Goal: Task Accomplishment & Management: Manage account settings

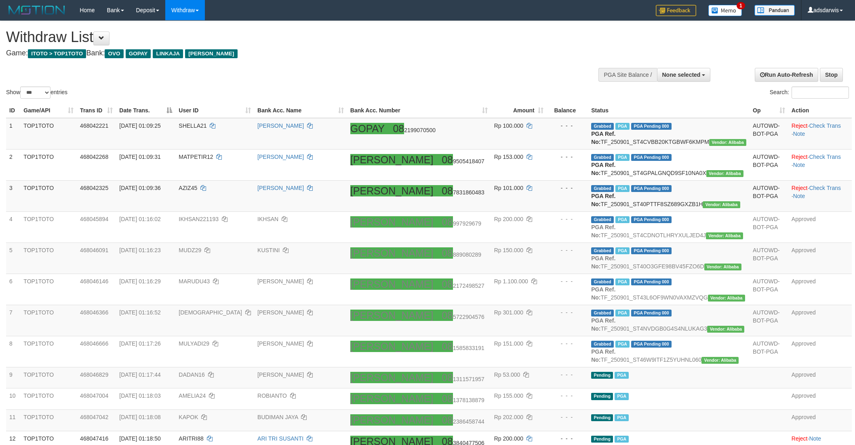
select select
select select "***"
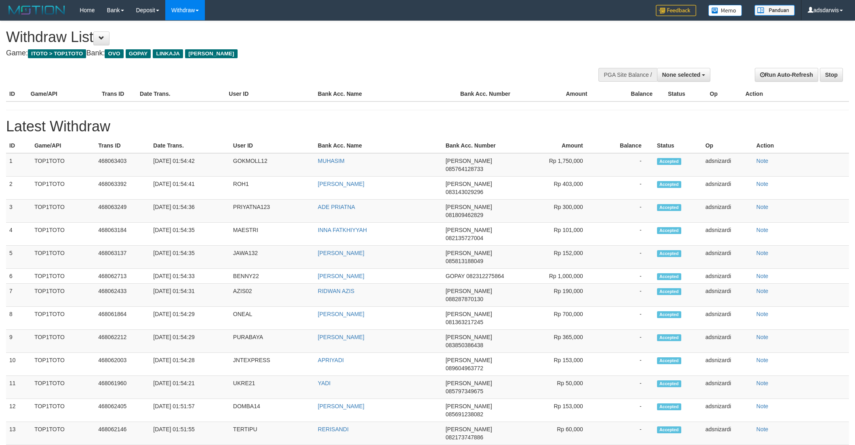
select select
select select "**"
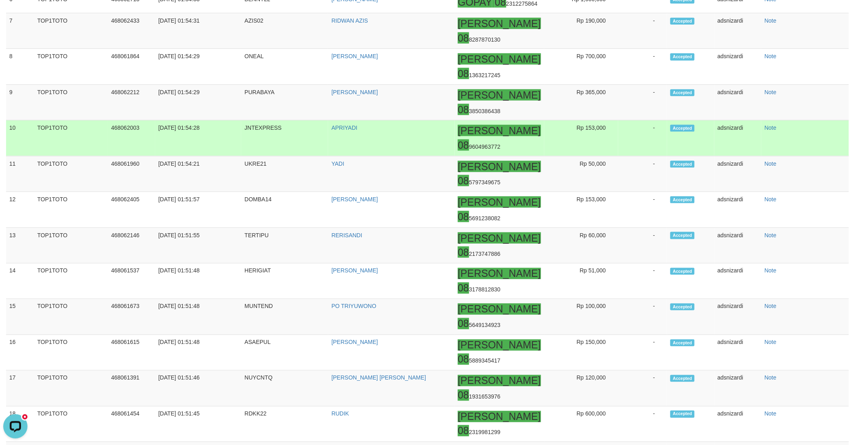
click at [631, 149] on td "-" at bounding box center [642, 138] width 49 height 36
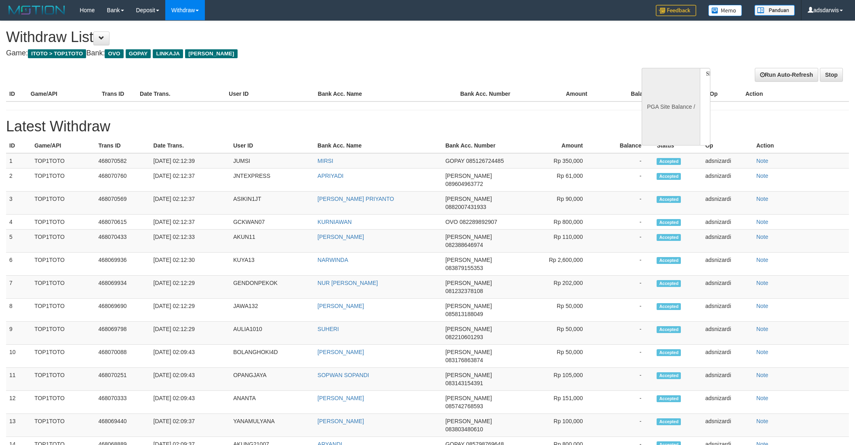
select select
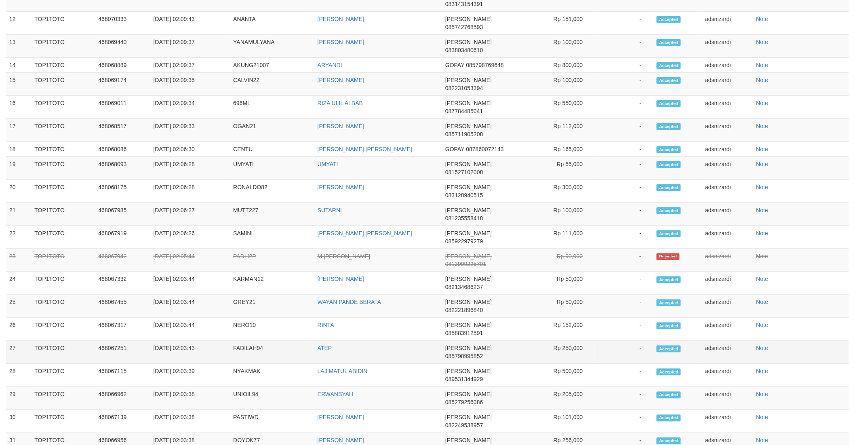
select select "**"
select select
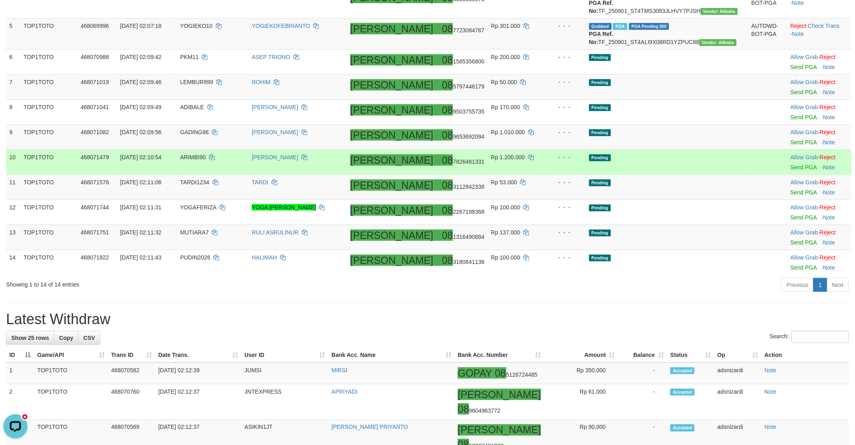
click at [714, 175] on td "Pending" at bounding box center [667, 161] width 162 height 25
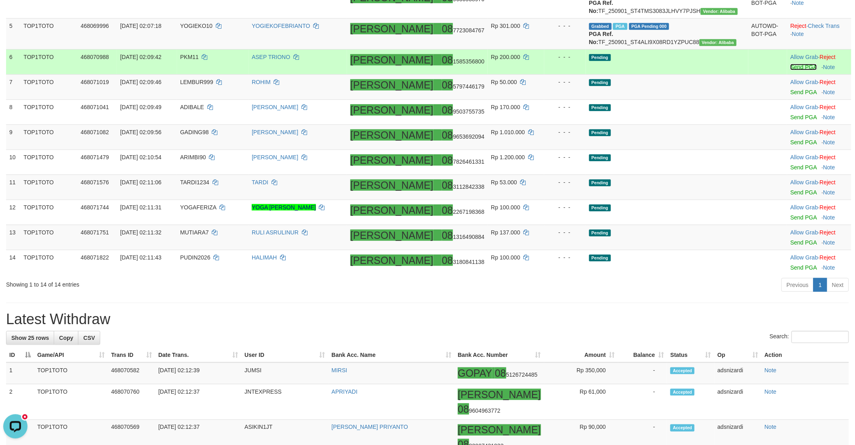
click at [790, 70] on link "Send PGA" at bounding box center [803, 67] width 26 height 6
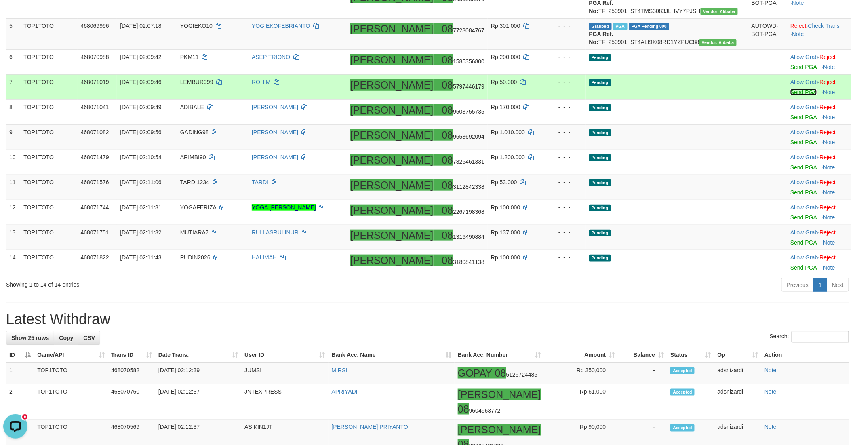
click at [790, 95] on link "Send PGA" at bounding box center [803, 92] width 26 height 6
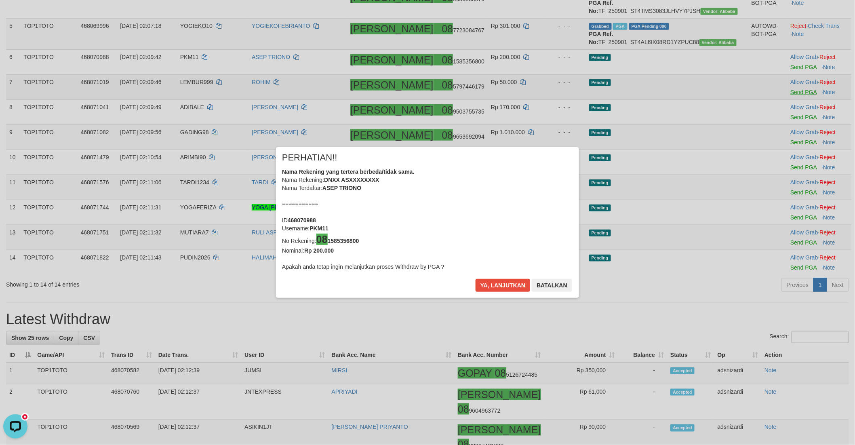
click at [778, 154] on div "× PERHATIAN!! Nama Rekening yang tertera berbeda/tidak sama. Nama Rekening: DNX…" at bounding box center [427, 222] width 855 height 183
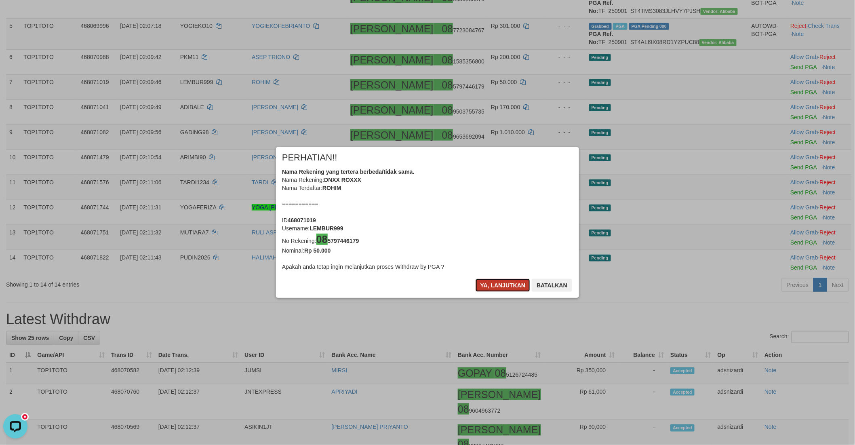
click at [489, 280] on button "Ya, lanjutkan" at bounding box center [503, 285] width 55 height 13
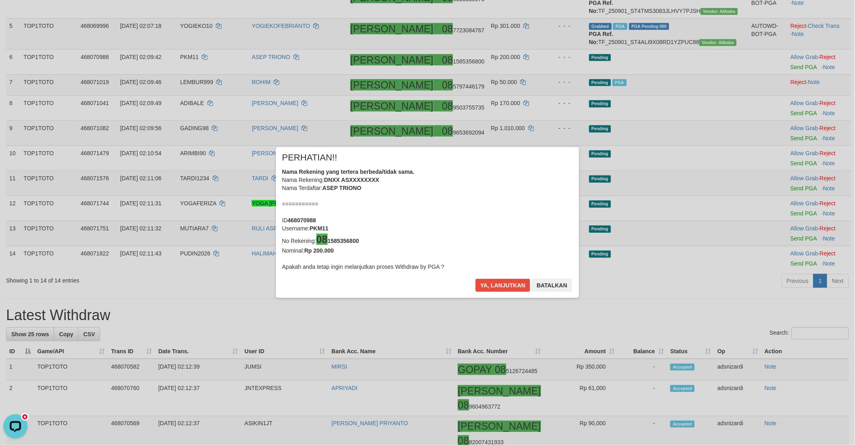
scroll to position [221, 0]
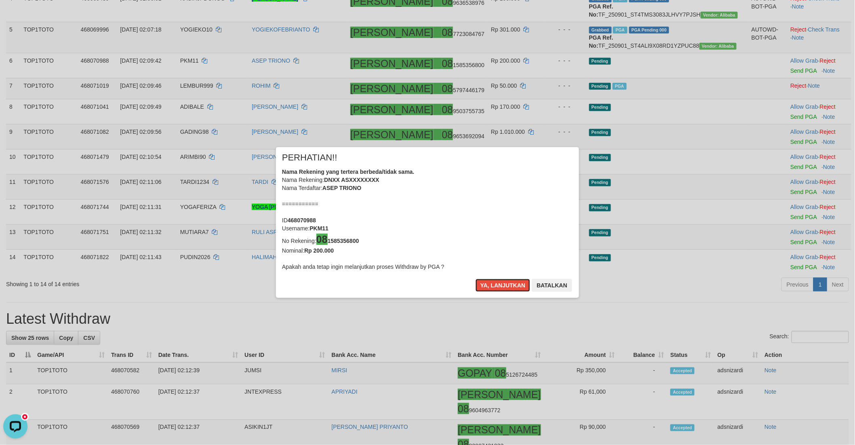
click at [494, 285] on button "Ya, lanjutkan" at bounding box center [503, 285] width 55 height 13
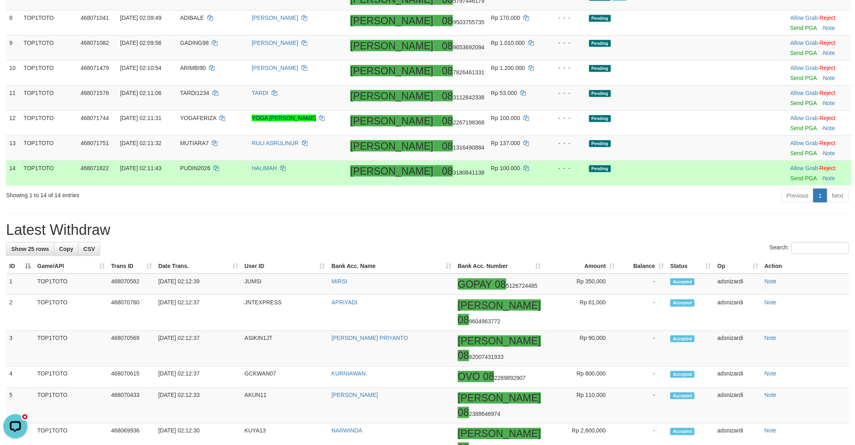
scroll to position [307, 0]
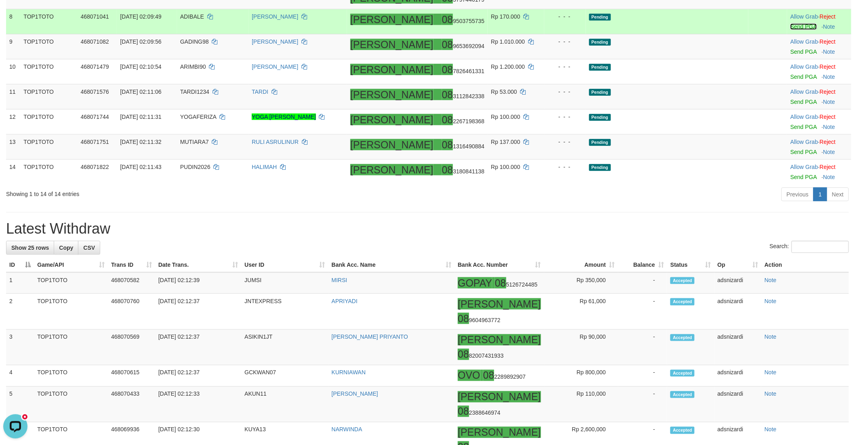
click at [790, 30] on link "Send PGA" at bounding box center [803, 26] width 26 height 6
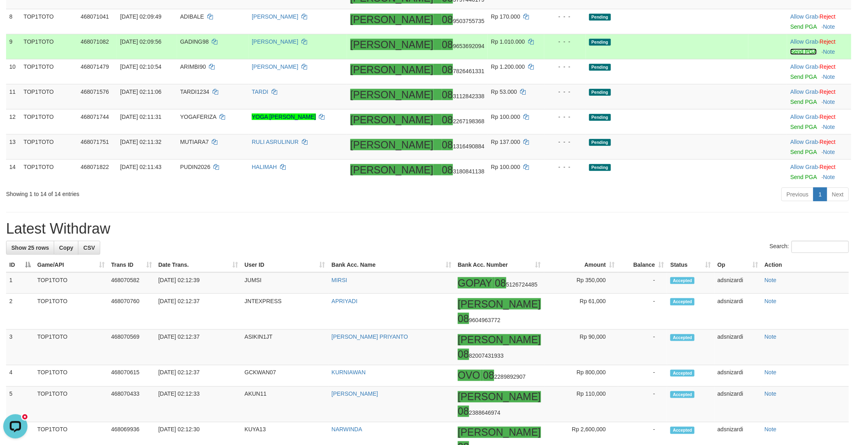
click at [790, 55] on link "Send PGA" at bounding box center [803, 51] width 26 height 6
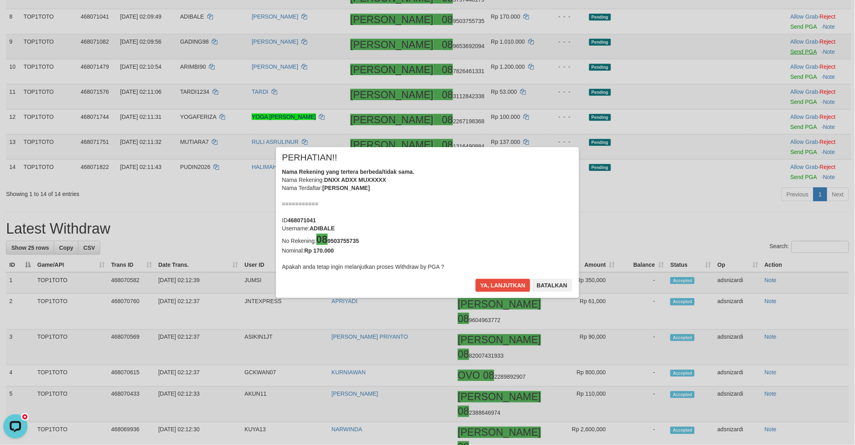
click at [780, 120] on div "× PERHATIAN!! Nama Rekening yang tertera berbeda/tidak sama. Nama Rekening: DNX…" at bounding box center [427, 222] width 855 height 445
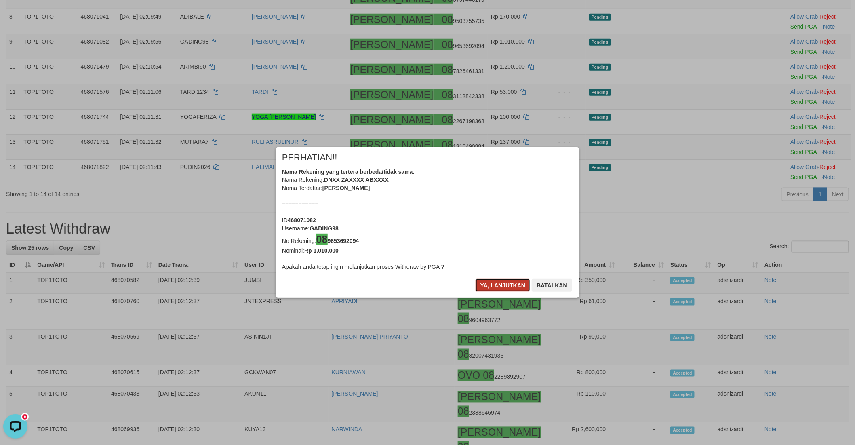
click at [487, 283] on button "Ya, lanjutkan" at bounding box center [503, 285] width 55 height 13
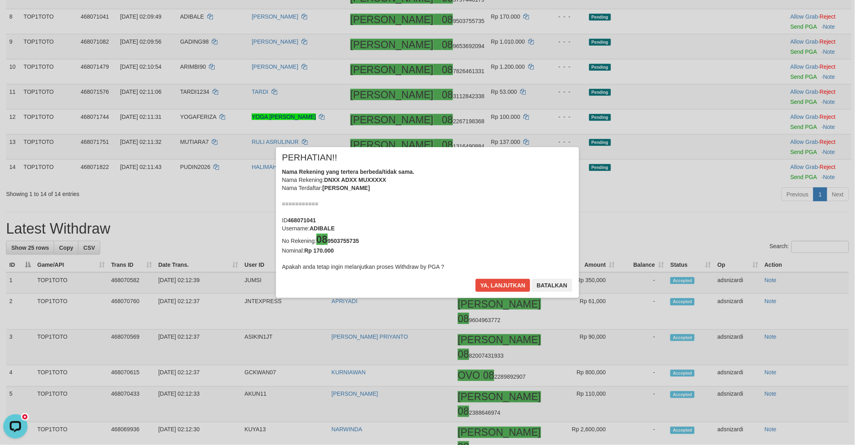
scroll to position [303, 0]
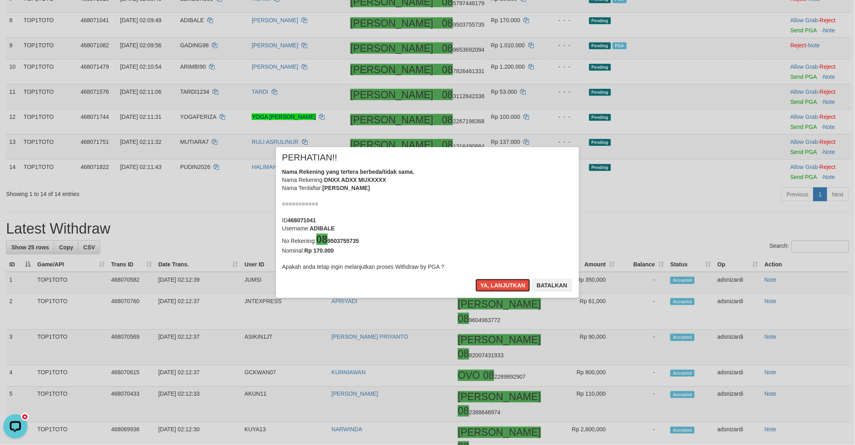
click at [488, 283] on button "Ya, lanjutkan" at bounding box center [503, 285] width 55 height 13
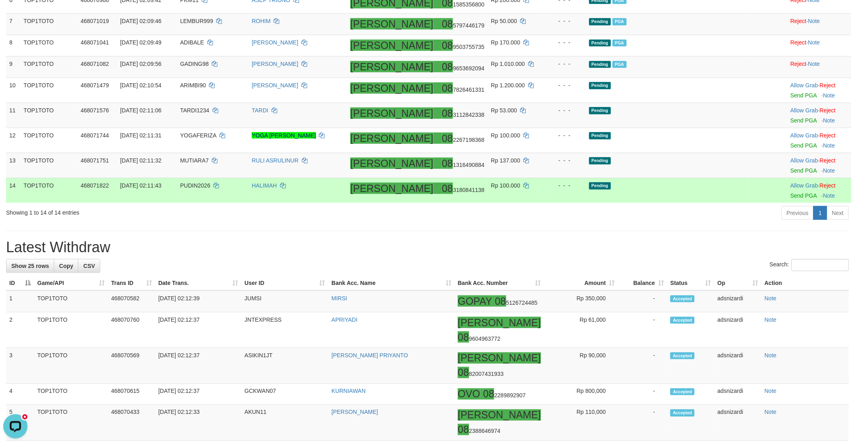
scroll to position [255, 0]
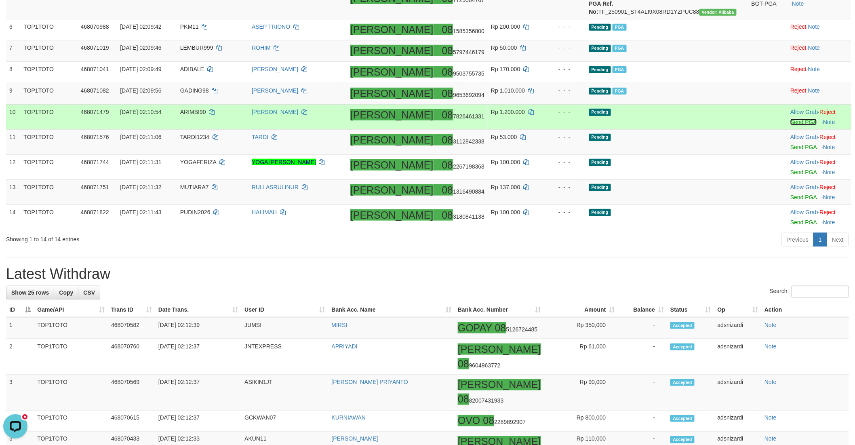
click at [790, 125] on link "Send PGA" at bounding box center [803, 122] width 26 height 6
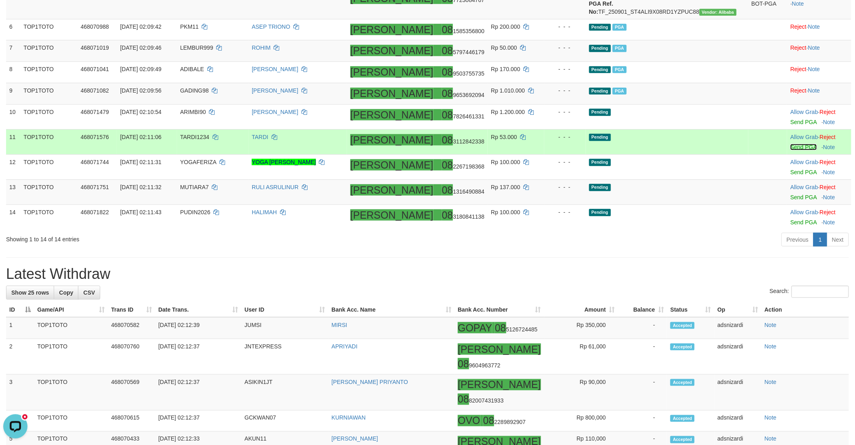
click at [790, 150] on link "Send PGA" at bounding box center [803, 147] width 26 height 6
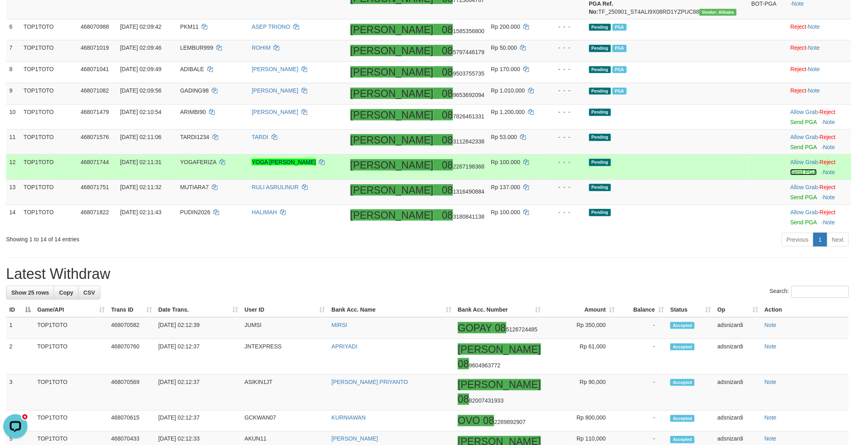
click at [790, 175] on link "Send PGA" at bounding box center [803, 172] width 26 height 6
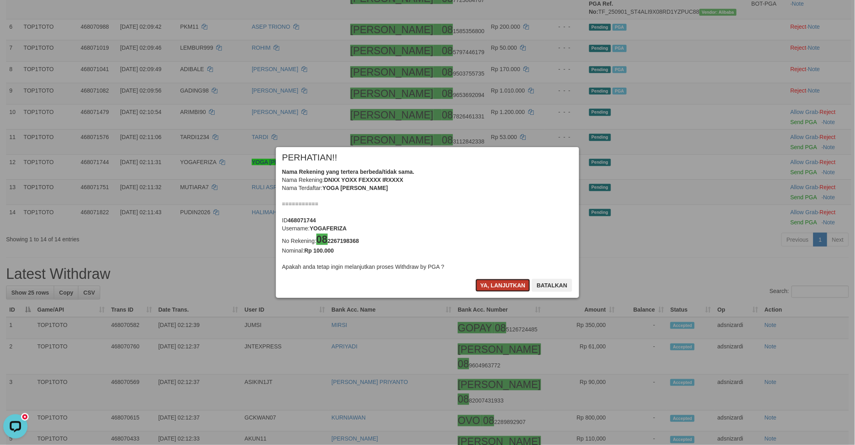
click at [482, 284] on button "Ya, lanjutkan" at bounding box center [503, 285] width 55 height 13
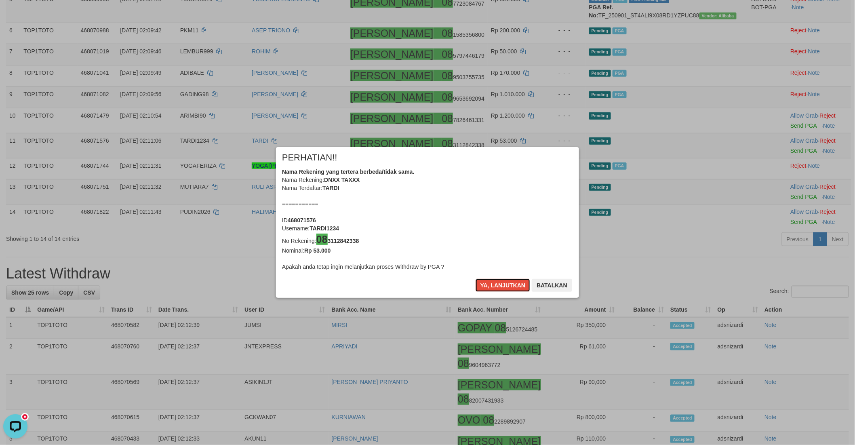
click at [482, 284] on button "Ya, lanjutkan" at bounding box center [503, 285] width 55 height 13
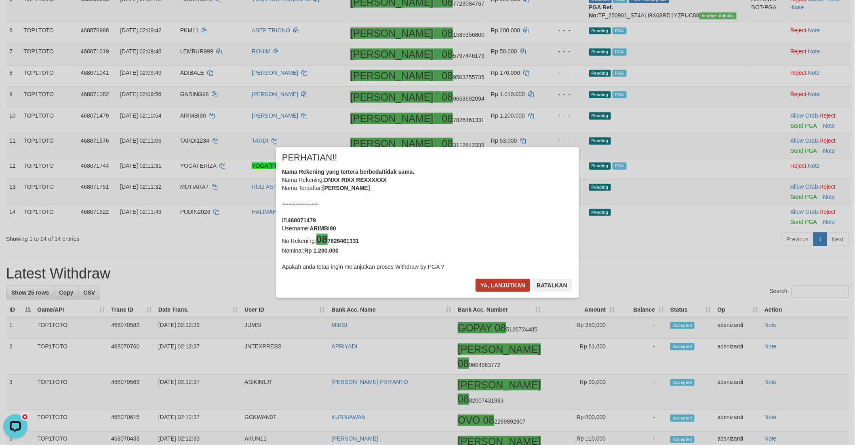
scroll to position [247, 0]
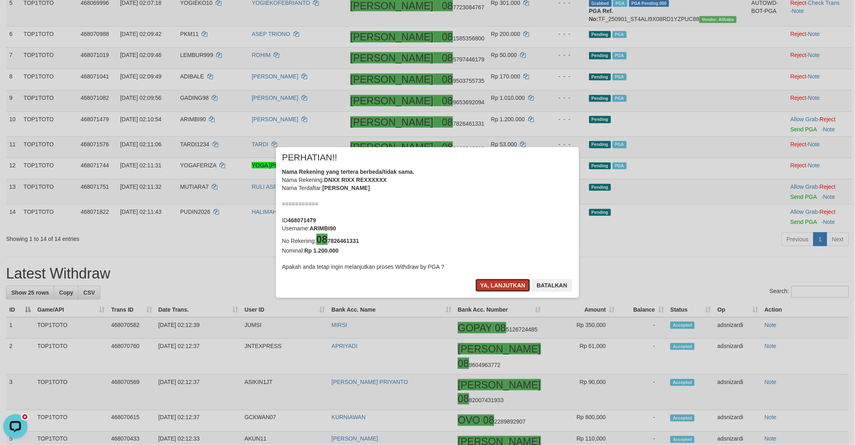
click at [492, 279] on button "Ya, lanjutkan" at bounding box center [503, 285] width 55 height 13
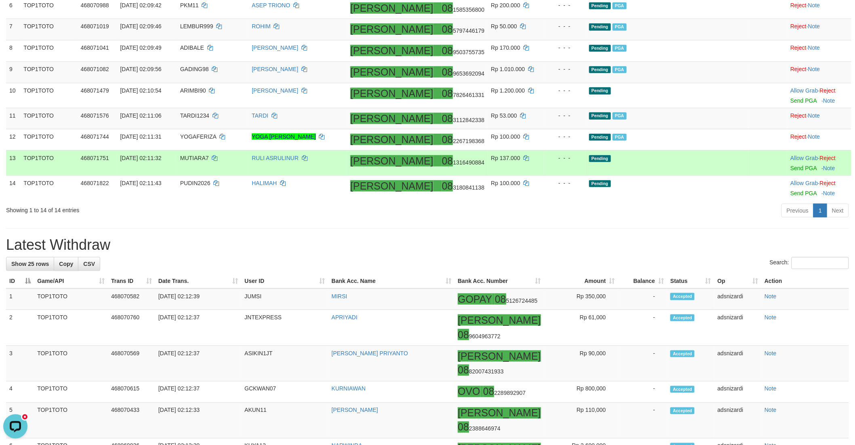
scroll to position [288, 0]
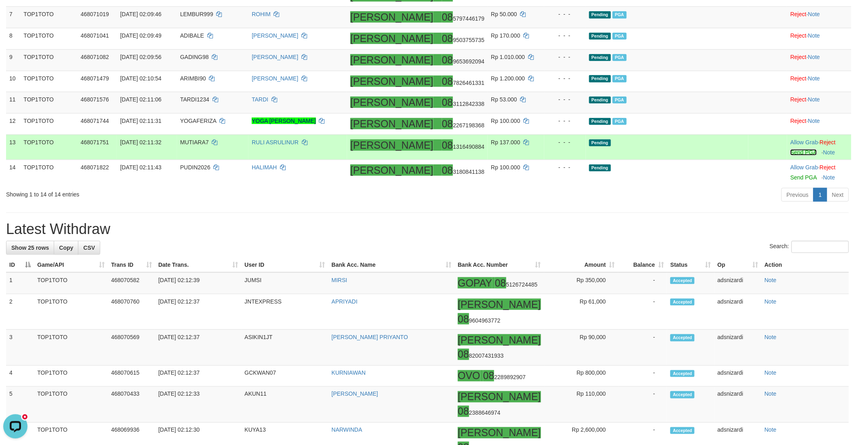
click at [790, 156] on link "Send PGA" at bounding box center [803, 152] width 26 height 6
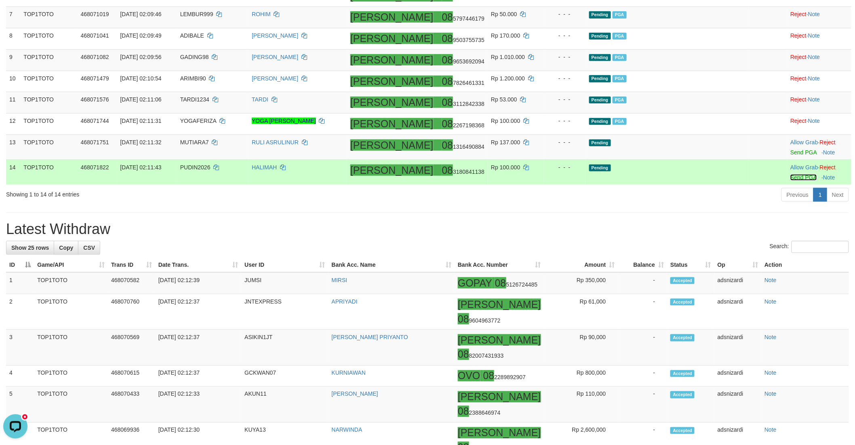
click at [790, 181] on link "Send PGA" at bounding box center [803, 177] width 26 height 6
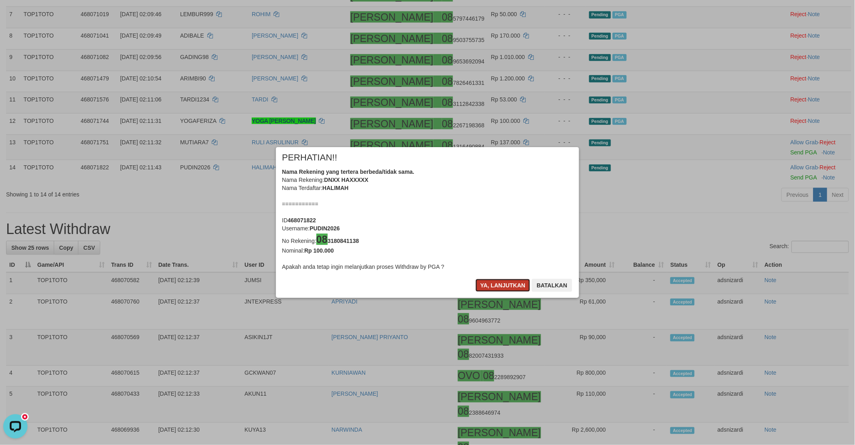
click at [488, 288] on button "Ya, lanjutkan" at bounding box center [503, 285] width 55 height 13
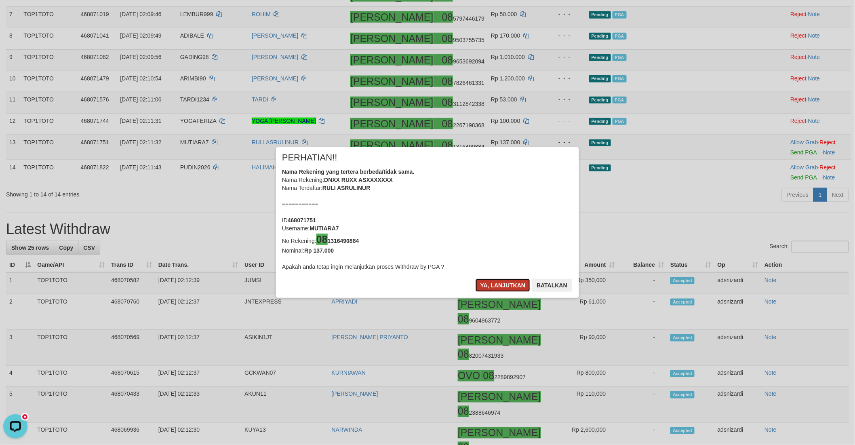
click at [490, 288] on button "Ya, lanjutkan" at bounding box center [503, 285] width 55 height 13
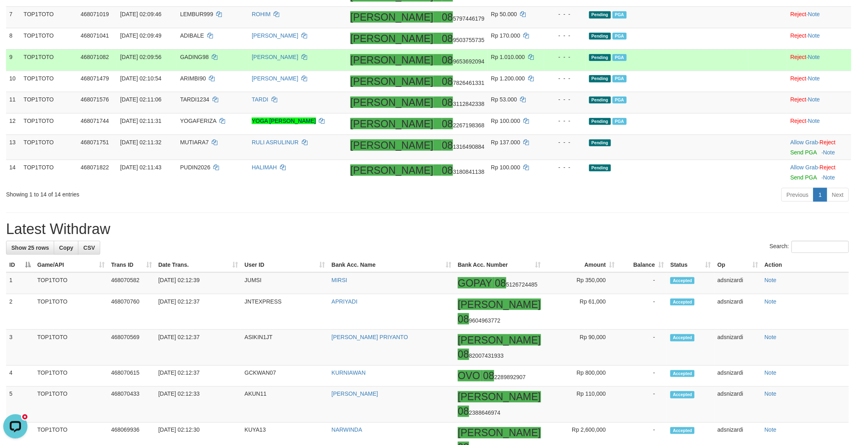
click at [667, 71] on td "Pending PGA" at bounding box center [667, 59] width 162 height 21
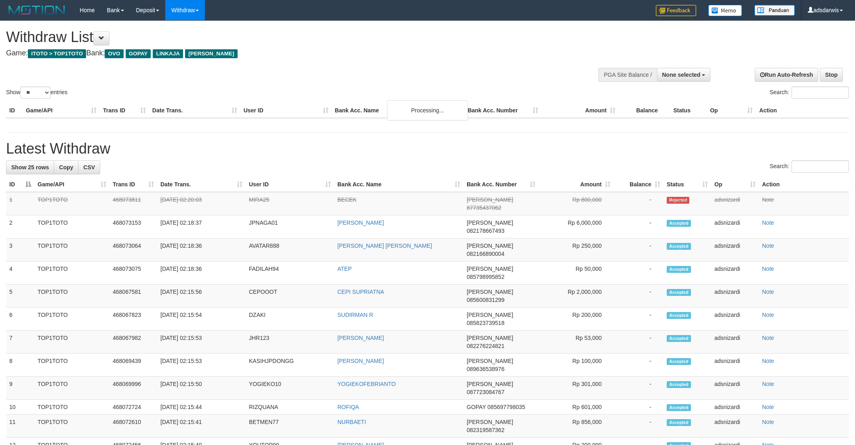
select select
select select "**"
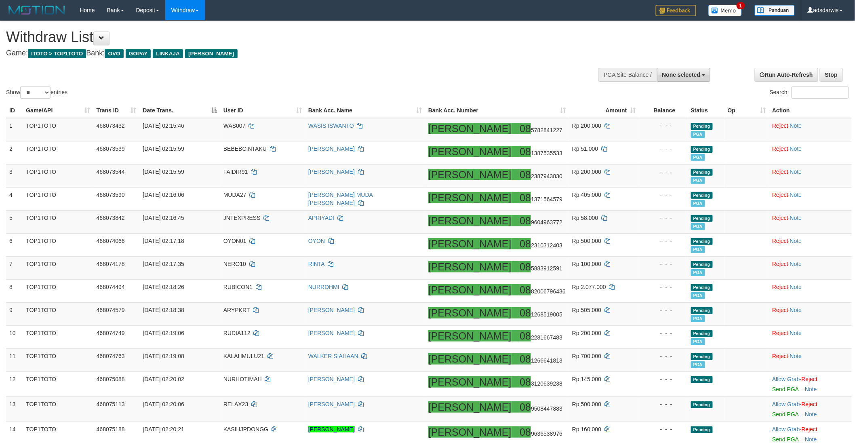
click at [673, 76] on span "None selected" at bounding box center [681, 75] width 38 height 6
click at [684, 112] on label "[ITOTO] TOP1TOTO" at bounding box center [672, 115] width 76 height 11
select select "***"
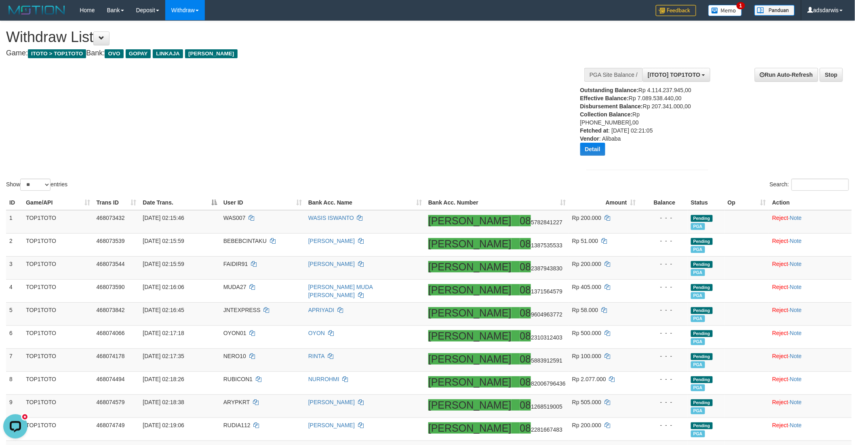
click at [458, 95] on div "Show ** ** ** *** entries Search:" at bounding box center [427, 106] width 855 height 171
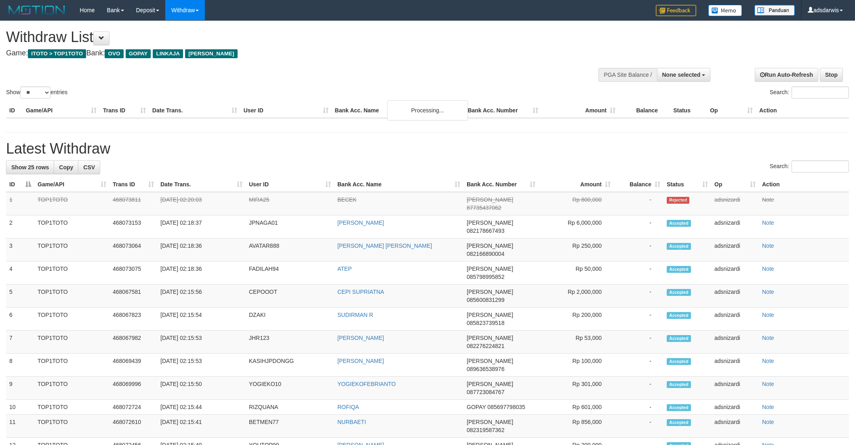
select select
select select "**"
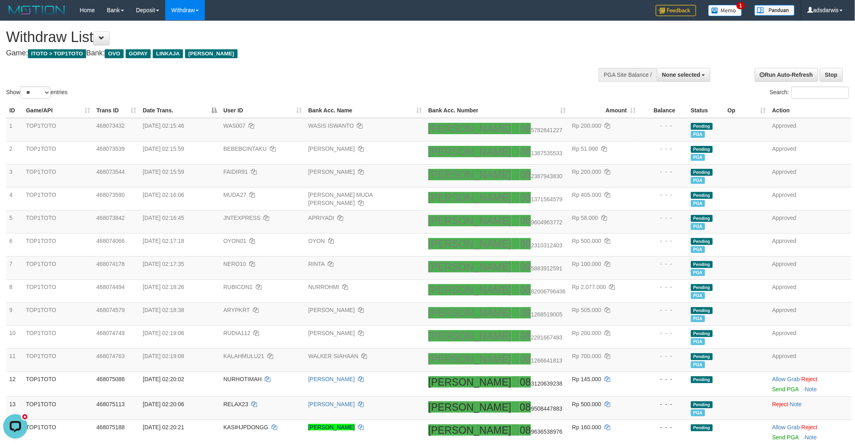
click at [491, 48] on div "Withdraw List Game: ITOTO > TOP1TOTO Bank: OVO GOPAY LINKAJA DANA" at bounding box center [284, 43] width 556 height 28
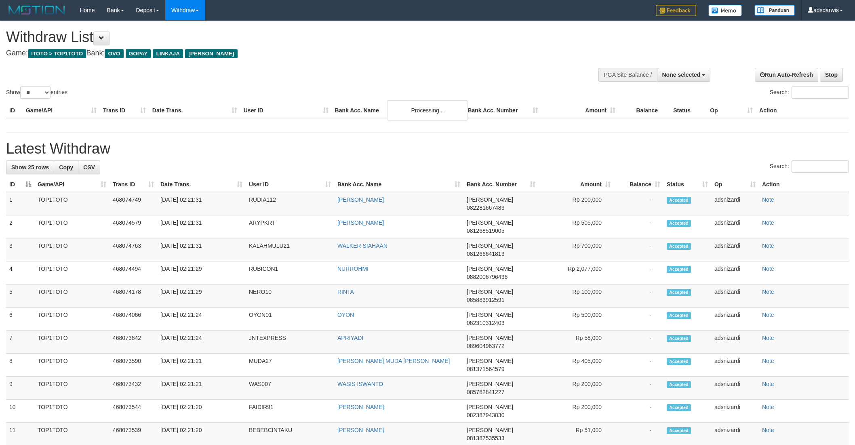
select select
select select "**"
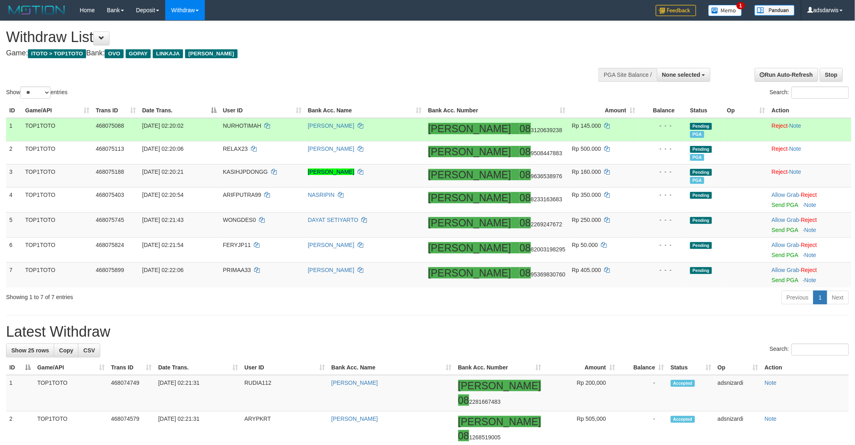
scroll to position [45, 0]
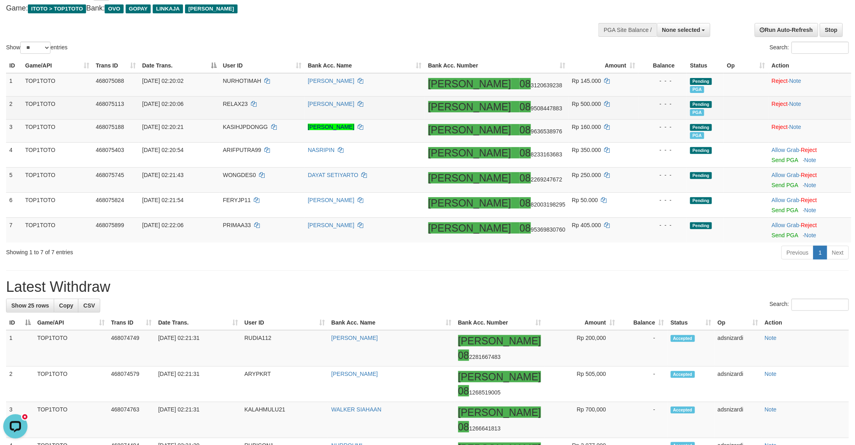
scroll to position [0, 0]
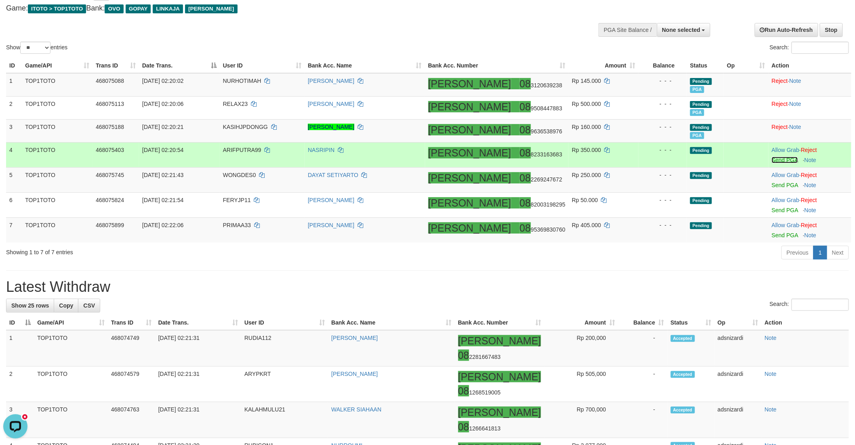
click at [772, 158] on link "Send PGA" at bounding box center [785, 160] width 26 height 6
click at [772, 184] on link "Send PGA" at bounding box center [785, 185] width 26 height 6
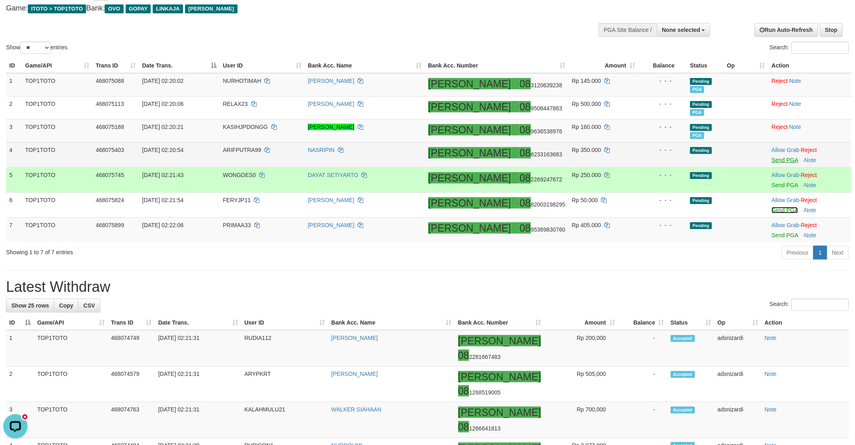
click at [774, 208] on link "Send PGA" at bounding box center [785, 210] width 26 height 6
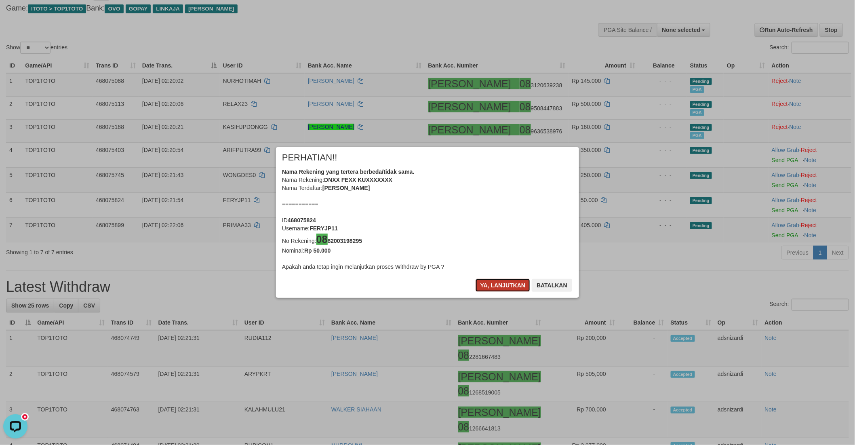
click at [487, 286] on button "Ya, lanjutkan" at bounding box center [503, 285] width 55 height 13
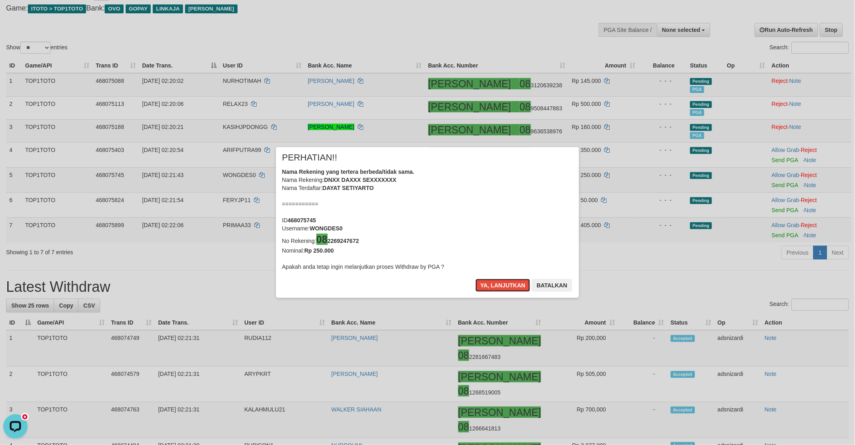
click at [487, 286] on button "Ya, lanjutkan" at bounding box center [503, 285] width 55 height 13
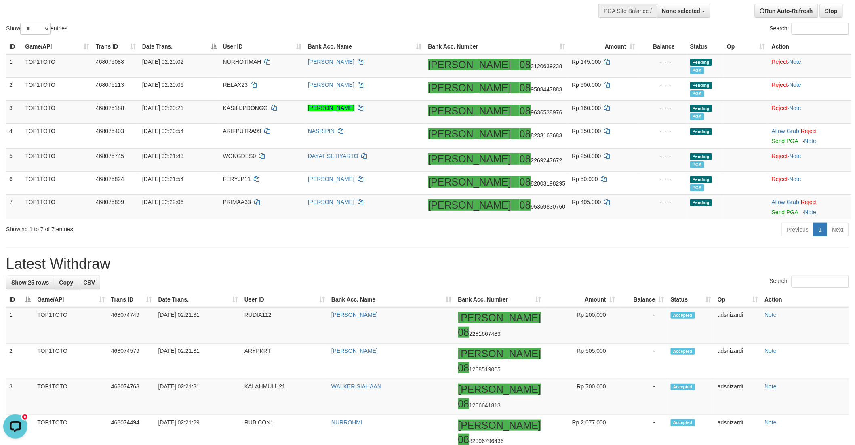
scroll to position [86, 0]
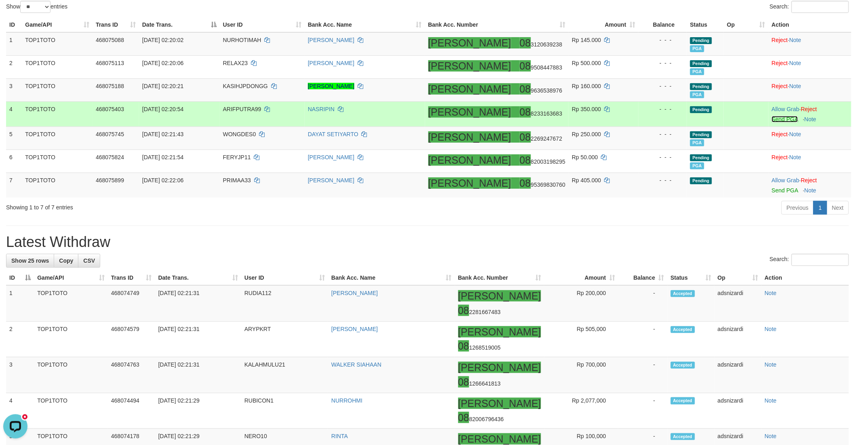
click at [772, 118] on link "Send PGA" at bounding box center [785, 119] width 26 height 6
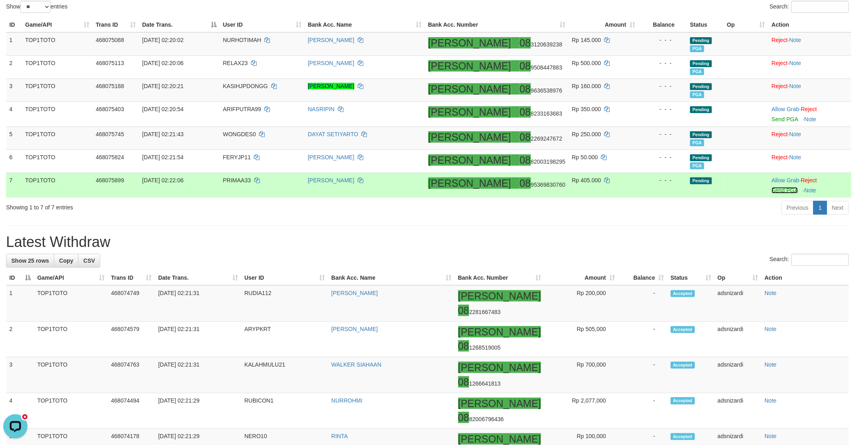
click at [772, 191] on link "Send PGA" at bounding box center [785, 190] width 26 height 6
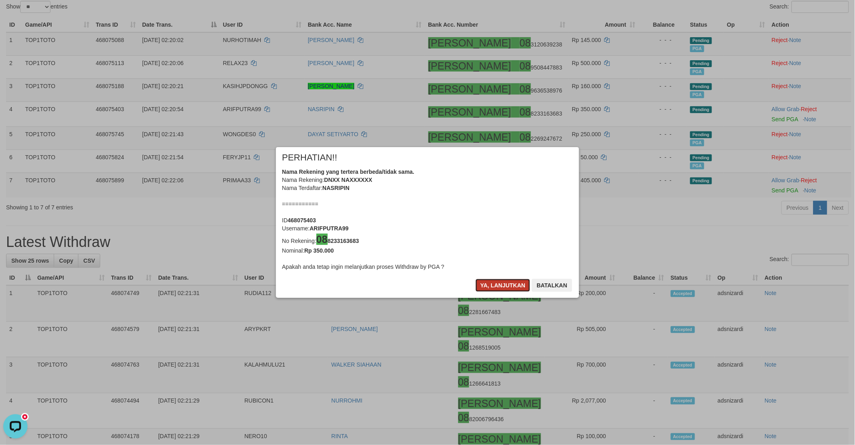
click at [494, 284] on button "Ya, lanjutkan" at bounding box center [503, 285] width 55 height 13
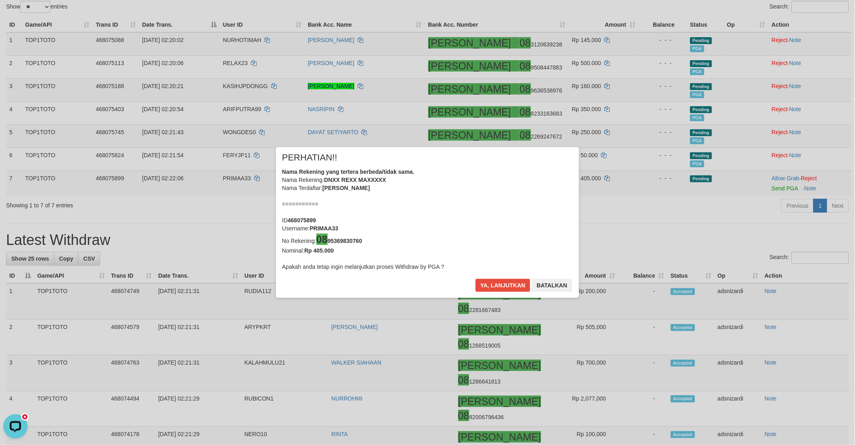
scroll to position [83, 0]
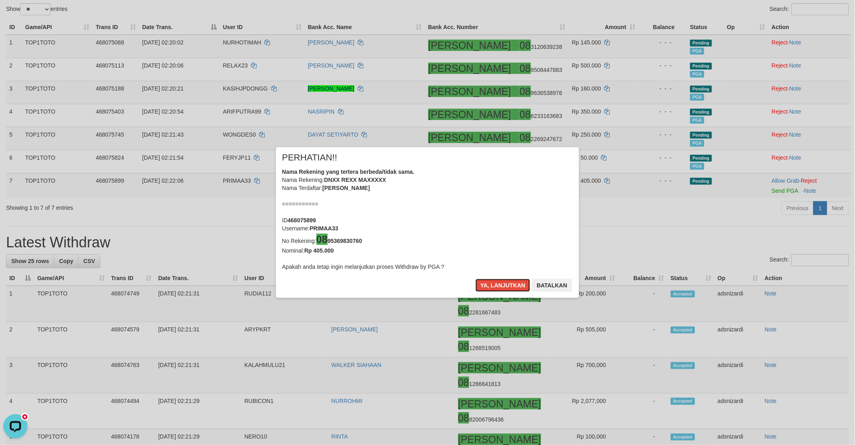
click at [494, 284] on button "Ya, lanjutkan" at bounding box center [503, 285] width 55 height 13
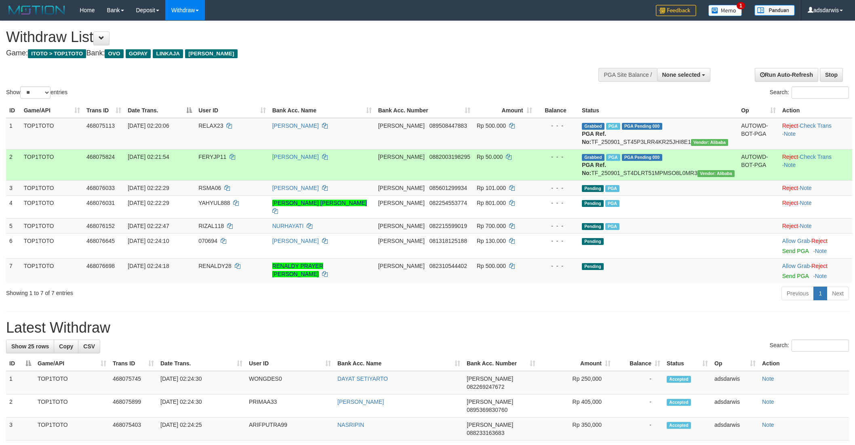
select select
select select "**"
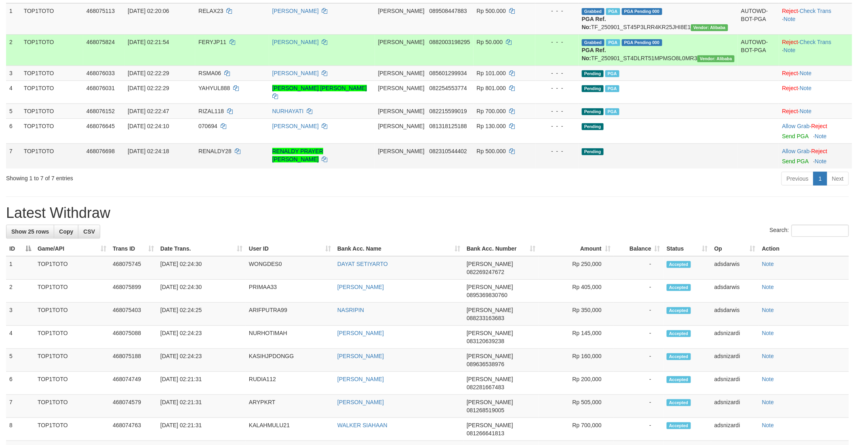
scroll to position [128, 0]
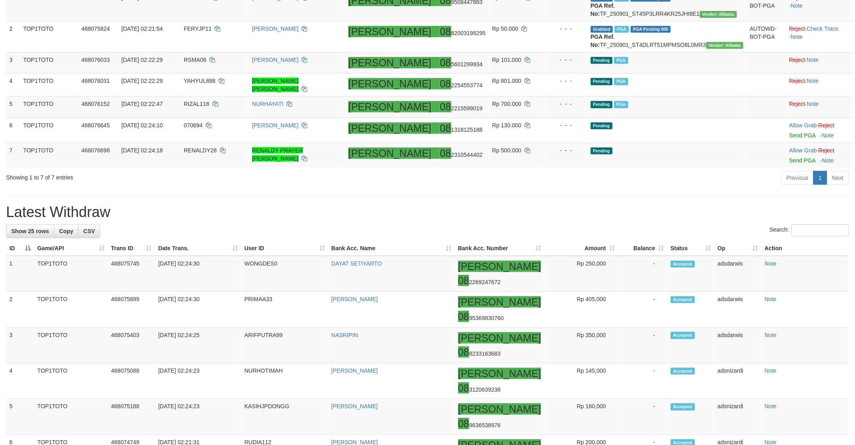
click at [586, 220] on h1 "Latest Withdraw" at bounding box center [427, 212] width 843 height 16
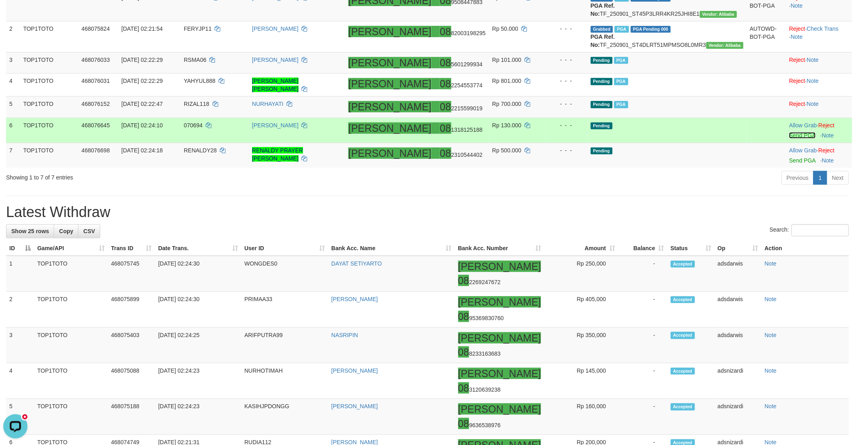
click at [789, 139] on link "Send PGA" at bounding box center [802, 135] width 26 height 6
click at [789, 164] on link "Send PGA" at bounding box center [802, 160] width 26 height 6
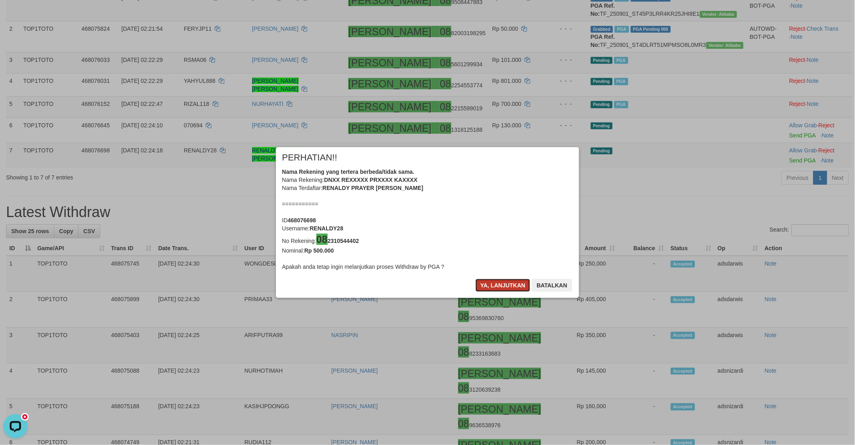
click at [492, 288] on button "Ya, lanjutkan" at bounding box center [503, 285] width 55 height 13
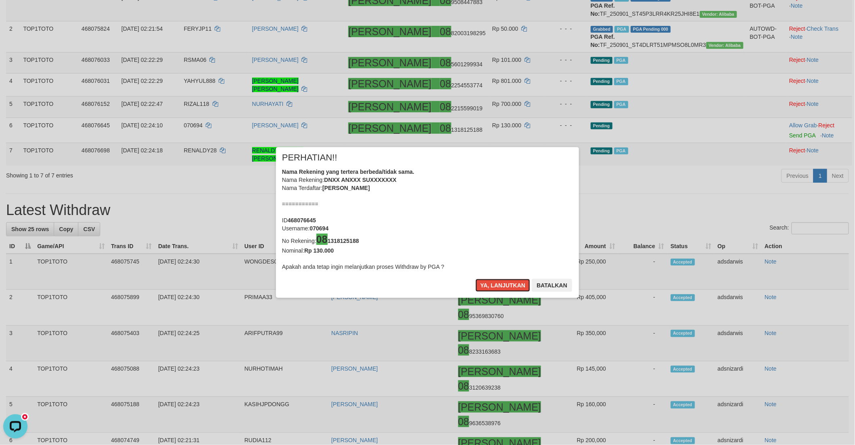
click at [495, 286] on button "Ya, lanjutkan" at bounding box center [503, 285] width 55 height 13
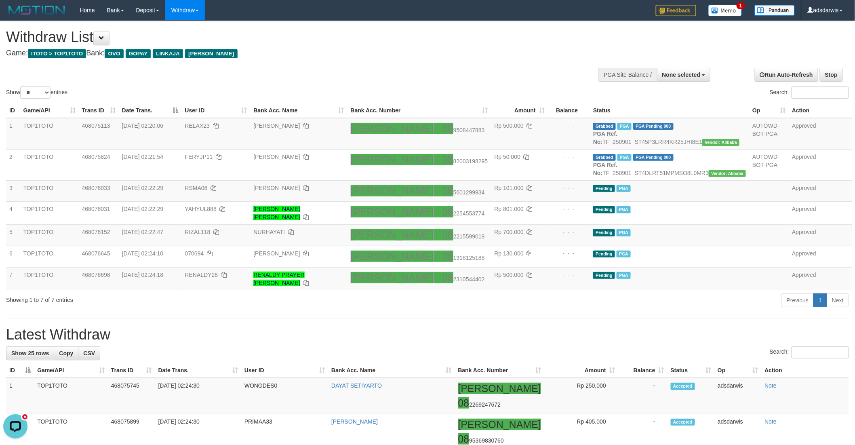
click at [486, 58] on div "**********" at bounding box center [287, 41] width 562 height 40
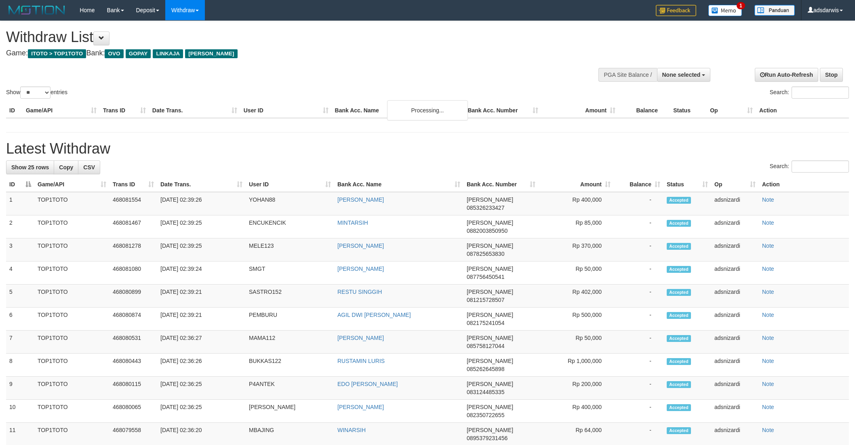
select select
select select "**"
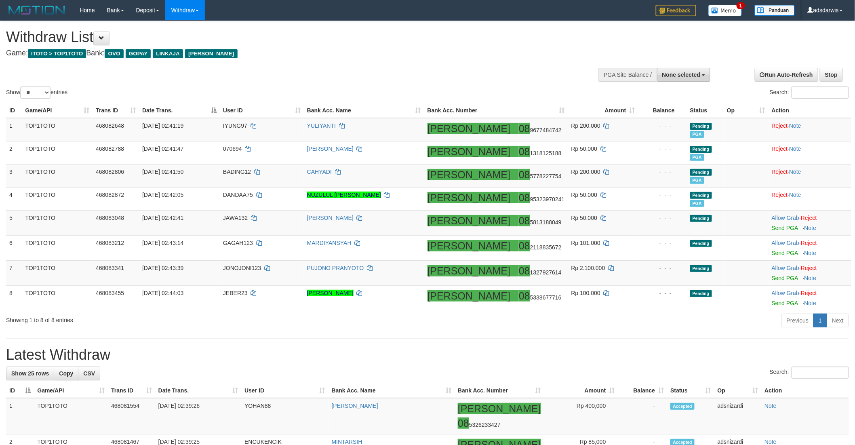
click at [683, 74] on span "None selected" at bounding box center [681, 75] width 38 height 6
click at [685, 112] on label "[ITOTO] TOP1TOTO" at bounding box center [672, 115] width 76 height 11
select select "***"
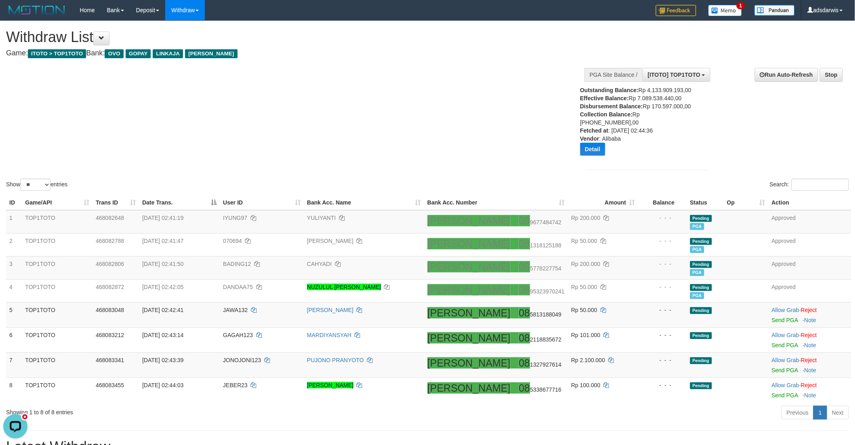
click at [477, 103] on div "Show ** ** ** *** entries Search:" at bounding box center [427, 106] width 855 height 171
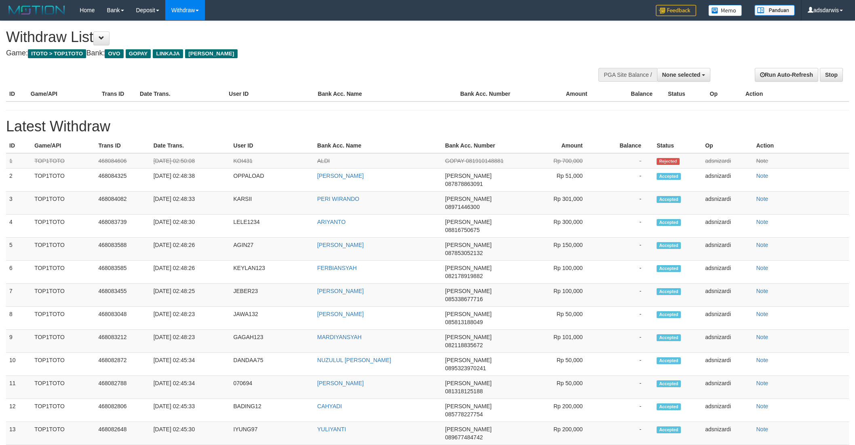
select select
select select "**"
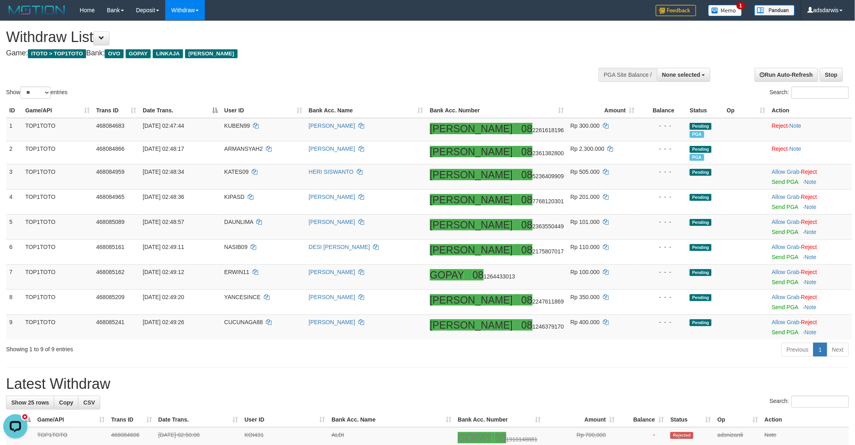
click at [513, 65] on div "Show ** ** ** *** entries Search:" at bounding box center [427, 60] width 855 height 79
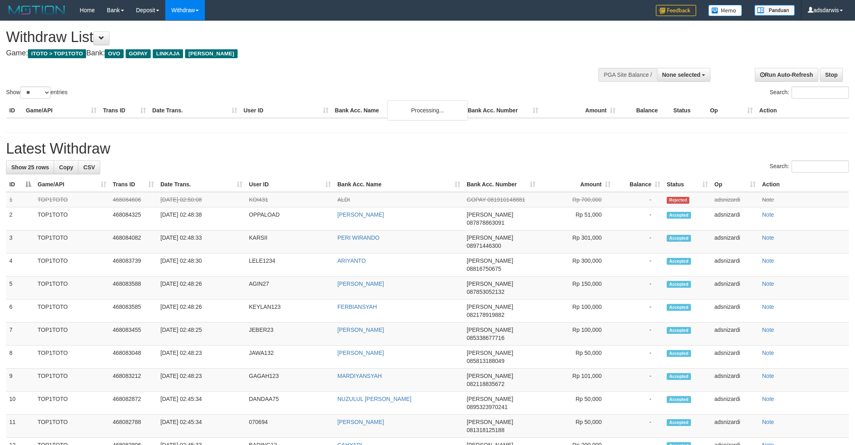
select select
select select "**"
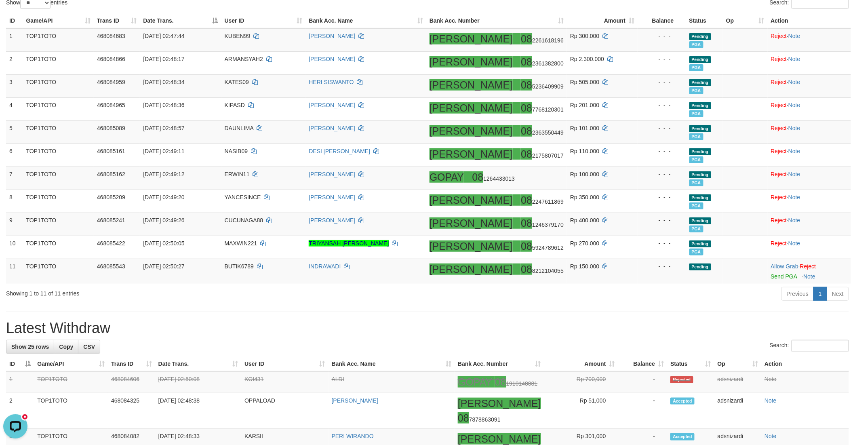
click at [344, 301] on div "Showing 1 to 11 of 11 entries Previous 1 Next" at bounding box center [427, 294] width 855 height 17
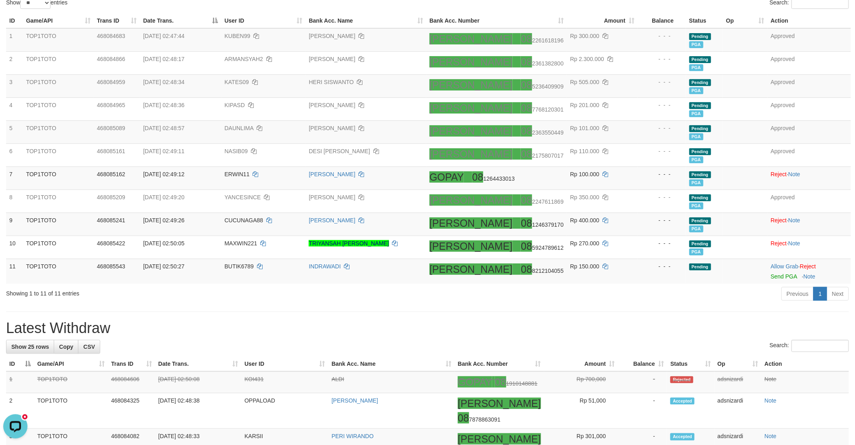
click at [578, 300] on div "Previous 1 Next" at bounding box center [605, 294] width 486 height 17
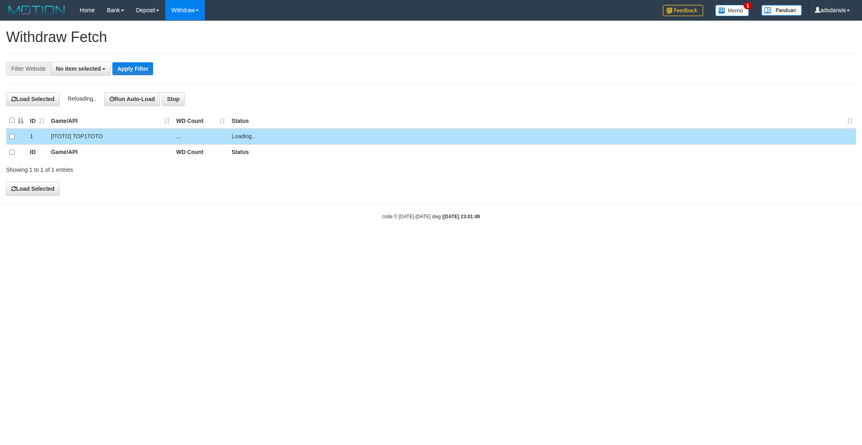
select select
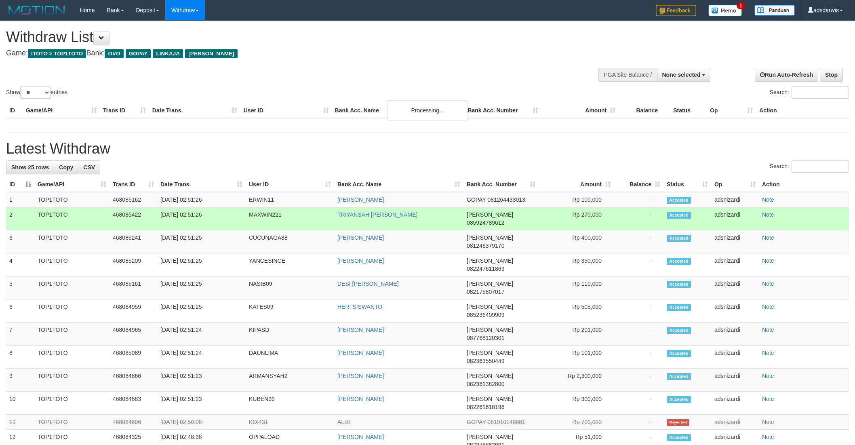
select select
select select "**"
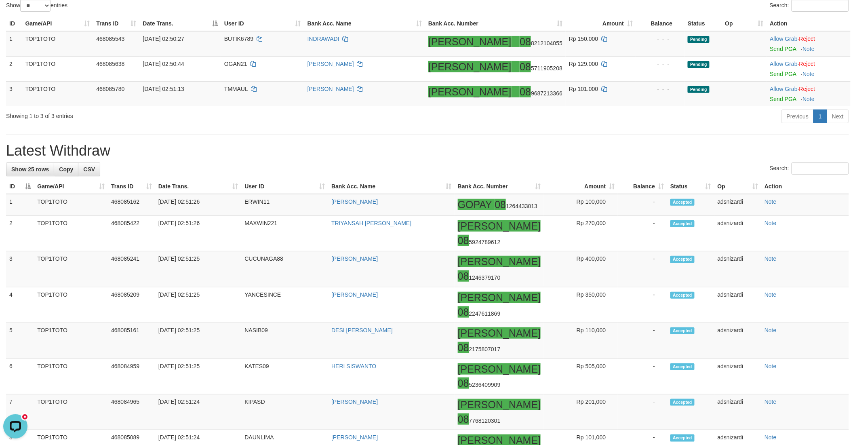
click at [523, 146] on h1 "Latest Withdraw" at bounding box center [427, 151] width 843 height 16
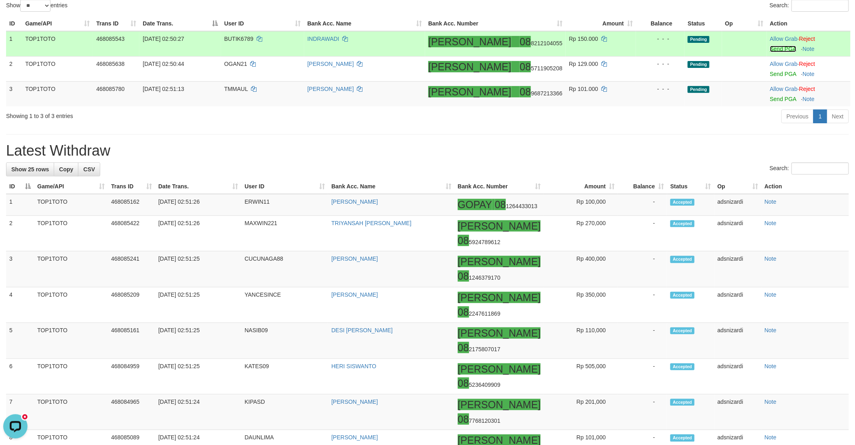
click at [770, 46] on link "Send PGA" at bounding box center [783, 49] width 26 height 6
click at [770, 73] on link "Send PGA" at bounding box center [783, 74] width 26 height 6
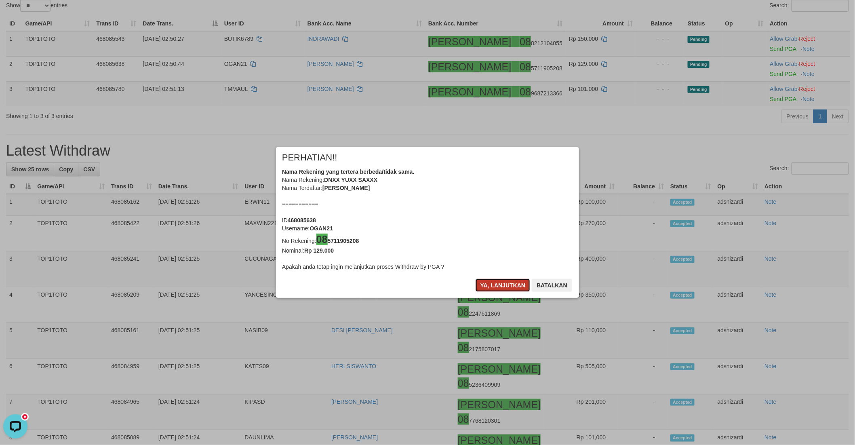
click at [484, 287] on button "Ya, lanjutkan" at bounding box center [503, 285] width 55 height 13
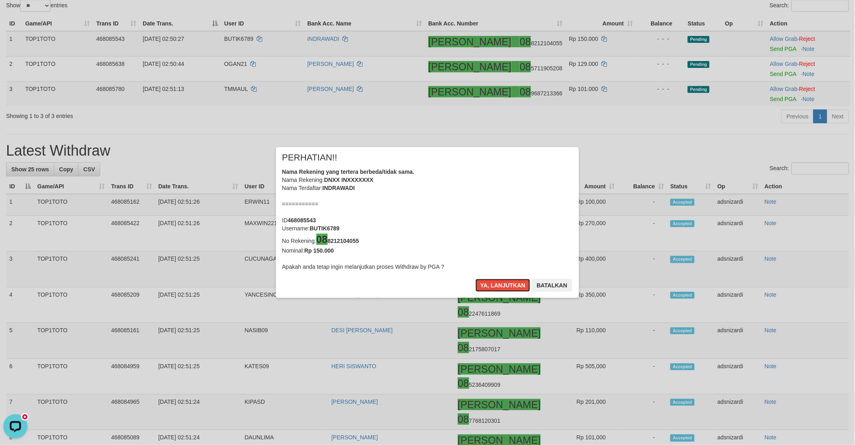
click at [484, 287] on button "Ya, lanjutkan" at bounding box center [503, 285] width 55 height 13
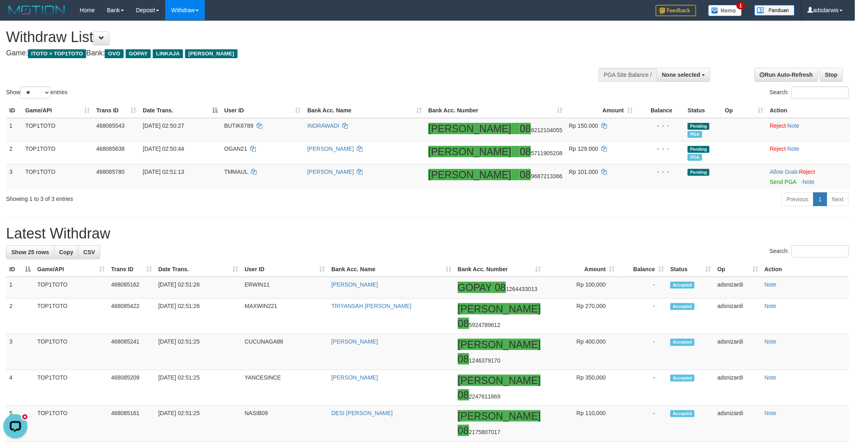
click at [399, 76] on div "Show ** ** ** *** entries Search:" at bounding box center [427, 60] width 855 height 79
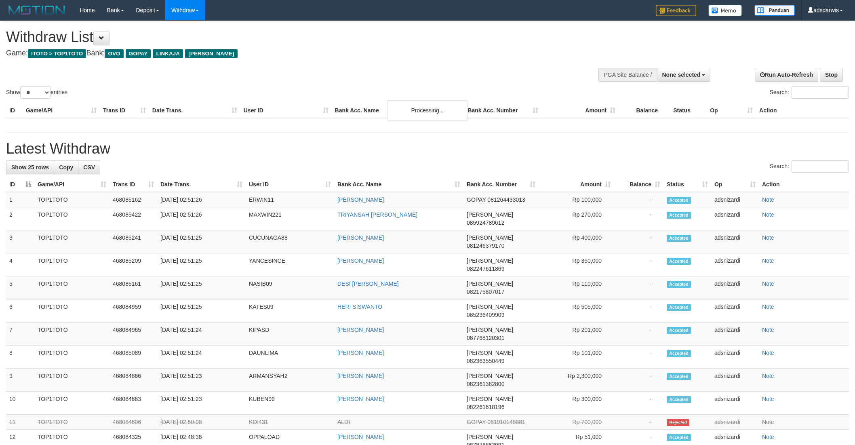
select select
select select "**"
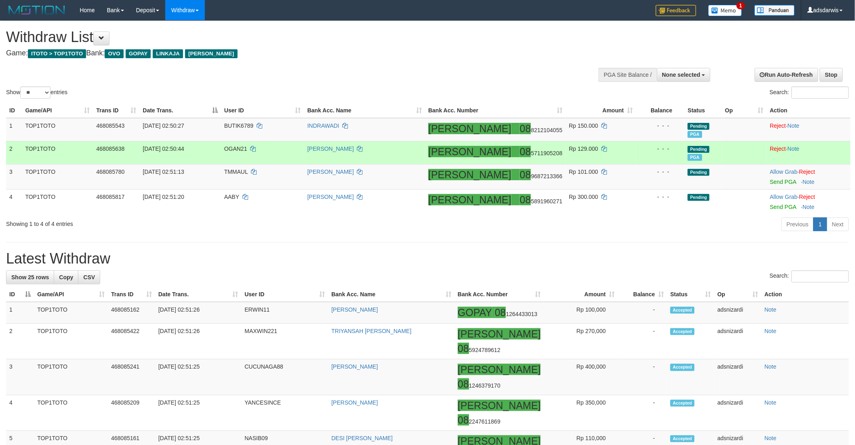
scroll to position [45, 0]
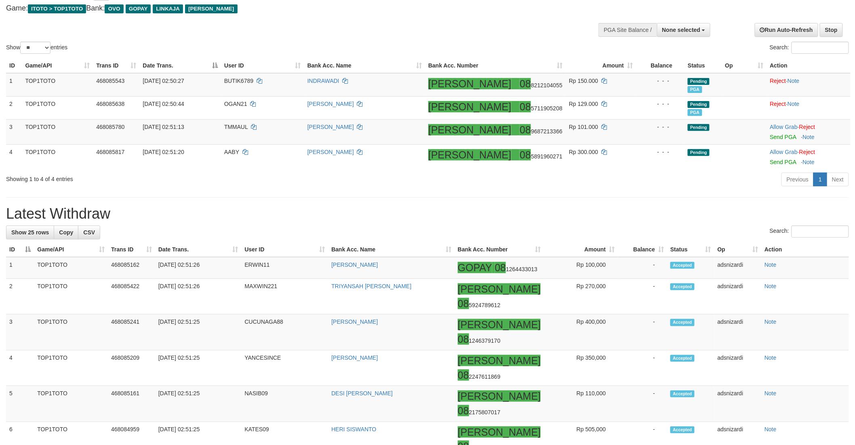
click at [524, 186] on div "Previous 1 Next" at bounding box center [605, 180] width 486 height 17
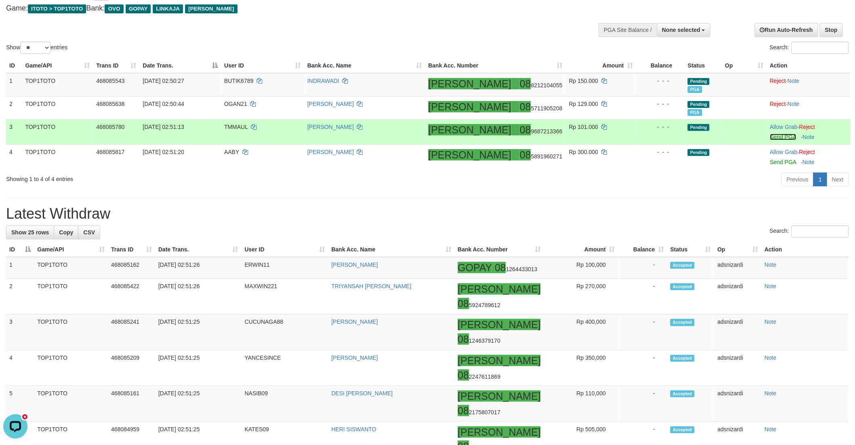
click at [770, 136] on link "Send PGA" at bounding box center [783, 137] width 26 height 6
click at [770, 161] on link "Send PGA" at bounding box center [783, 162] width 26 height 6
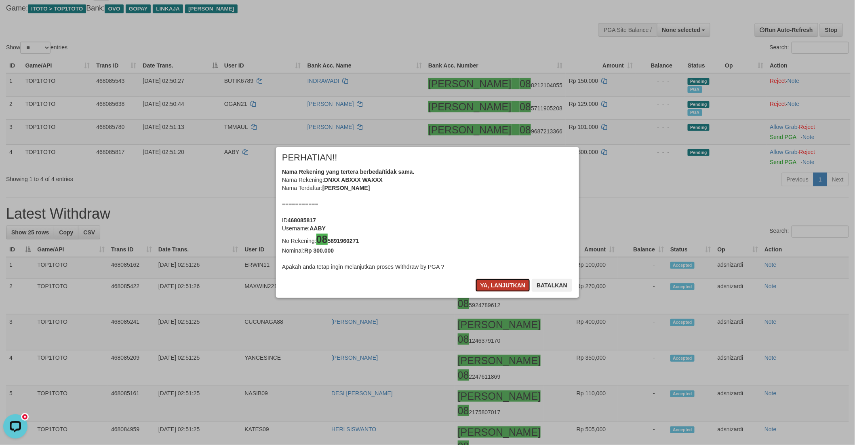
click at [494, 280] on button "Ya, lanjutkan" at bounding box center [503, 285] width 55 height 13
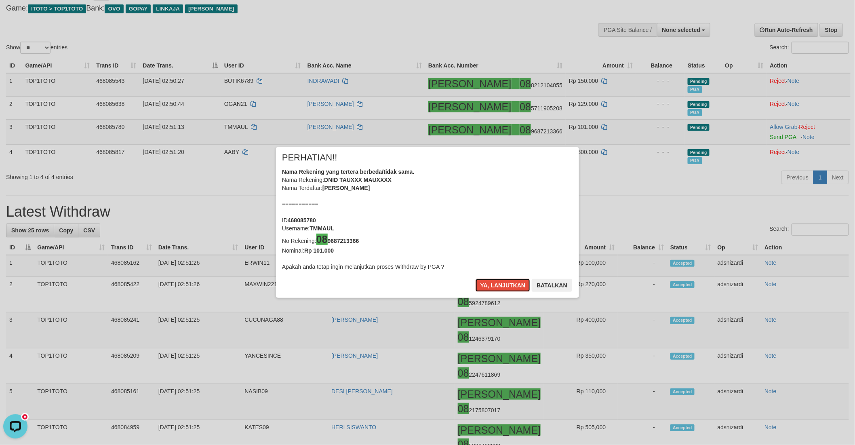
click at [494, 280] on button "Ya, lanjutkan" at bounding box center [503, 285] width 55 height 13
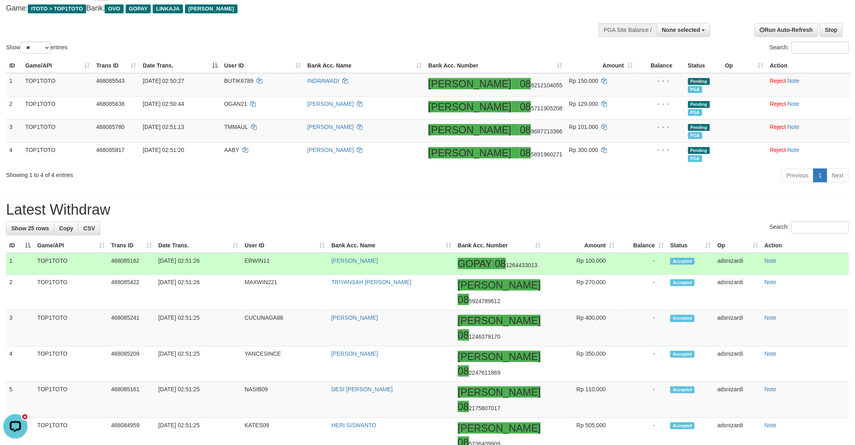
scroll to position [42, 0]
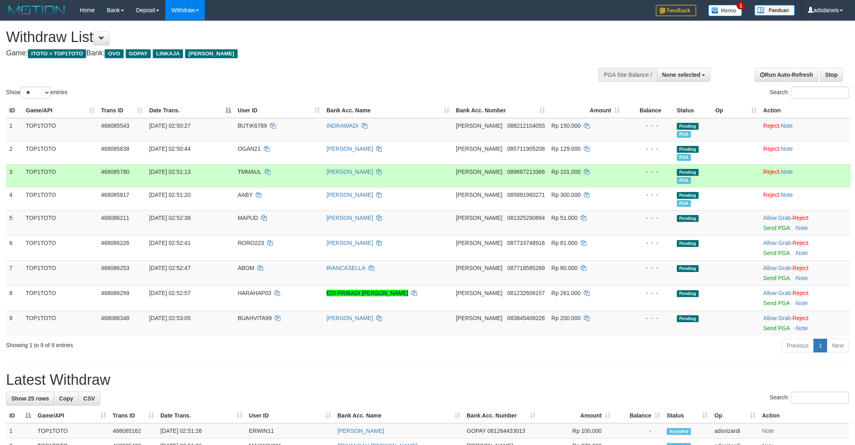
select select
select select "**"
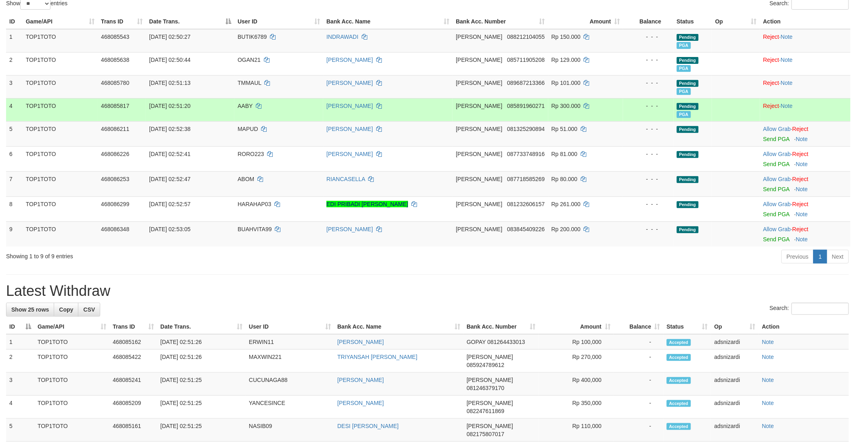
scroll to position [90, 0]
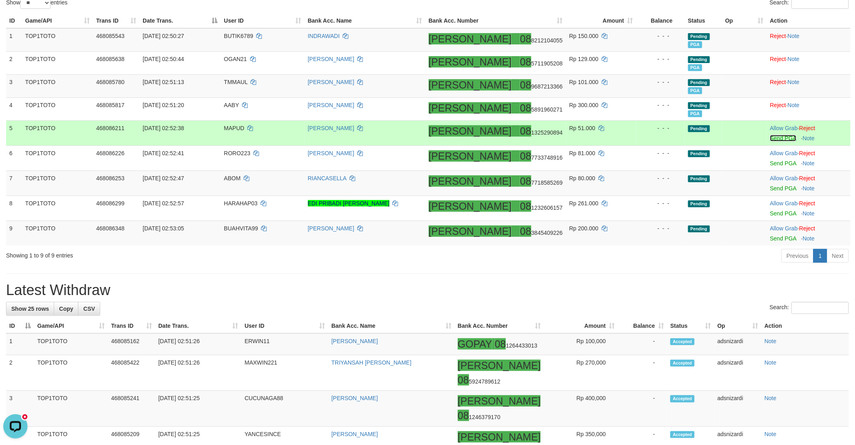
click at [770, 136] on link "Send PGA" at bounding box center [783, 138] width 26 height 6
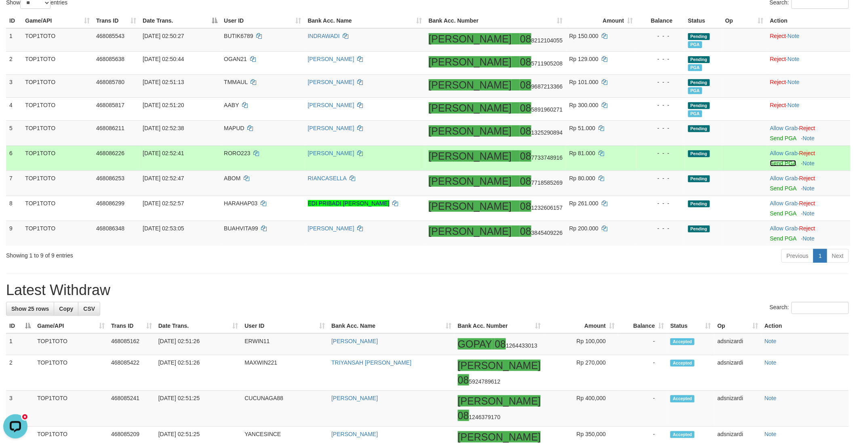
click at [770, 160] on link "Send PGA" at bounding box center [783, 163] width 26 height 6
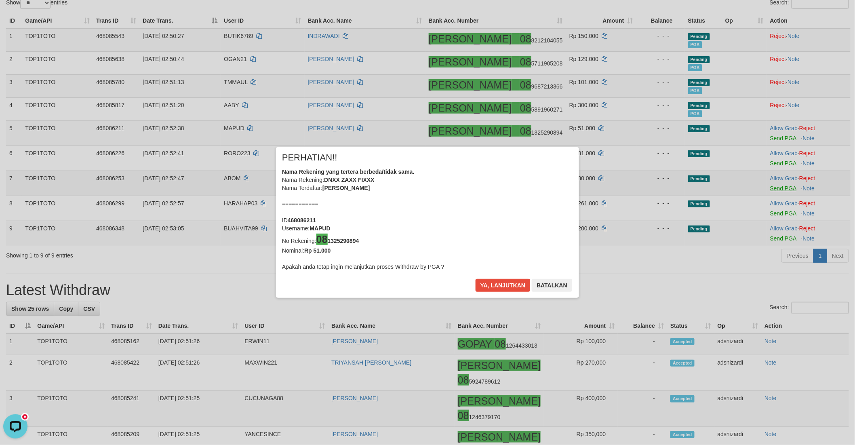
click at [769, 186] on div "× PERHATIAN!! Nama Rekening yang tertera berbeda/tidak sama. Nama Rekening: DNX…" at bounding box center [427, 222] width 855 height 183
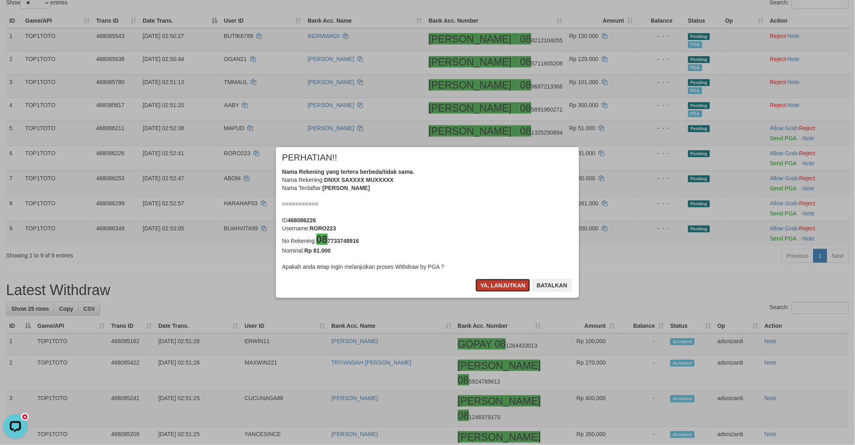
click at [494, 285] on button "Ya, lanjutkan" at bounding box center [503, 285] width 55 height 13
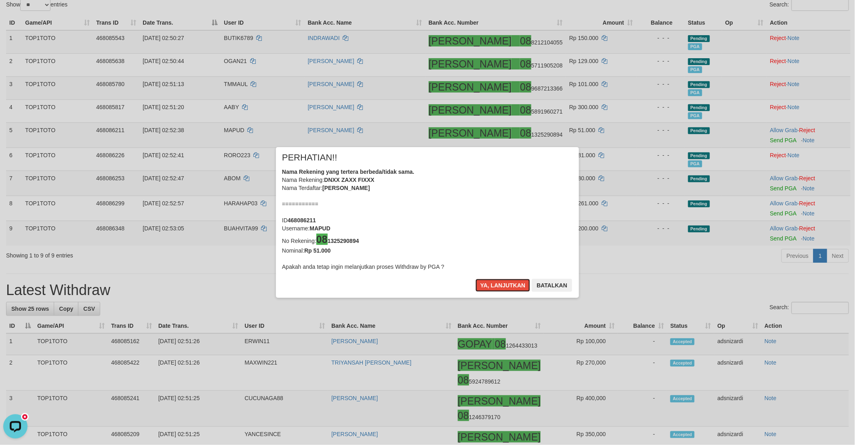
click at [494, 285] on button "Ya, lanjutkan" at bounding box center [503, 285] width 55 height 13
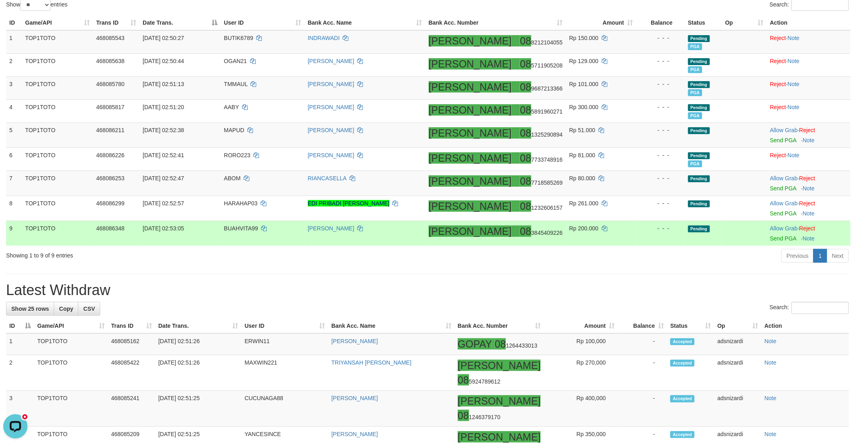
scroll to position [86, 0]
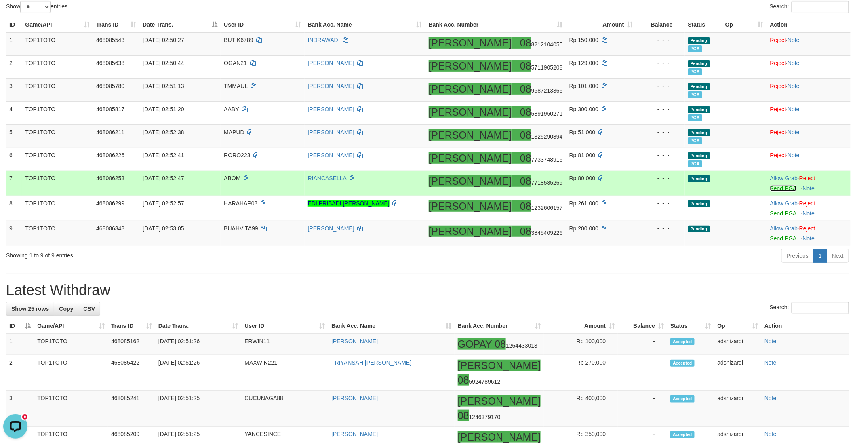
click at [770, 186] on link "Send PGA" at bounding box center [783, 188] width 26 height 6
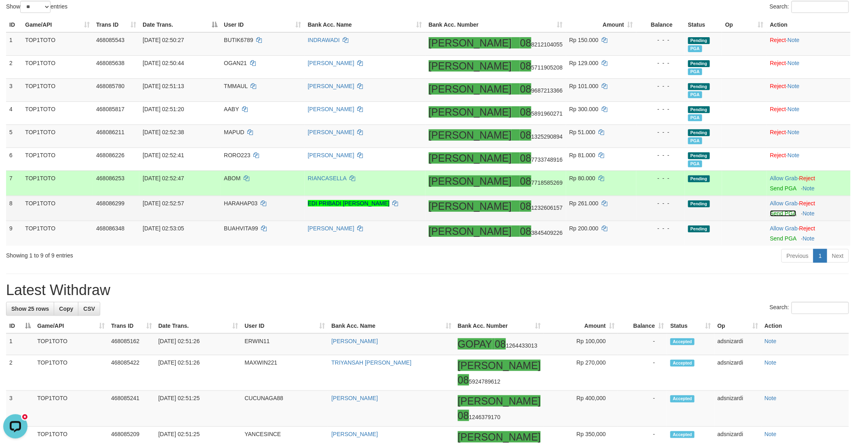
click at [770, 213] on link "Send PGA" at bounding box center [783, 213] width 26 height 6
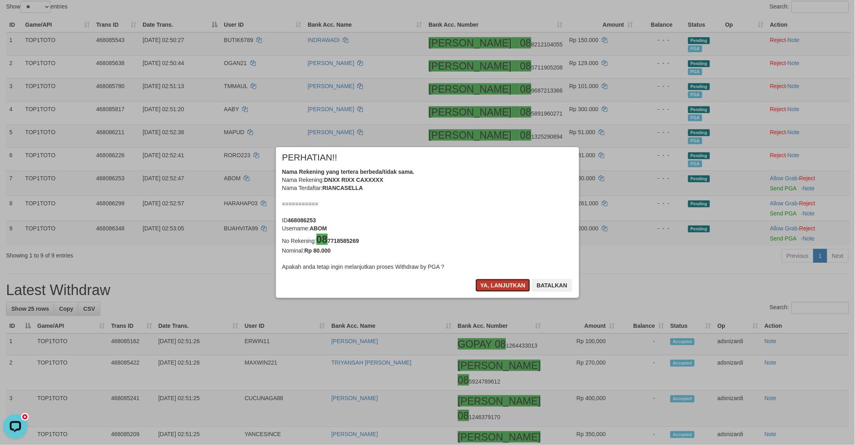
click at [487, 280] on button "Ya, lanjutkan" at bounding box center [503, 285] width 55 height 13
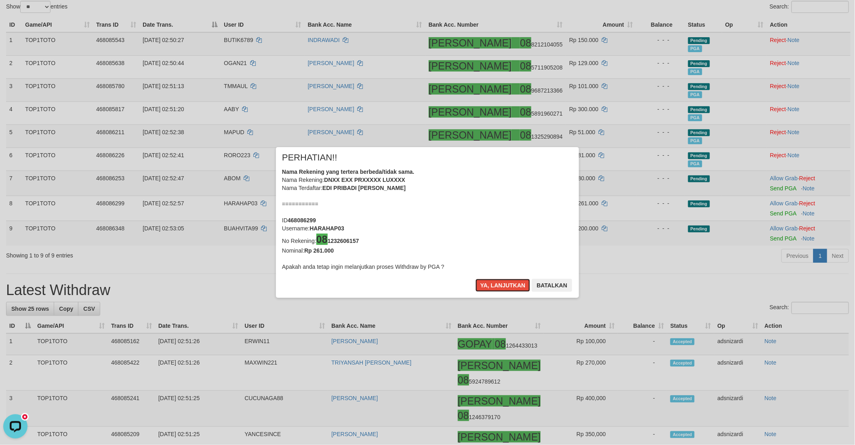
click at [487, 280] on button "Ya, lanjutkan" at bounding box center [503, 285] width 55 height 13
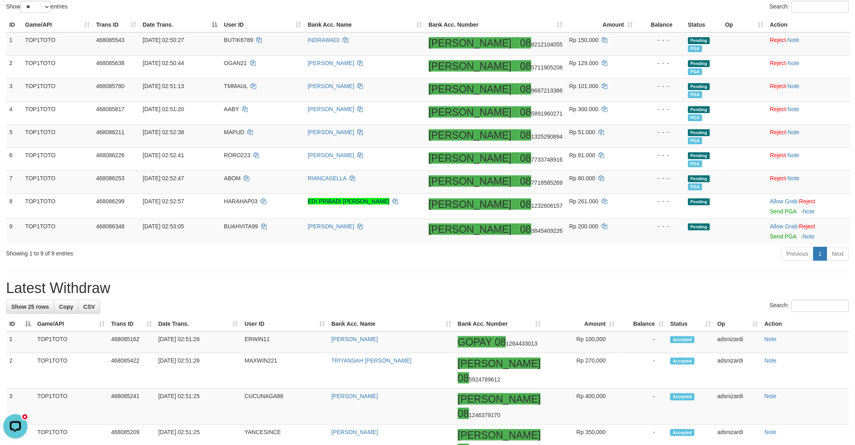
scroll to position [84, 0]
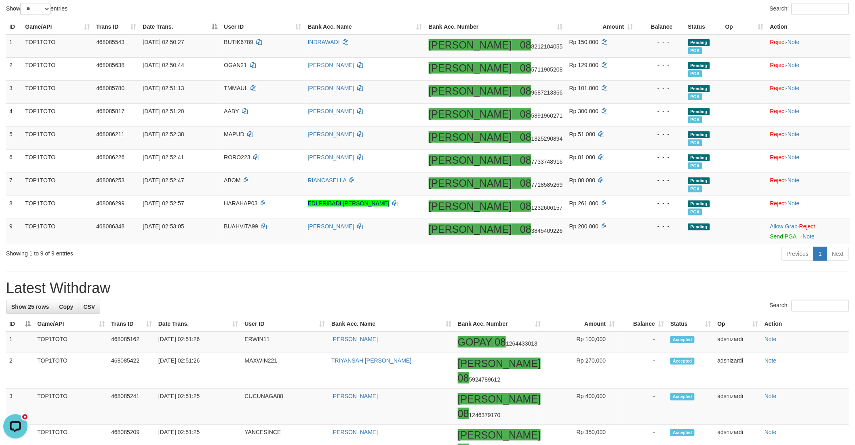
click at [585, 259] on div "Previous 1 Next" at bounding box center [605, 254] width 486 height 17
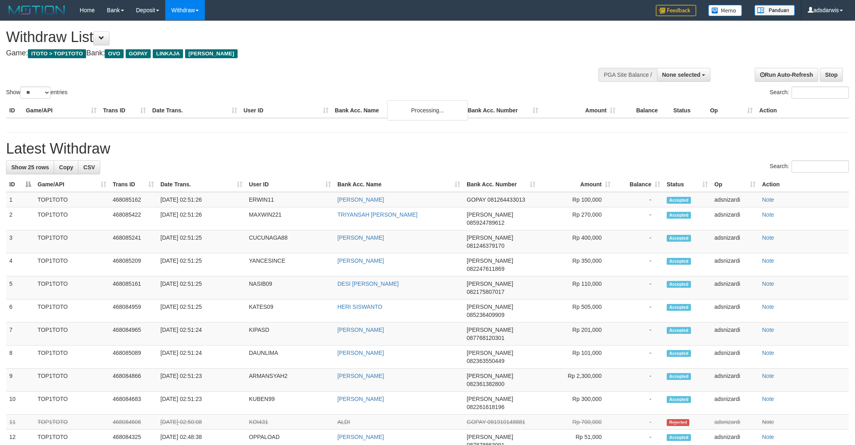
select select
select select "**"
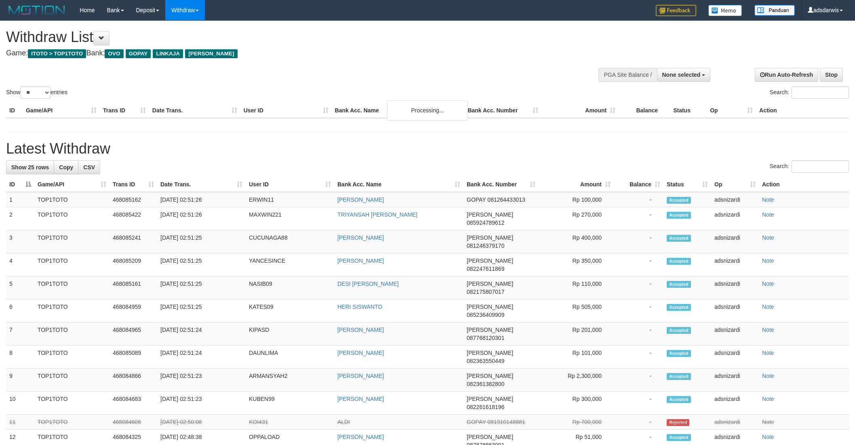
select select
select select "**"
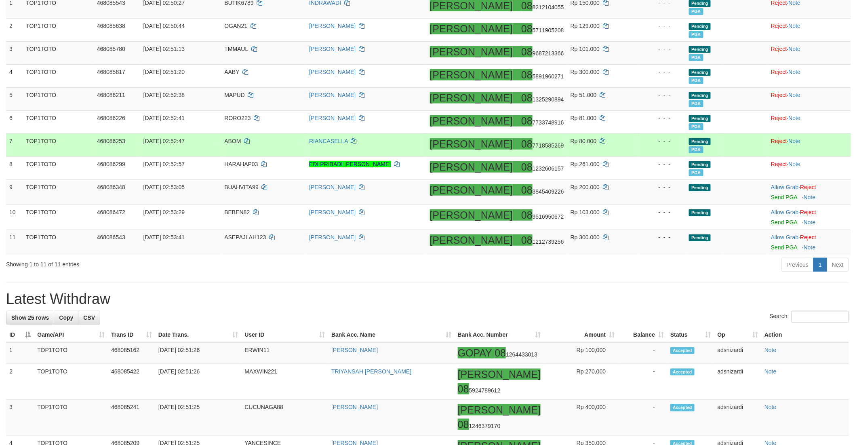
scroll to position [128, 0]
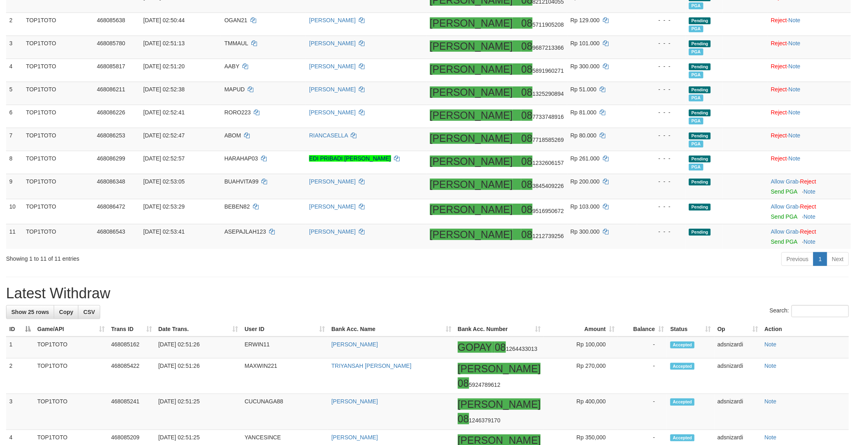
click at [619, 266] on div "Previous 1 Next" at bounding box center [605, 259] width 486 height 17
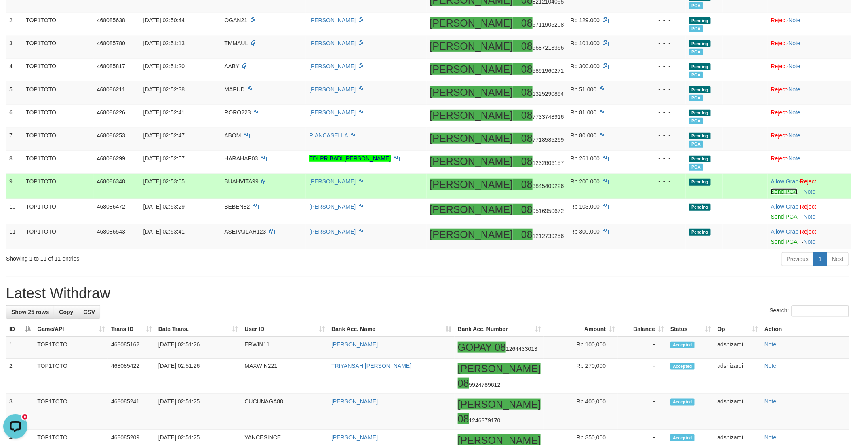
click at [771, 190] on link "Send PGA" at bounding box center [784, 191] width 26 height 6
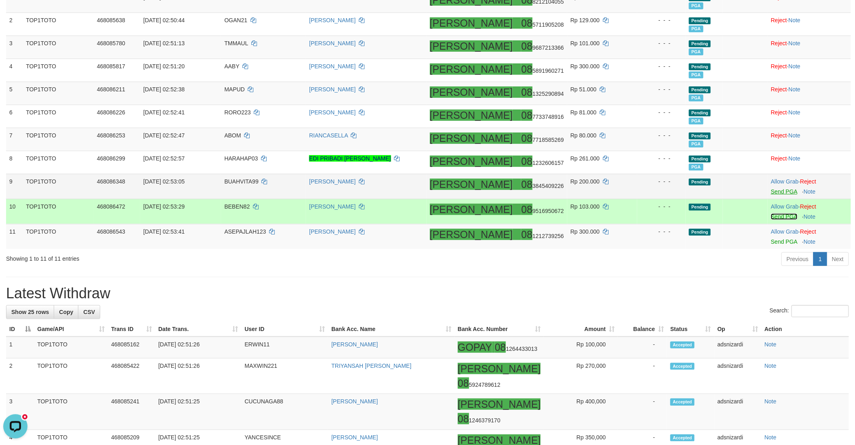
click at [771, 213] on link "Send PGA" at bounding box center [784, 216] width 26 height 6
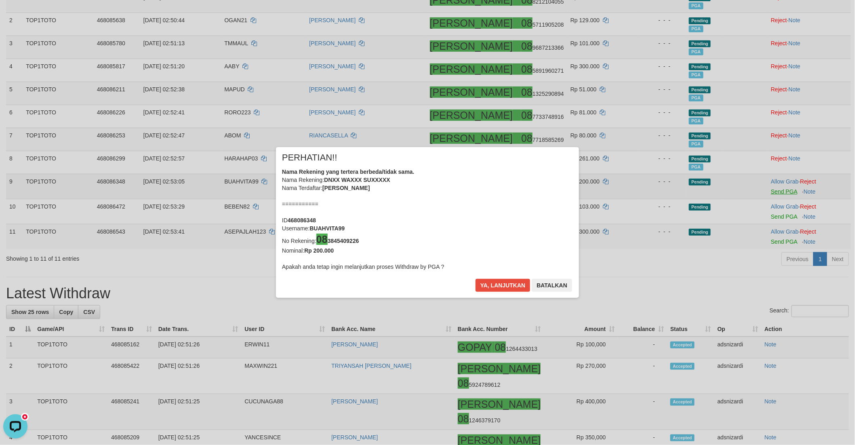
click at [770, 241] on div "× PERHATIAN!! Nama Rekening yang tertera berbeda/tidak sama. Nama Rekening: DNX…" at bounding box center [427, 222] width 855 height 183
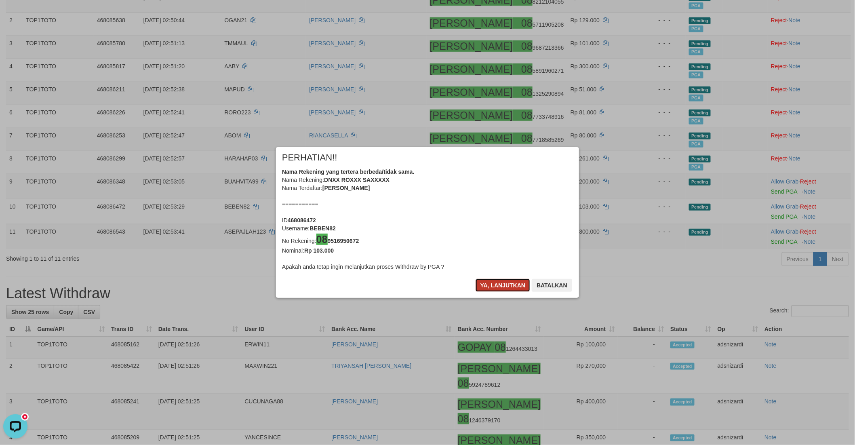
click at [498, 283] on button "Ya, lanjutkan" at bounding box center [503, 285] width 55 height 13
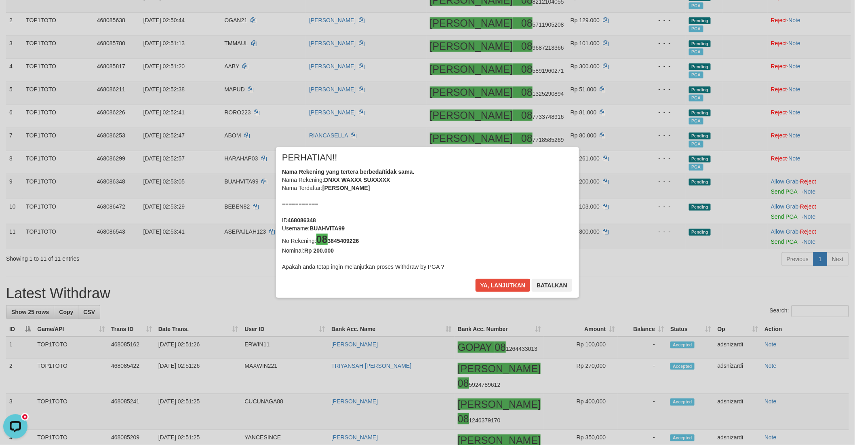
scroll to position [126, 0]
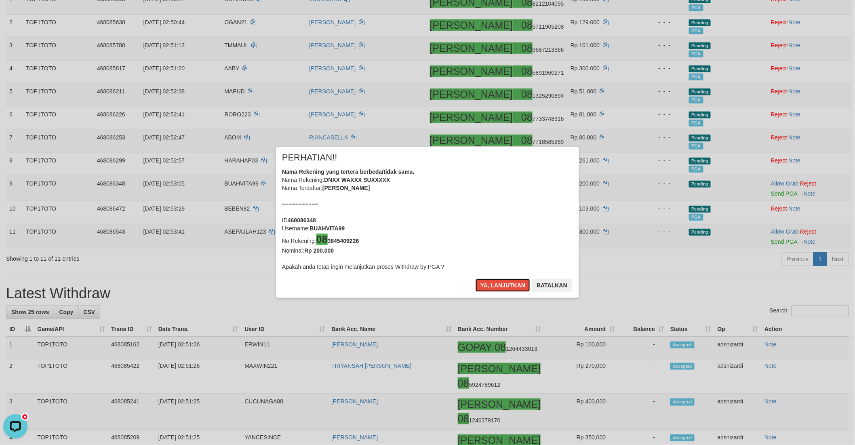
click at [498, 283] on button "Ya, lanjutkan" at bounding box center [503, 285] width 55 height 13
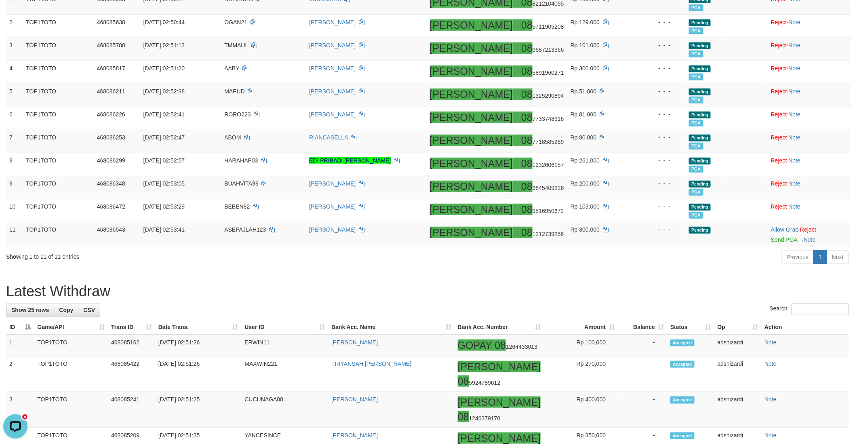
scroll to position [124, 0]
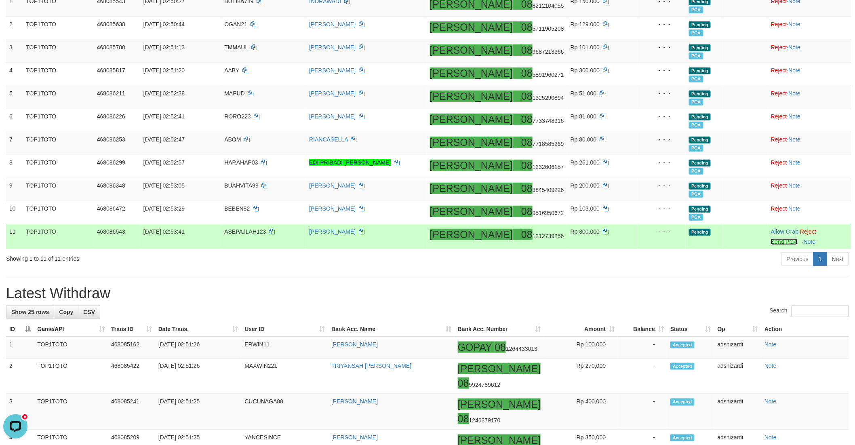
click at [771, 243] on link "Send PGA" at bounding box center [784, 241] width 26 height 6
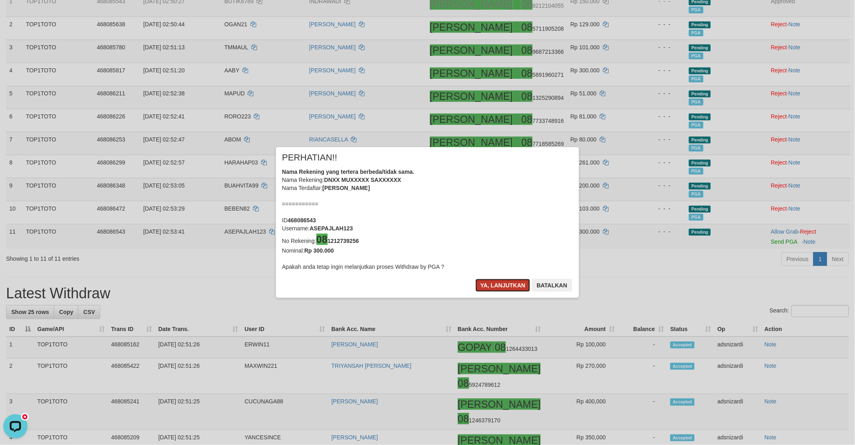
click at [489, 282] on button "Ya, lanjutkan" at bounding box center [503, 285] width 55 height 13
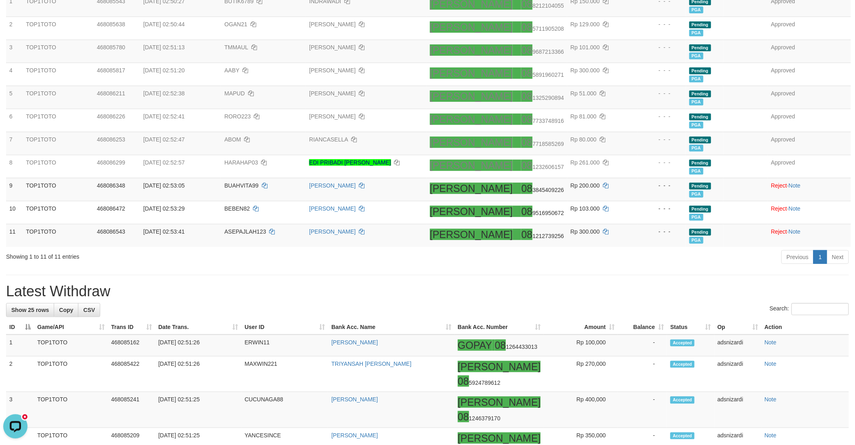
click at [594, 264] on div "Previous 1 Next" at bounding box center [605, 257] width 486 height 17
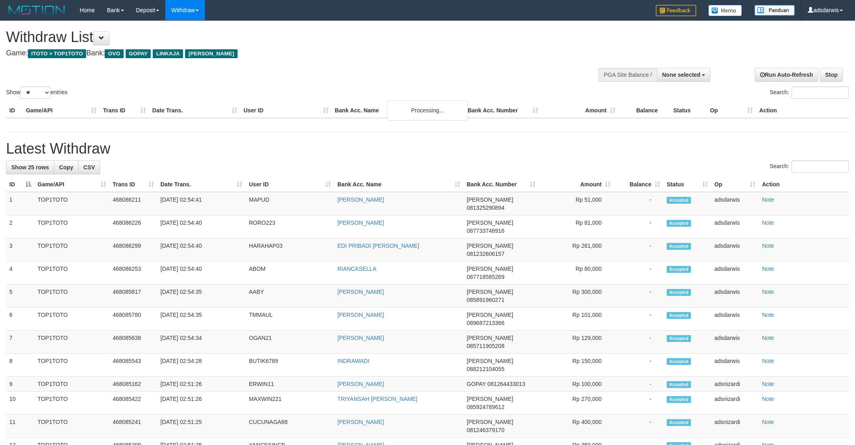
select select
select select "**"
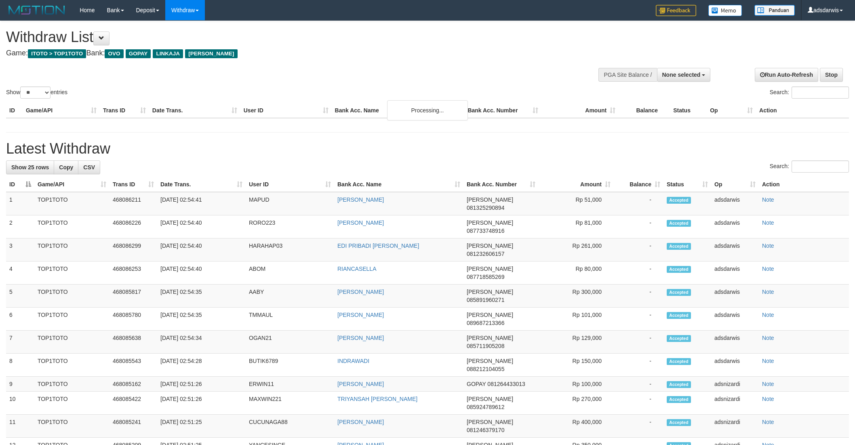
select select
select select "**"
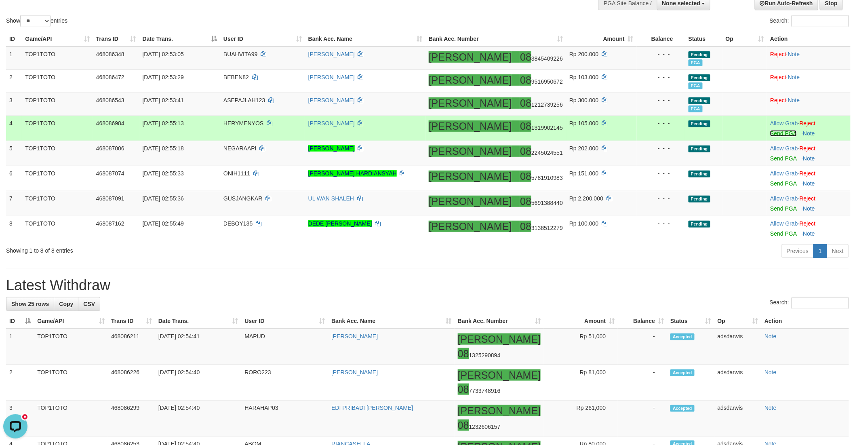
click at [770, 134] on link "Send PGA" at bounding box center [783, 133] width 26 height 6
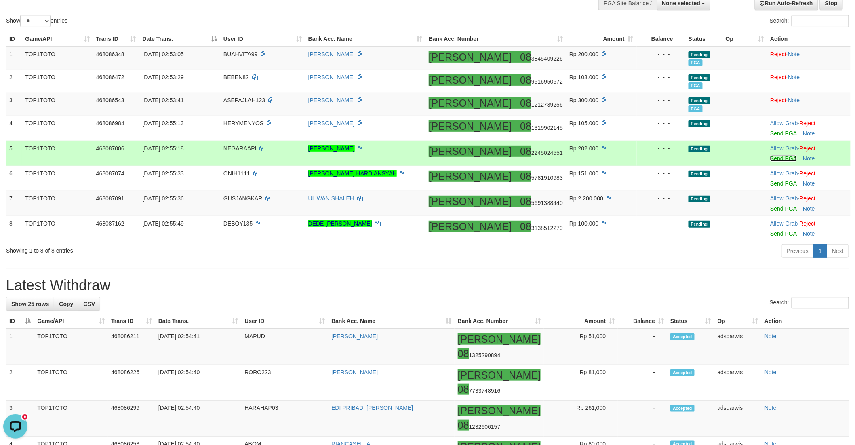
click at [770, 156] on link "Send PGA" at bounding box center [783, 158] width 26 height 6
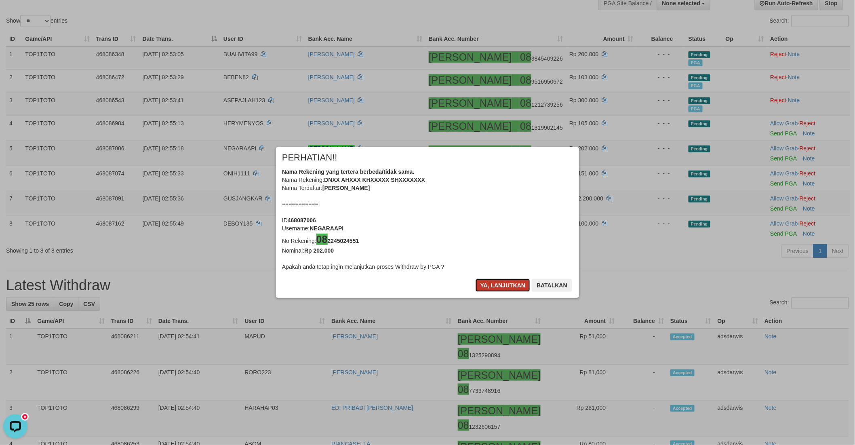
click at [504, 286] on button "Ya, lanjutkan" at bounding box center [503, 285] width 55 height 13
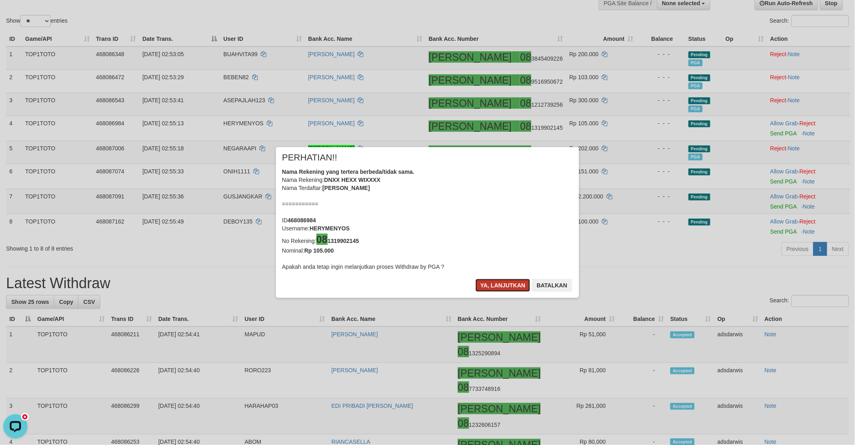
drag, startPoint x: 504, startPoint y: 286, endPoint x: 512, endPoint y: 288, distance: 8.4
click at [512, 288] on button "Ya, lanjutkan" at bounding box center [503, 285] width 55 height 13
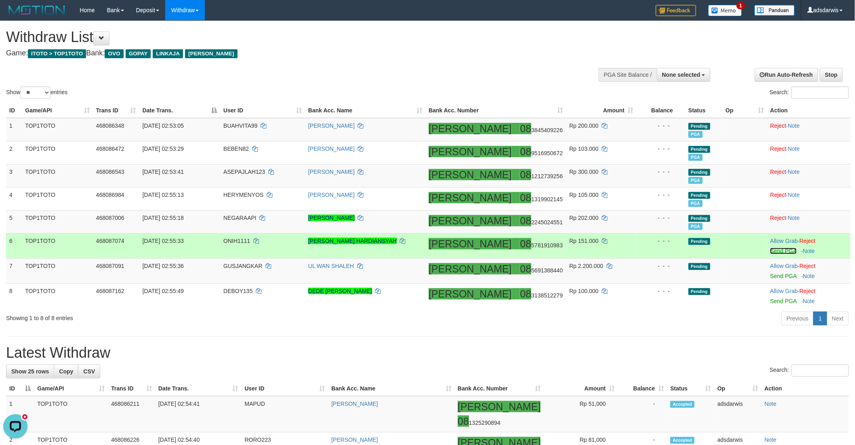
click at [770, 250] on link "Send PGA" at bounding box center [783, 251] width 26 height 6
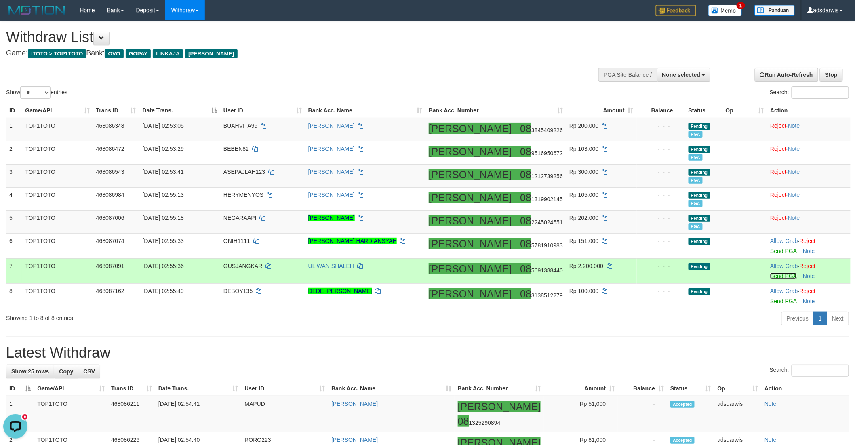
click at [770, 274] on link "Send PGA" at bounding box center [783, 276] width 26 height 6
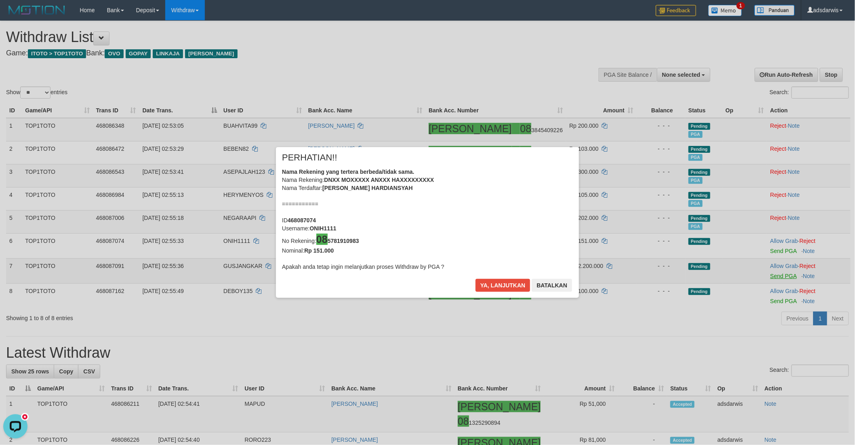
click at [768, 301] on div "× PERHATIAN!! Nama Rekening yang tertera berbeda/tidak sama. Nama Rekening: DNX…" at bounding box center [427, 222] width 855 height 183
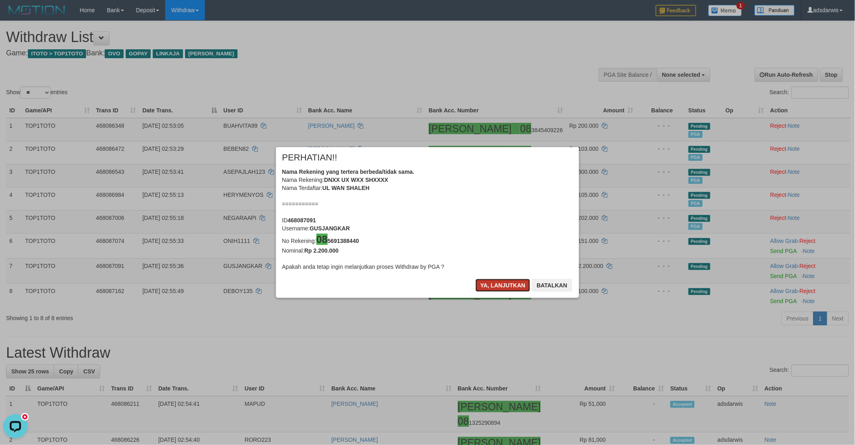
click at [487, 282] on button "Ya, lanjutkan" at bounding box center [503, 285] width 55 height 13
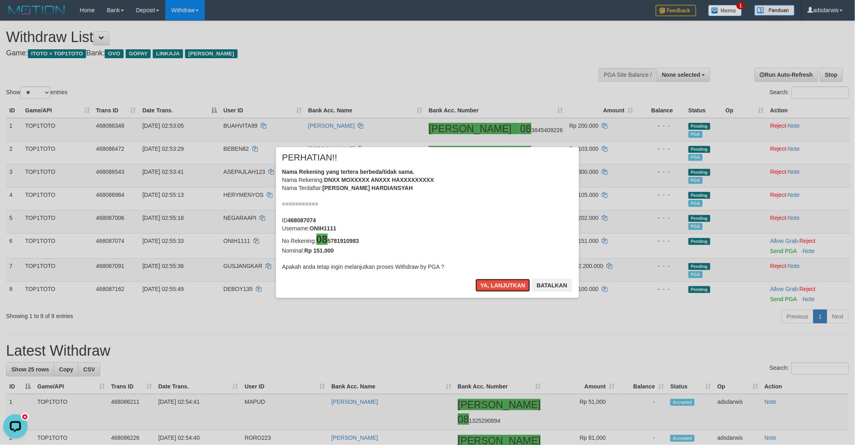
click at [487, 282] on button "Ya, lanjutkan" at bounding box center [503, 285] width 55 height 13
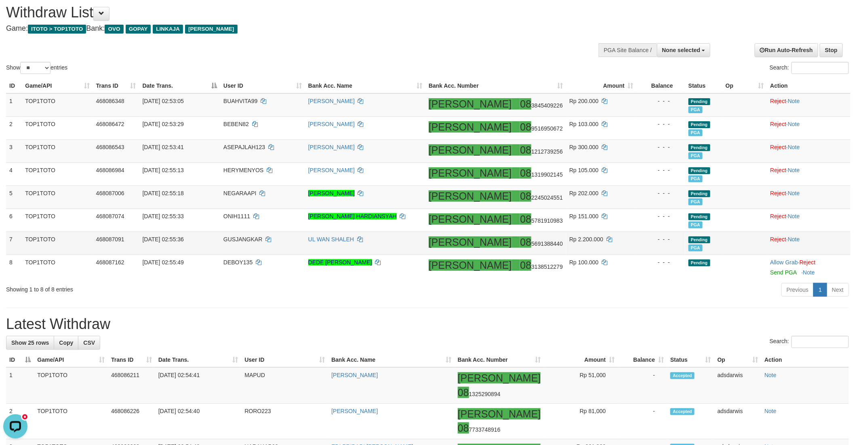
scroll to position [45, 0]
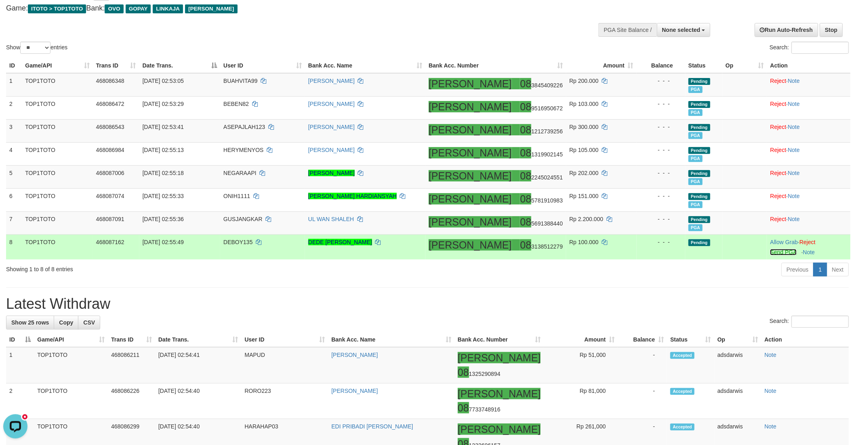
click at [770, 253] on link "Send PGA" at bounding box center [783, 252] width 26 height 6
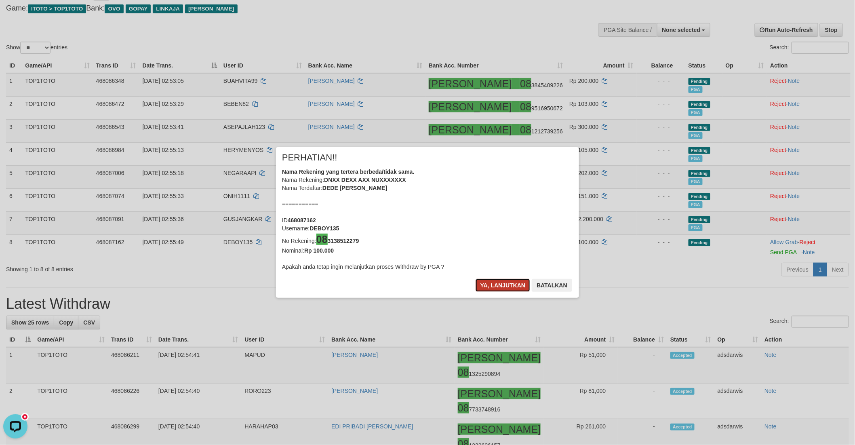
click at [500, 282] on button "Ya, lanjutkan" at bounding box center [503, 285] width 55 height 13
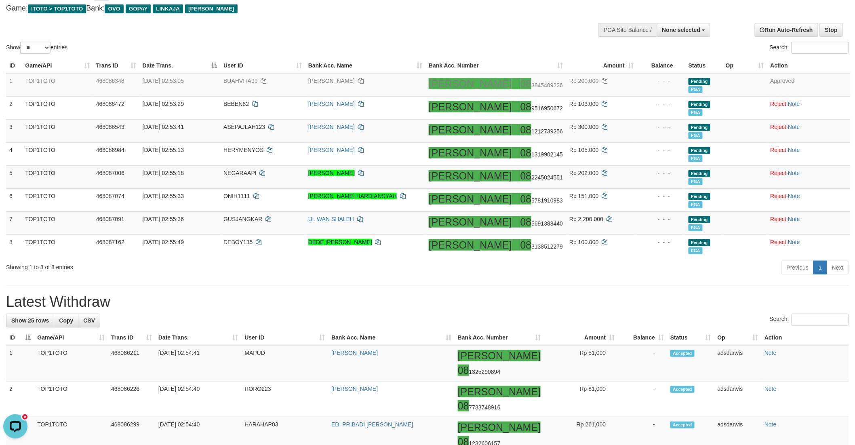
click at [428, 21] on div "Show ** ** ** *** entries Search:" at bounding box center [427, 15] width 855 height 79
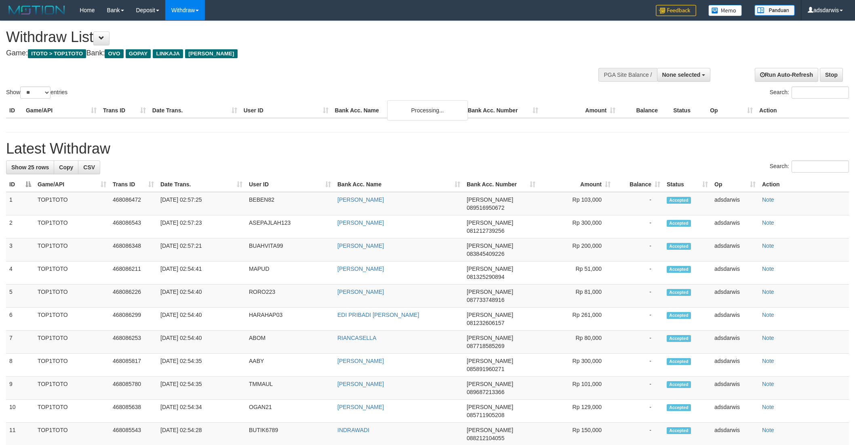
select select
select select "**"
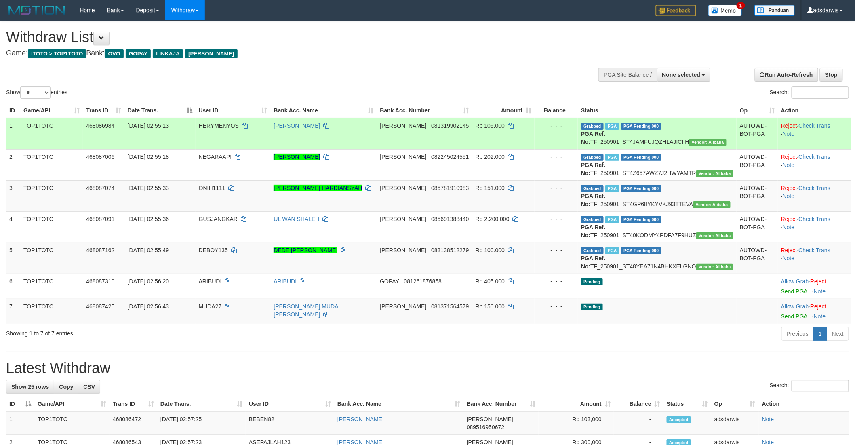
scroll to position [90, 0]
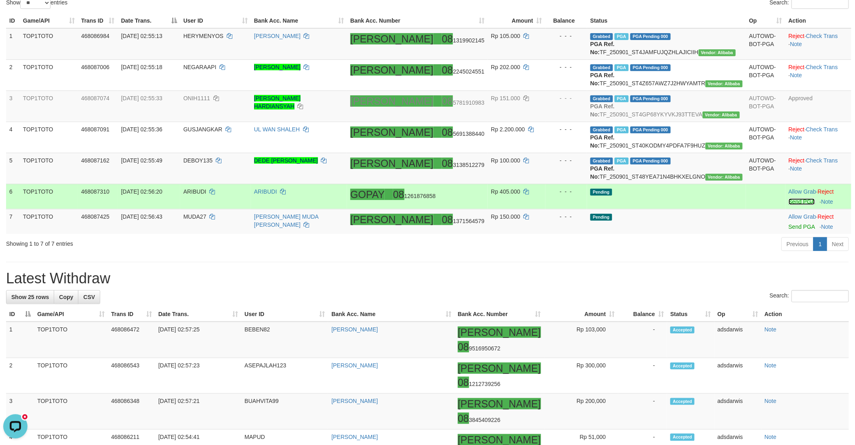
click at [789, 205] on link "Send PGA" at bounding box center [802, 201] width 26 height 6
click at [789, 230] on link "Send PGA" at bounding box center [802, 226] width 26 height 6
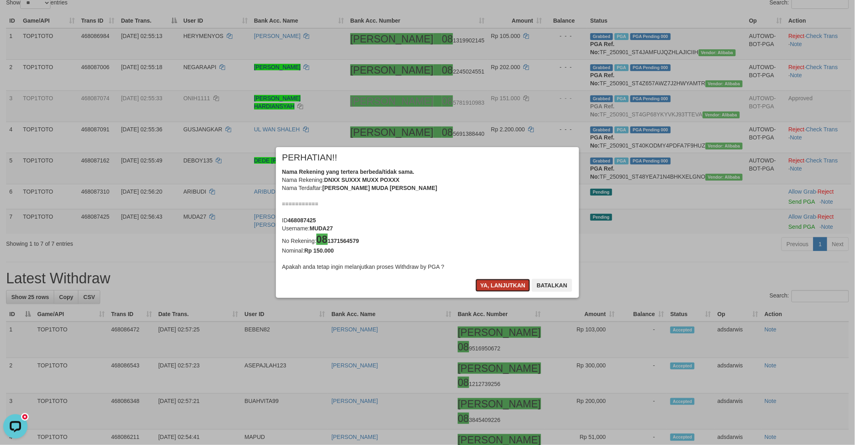
click at [491, 287] on button "Ya, lanjutkan" at bounding box center [503, 285] width 55 height 13
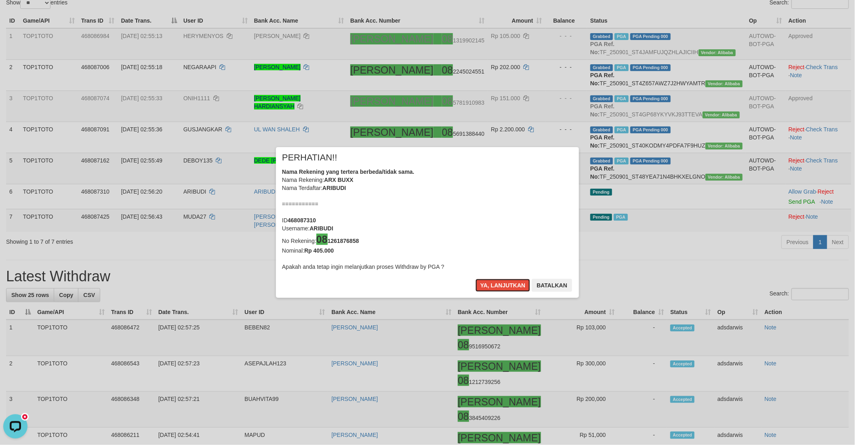
click at [491, 287] on button "Ya, lanjutkan" at bounding box center [503, 285] width 55 height 13
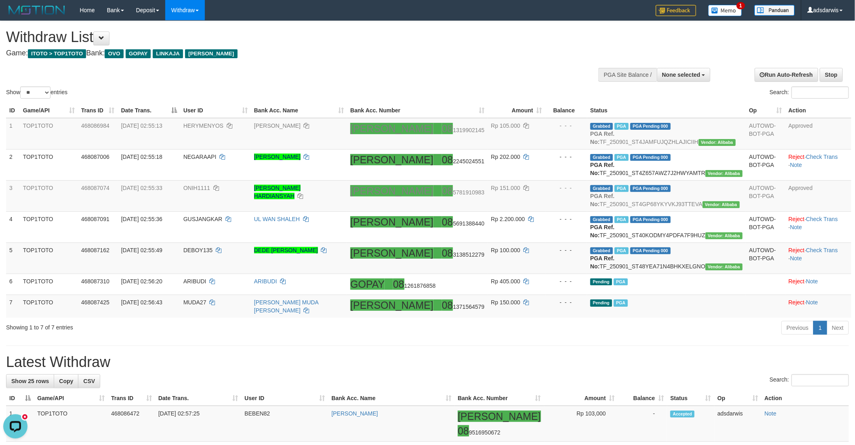
click at [511, 73] on div "Show ** ** ** *** entries Search:" at bounding box center [427, 60] width 855 height 79
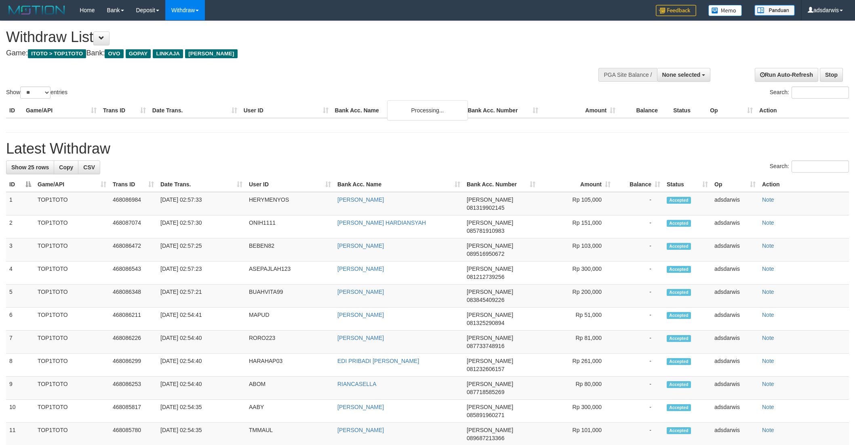
select select
select select "**"
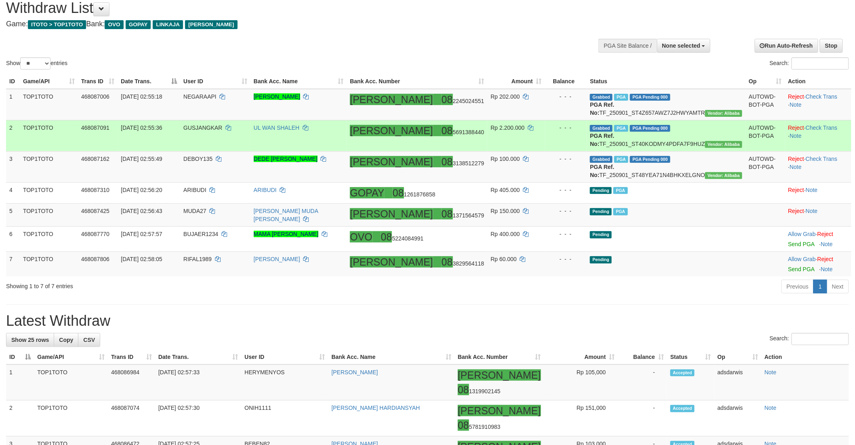
scroll to position [45, 0]
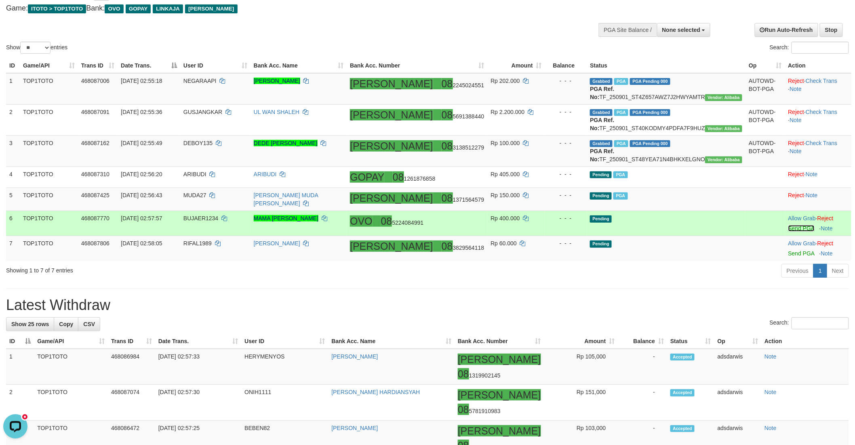
click at [788, 232] on link "Send PGA" at bounding box center [801, 228] width 26 height 6
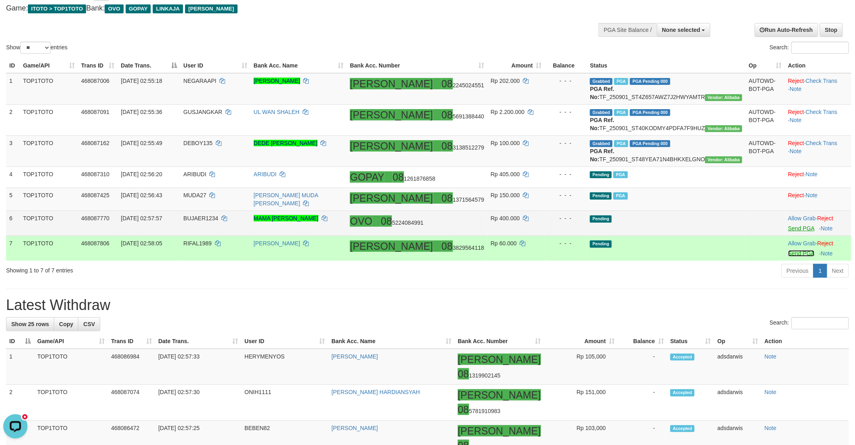
click at [788, 257] on link "Send PGA" at bounding box center [801, 253] width 26 height 6
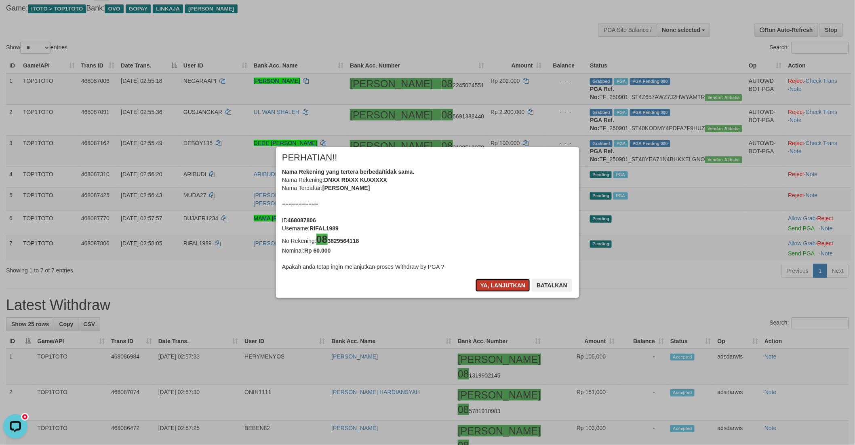
click at [484, 286] on button "Ya, lanjutkan" at bounding box center [503, 285] width 55 height 13
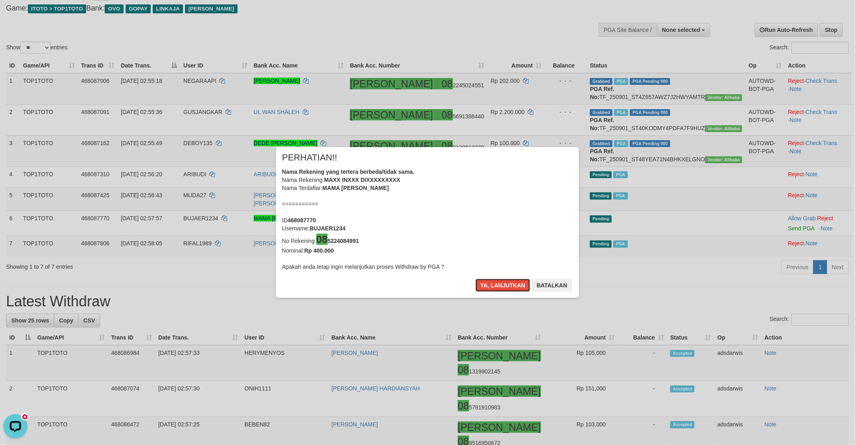
click at [484, 286] on button "Ya, lanjutkan" at bounding box center [503, 285] width 55 height 13
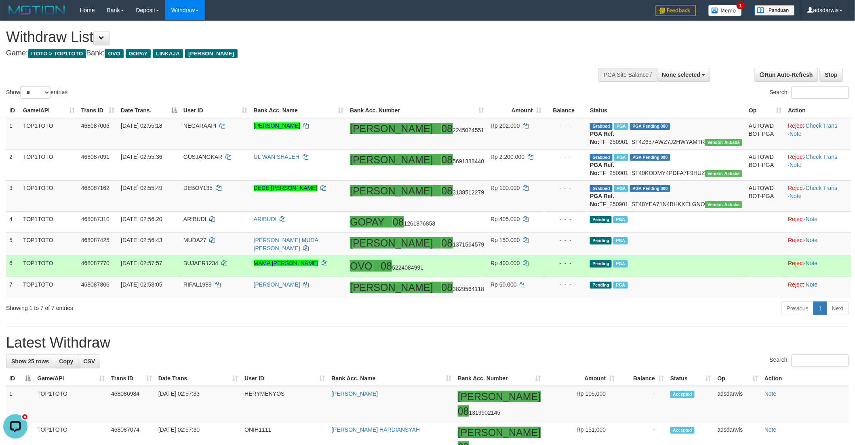
click at [702, 277] on td "Pending PGA" at bounding box center [666, 266] width 159 height 21
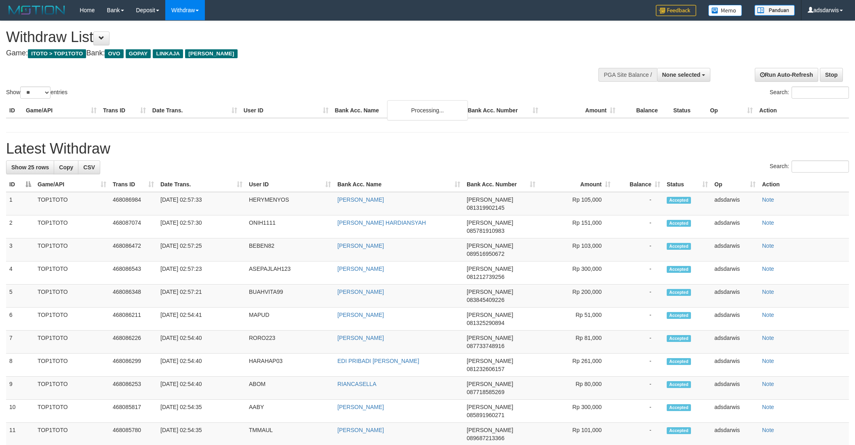
select select
select select "**"
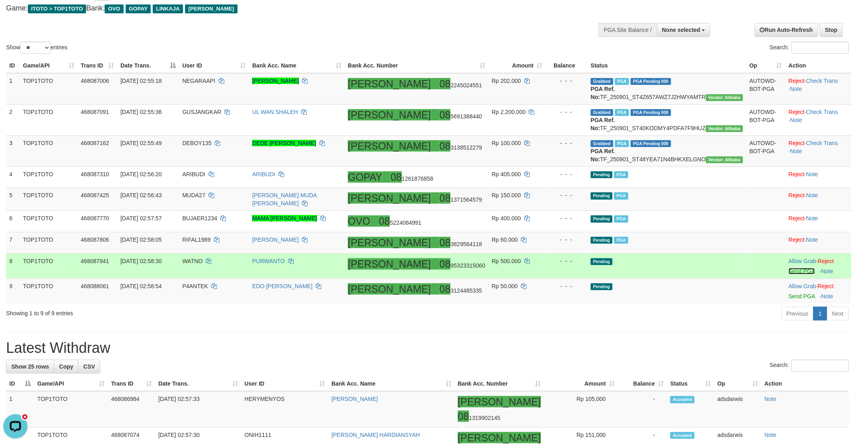
click at [789, 274] on link "Send PGA" at bounding box center [802, 271] width 26 height 6
click at [789, 299] on link "Send PGA" at bounding box center [802, 296] width 26 height 6
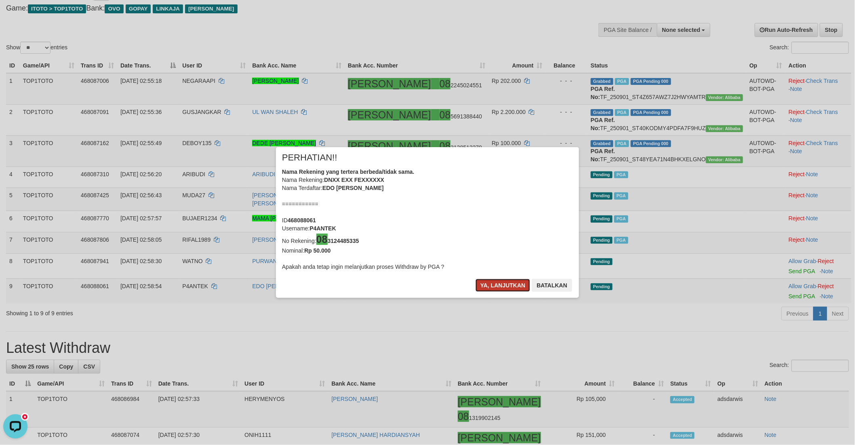
drag, startPoint x: 495, startPoint y: 283, endPoint x: 498, endPoint y: 290, distance: 6.9
click at [498, 290] on button "Ya, lanjutkan" at bounding box center [503, 285] width 55 height 13
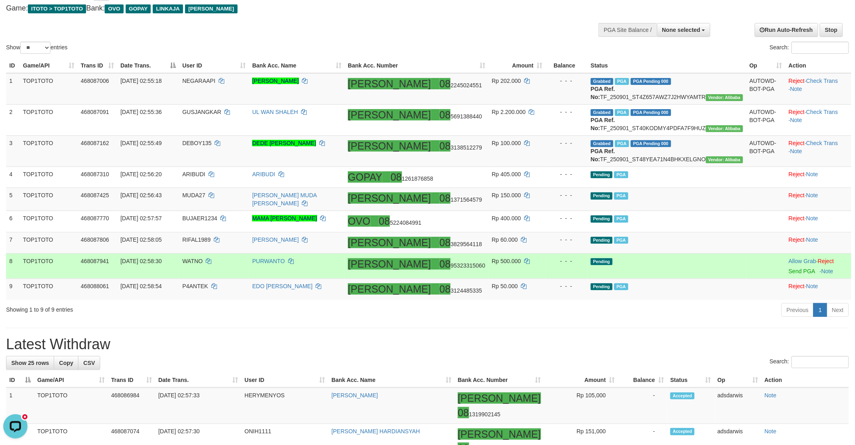
click at [203, 264] on span "WATNO" at bounding box center [192, 261] width 21 height 6
copy td "WATNO"
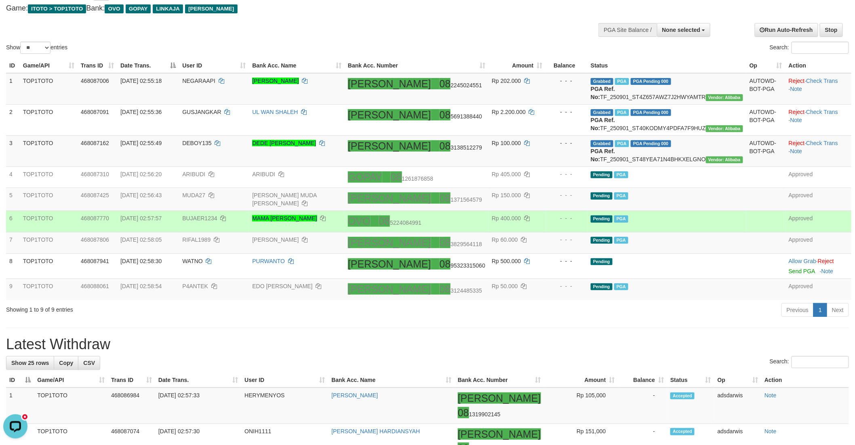
click at [725, 232] on td "Pending PGA" at bounding box center [666, 221] width 159 height 21
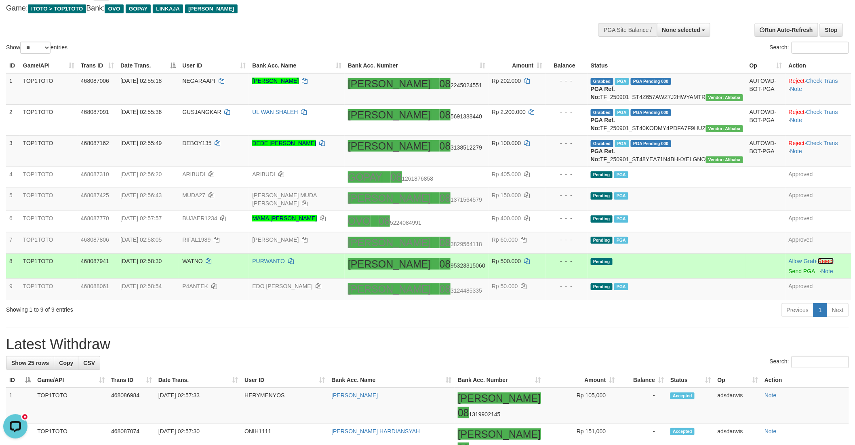
click at [823, 264] on link "Reject" at bounding box center [826, 261] width 16 height 6
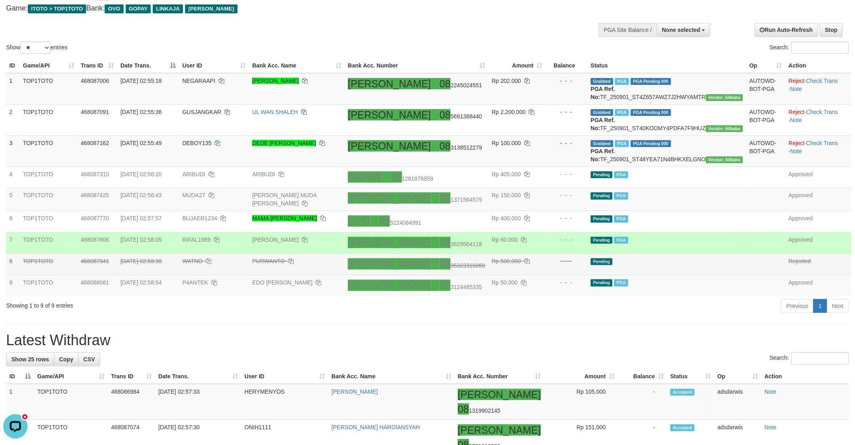
click at [712, 254] on td "Pending PGA" at bounding box center [666, 242] width 159 height 21
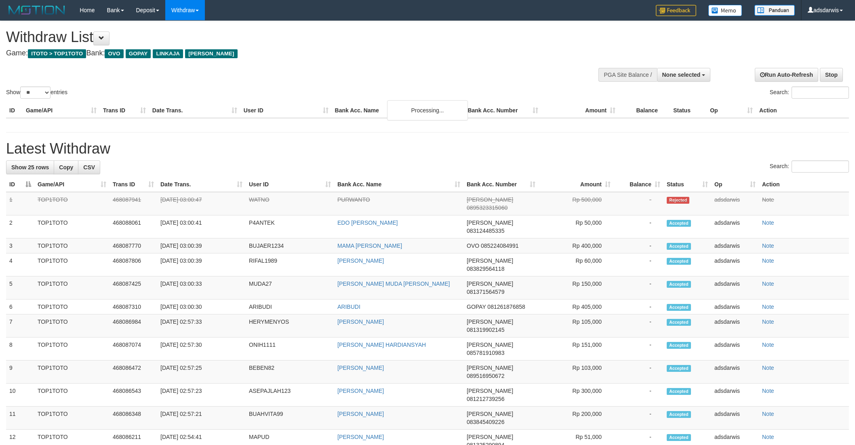
select select
select select "**"
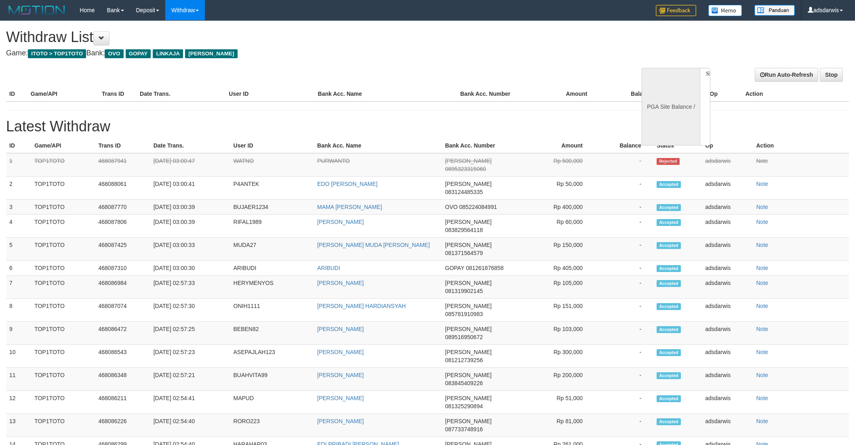
select select
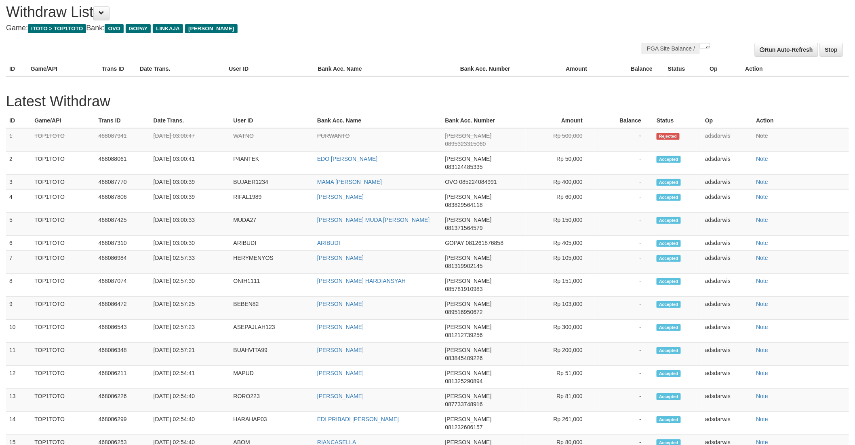
select select "**"
select select
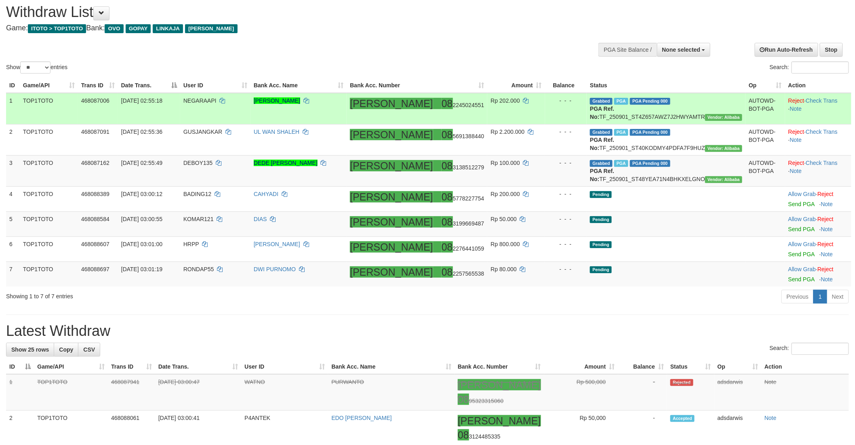
scroll to position [70, 0]
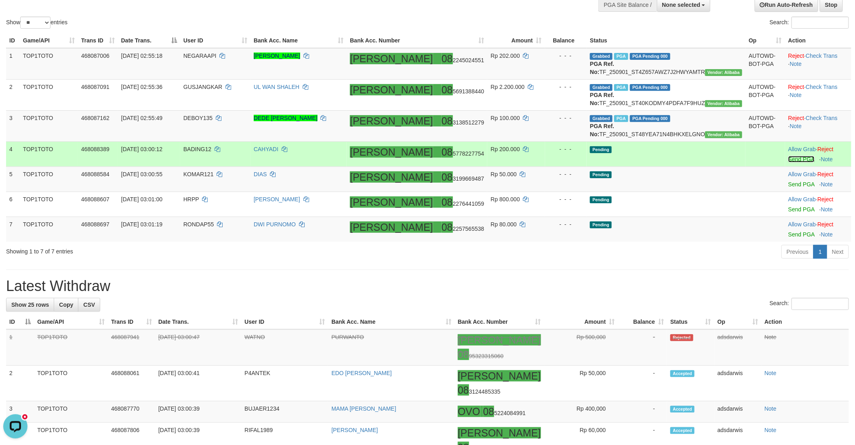
click at [788, 162] on link "Send PGA" at bounding box center [801, 159] width 26 height 6
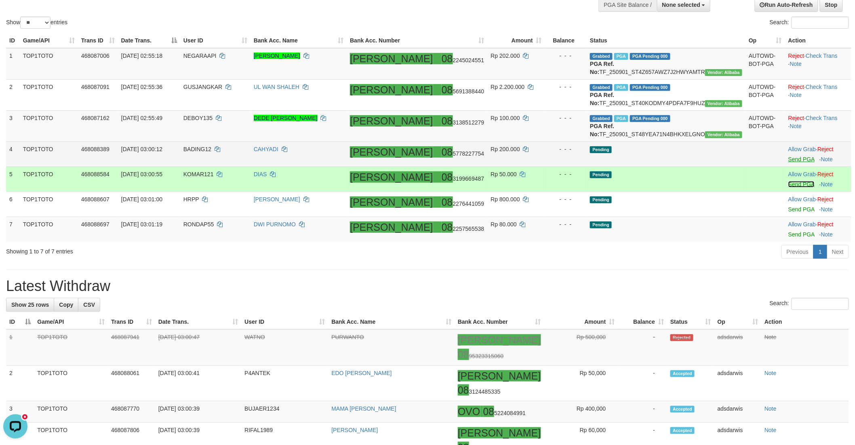
drag, startPoint x: 782, startPoint y: 184, endPoint x: 778, endPoint y: 207, distance: 23.4
click at [788, 187] on link "Send PGA" at bounding box center [801, 184] width 26 height 6
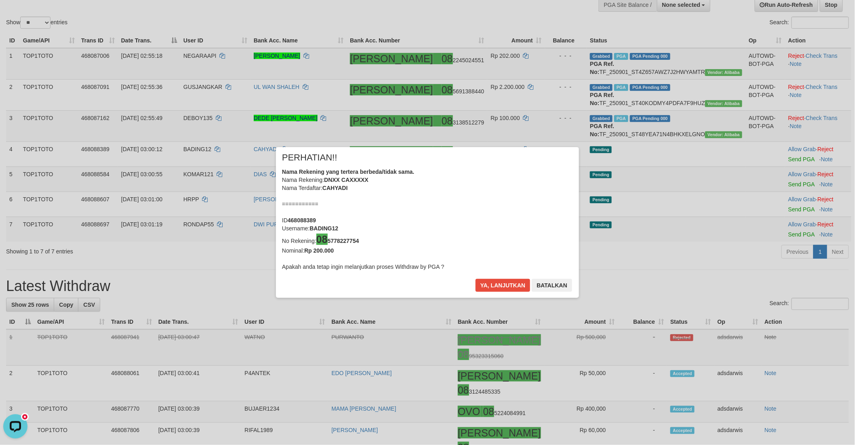
click at [783, 232] on div "× PERHATIAN!! Nama Rekening yang tertera berbeda/tidak sama. Nama Rekening: DNX…" at bounding box center [427, 222] width 855 height 183
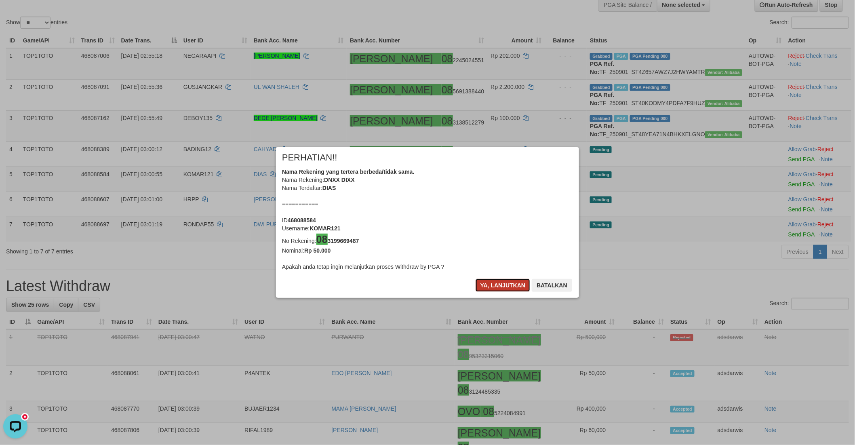
click at [494, 288] on button "Ya, lanjutkan" at bounding box center [503, 285] width 55 height 13
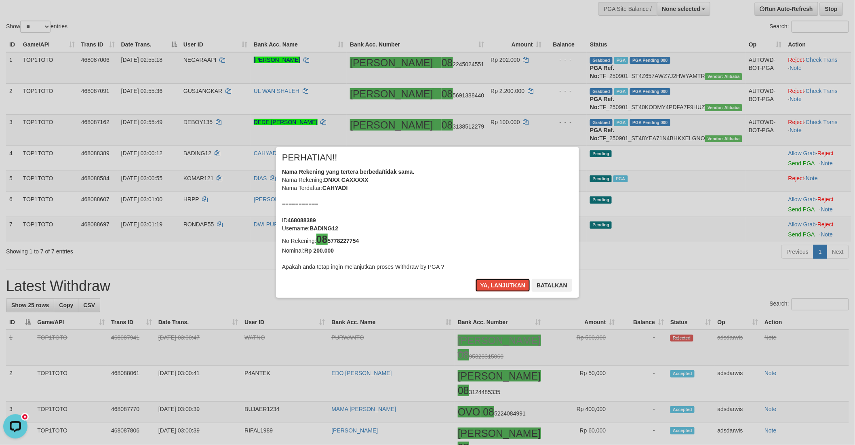
click at [494, 288] on button "Ya, lanjutkan" at bounding box center [503, 285] width 55 height 13
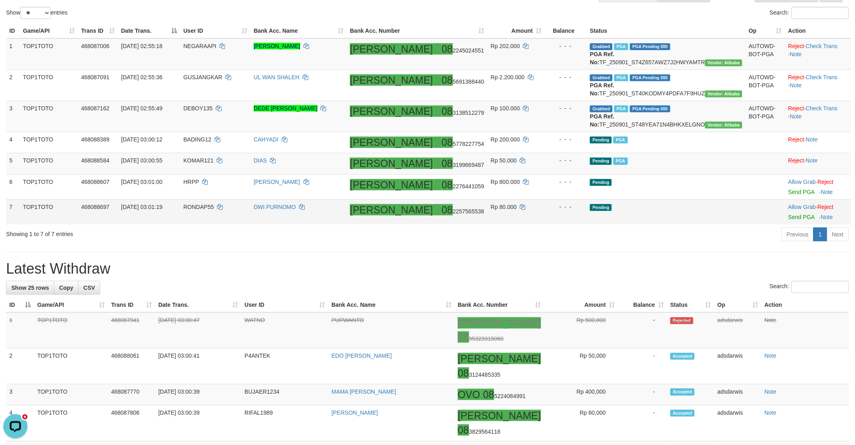
scroll to position [107, 0]
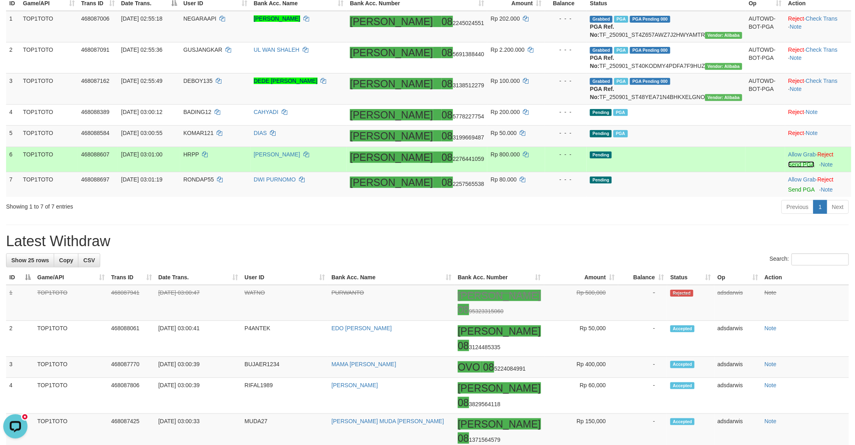
click at [788, 168] on link "Send PGA" at bounding box center [801, 164] width 26 height 6
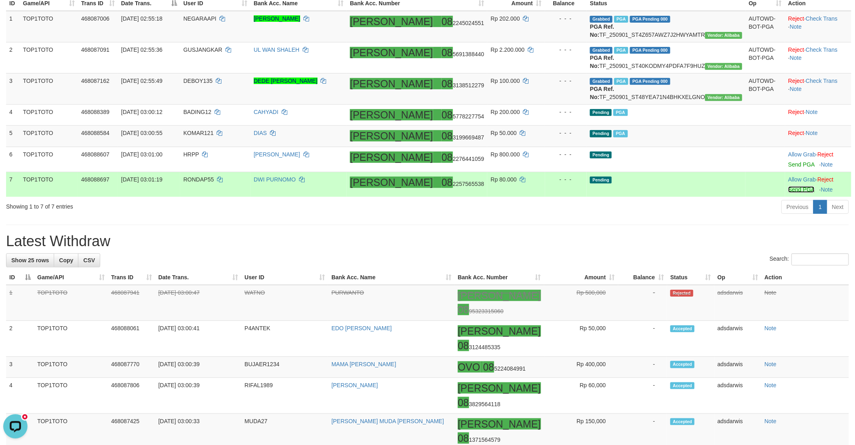
click at [788, 193] on link "Send PGA" at bounding box center [801, 189] width 26 height 6
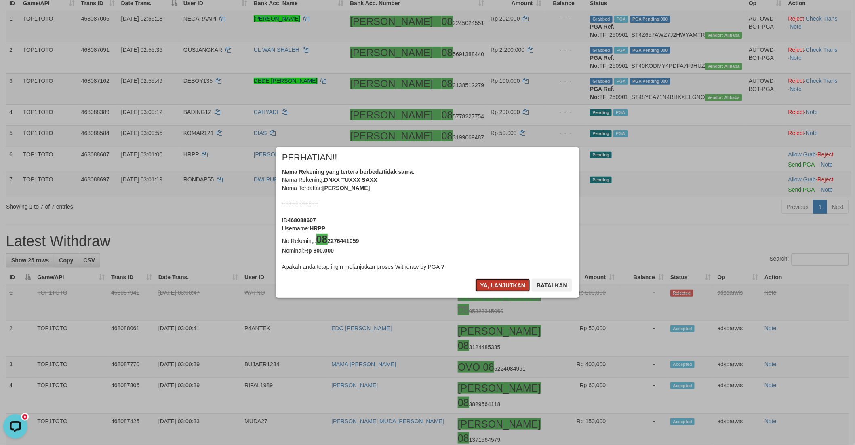
click at [495, 288] on button "Ya, lanjutkan" at bounding box center [503, 285] width 55 height 13
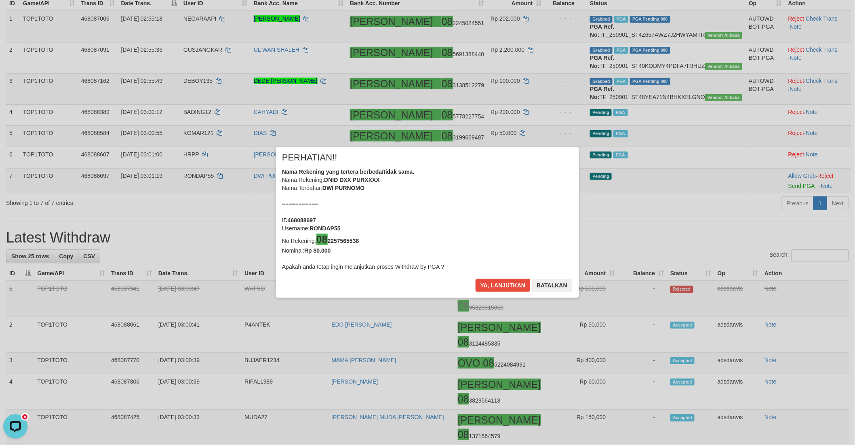
scroll to position [103, 0]
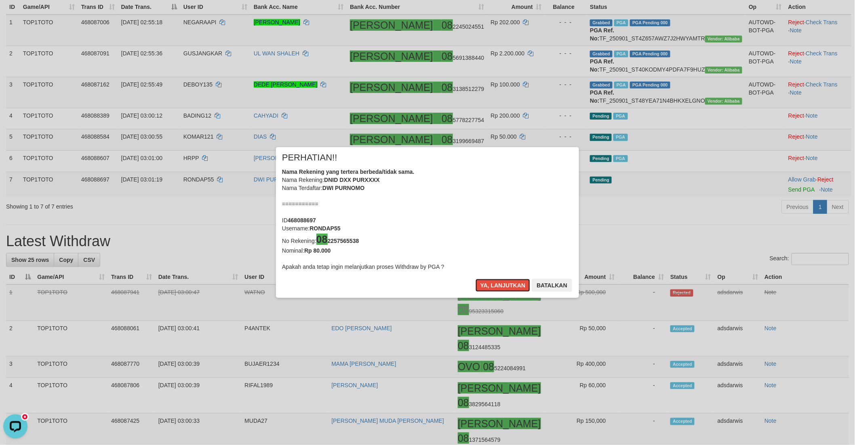
click at [495, 288] on button "Ya, lanjutkan" at bounding box center [503, 285] width 55 height 13
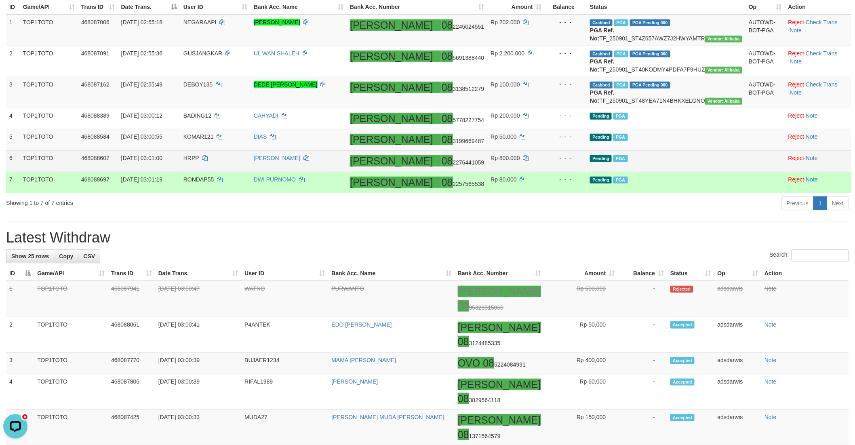
click at [677, 172] on td "Pending PGA" at bounding box center [666, 161] width 159 height 21
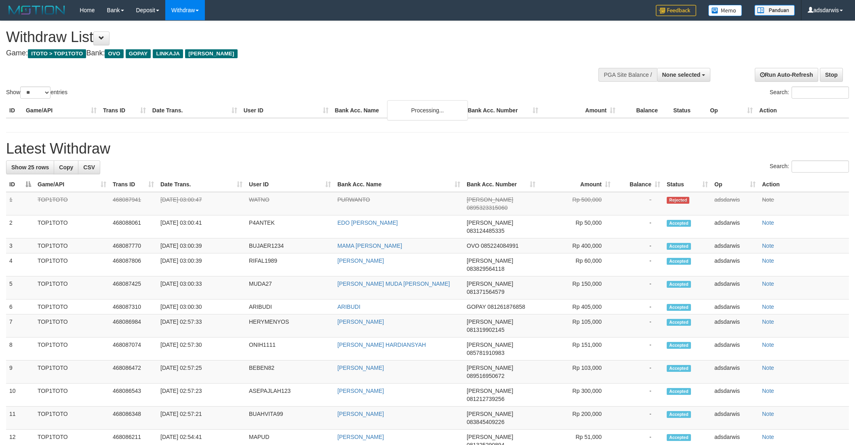
select select
select select "**"
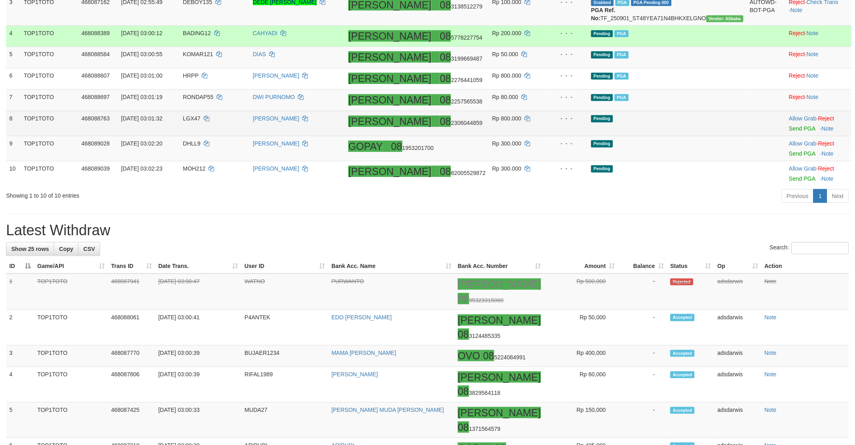
scroll to position [189, 0]
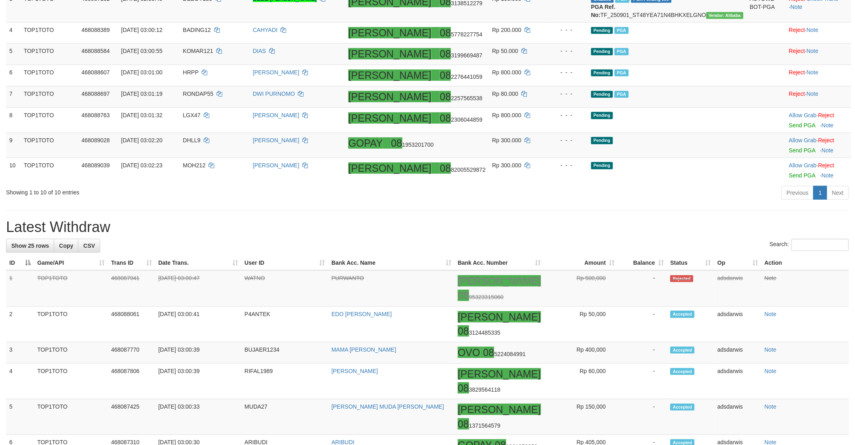
click at [640, 202] on div "Previous 1 Next" at bounding box center [605, 193] width 486 height 17
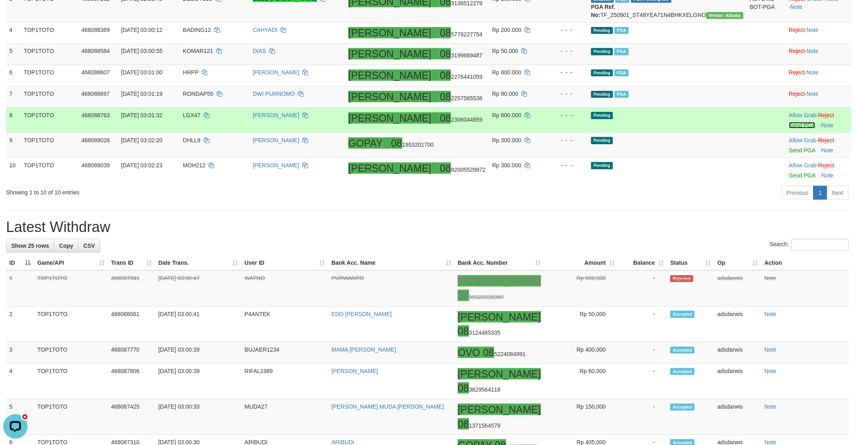
click at [789, 128] on link "Send PGA" at bounding box center [802, 125] width 26 height 6
click at [789, 154] on link "Send PGA" at bounding box center [802, 150] width 26 height 6
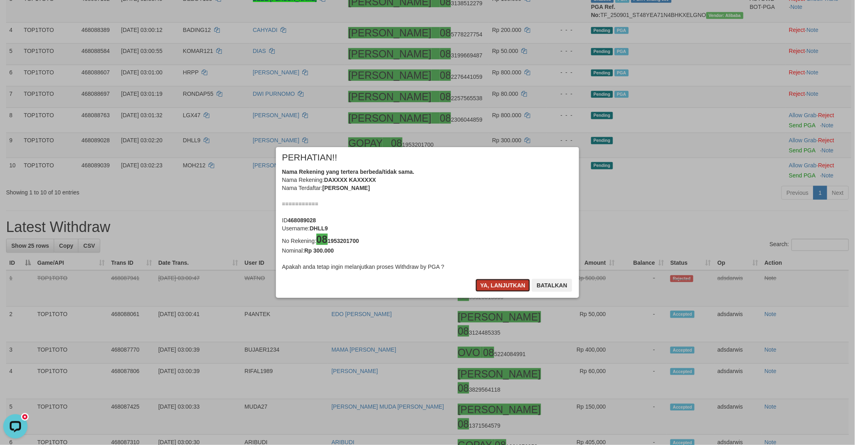
click at [489, 289] on button "Ya, lanjutkan" at bounding box center [503, 285] width 55 height 13
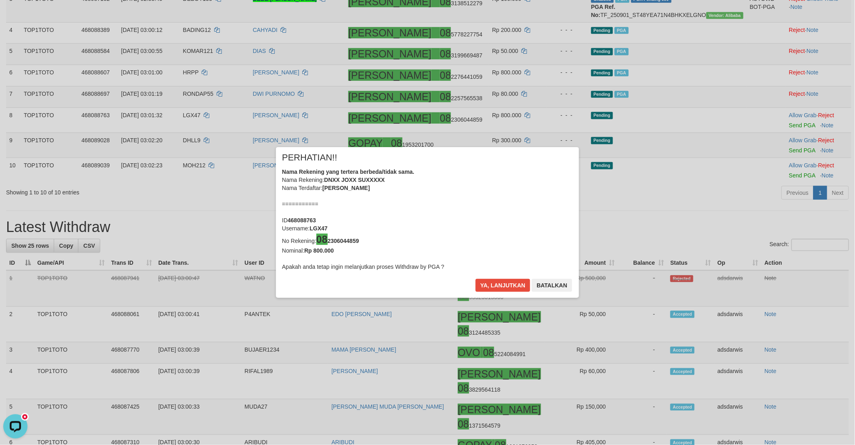
scroll to position [186, 0]
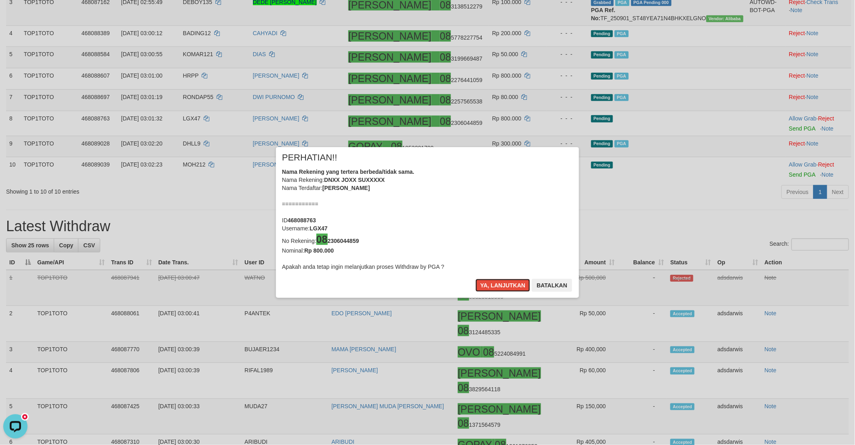
click at [489, 289] on button "Ya, lanjutkan" at bounding box center [503, 285] width 55 height 13
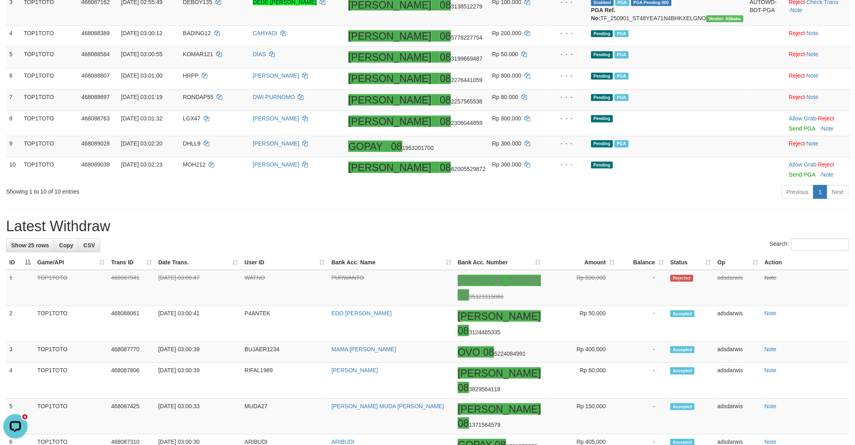
scroll to position [182, 0]
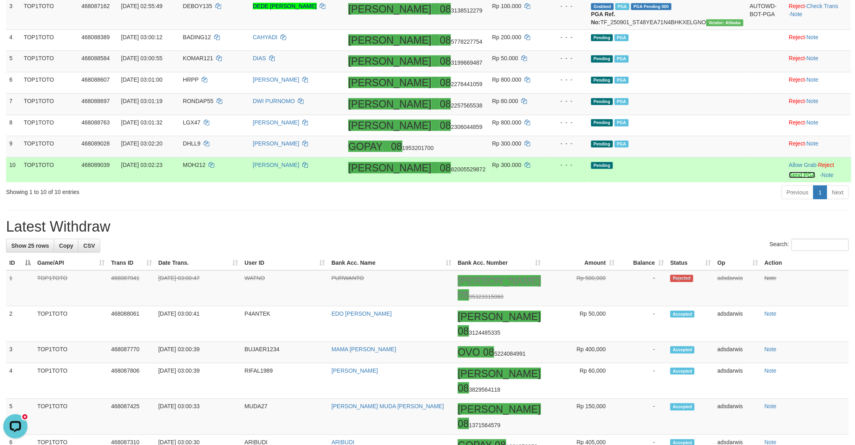
click at [789, 178] on link "Send PGA" at bounding box center [802, 175] width 26 height 6
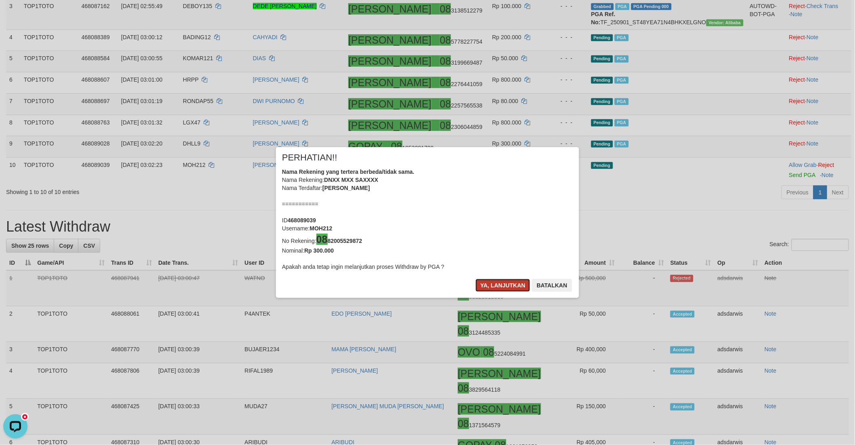
click at [485, 282] on button "Ya, lanjutkan" at bounding box center [503, 285] width 55 height 13
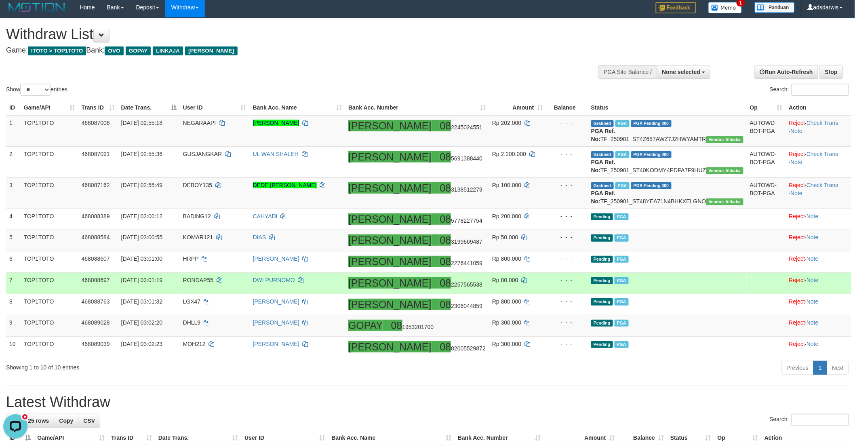
scroll to position [2, 0]
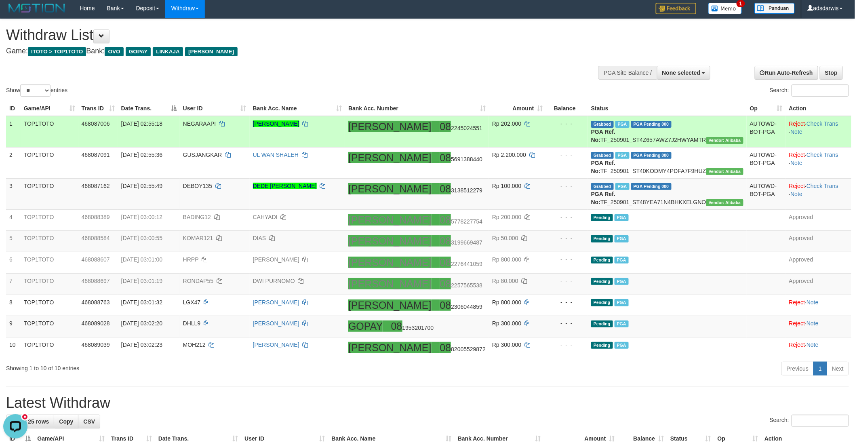
click at [657, 138] on td "Grabbed PGA PGA Pending 000 {"status":"000","data":{"unique_id":"314-468087006-…" at bounding box center [667, 132] width 159 height 32
copy td "TF_250901_ST4Z657AWZ7J2HWYAMTR"
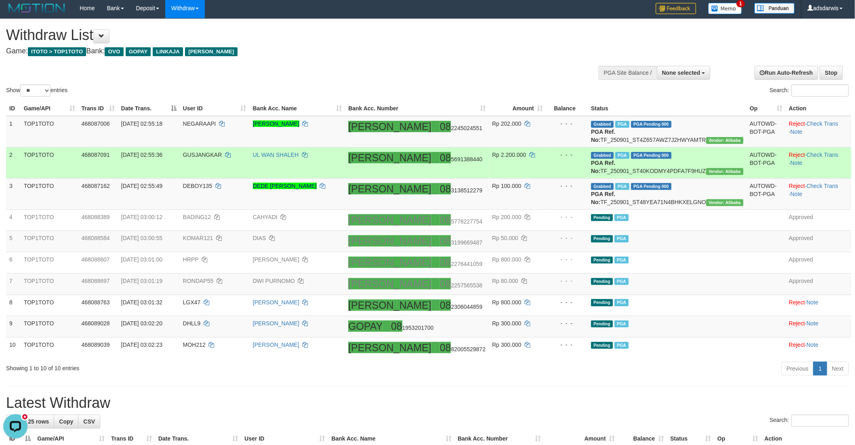
click at [671, 176] on td "Grabbed PGA PGA Pending 000 {"status":"000","data":{"unique_id":"314-468087091-…" at bounding box center [667, 162] width 159 height 31
copy td "TF_250901_ST40KODMY4PDFA7F9HUZ"
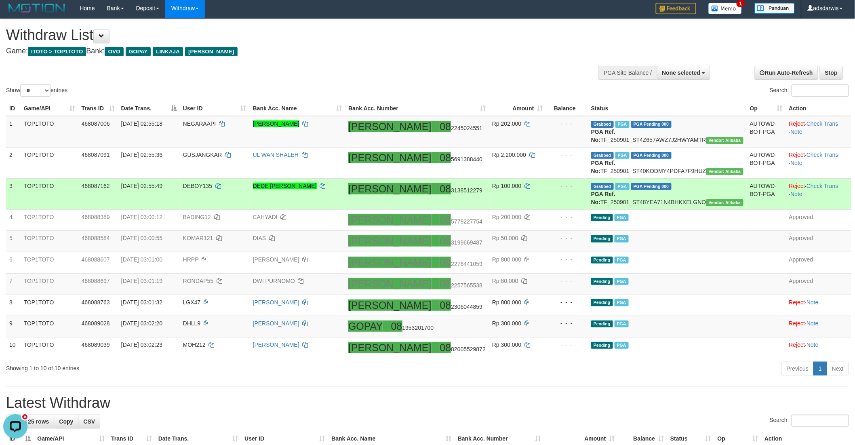
click at [671, 209] on td "Grabbed PGA PGA Pending 000 {"status":"000","data":{"unique_id":"314-468087162-…" at bounding box center [667, 193] width 159 height 31
copy td "TF_250901_ST48YEA71N4BHKXELGNO"
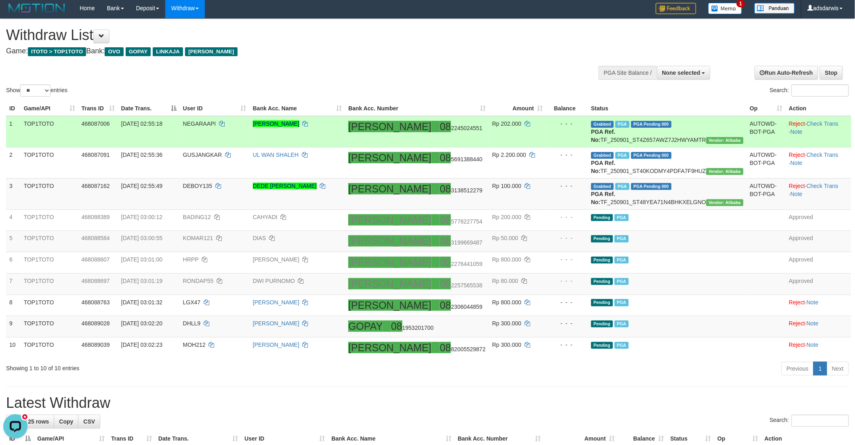
click at [208, 117] on td "NEGARAAPI" at bounding box center [215, 132] width 70 height 32
copy td "NEGARAAPI"
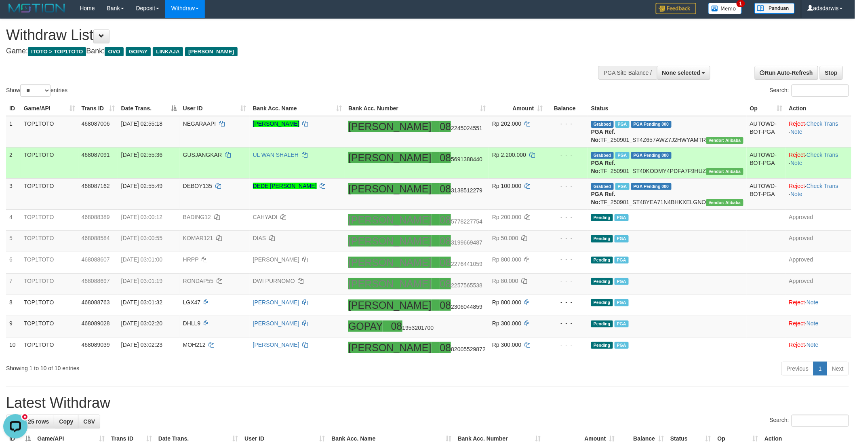
click at [222, 158] on span "GUSJANGKAR" at bounding box center [202, 155] width 39 height 6
copy td "GUSJANGKAR"
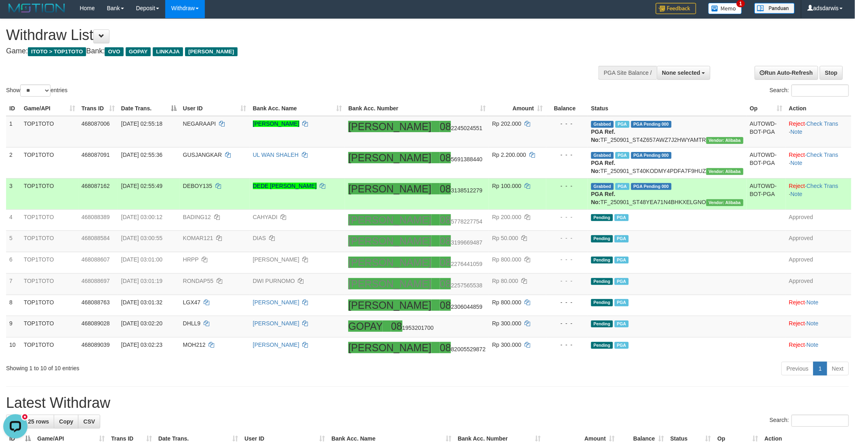
click at [212, 189] on span "DEBOY135" at bounding box center [197, 186] width 29 height 6
copy td "DEBOY135"
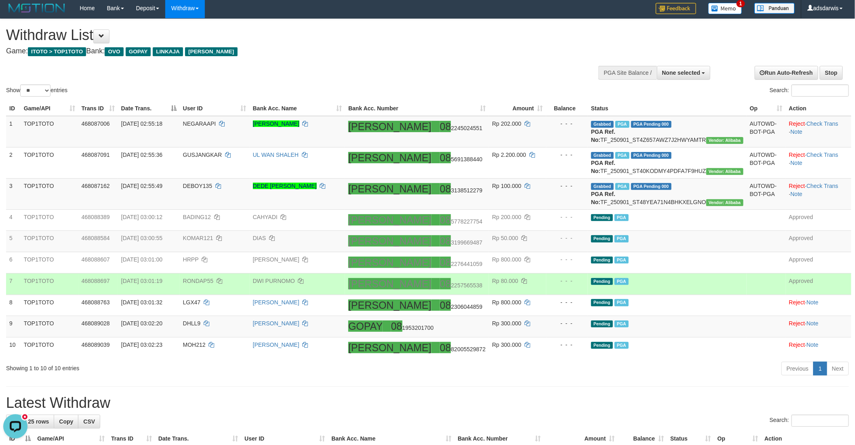
click at [699, 295] on td "Pending PGA" at bounding box center [667, 283] width 159 height 21
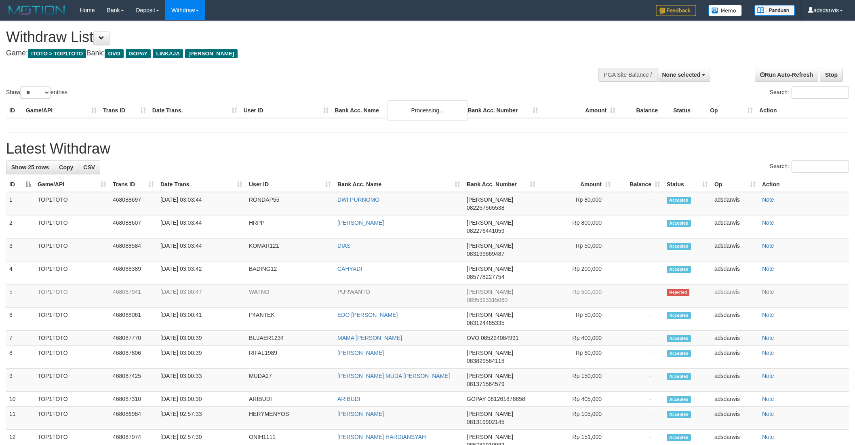
select select
select select "**"
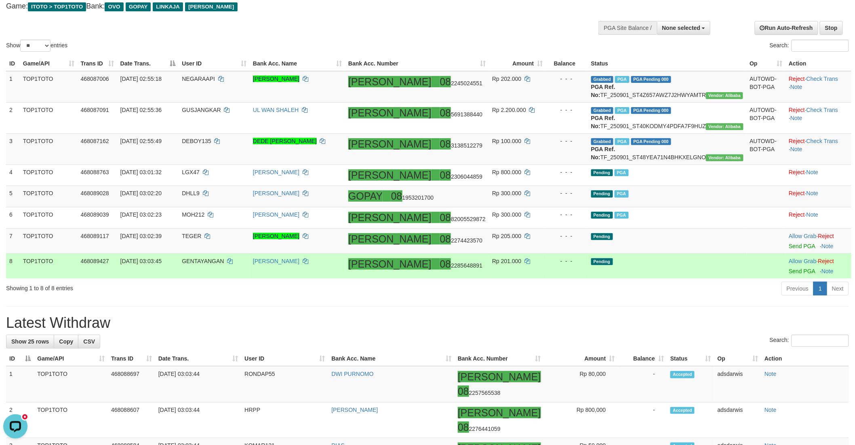
click at [711, 278] on td "Pending" at bounding box center [667, 265] width 159 height 25
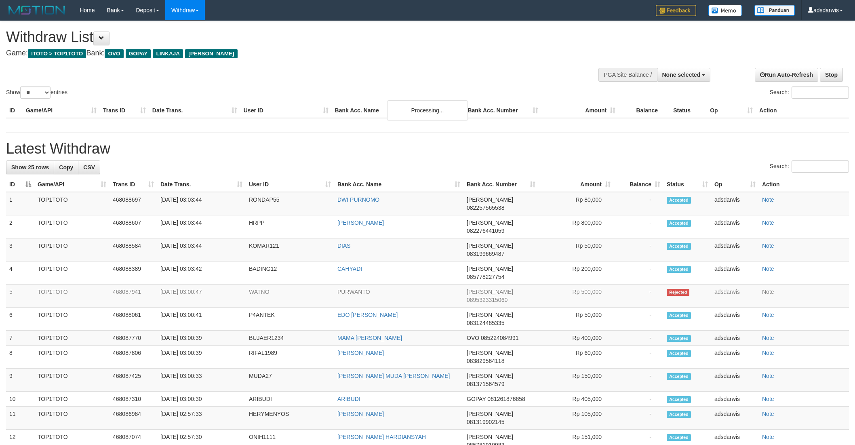
select select
select select "**"
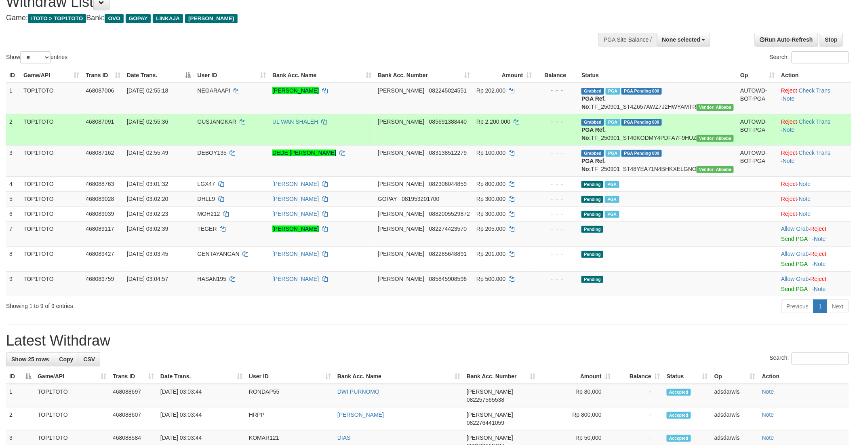
scroll to position [45, 0]
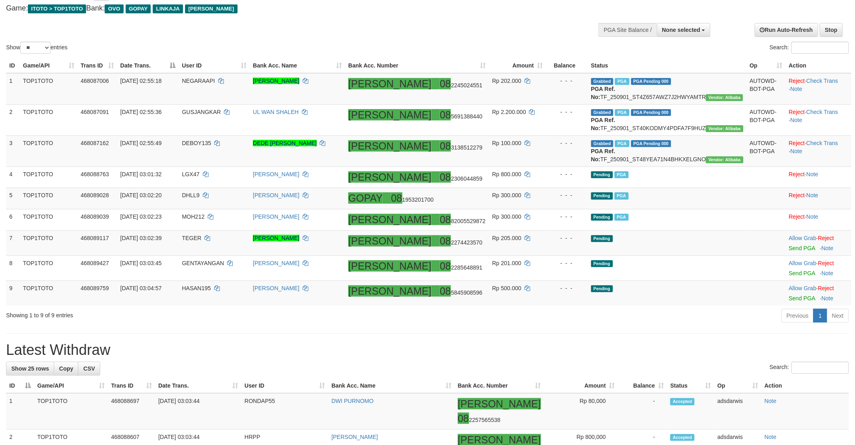
click at [645, 325] on div "Previous 1 Next" at bounding box center [605, 316] width 486 height 17
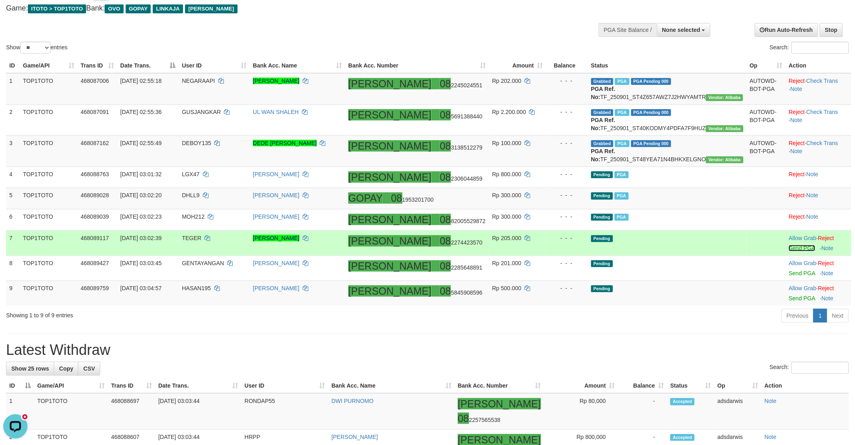
click at [789, 251] on link "Send PGA" at bounding box center [802, 248] width 26 height 6
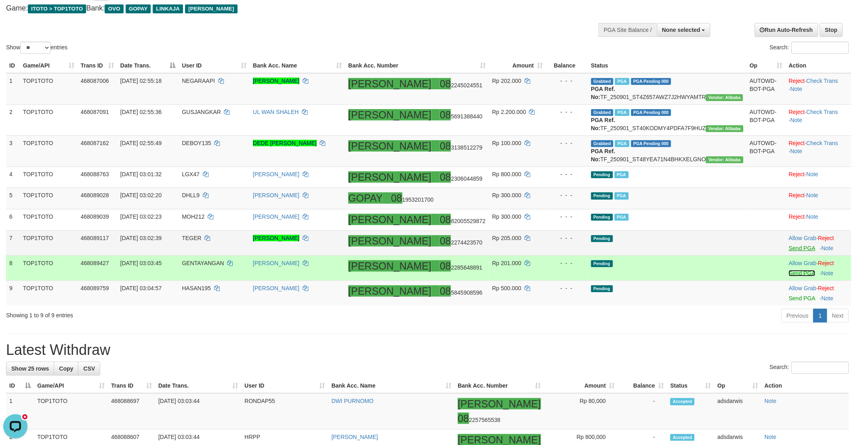
click at [789, 276] on link "Send PGA" at bounding box center [802, 273] width 26 height 6
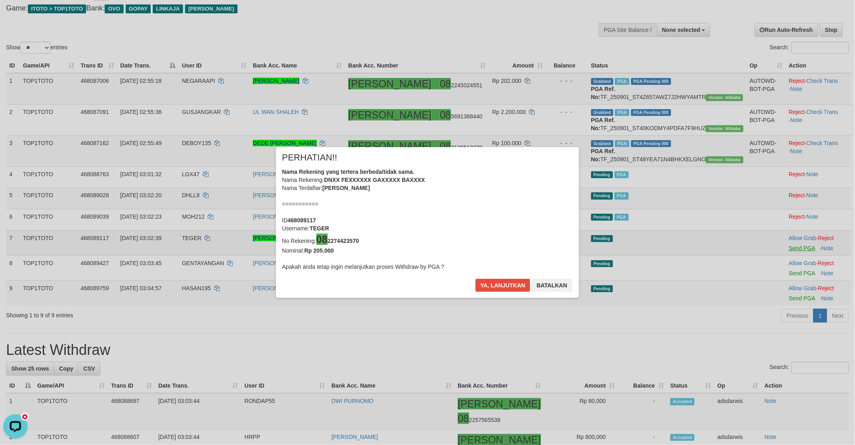
click at [785, 322] on div "× PERHATIAN!! Nama Rekening yang tertera berbeda/tidak sama. Nama Rekening: DNX…" at bounding box center [427, 222] width 855 height 445
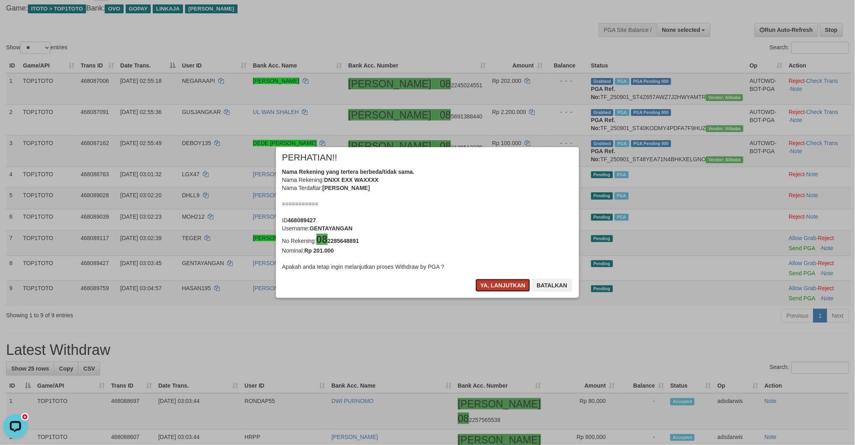
click at [485, 287] on button "Ya, lanjutkan" at bounding box center [503, 285] width 55 height 13
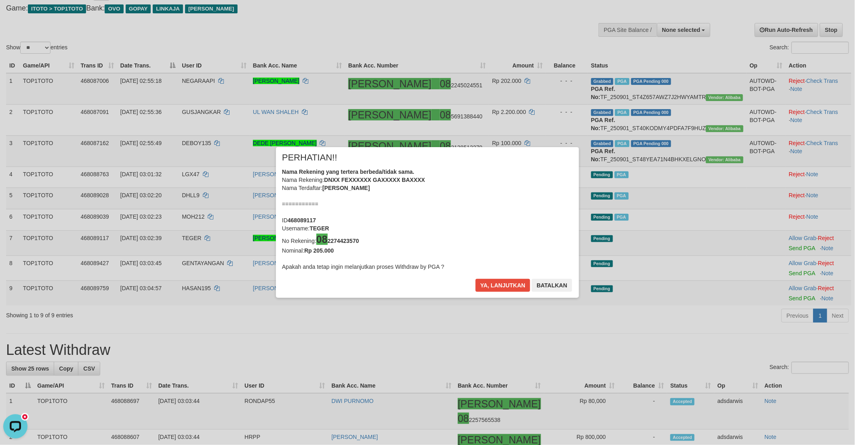
scroll to position [41, 0]
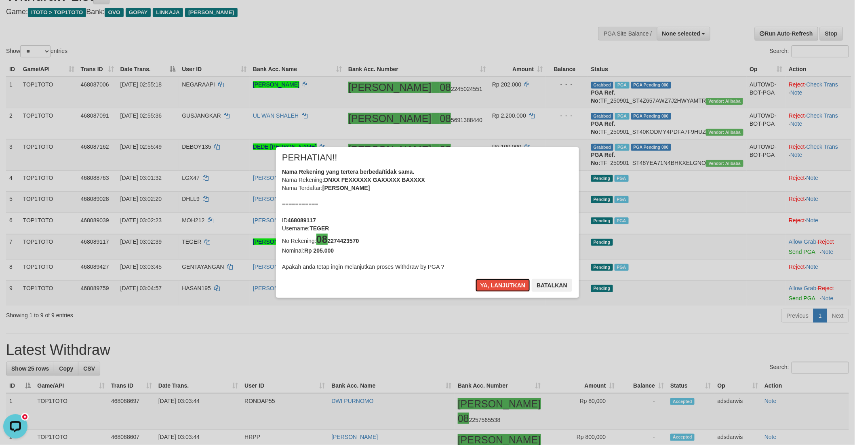
click at [485, 287] on button "Ya, lanjutkan" at bounding box center [503, 285] width 55 height 13
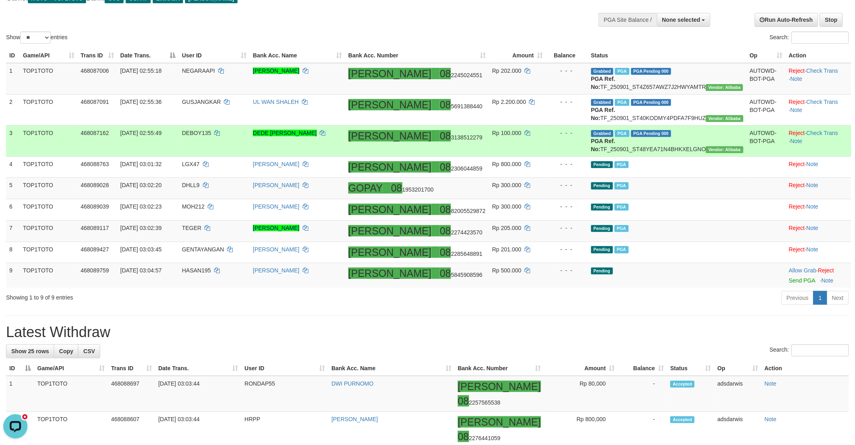
scroll to position [79, 0]
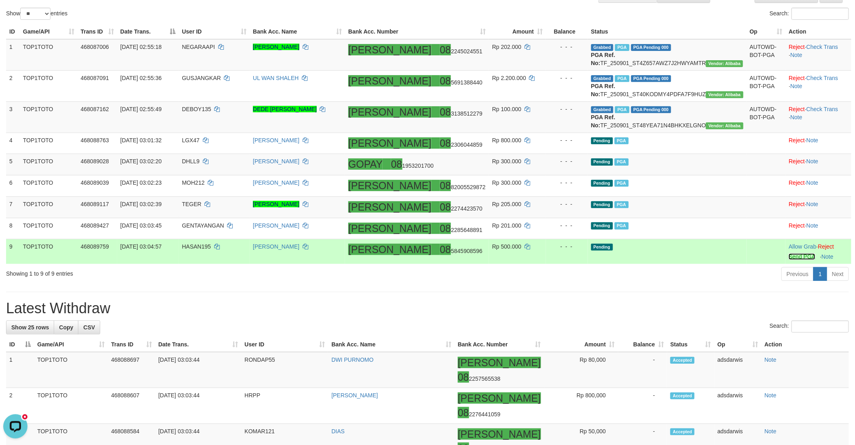
click at [789, 260] on link "Send PGA" at bounding box center [802, 256] width 26 height 6
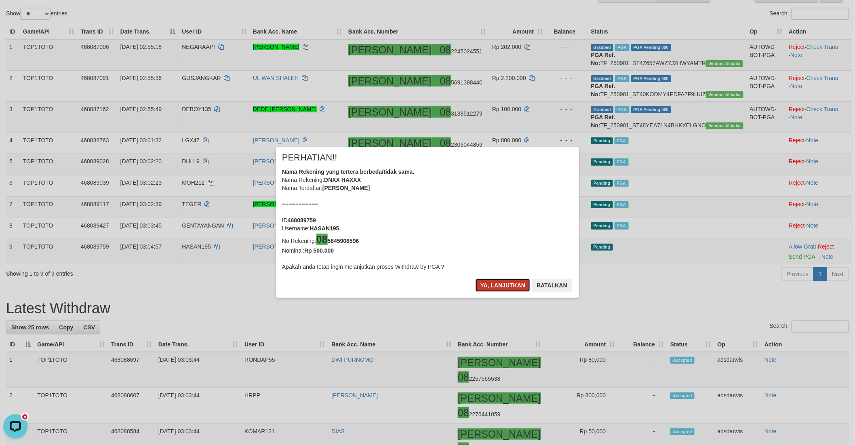
click at [489, 281] on button "Ya, lanjutkan" at bounding box center [503, 285] width 55 height 13
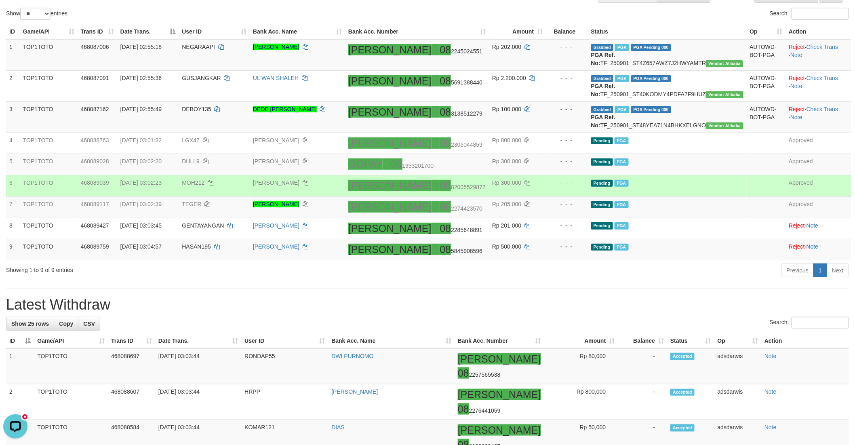
click at [683, 197] on td "Pending PGA" at bounding box center [667, 185] width 159 height 21
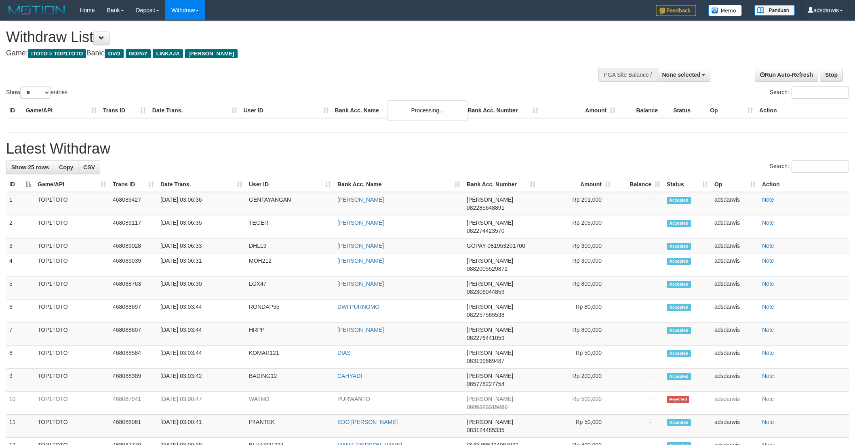
select select
select select "**"
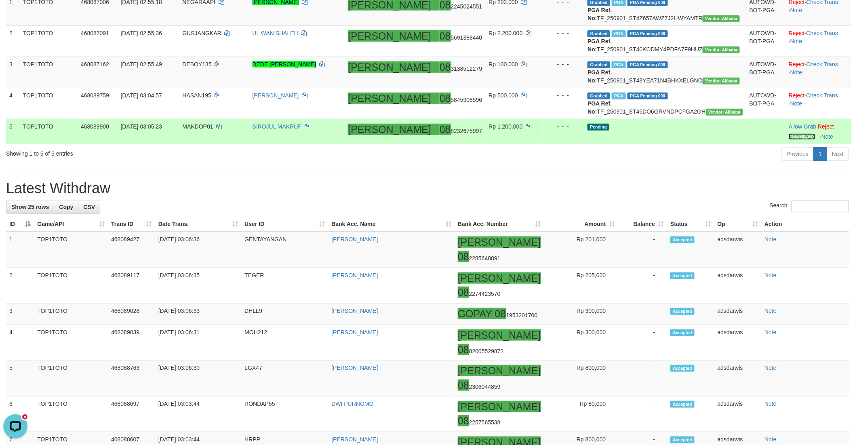
click at [789, 140] on link "Send PGA" at bounding box center [802, 136] width 26 height 6
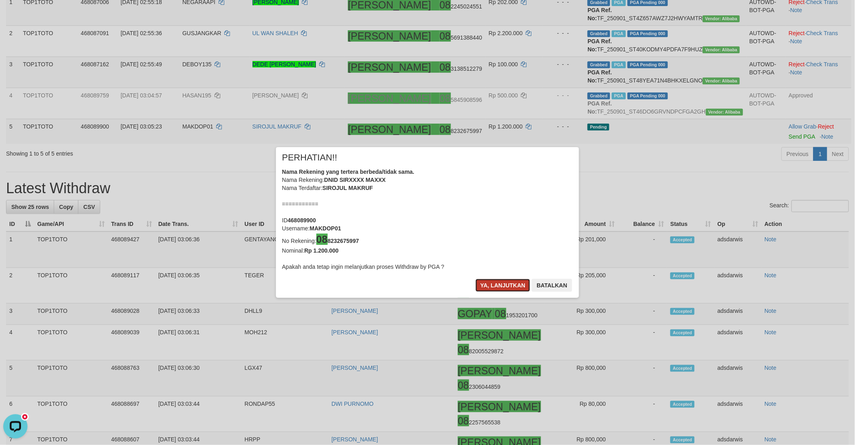
click at [510, 284] on button "Ya, lanjutkan" at bounding box center [503, 285] width 55 height 13
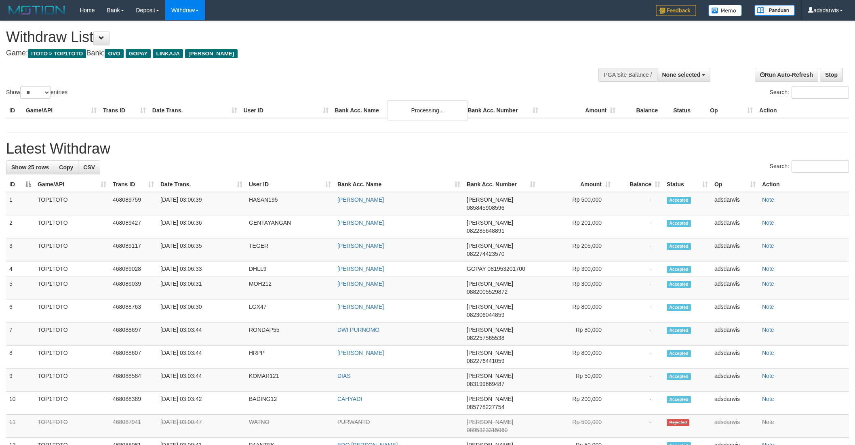
select select
select select "**"
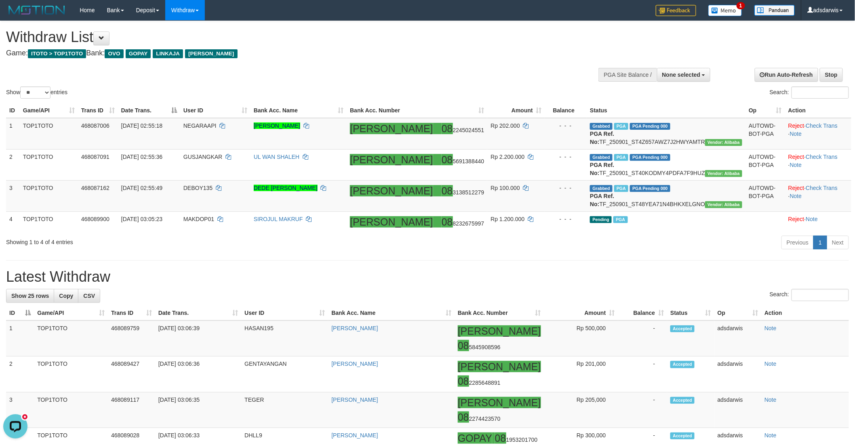
click at [463, 57] on h4 "Game: ITOTO > TOP1TOTO Bank: OVO GOPAY LINKAJA [PERSON_NAME]" at bounding box center [284, 53] width 556 height 8
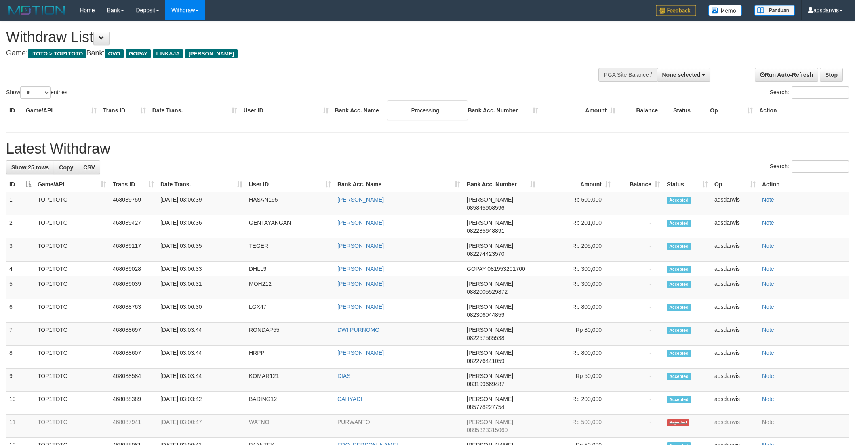
select select
select select "**"
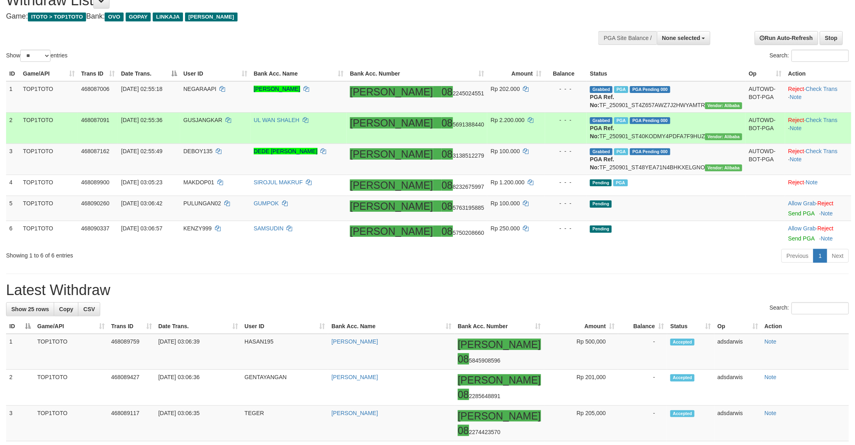
scroll to position [45, 0]
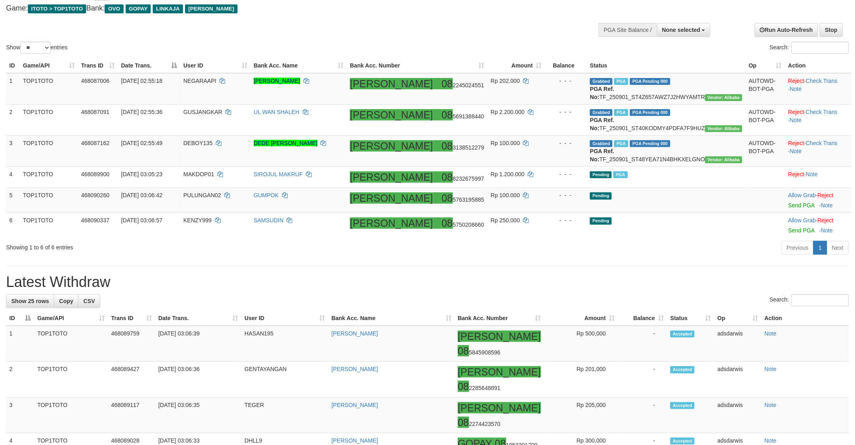
click at [517, 290] on h1 "Latest Withdraw" at bounding box center [427, 282] width 843 height 16
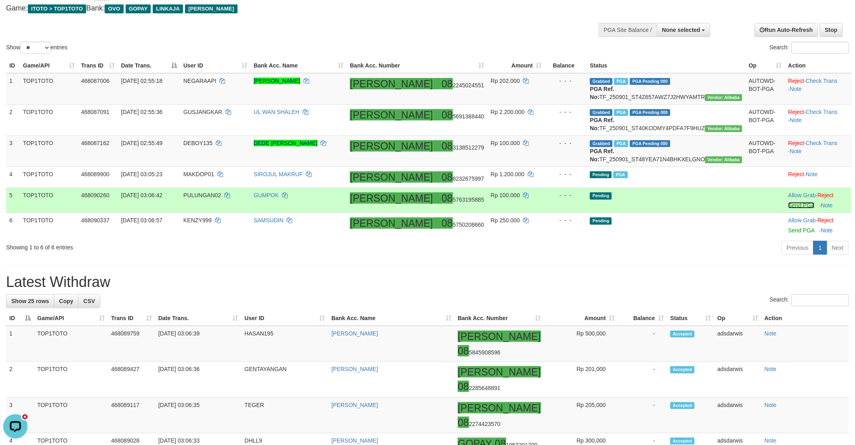
click at [788, 208] on link "Send PGA" at bounding box center [801, 205] width 26 height 6
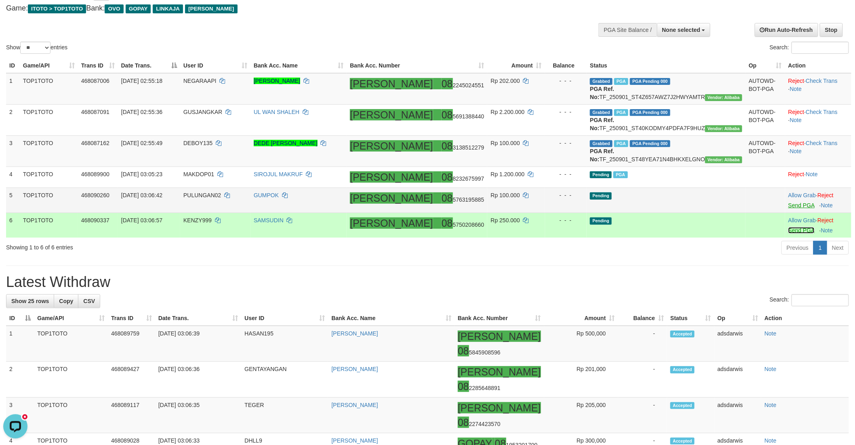
click at [788, 234] on link "Send PGA" at bounding box center [801, 230] width 26 height 6
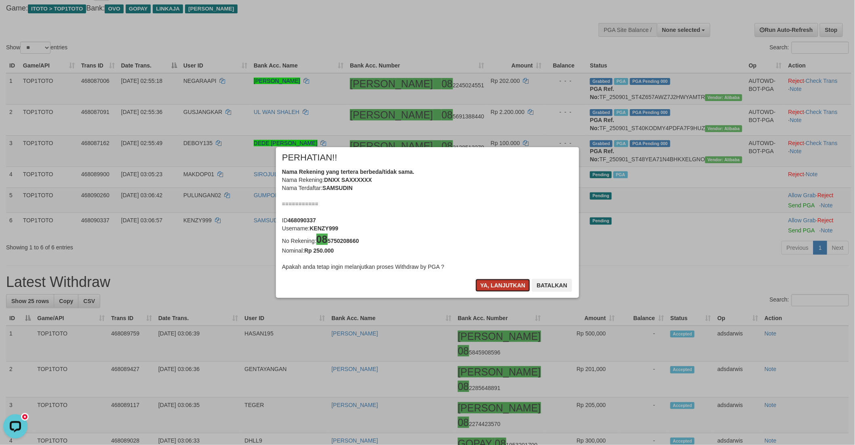
click at [488, 280] on button "Ya, lanjutkan" at bounding box center [503, 285] width 55 height 13
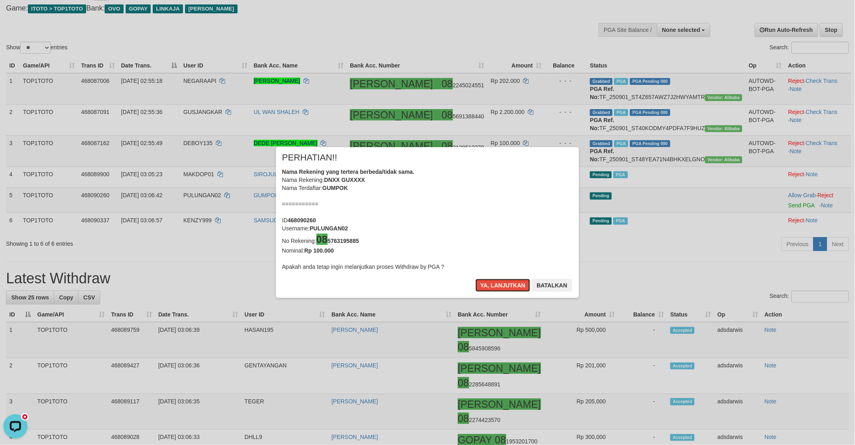
click at [489, 280] on button "Ya, lanjutkan" at bounding box center [503, 285] width 55 height 13
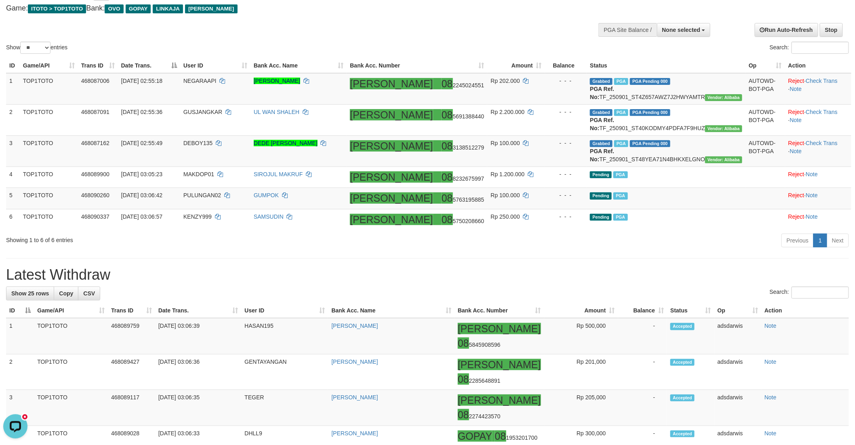
scroll to position [41, 0]
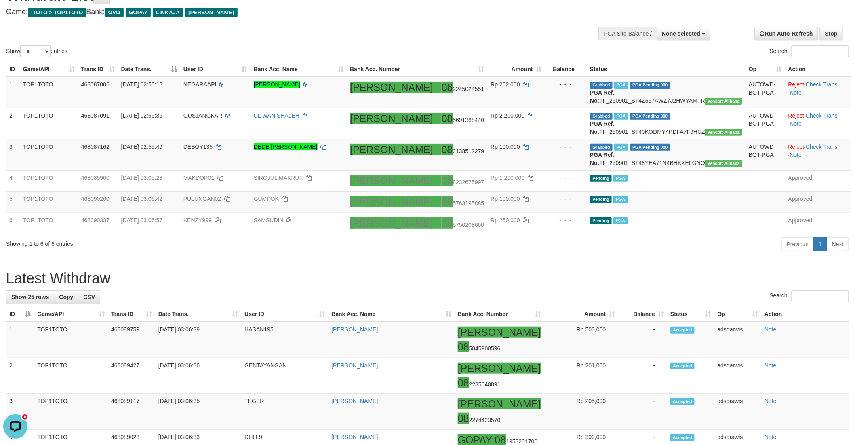
click at [538, 286] on h1 "Latest Withdraw" at bounding box center [427, 278] width 843 height 16
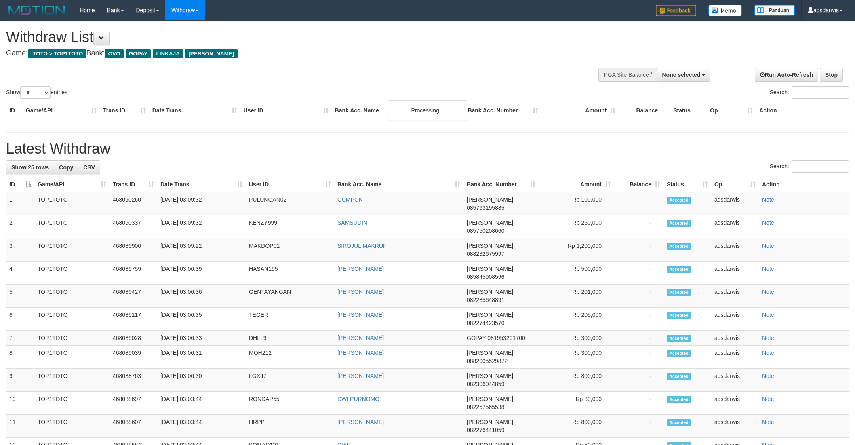
select select
select select "**"
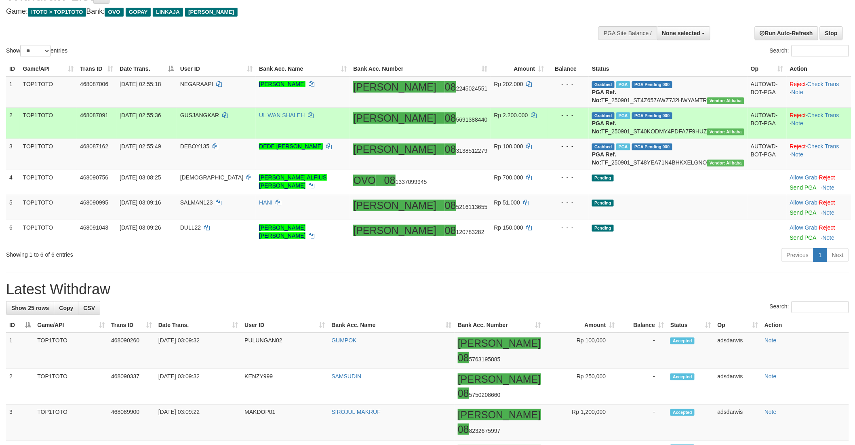
scroll to position [86, 0]
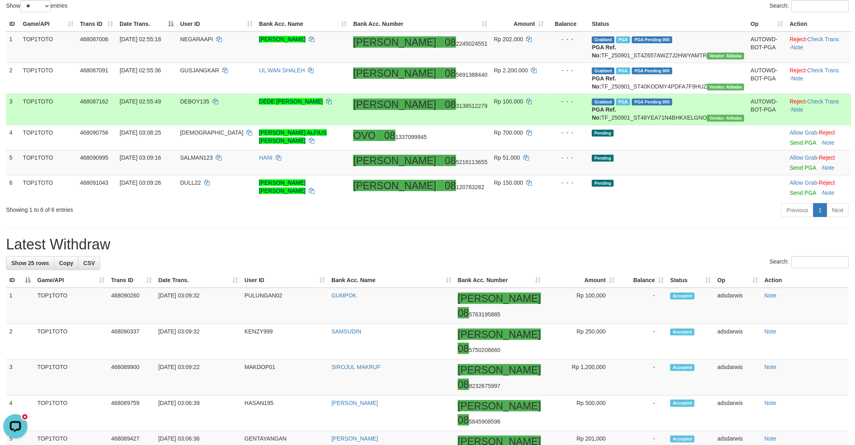
scroll to position [0, 0]
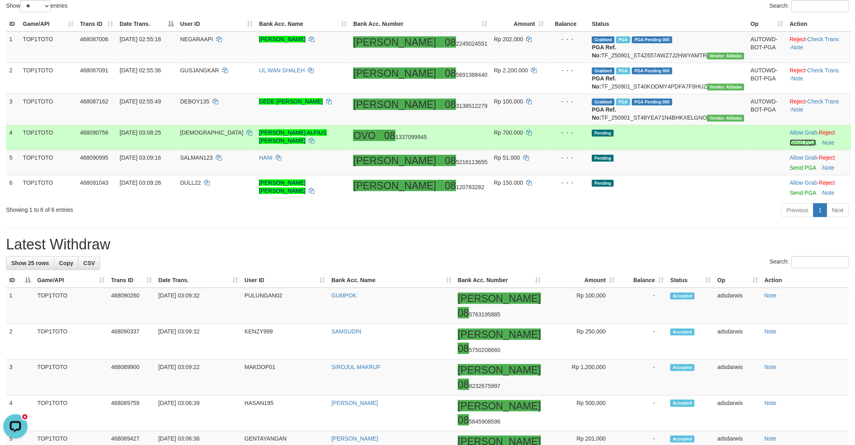
click at [790, 146] on link "Send PGA" at bounding box center [803, 142] width 26 height 6
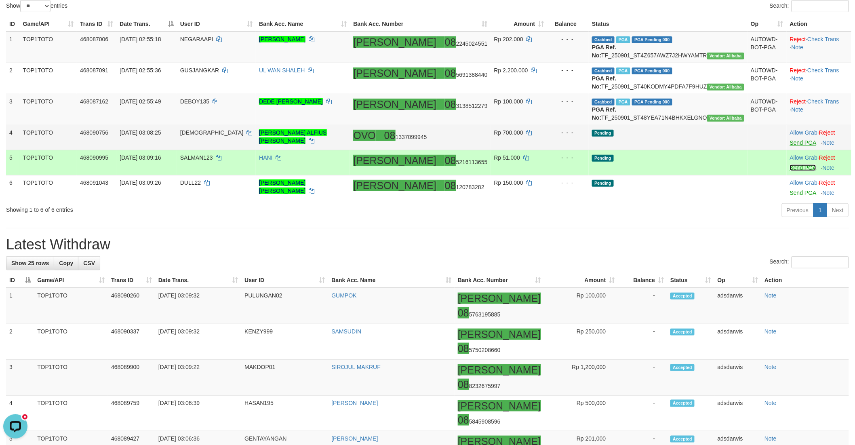
click at [790, 171] on link "Send PGA" at bounding box center [803, 167] width 26 height 6
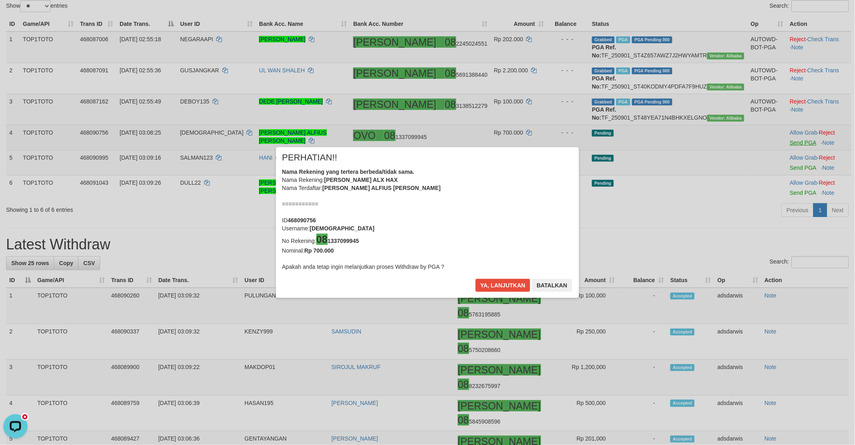
click at [779, 215] on div "× PERHATIAN!! Nama Rekening yang tertera berbeda/tidak sama. Nama Rekening: JEX…" at bounding box center [427, 222] width 855 height 183
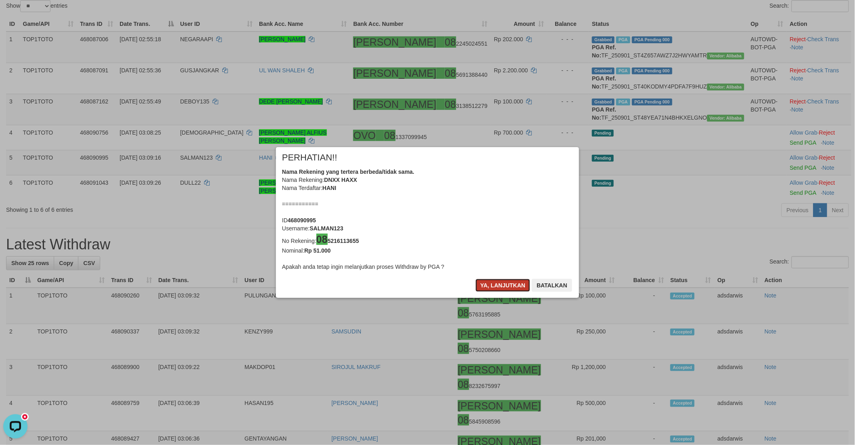
click at [490, 284] on button "Ya, lanjutkan" at bounding box center [503, 285] width 55 height 13
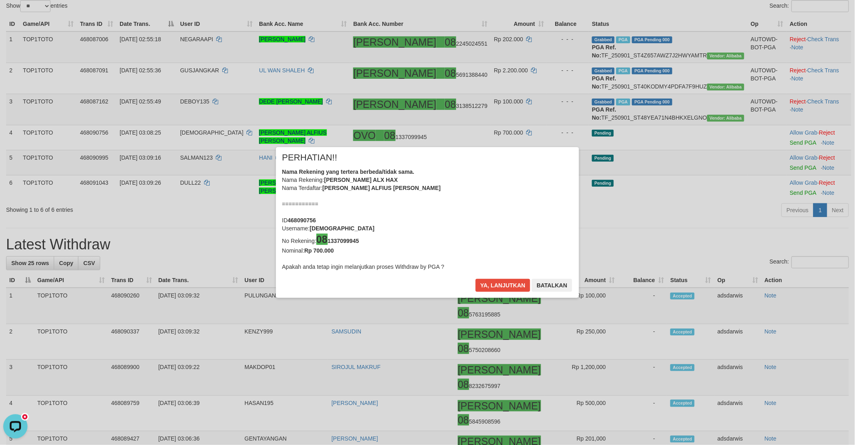
scroll to position [82, 0]
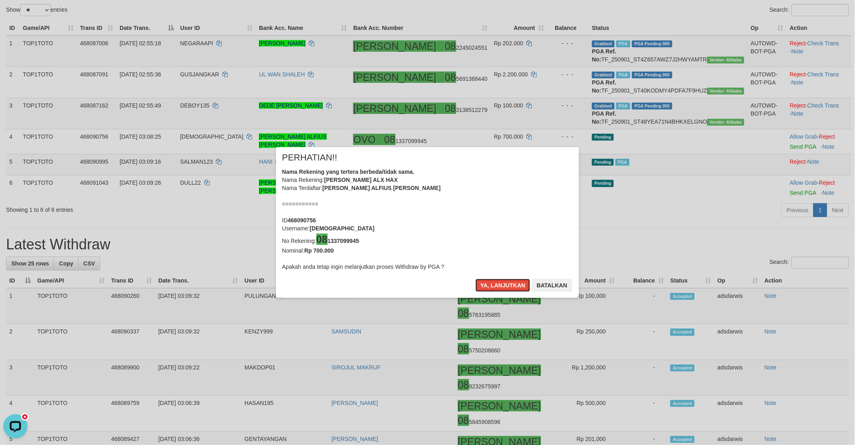
click at [490, 284] on button "Ya, lanjutkan" at bounding box center [503, 285] width 55 height 13
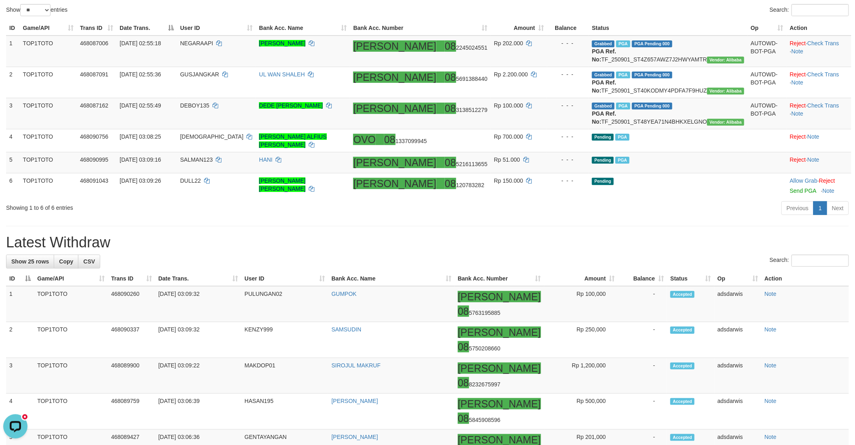
scroll to position [79, 0]
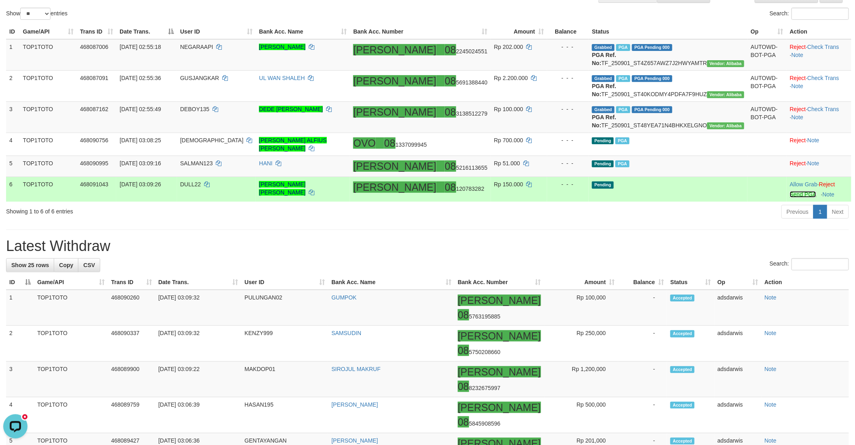
click at [790, 198] on link "Send PGA" at bounding box center [803, 194] width 26 height 6
click at [826, 187] on link "Reject" at bounding box center [827, 184] width 16 height 6
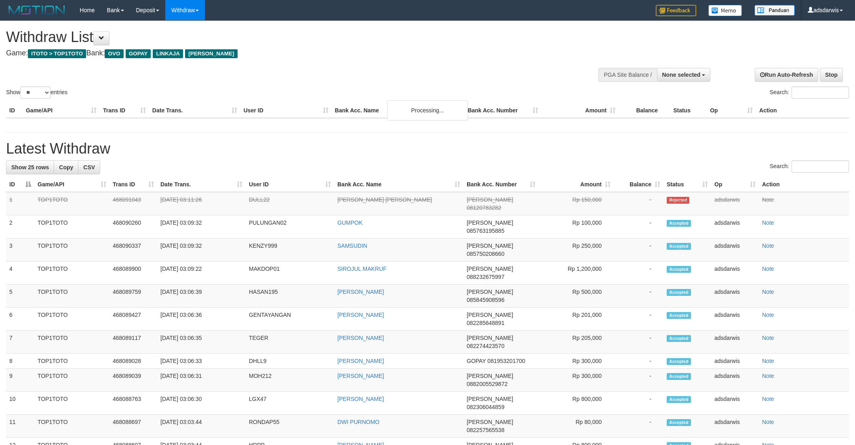
select select
select select "**"
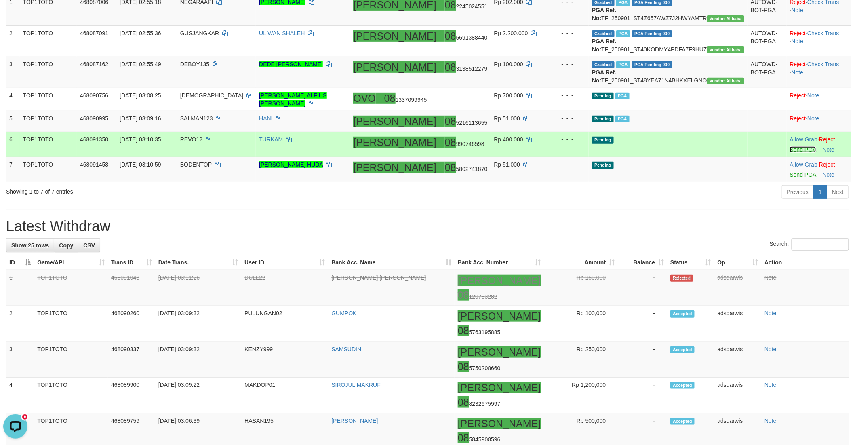
click at [790, 153] on link "Send PGA" at bounding box center [803, 149] width 26 height 6
click at [790, 178] on link "Send PGA" at bounding box center [803, 174] width 26 height 6
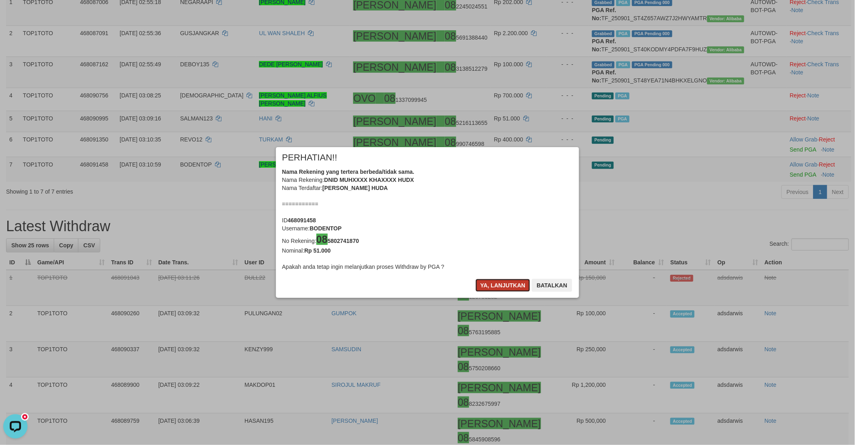
click at [487, 280] on button "Ya, lanjutkan" at bounding box center [503, 285] width 55 height 13
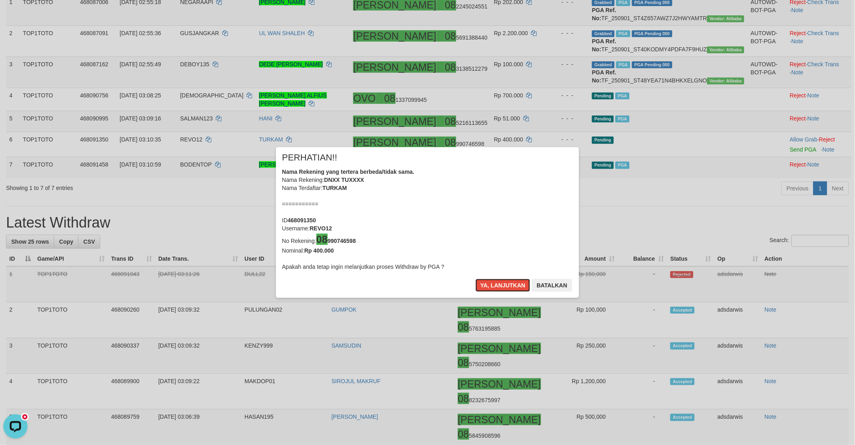
click at [487, 280] on button "Ya, lanjutkan" at bounding box center [503, 285] width 55 height 13
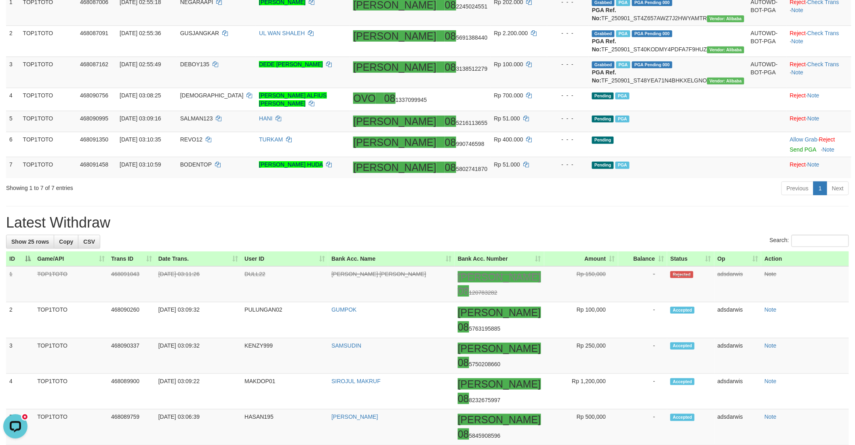
scroll to position [120, 0]
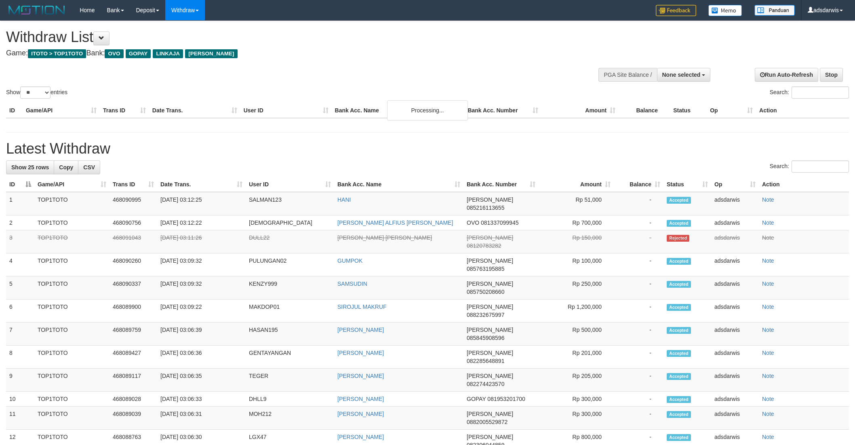
select select
select select "**"
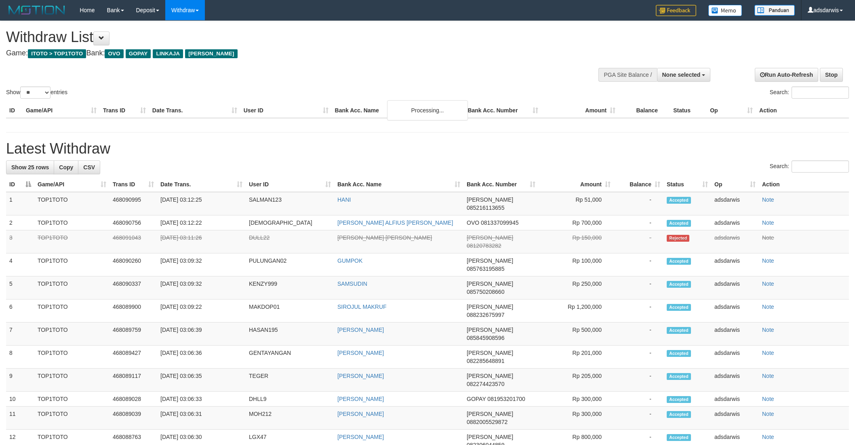
select select
select select "**"
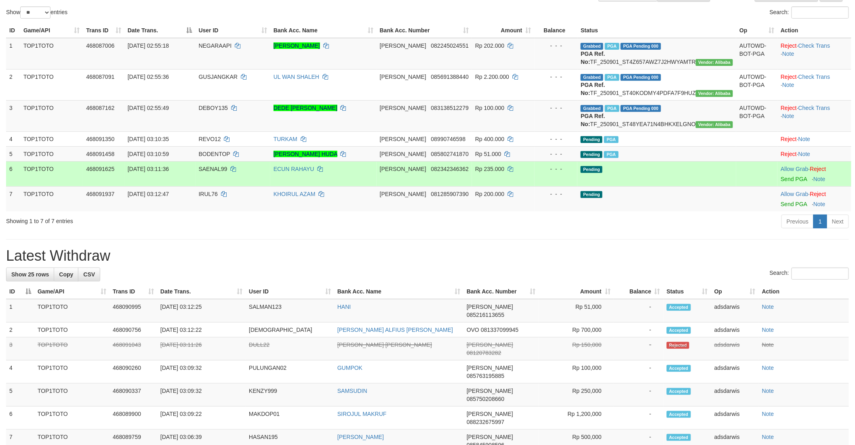
scroll to position [90, 0]
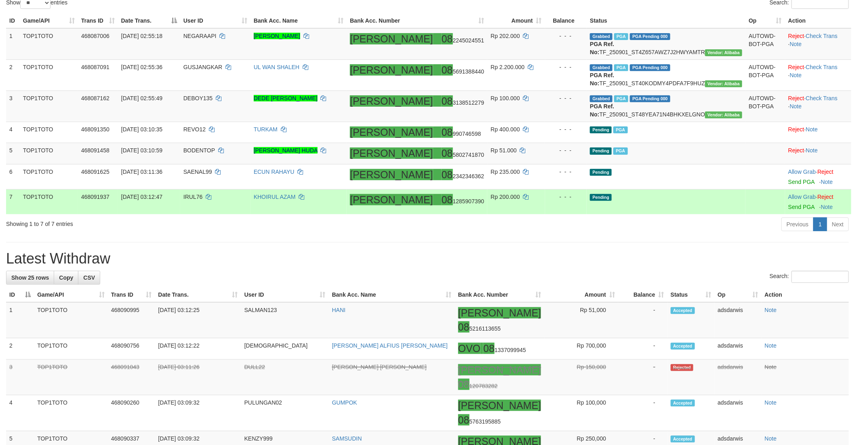
click at [673, 215] on td "Pending" at bounding box center [666, 201] width 159 height 25
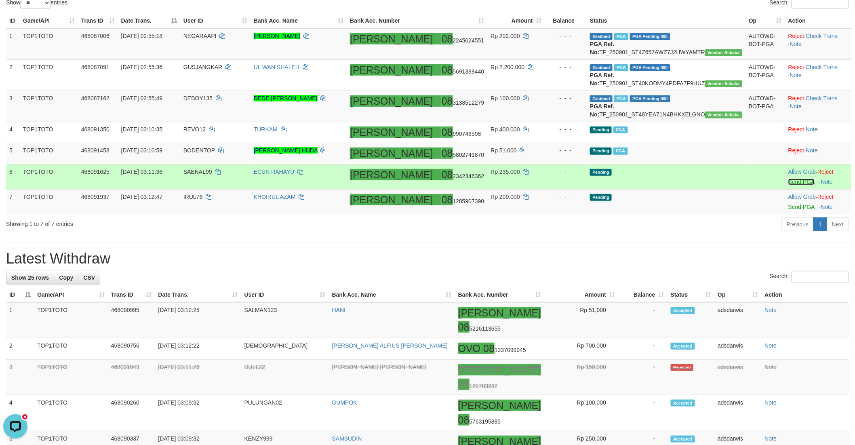
click at [788, 185] on link "Send PGA" at bounding box center [801, 182] width 26 height 6
click at [788, 210] on link "Send PGA" at bounding box center [801, 207] width 26 height 6
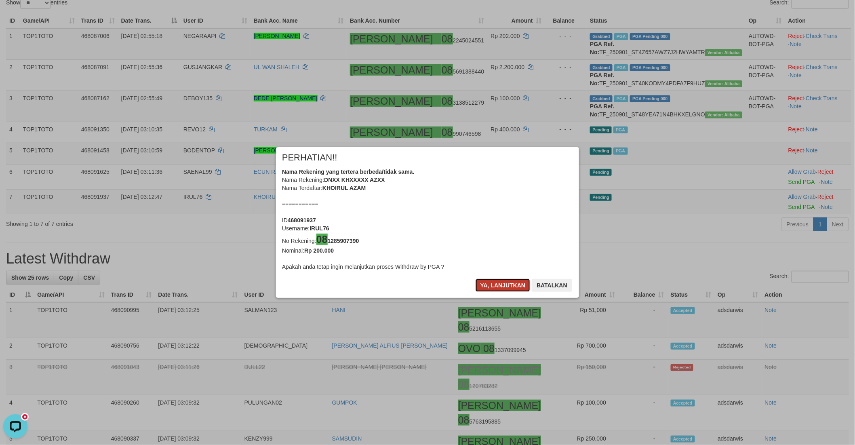
click at [503, 284] on button "Ya, lanjutkan" at bounding box center [503, 285] width 55 height 13
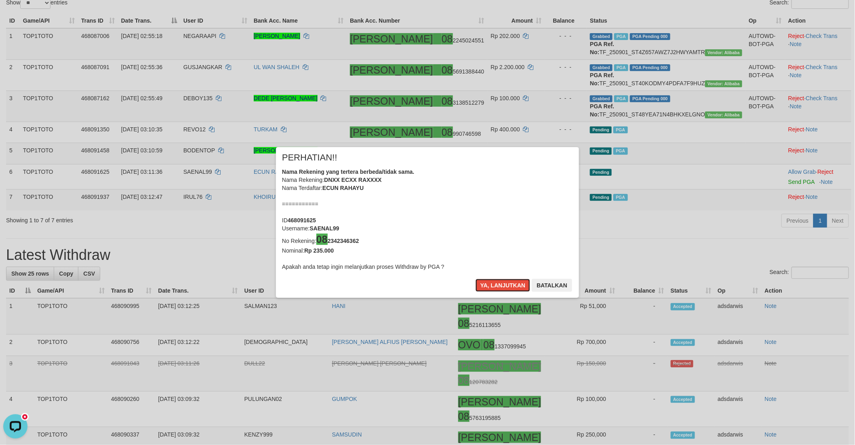
click at [503, 284] on button "Ya, lanjutkan" at bounding box center [503, 285] width 55 height 13
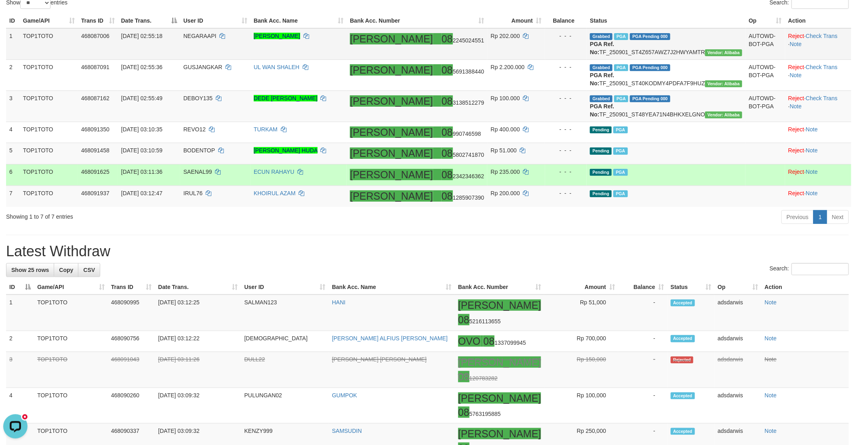
scroll to position [86, 0]
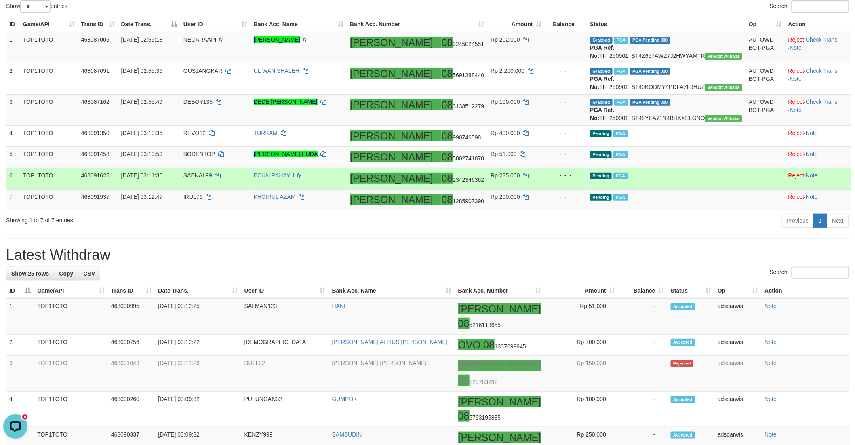
click at [676, 189] on td "Pending PGA" at bounding box center [666, 178] width 159 height 21
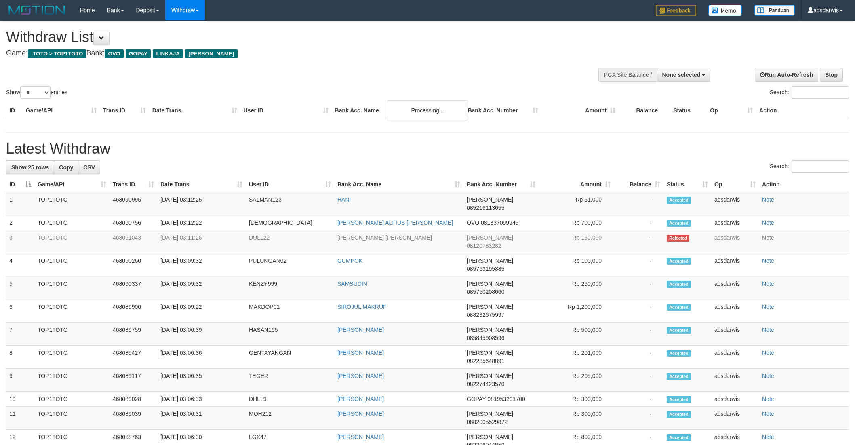
select select
select select "**"
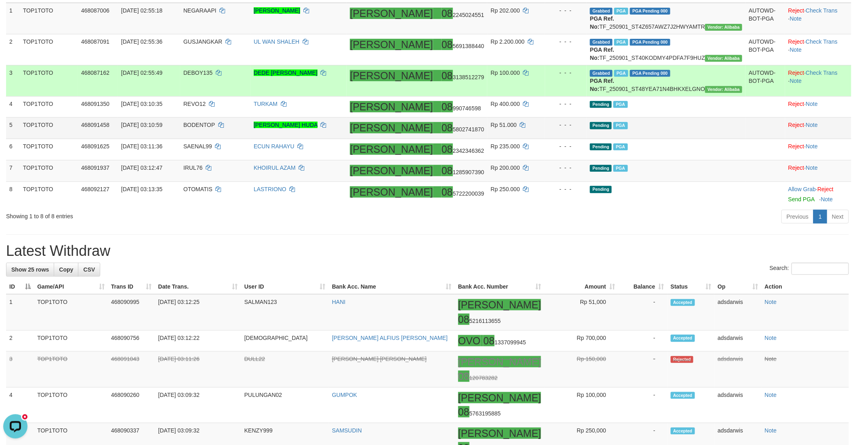
scroll to position [131, 0]
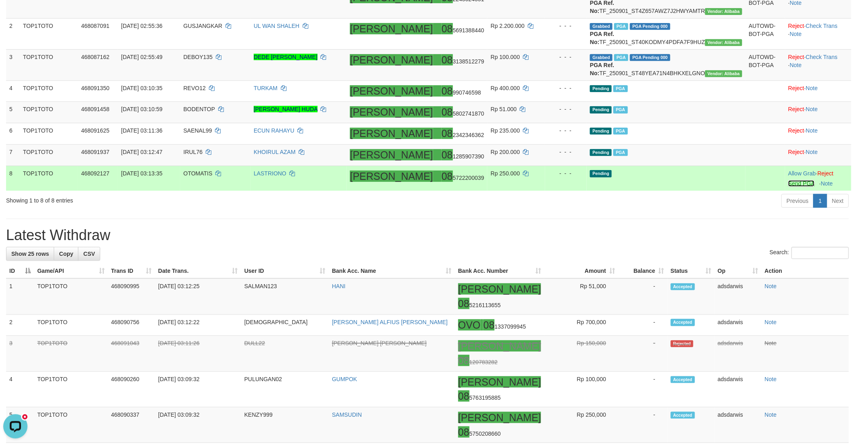
click at [788, 187] on link "Send PGA" at bounding box center [801, 183] width 26 height 6
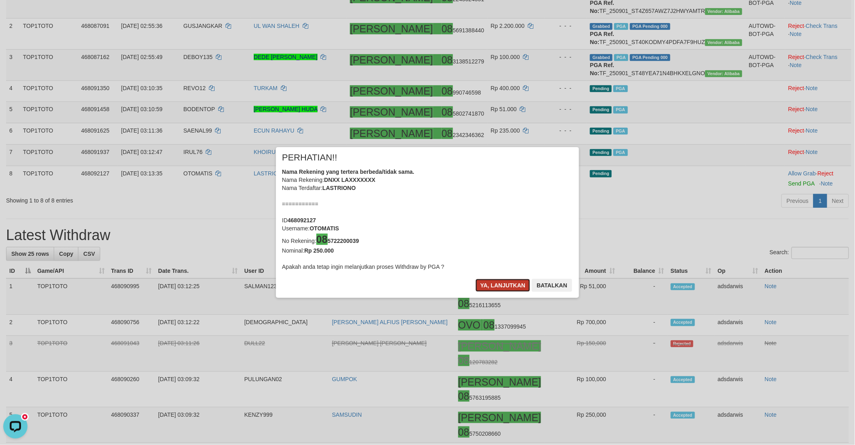
click at [488, 287] on button "Ya, lanjutkan" at bounding box center [503, 285] width 55 height 13
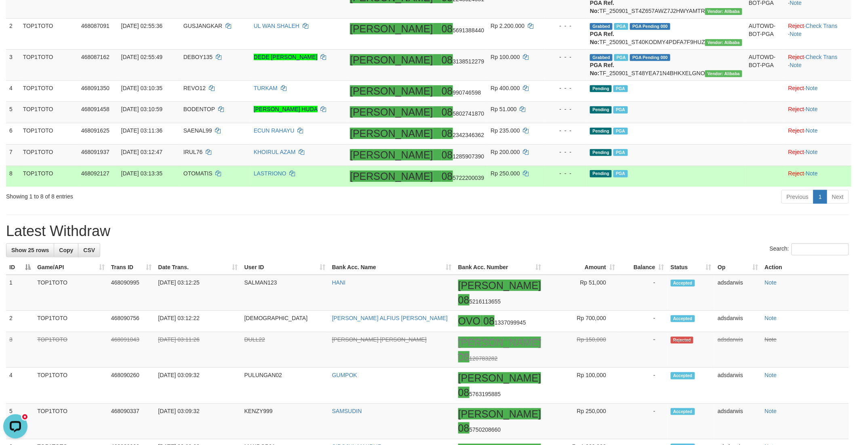
click at [227, 187] on td "OTOMATIS" at bounding box center [215, 176] width 70 height 21
copy td "OTOMATIS"
click at [330, 187] on td "LASTRIONO" at bounding box center [298, 176] width 96 height 21
click at [295, 176] on icon at bounding box center [293, 174] width 6 height 6
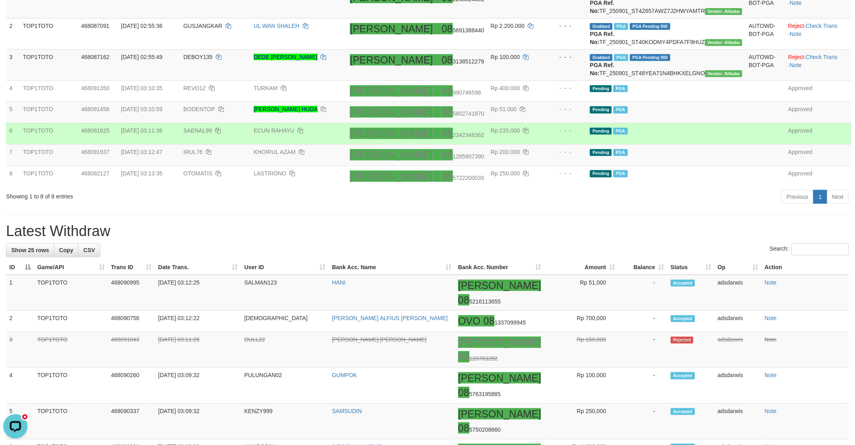
click at [705, 145] on td "Pending PGA" at bounding box center [666, 133] width 159 height 21
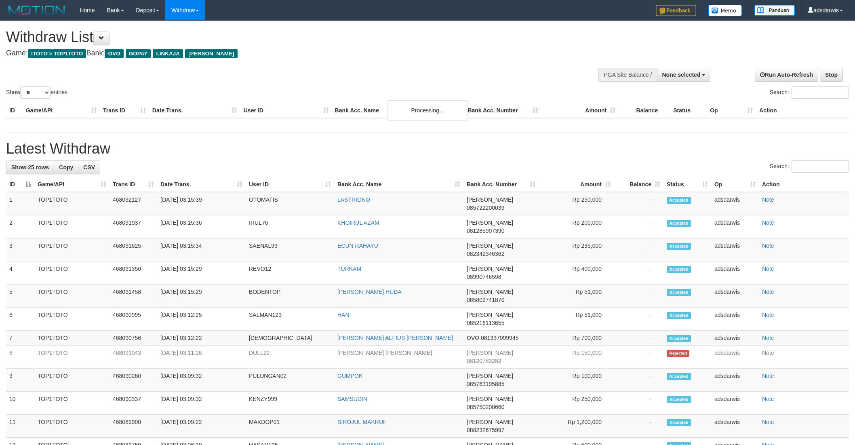
select select
select select "**"
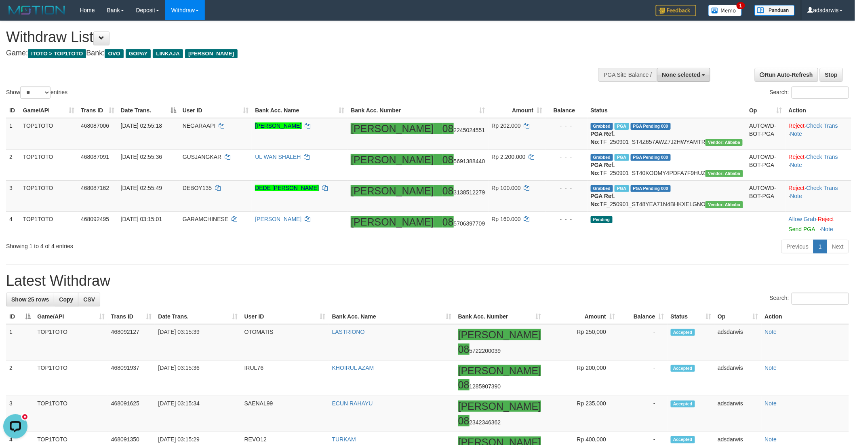
click at [669, 77] on span "None selected" at bounding box center [681, 75] width 38 height 6
click at [680, 112] on label "[ITOTO] TOP1TOTO" at bounding box center [672, 115] width 76 height 11
select select "***"
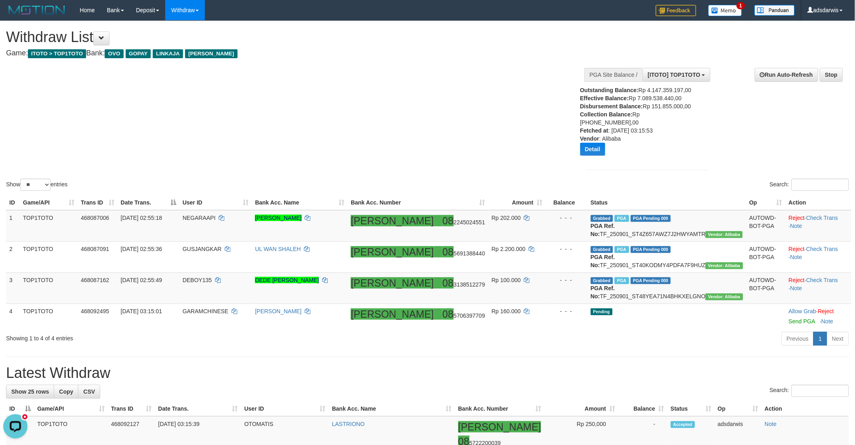
click at [689, 170] on div "Outstanding Balance: Rp 4.147.359.197,00 Effective Balance: Rp 7.089.538.440,00…" at bounding box center [647, 128] width 122 height 84
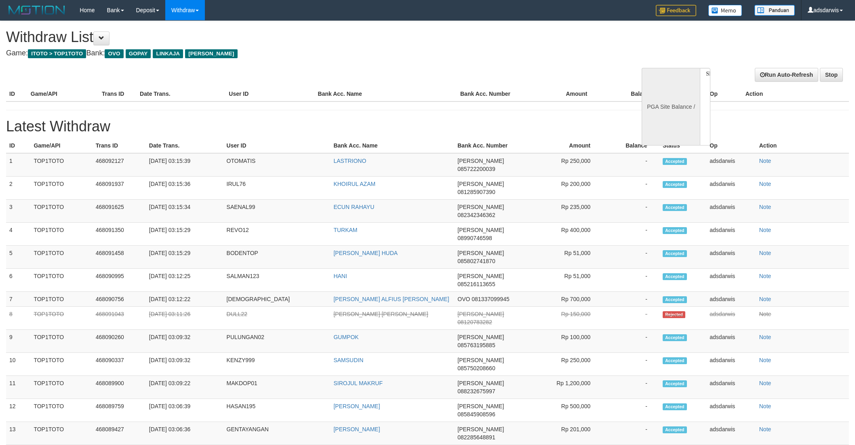
select select
select select "**"
select select
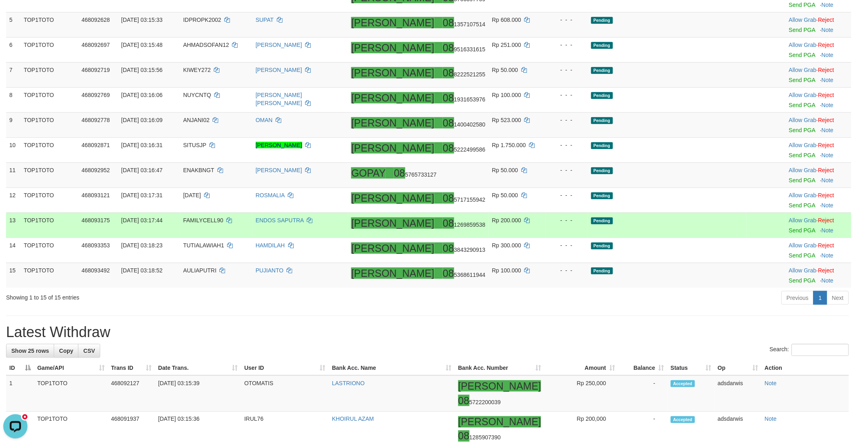
click at [708, 238] on td "Pending" at bounding box center [667, 225] width 159 height 25
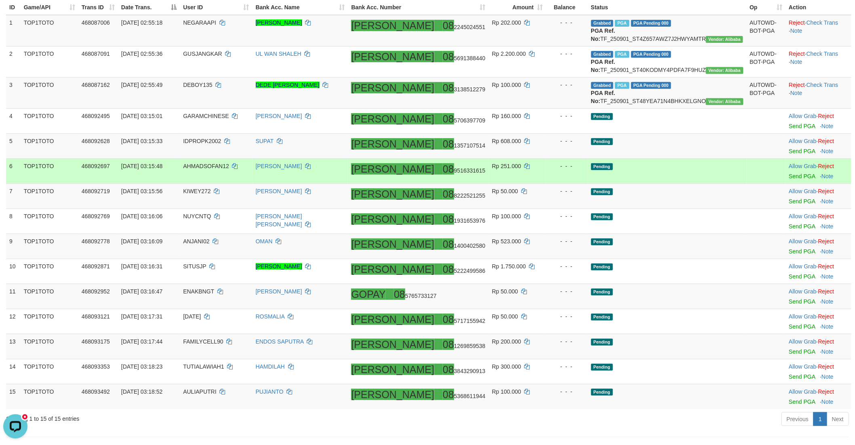
scroll to position [103, 0]
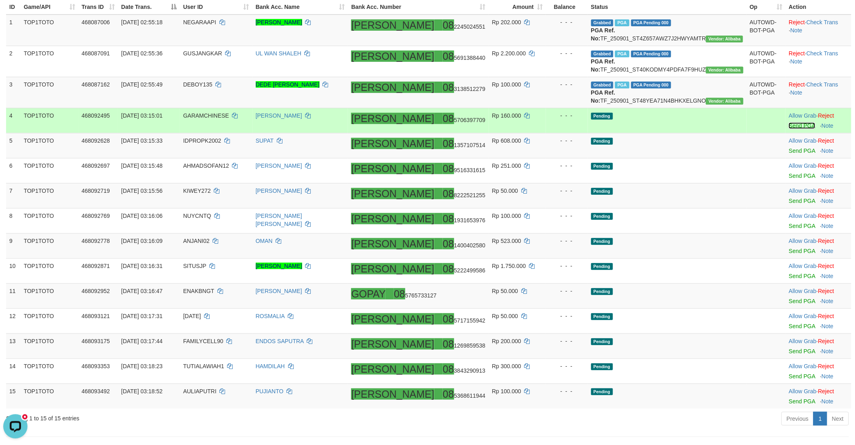
click at [789, 129] on link "Send PGA" at bounding box center [802, 125] width 26 height 6
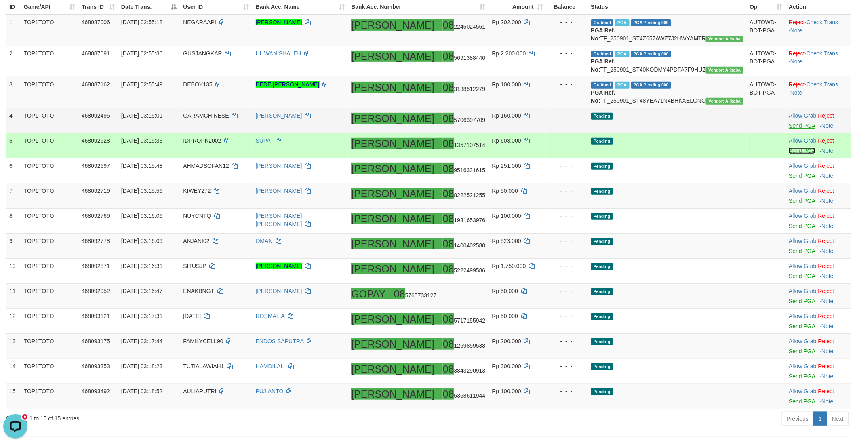
click at [789, 154] on link "Send PGA" at bounding box center [802, 150] width 26 height 6
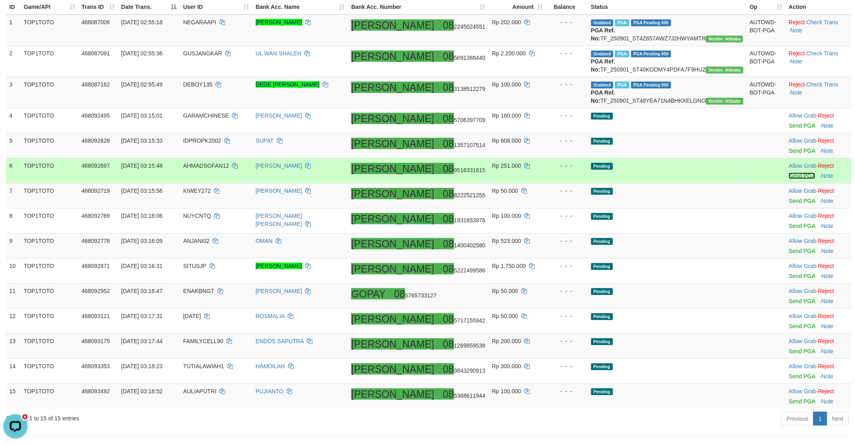
click at [789, 179] on link "Send PGA" at bounding box center [802, 176] width 26 height 6
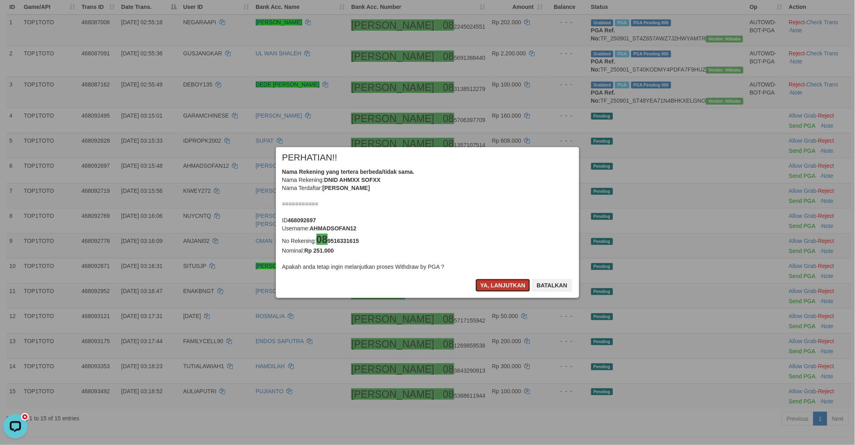
click at [490, 281] on button "Ya, lanjutkan" at bounding box center [503, 285] width 55 height 13
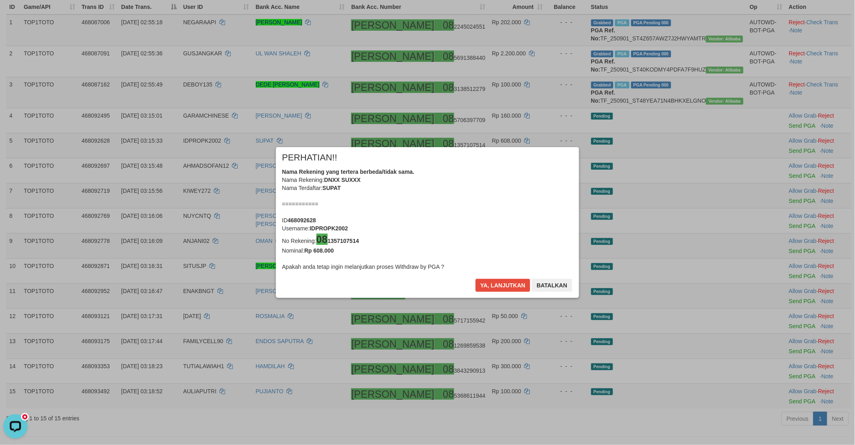
scroll to position [100, 0]
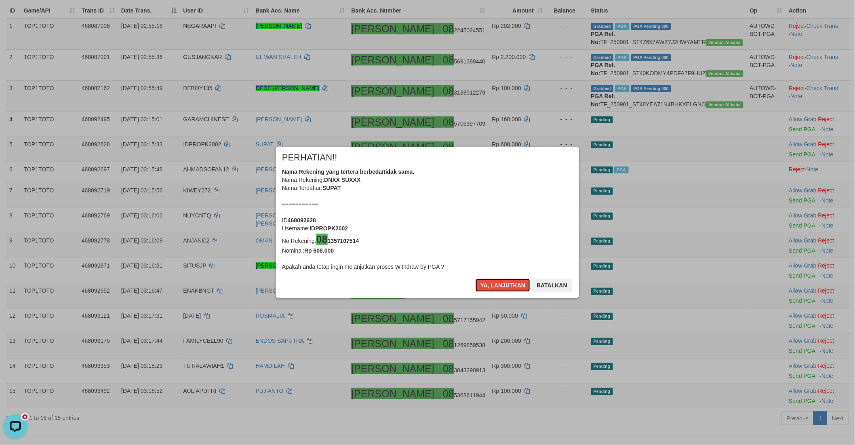
click at [490, 281] on button "Ya, lanjutkan" at bounding box center [503, 285] width 55 height 13
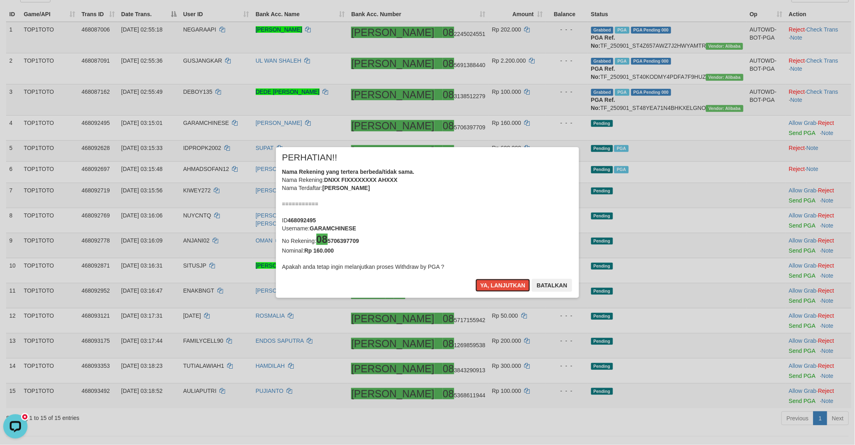
click at [490, 281] on button "Ya, lanjutkan" at bounding box center [503, 285] width 55 height 13
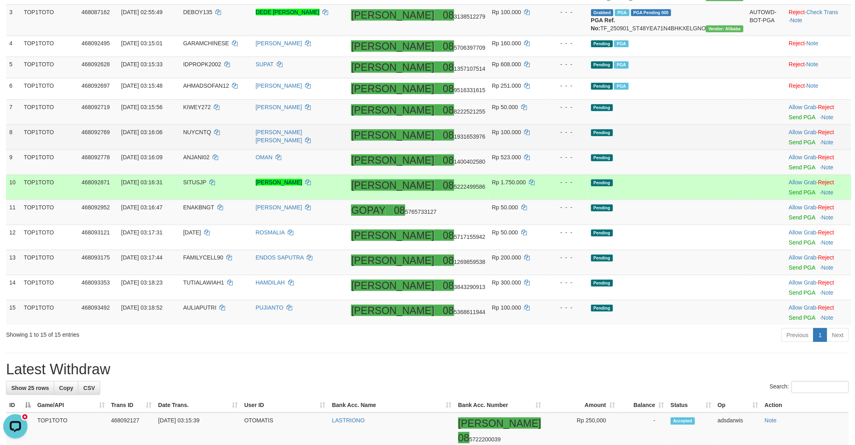
scroll to position [182, 0]
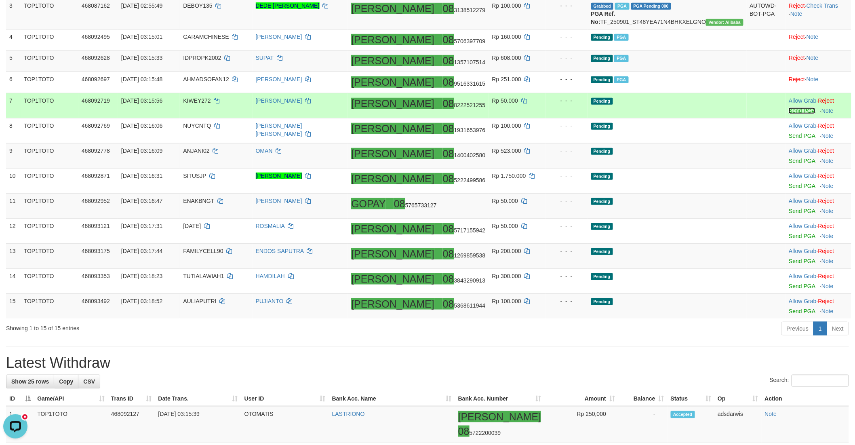
click at [789, 114] on link "Send PGA" at bounding box center [802, 110] width 26 height 6
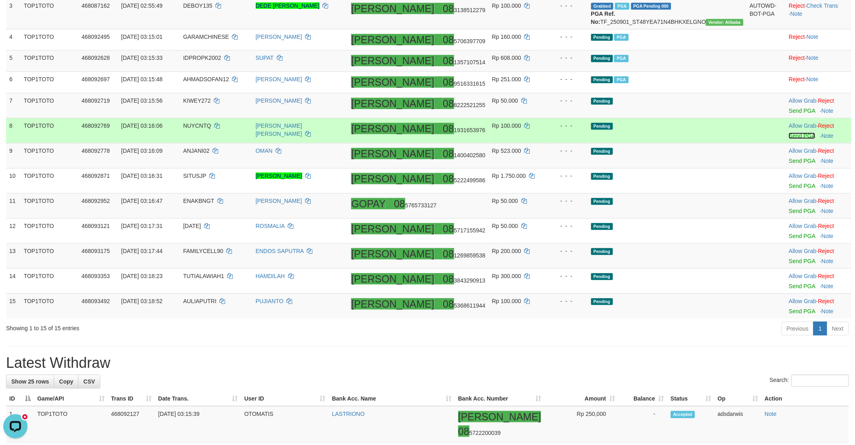
click at [789, 139] on link "Send PGA" at bounding box center [802, 136] width 26 height 6
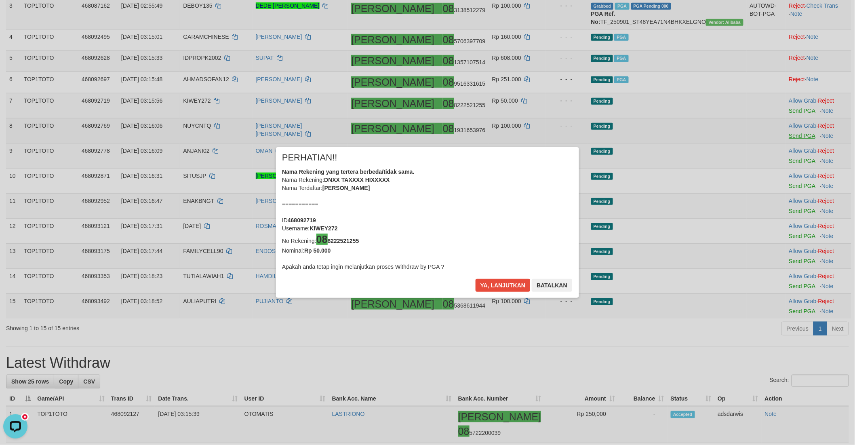
click at [778, 184] on div "× PERHATIAN!! Nama Rekening yang tertera berbeda/tidak sama. Nama Rekening: DNX…" at bounding box center [427, 222] width 855 height 183
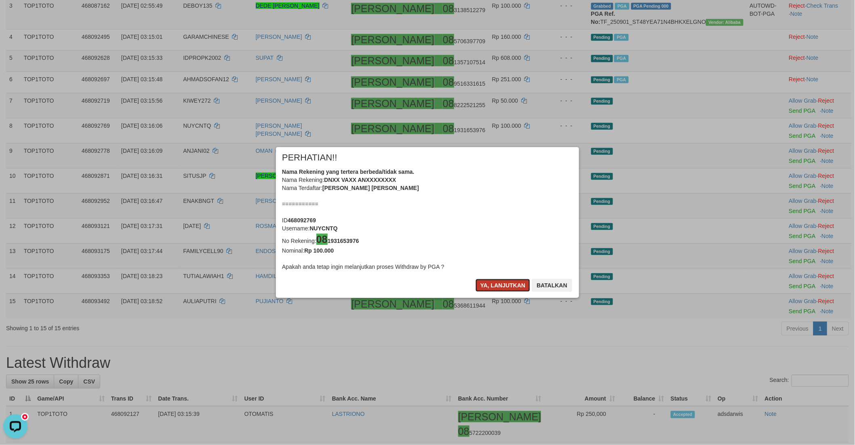
click at [482, 279] on button "Ya, lanjutkan" at bounding box center [503, 285] width 55 height 13
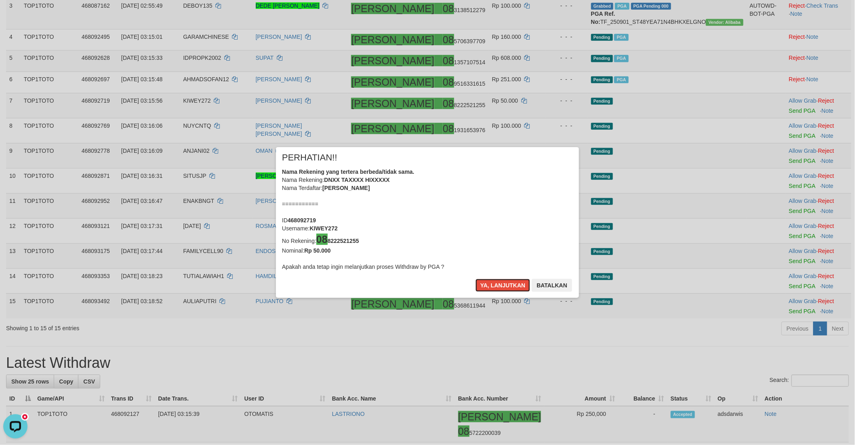
click at [482, 279] on button "Ya, lanjutkan" at bounding box center [503, 285] width 55 height 13
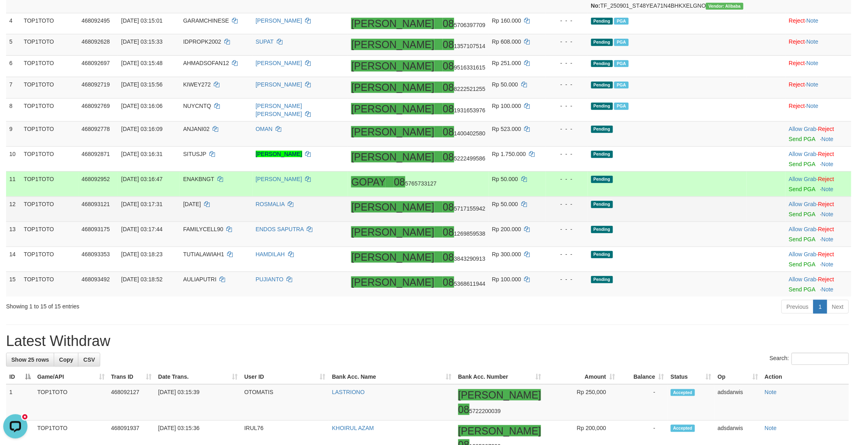
scroll to position [220, 0]
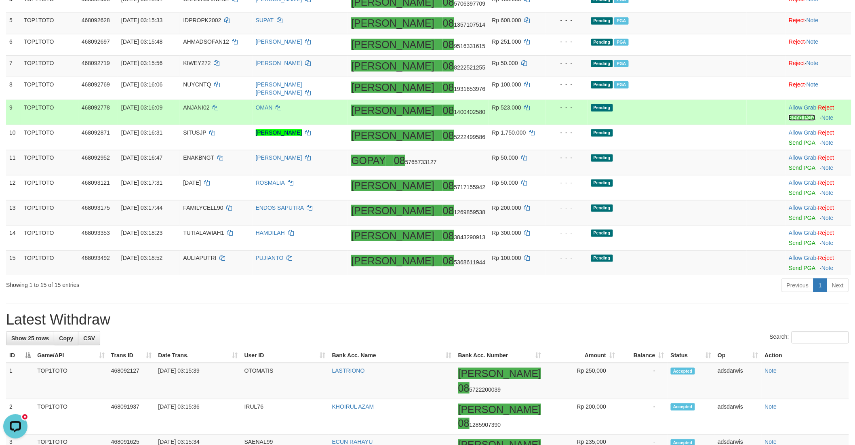
click at [789, 121] on link "Send PGA" at bounding box center [802, 117] width 26 height 6
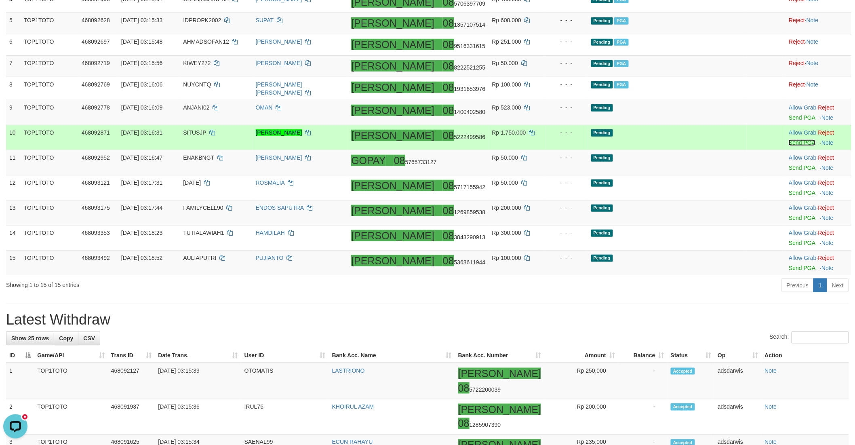
click at [789, 146] on link "Send PGA" at bounding box center [802, 142] width 26 height 6
click at [789, 171] on link "Send PGA" at bounding box center [802, 167] width 26 height 6
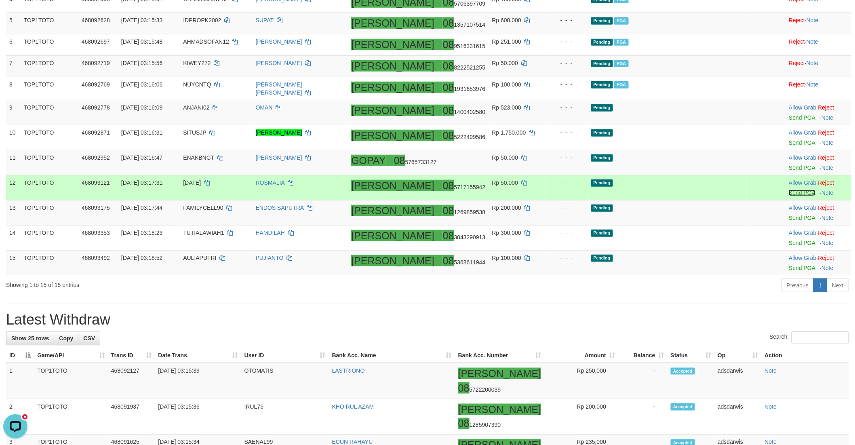
click at [789, 196] on link "Send PGA" at bounding box center [802, 192] width 26 height 6
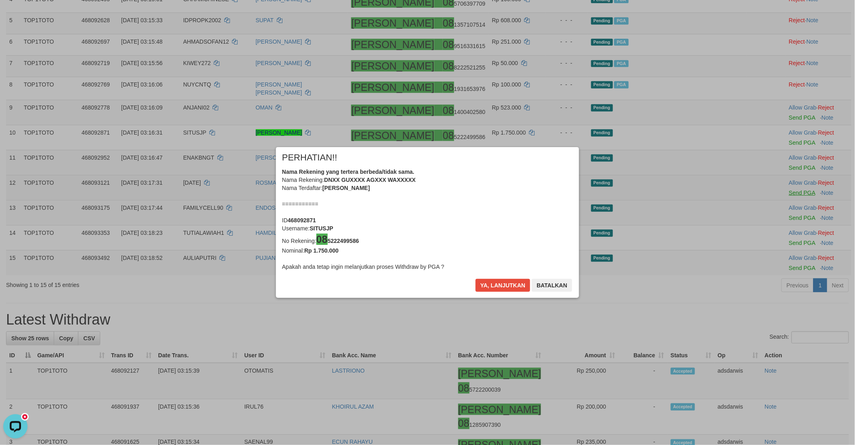
click at [782, 244] on div "× PERHATIAN!! Nama Rekening yang tertera berbeda/tidak sama. Nama Rekening: DNX…" at bounding box center [427, 222] width 855 height 183
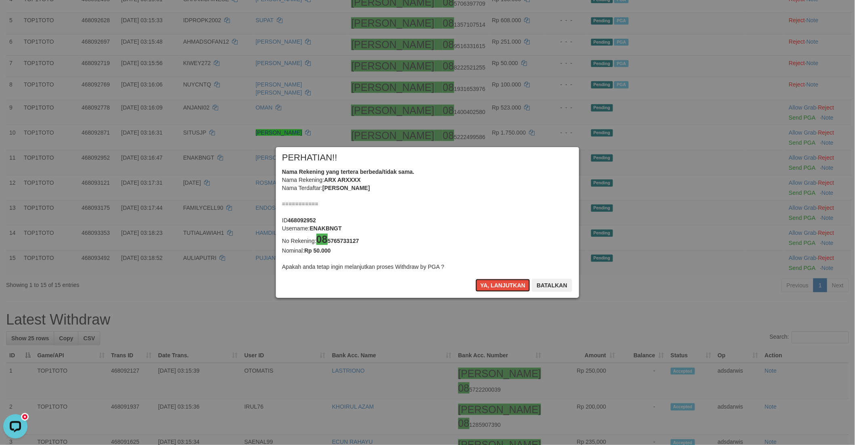
click at [494, 281] on button "Ya, lanjutkan" at bounding box center [503, 285] width 55 height 13
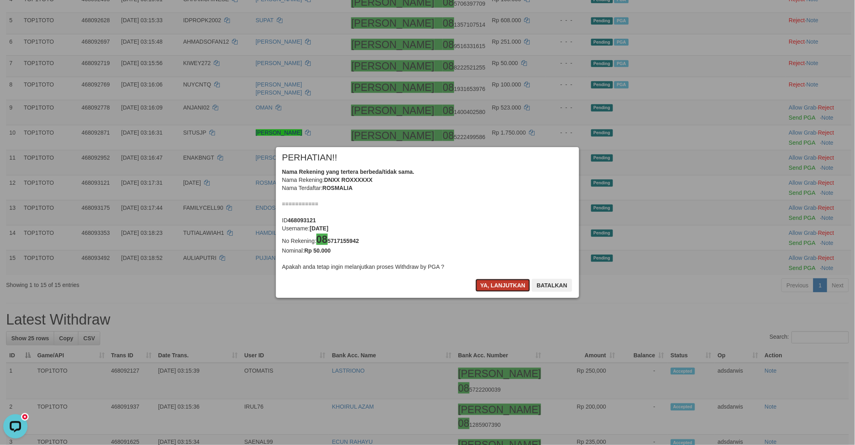
click at [494, 281] on button "Ya, lanjutkan" at bounding box center [503, 285] width 55 height 13
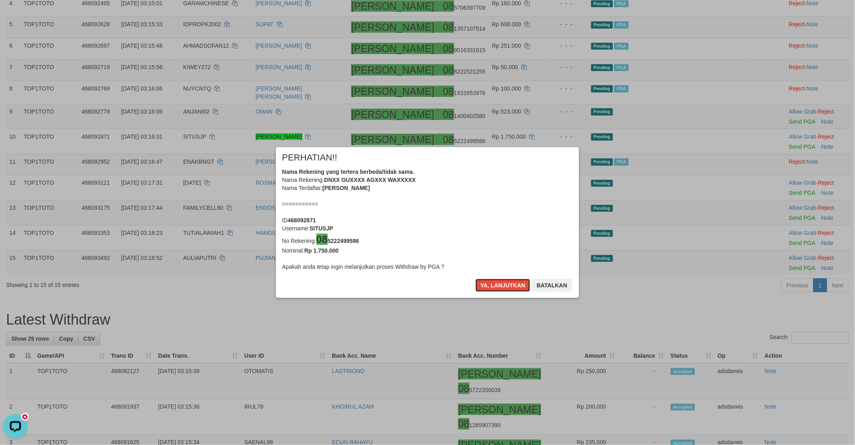
click at [494, 281] on button "Ya, lanjutkan" at bounding box center [503, 285] width 55 height 13
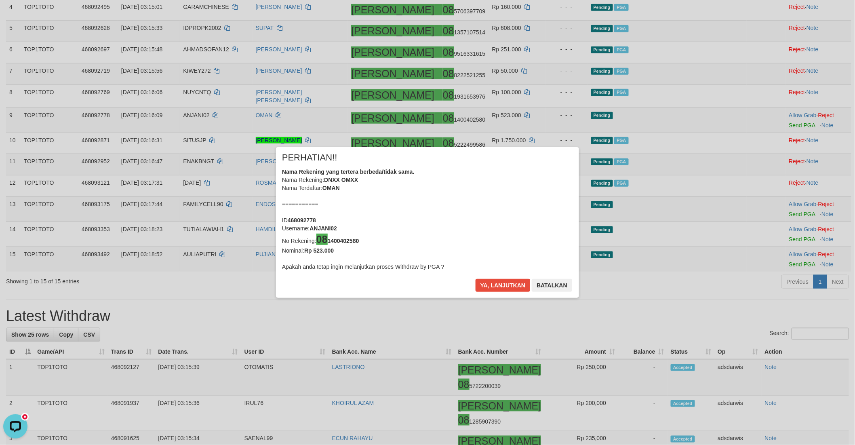
scroll to position [208, 0]
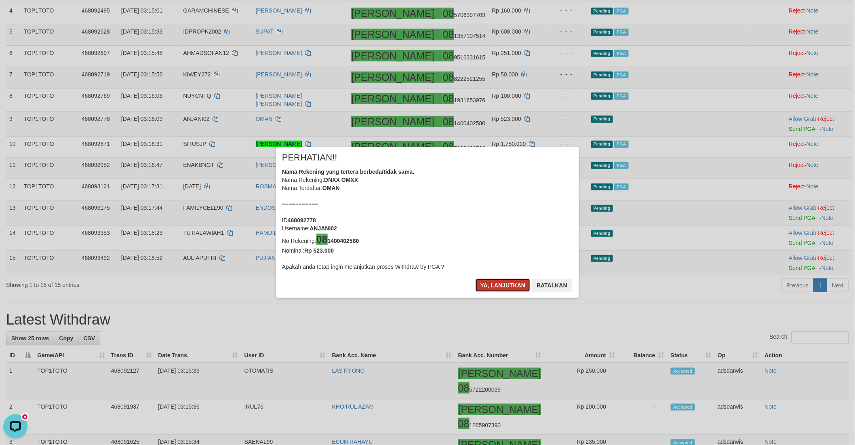
click at [501, 288] on button "Ya, lanjutkan" at bounding box center [503, 285] width 55 height 13
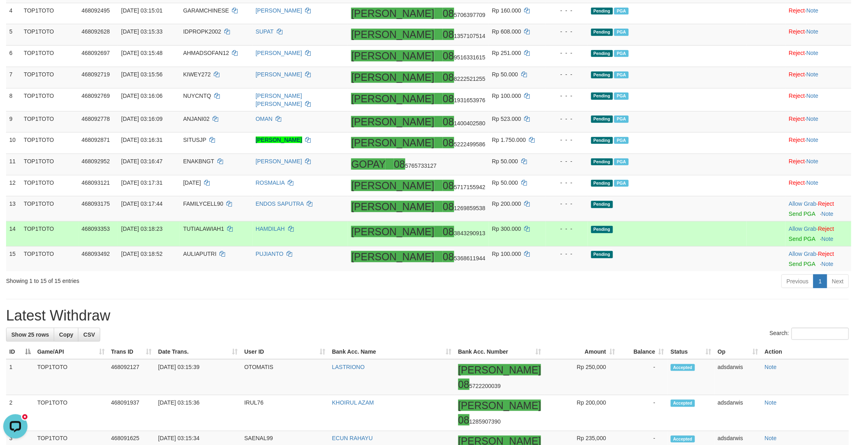
scroll to position [204, 0]
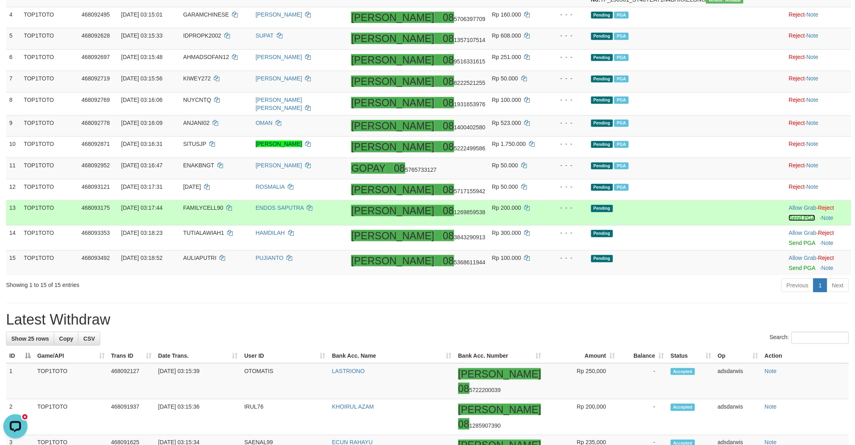
click at [789, 221] on link "Send PGA" at bounding box center [802, 218] width 26 height 6
drag, startPoint x: 781, startPoint y: 238, endPoint x: 781, endPoint y: 265, distance: 26.3
click at [789, 246] on link "Send PGA" at bounding box center [802, 243] width 26 height 6
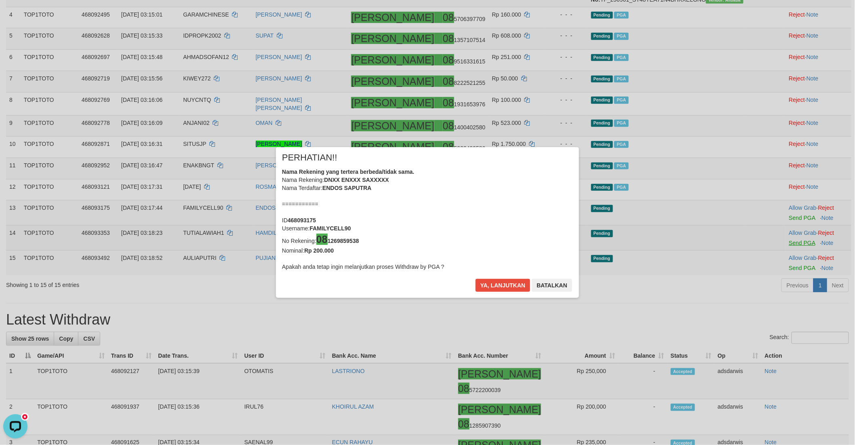
click at [788, 288] on div "× PERHATIAN!! Nama Rekening yang tertera berbeda/tidak sama. Nama Rekening: DNX…" at bounding box center [427, 222] width 855 height 183
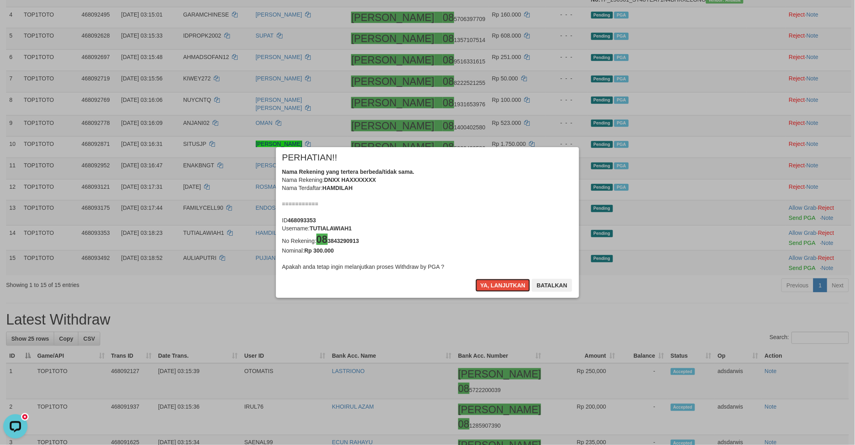
click at [498, 288] on button "Ya, lanjutkan" at bounding box center [503, 285] width 55 height 13
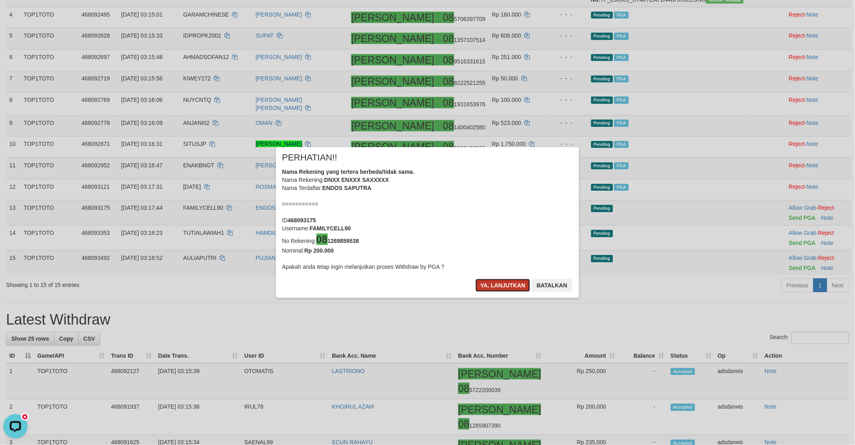
click at [498, 288] on button "Ya, lanjutkan" at bounding box center [503, 285] width 55 height 13
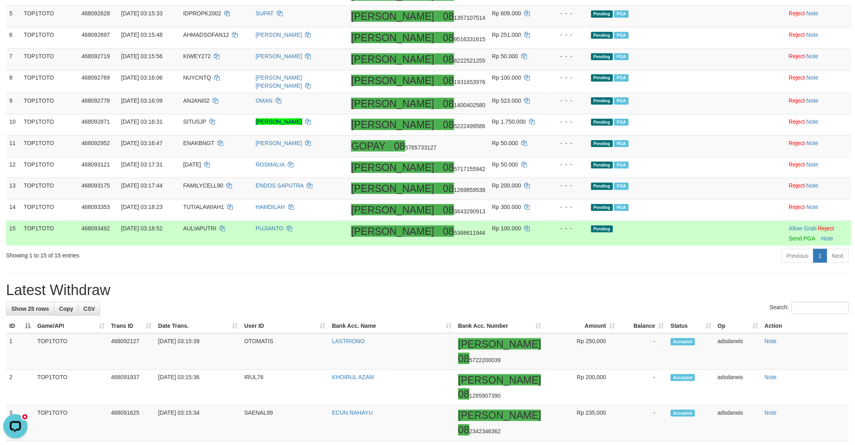
scroll to position [242, 0]
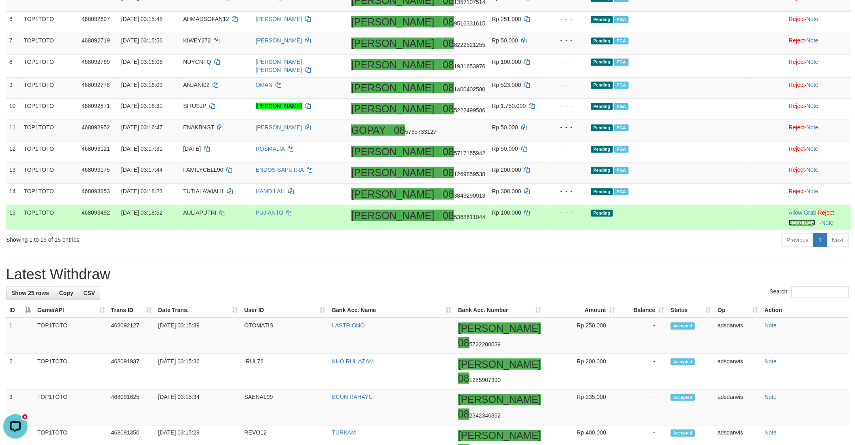
click at [789, 226] on link "Send PGA" at bounding box center [802, 222] width 26 height 6
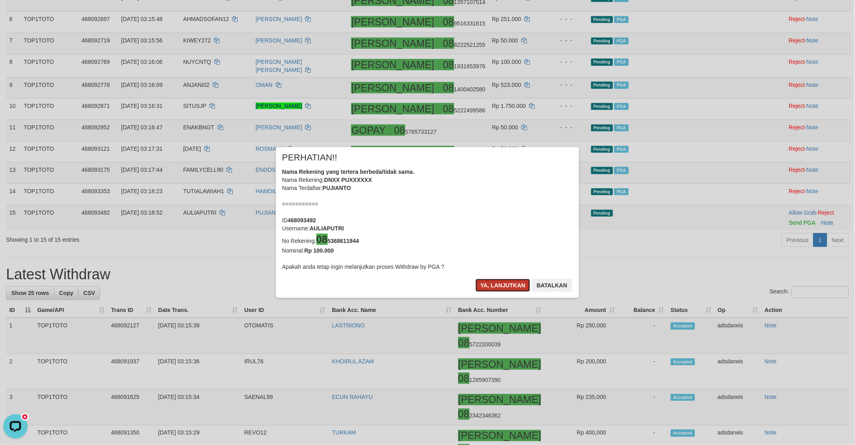
click at [488, 284] on button "Ya, lanjutkan" at bounding box center [503, 285] width 55 height 13
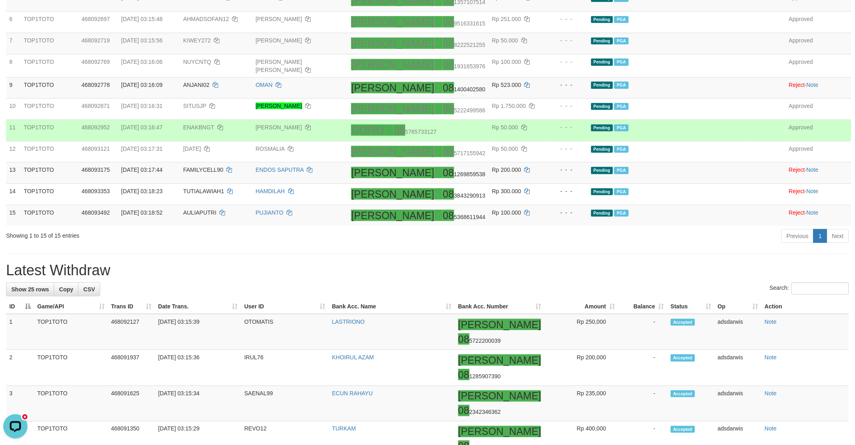
click at [695, 141] on td "Pending PGA" at bounding box center [667, 130] width 159 height 21
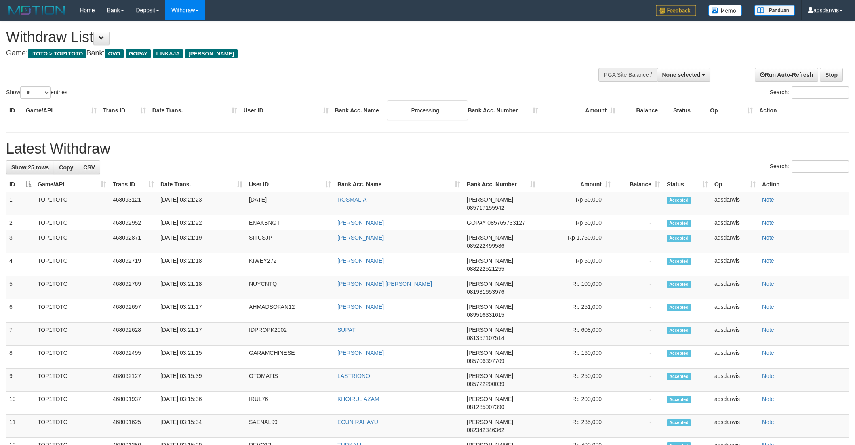
select select
select select "**"
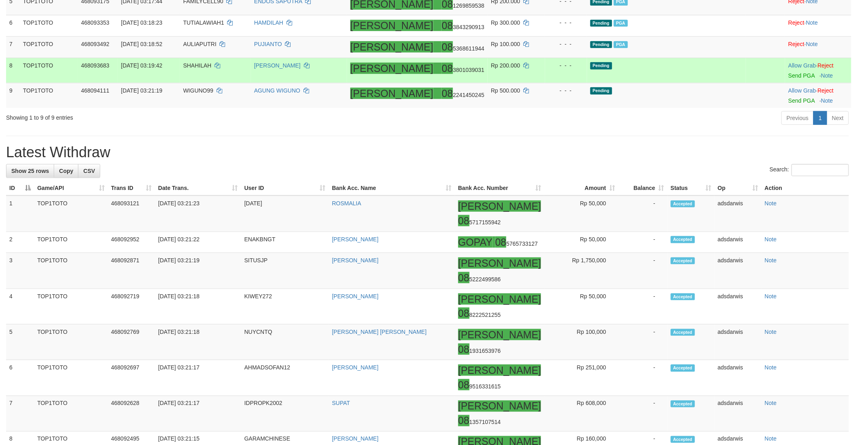
scroll to position [238, 0]
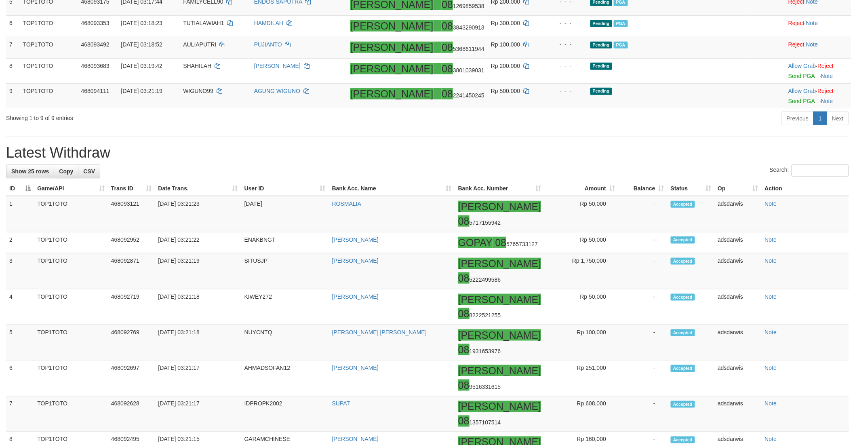
click at [695, 158] on div "**********" at bounding box center [427, 437] width 855 height 1309
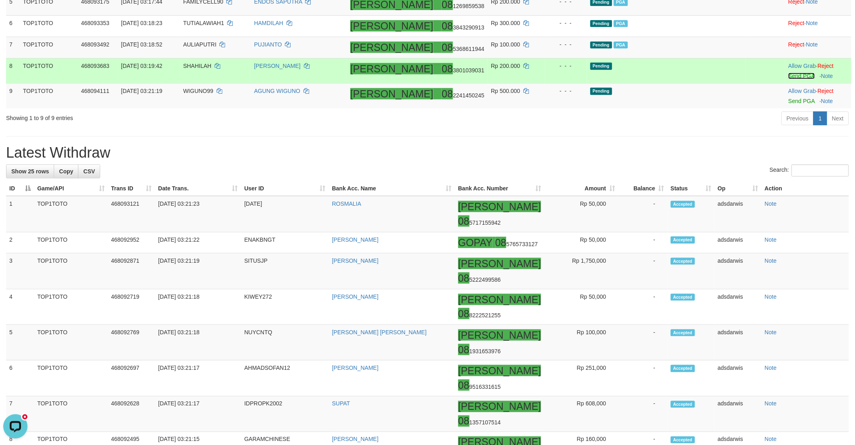
click at [788, 79] on link "Send PGA" at bounding box center [801, 76] width 26 height 6
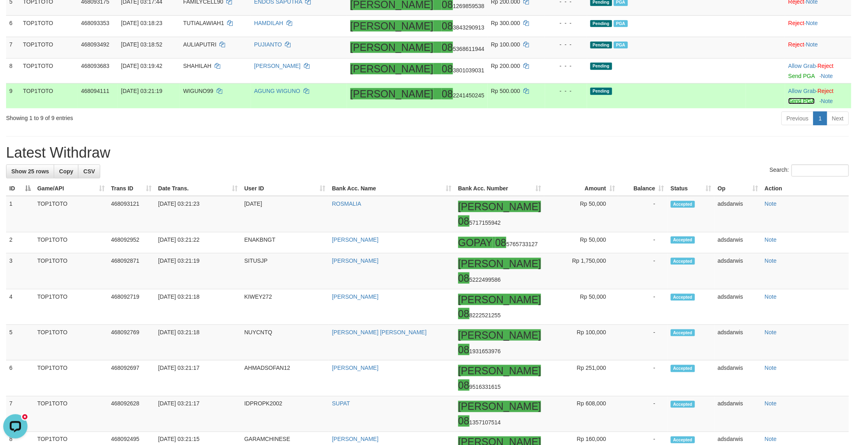
click at [788, 104] on link "Send PGA" at bounding box center [801, 101] width 26 height 6
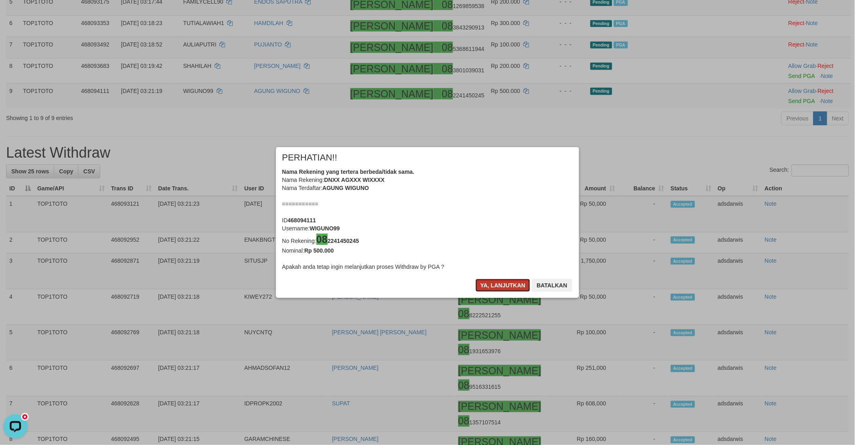
click at [496, 284] on button "Ya, lanjutkan" at bounding box center [503, 285] width 55 height 13
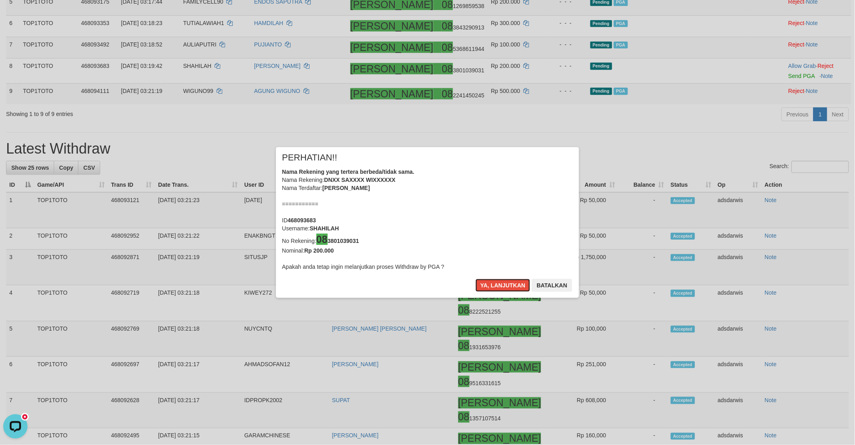
click at [497, 283] on button "Ya, lanjutkan" at bounding box center [503, 285] width 55 height 13
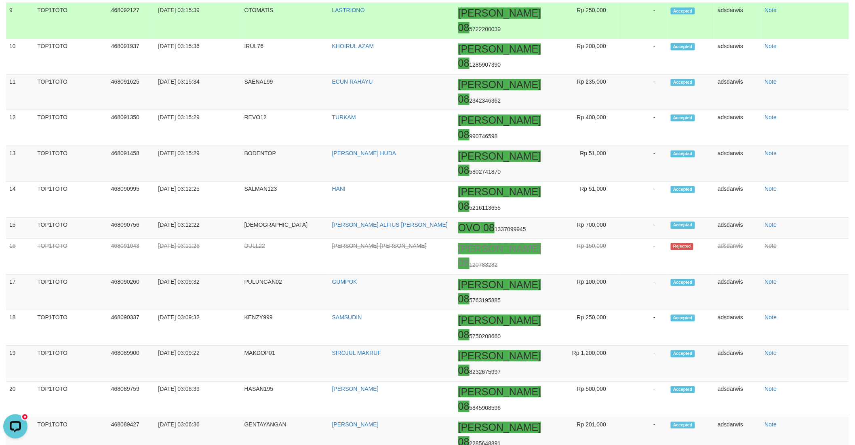
scroll to position [808, 0]
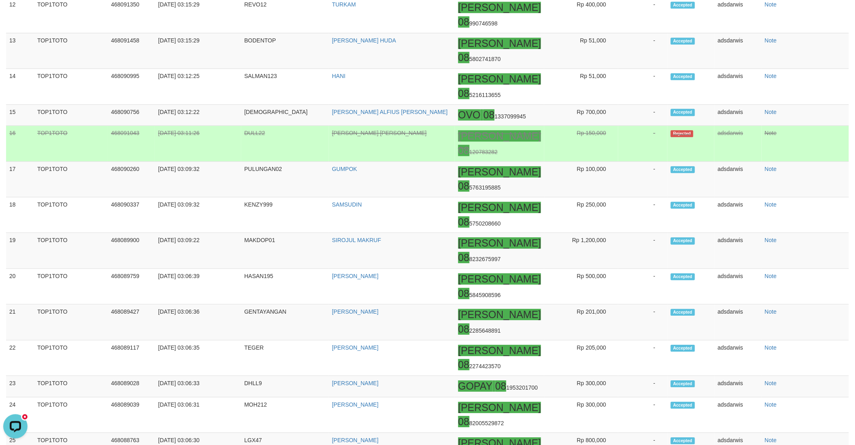
click at [250, 161] on td "DULL22" at bounding box center [285, 144] width 88 height 36
copy td "DULL22"
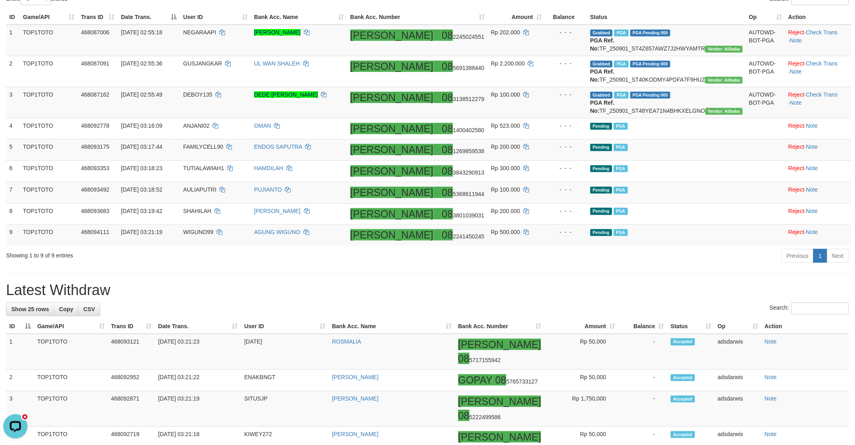
scroll to position [90, 0]
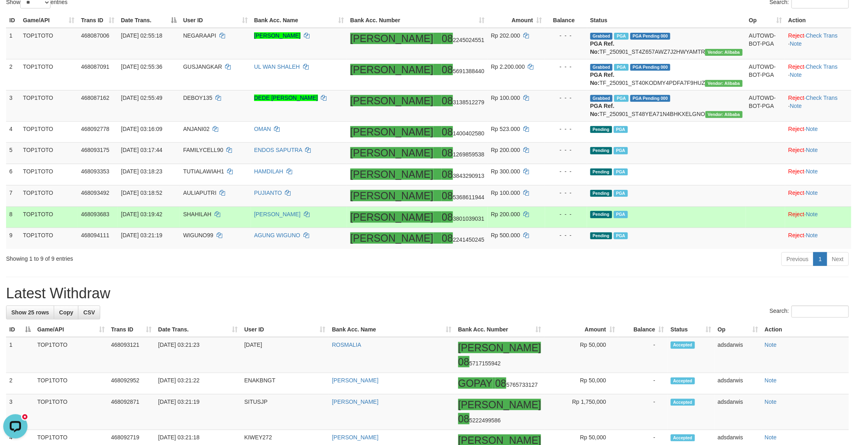
click at [723, 228] on td "Pending PGA" at bounding box center [666, 216] width 159 height 21
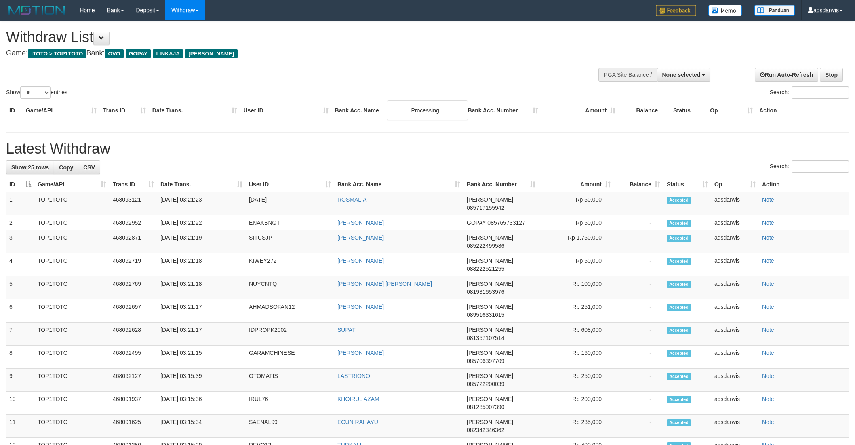
select select
select select "**"
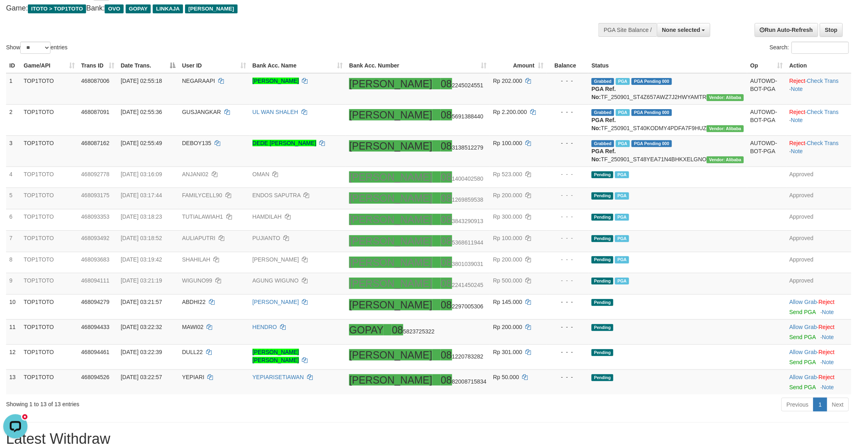
click at [459, 32] on div "Show ** ** ** *** entries Search:" at bounding box center [427, 15] width 855 height 79
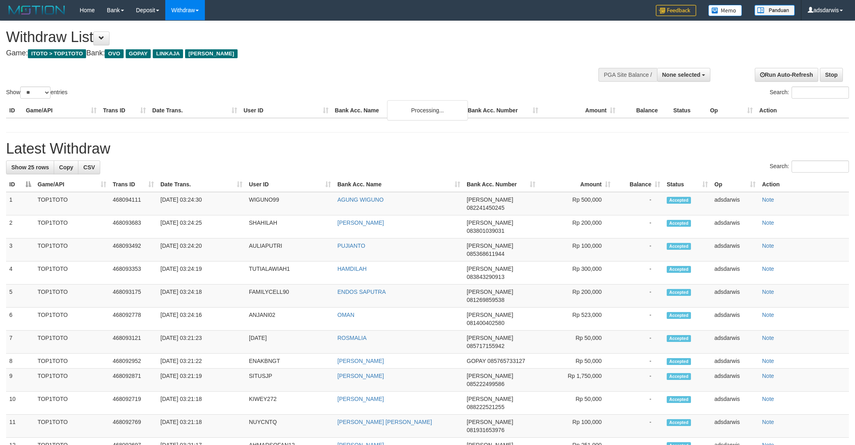
select select
select select "**"
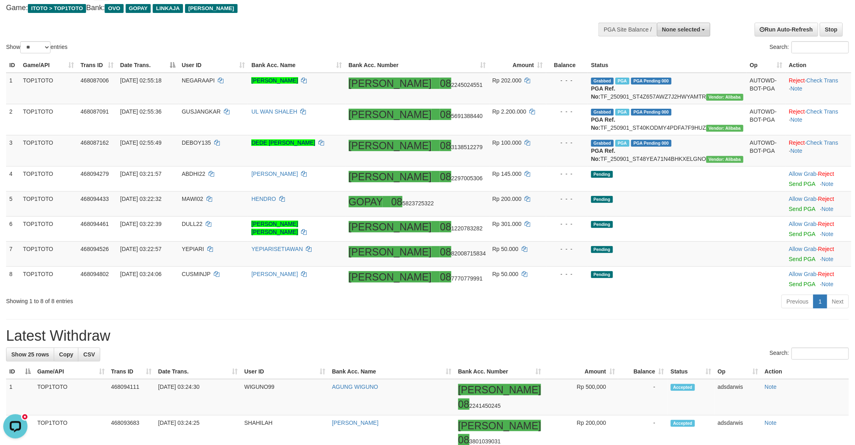
click at [676, 27] on span "None selected" at bounding box center [681, 29] width 38 height 6
click at [689, 70] on label "[ITOTO] TOP1TOTO" at bounding box center [672, 70] width 76 height 11
select select "***"
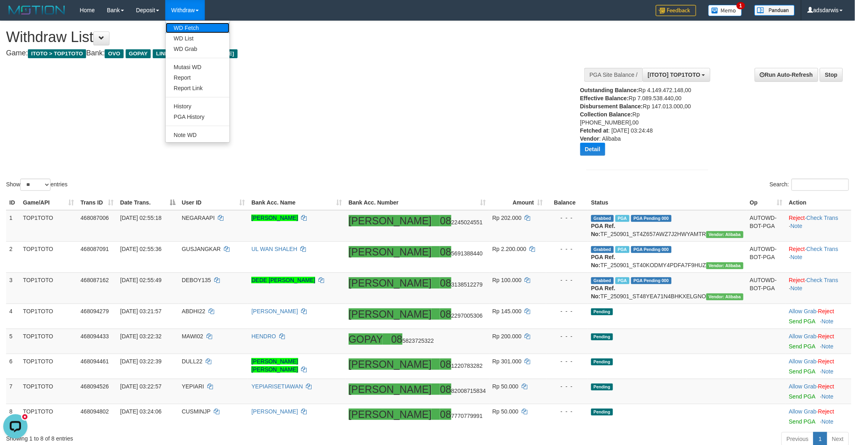
click at [189, 25] on link "WD Fetch" at bounding box center [198, 28] width 64 height 11
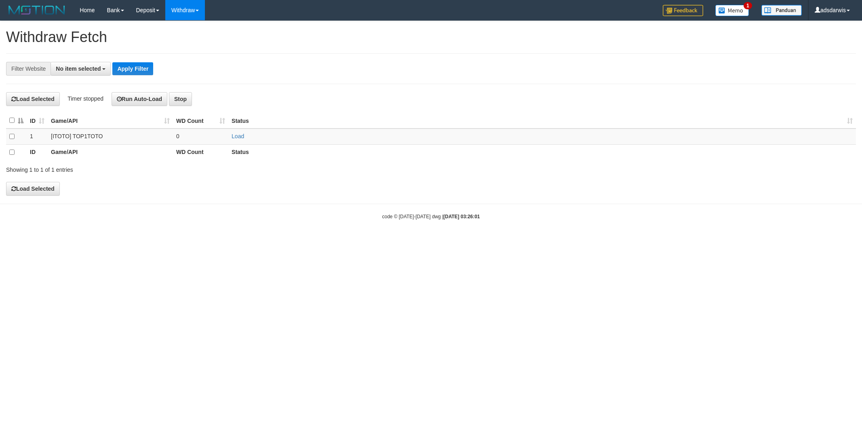
select select
click at [188, 23] on link "WD Fetch" at bounding box center [198, 28] width 64 height 11
select select
click at [189, 115] on link "PGA History" at bounding box center [198, 117] width 64 height 11
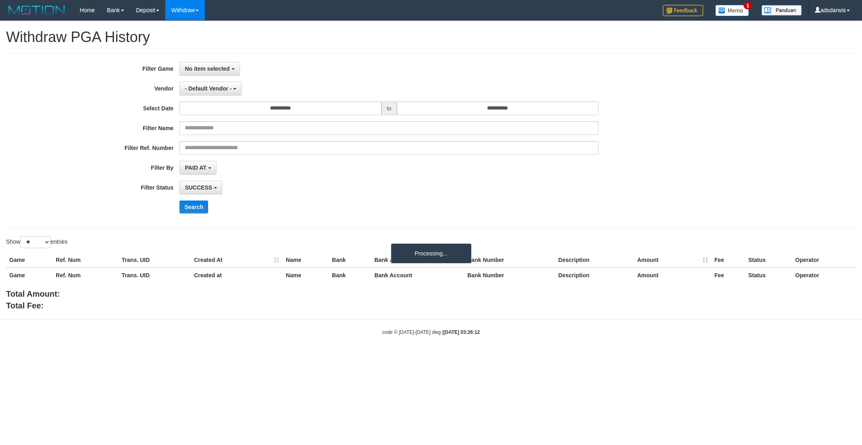
select select
select select "**"
click at [205, 68] on span "No item selected" at bounding box center [207, 68] width 45 height 6
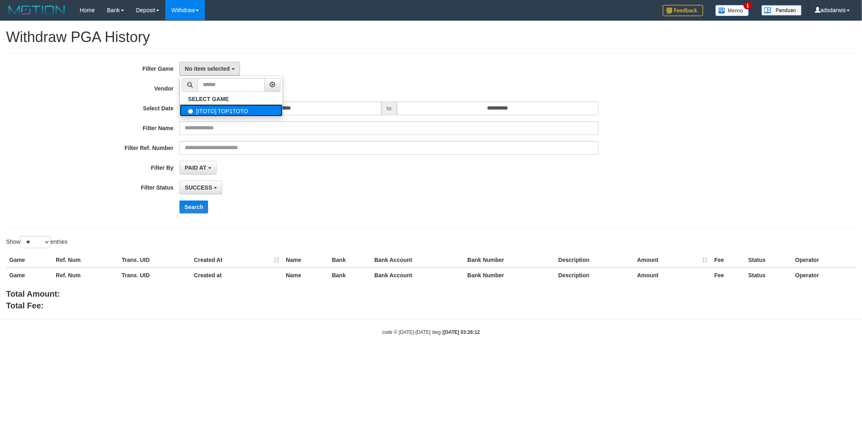
click at [221, 114] on label "[ITOTO] TOP1TOTO" at bounding box center [231, 110] width 103 height 12
select select "***"
click at [220, 88] on span "- Default Vendor -" at bounding box center [208, 88] width 47 height 6
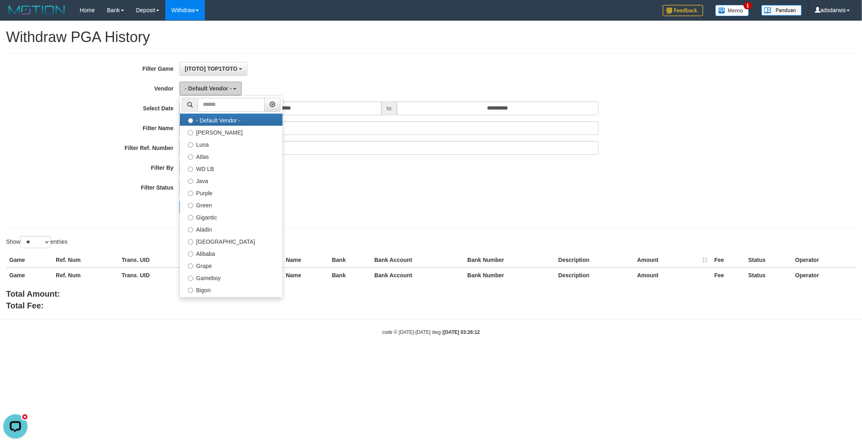
scroll to position [0, 0]
click at [210, 256] on label "Alibaba" at bounding box center [231, 253] width 103 height 12
select select "**********"
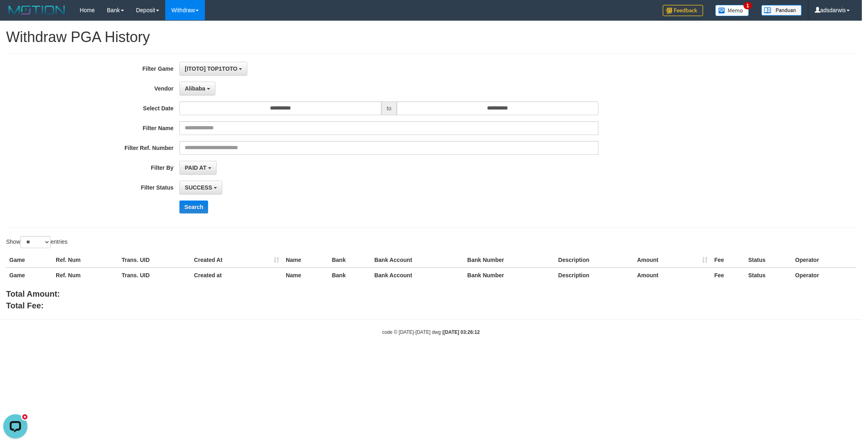
click at [305, 115] on div "**********" at bounding box center [359, 141] width 718 height 158
click at [308, 113] on input "**********" at bounding box center [280, 108] width 202 height 14
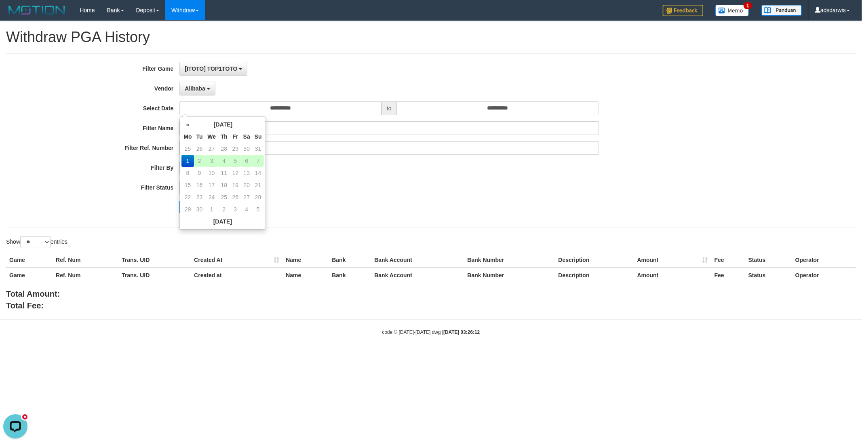
click at [183, 159] on td "1" at bounding box center [187, 161] width 12 height 12
click at [357, 166] on div "PAID AT PAID AT CREATED AT" at bounding box center [388, 168] width 419 height 14
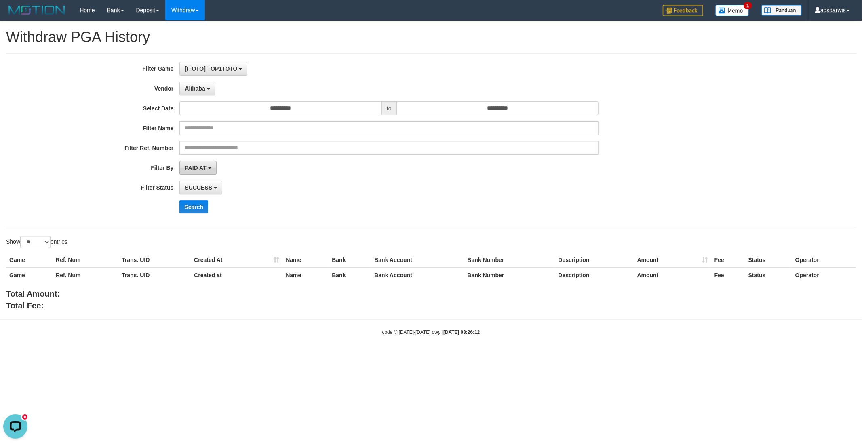
click at [190, 162] on button "PAID AT" at bounding box center [197, 168] width 37 height 14
click at [212, 206] on label "CREATED AT" at bounding box center [231, 211] width 103 height 12
select select "*"
click at [199, 184] on span "SUCCESS" at bounding box center [198, 187] width 27 height 6
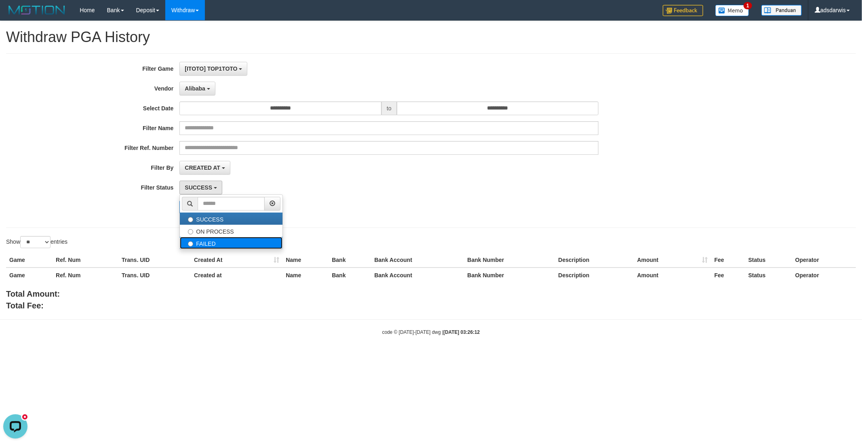
click at [214, 240] on label "FAILED" at bounding box center [231, 243] width 103 height 12
select select "*"
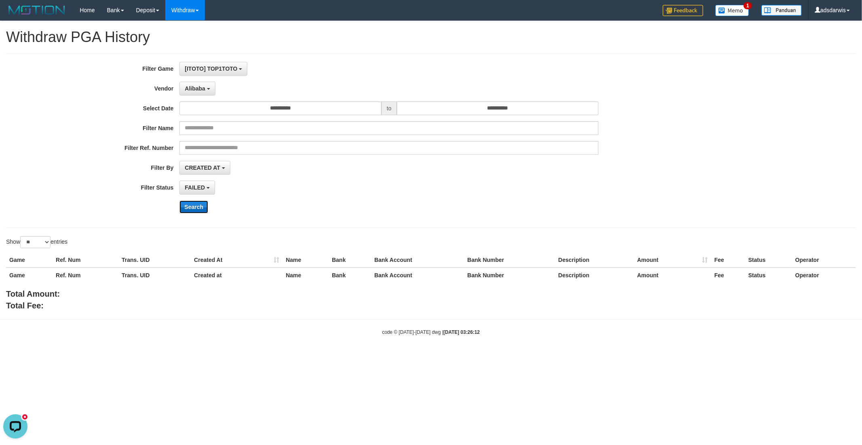
click at [195, 208] on button "Search" at bounding box center [193, 206] width 29 height 13
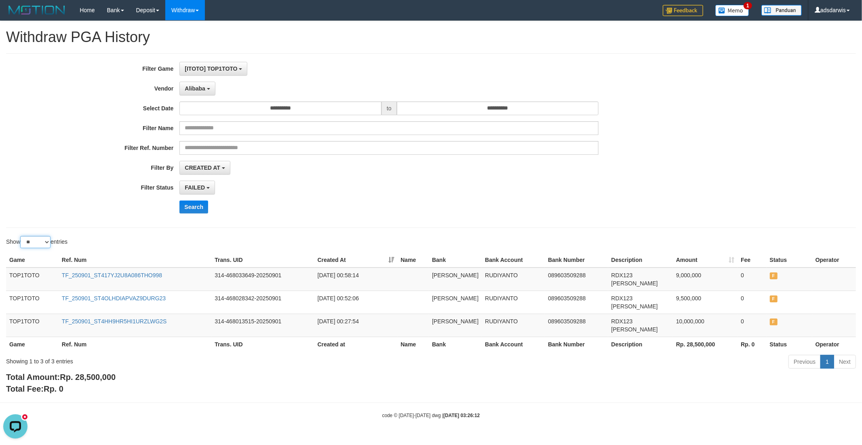
drag, startPoint x: 38, startPoint y: 239, endPoint x: 38, endPoint y: 248, distance: 8.5
click at [38, 239] on select "** ** ** ***" at bounding box center [35, 242] width 30 height 12
select select "***"
click at [21, 236] on select "** ** ** ***" at bounding box center [35, 242] width 30 height 12
click at [224, 63] on button "[ITOTO] TOP1TOTO" at bounding box center [213, 69] width 68 height 14
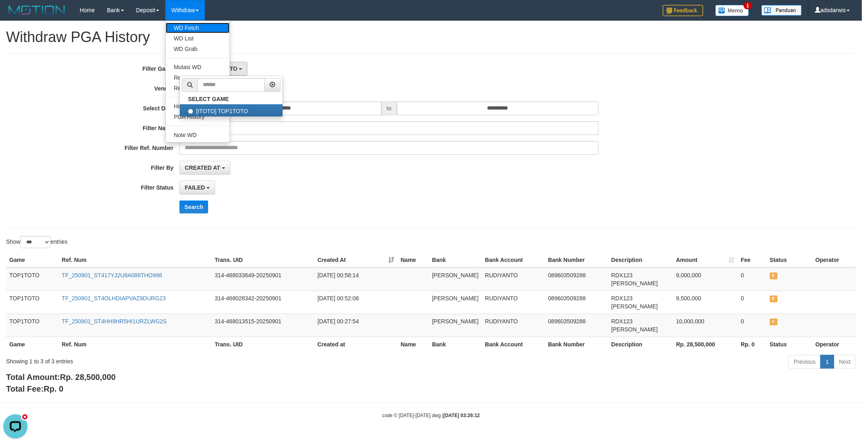
click at [188, 26] on link "WD Fetch" at bounding box center [198, 28] width 64 height 11
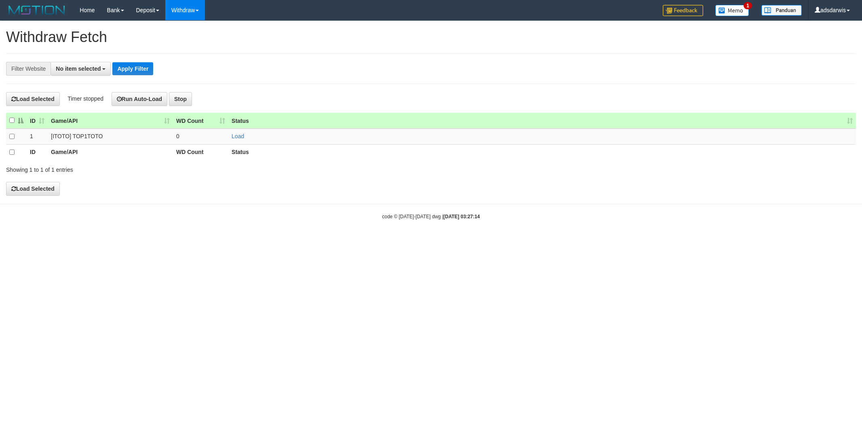
select select
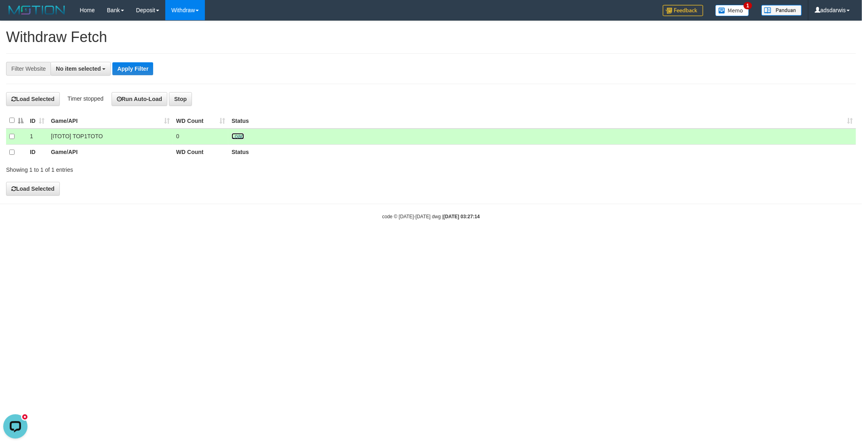
click at [242, 136] on link "Load" at bounding box center [238, 136] width 13 height 6
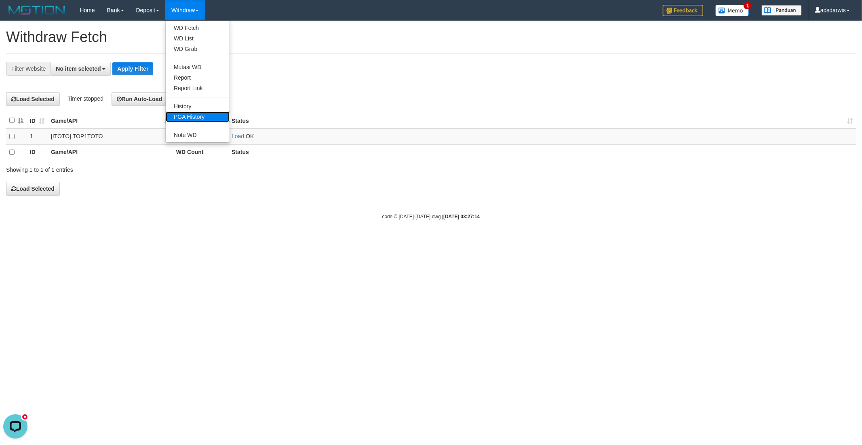
click at [201, 112] on link "PGA History" at bounding box center [198, 117] width 64 height 11
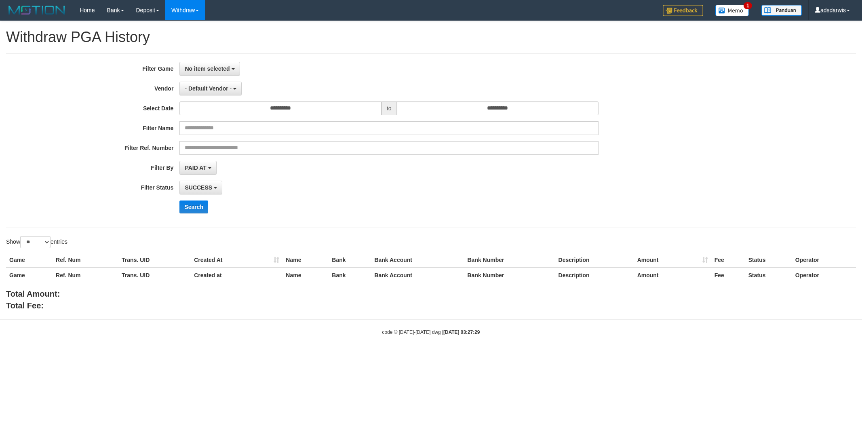
select select
select select "**"
click at [221, 70] on span "No item selected" at bounding box center [207, 68] width 45 height 6
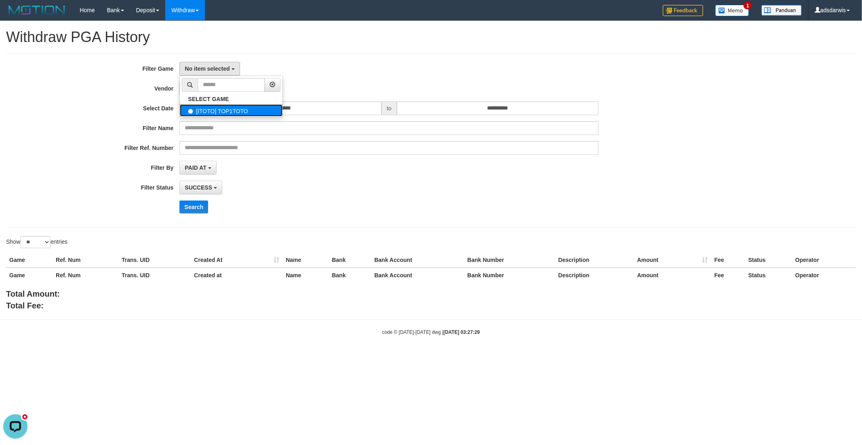
click at [232, 109] on label "[ITOTO] TOP1TOTO" at bounding box center [231, 110] width 103 height 12
select select "***"
click at [217, 89] on span "- Default Vendor -" at bounding box center [208, 88] width 47 height 6
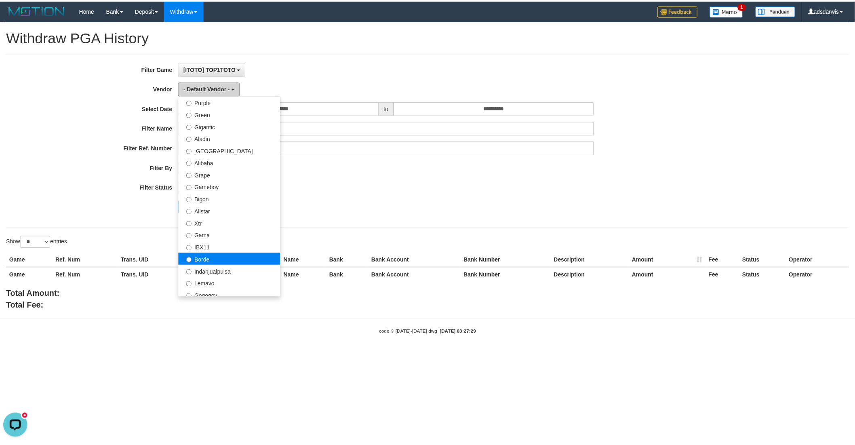
scroll to position [85, 0]
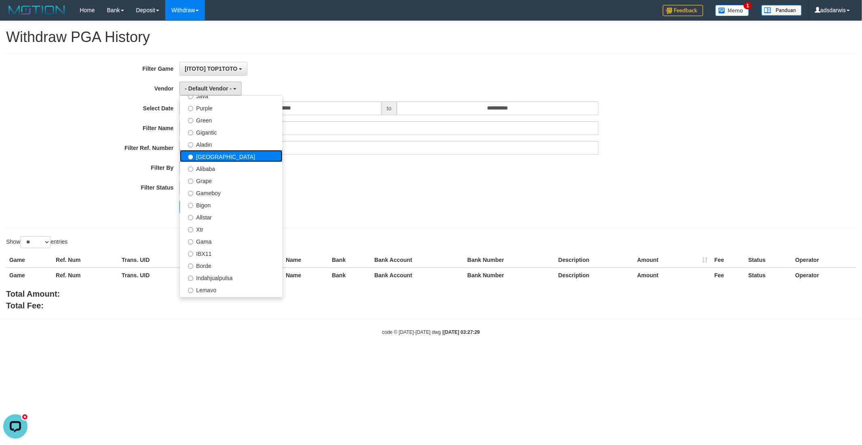
click at [208, 158] on label "Dubai" at bounding box center [231, 156] width 103 height 12
select select "**********"
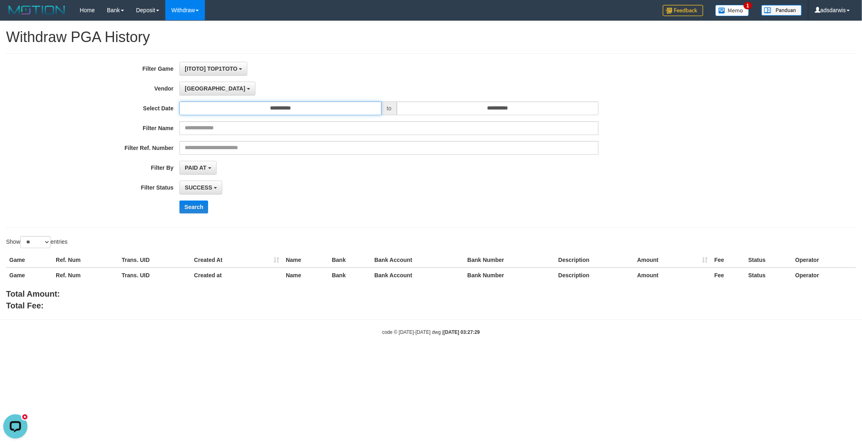
click at [281, 114] on input "**********" at bounding box center [280, 108] width 202 height 14
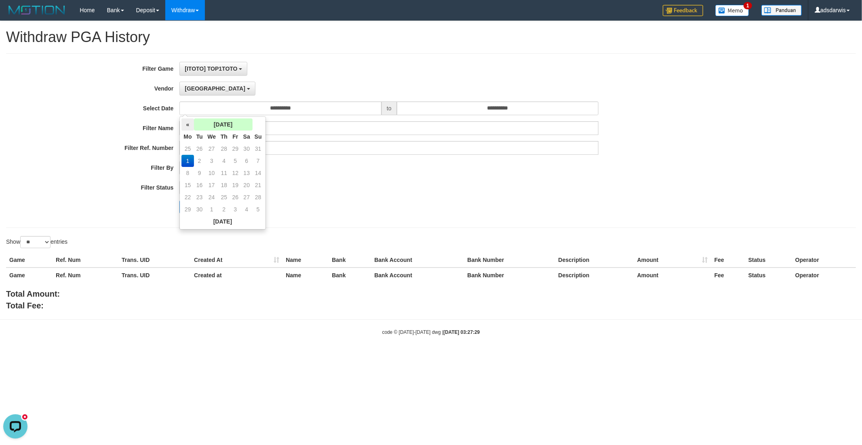
click at [188, 123] on th "«" at bounding box center [187, 124] width 12 height 12
click at [257, 196] on td "31" at bounding box center [258, 197] width 11 height 12
type input "**********"
click at [457, 111] on input "**********" at bounding box center [498, 108] width 202 height 14
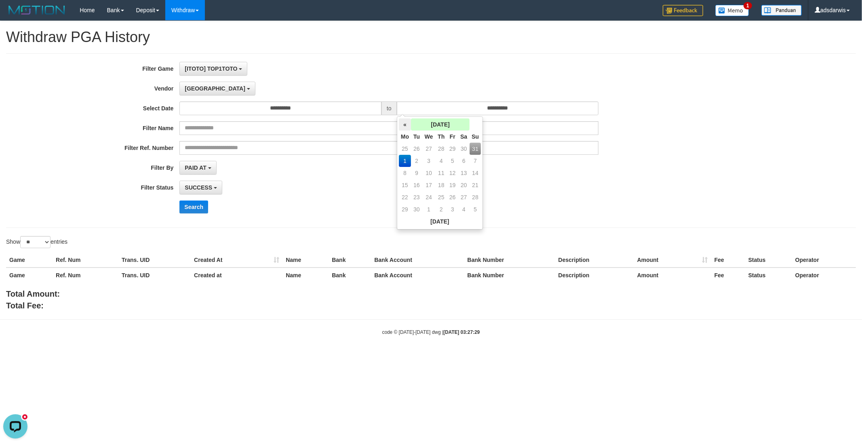
click at [403, 123] on th "«" at bounding box center [405, 124] width 12 height 12
click at [472, 194] on td "31" at bounding box center [474, 197] width 11 height 12
type input "**********"
click at [524, 187] on div "SUCCESS SUCCESS ON PROCESS FAILED" at bounding box center [388, 188] width 419 height 14
click at [201, 166] on span "PAID AT" at bounding box center [195, 167] width 21 height 6
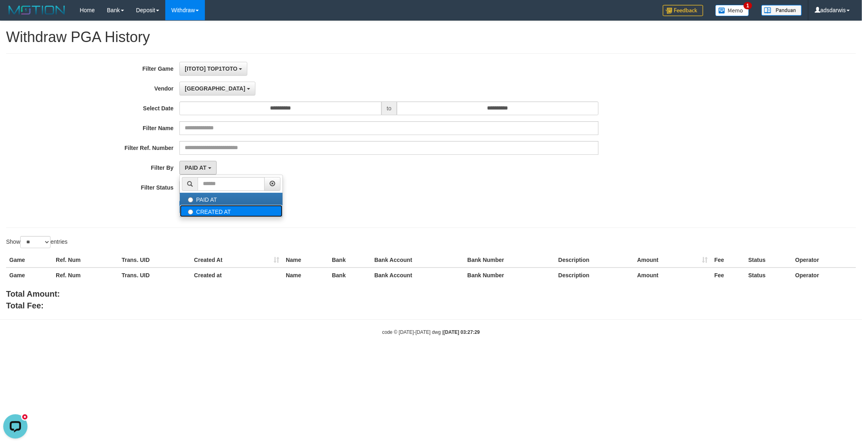
click at [225, 208] on label "CREATED AT" at bounding box center [231, 211] width 103 height 12
select select "*"
click at [197, 187] on span "SUCCESS" at bounding box center [198, 187] width 27 height 6
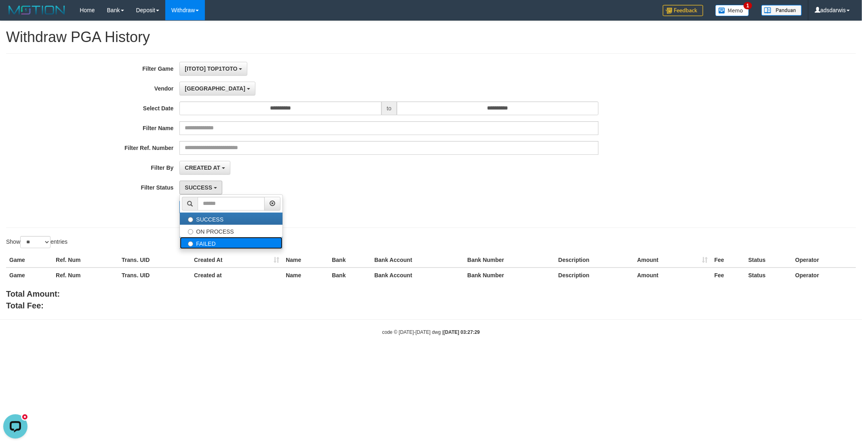
click at [212, 241] on label "FAILED" at bounding box center [231, 243] width 103 height 12
select select "*"
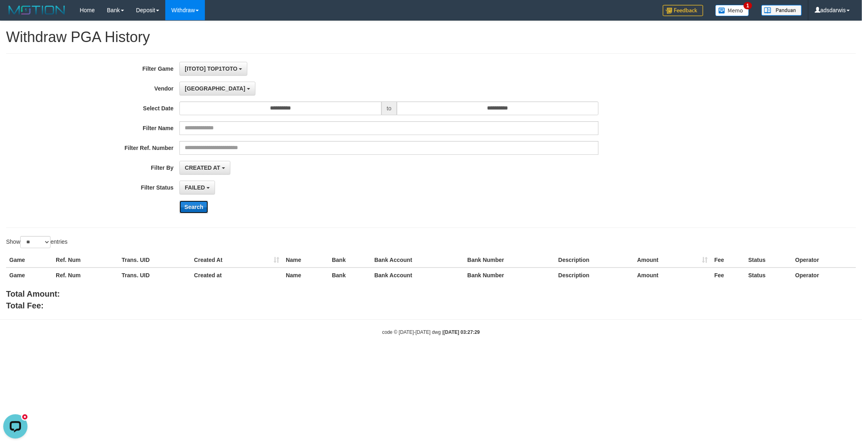
click at [191, 207] on button "Search" at bounding box center [193, 206] width 29 height 13
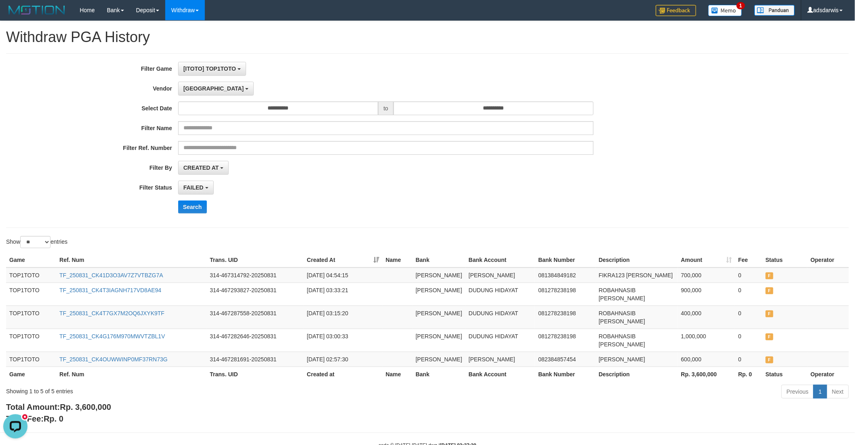
click at [305, 209] on div "Search" at bounding box center [445, 206] width 535 height 13
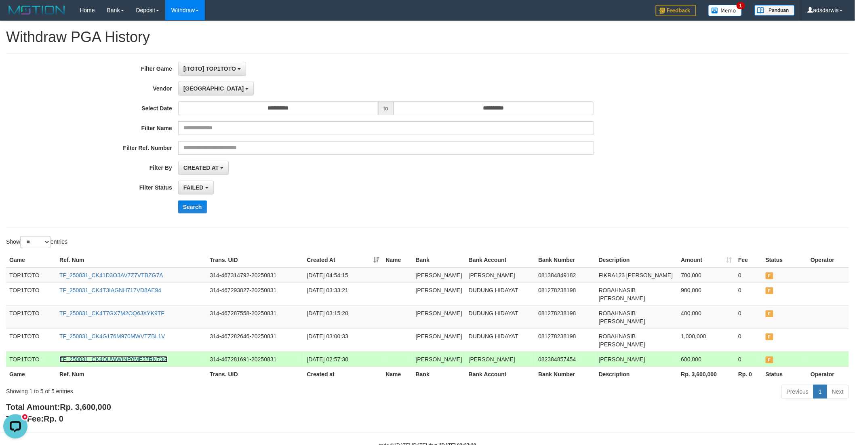
click at [112, 356] on link "TF_250831_CK4OUWWINP0MF37RN73G" at bounding box center [113, 359] width 108 height 6
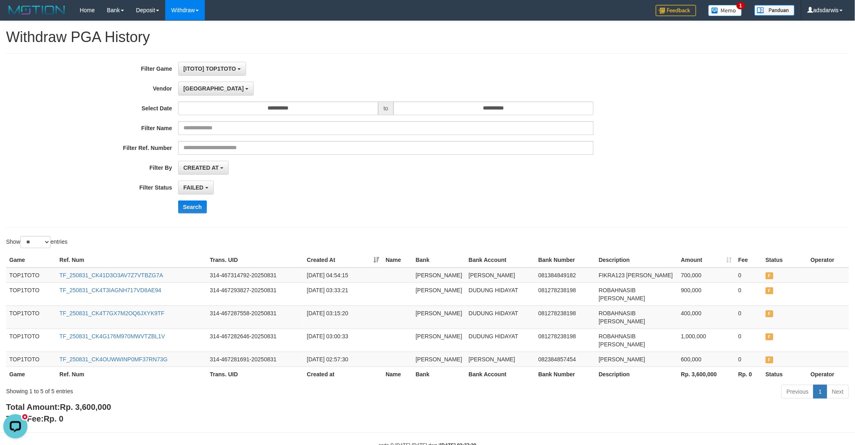
click at [390, 190] on div "FAILED SUCCESS ON PROCESS FAILED" at bounding box center [386, 188] width 416 height 14
click at [335, 221] on div "**********" at bounding box center [427, 140] width 843 height 175
click at [307, 204] on div "Search" at bounding box center [445, 206] width 535 height 13
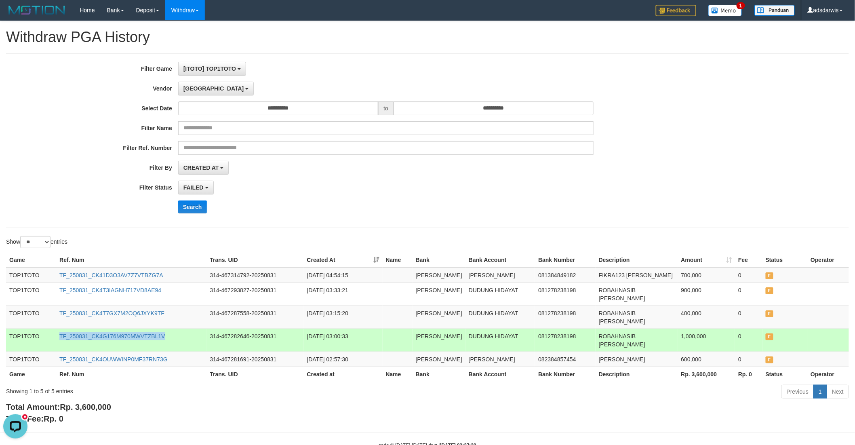
copy link "TF_250831_CK4G176M970MWVTZBL1V"
drag, startPoint x: 58, startPoint y: 316, endPoint x: 179, endPoint y: 321, distance: 120.9
click at [179, 328] on td "TF_250831_CK4G176M970MWVTZBL1V" at bounding box center [131, 339] width 150 height 23
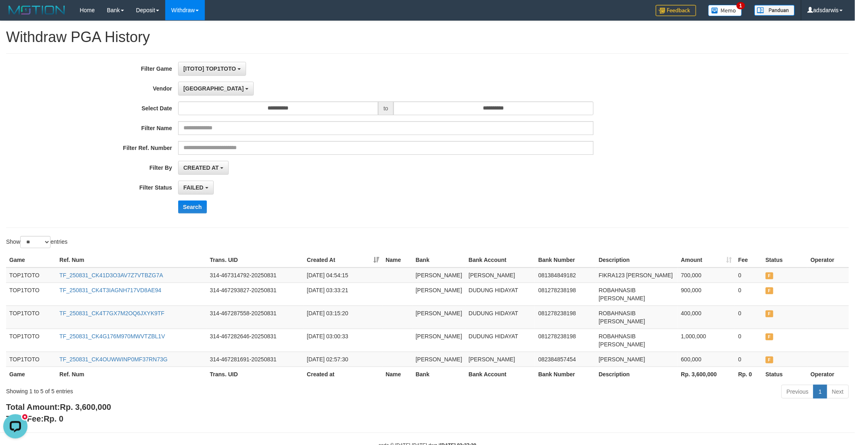
click at [282, 212] on div "Search" at bounding box center [445, 206] width 535 height 13
click at [188, 28] on link "WD Fetch" at bounding box center [198, 28] width 64 height 11
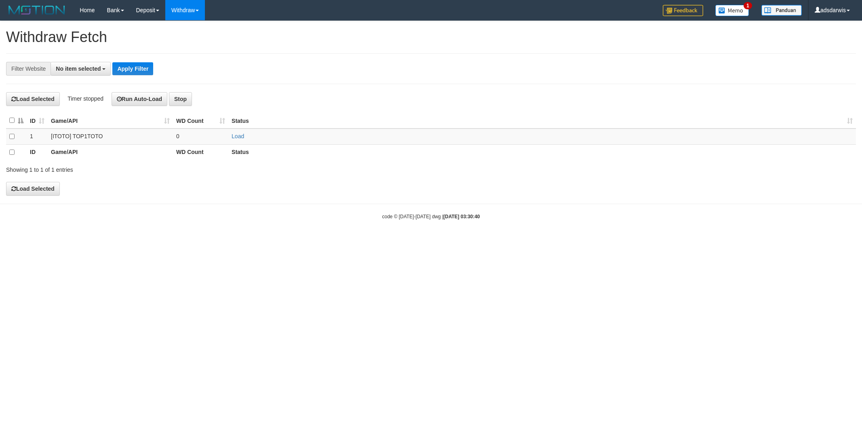
select select
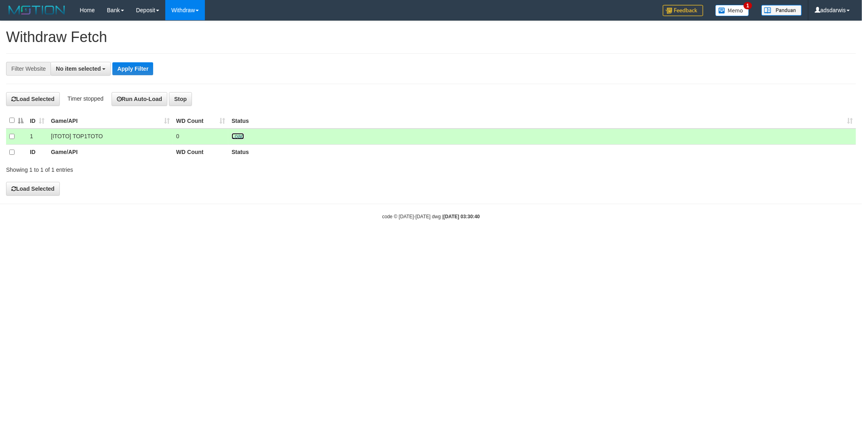
click at [238, 138] on link "Load" at bounding box center [238, 136] width 13 height 6
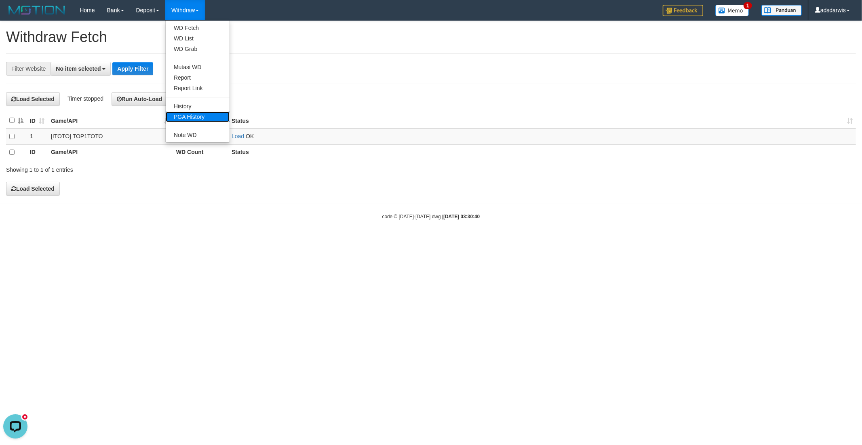
click at [189, 114] on link "PGA History" at bounding box center [198, 117] width 64 height 11
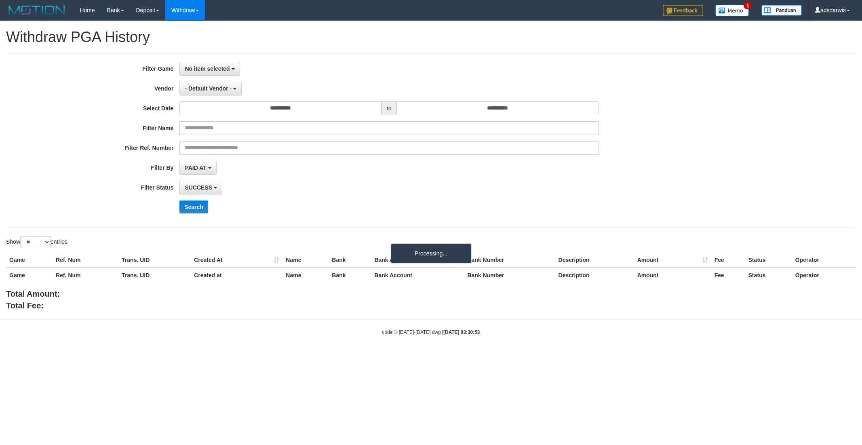
select select
select select "**"
click at [203, 67] on span "No item selected" at bounding box center [207, 68] width 45 height 6
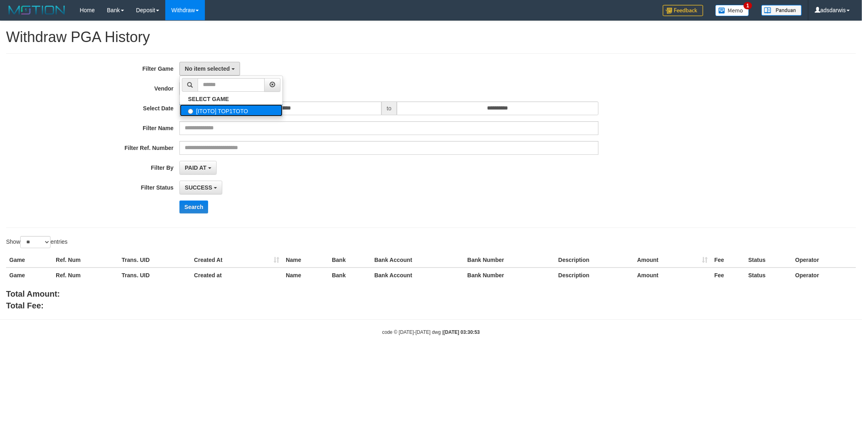
click at [217, 110] on label "[ITOTO] TOP1TOTO" at bounding box center [231, 110] width 103 height 12
select select "***"
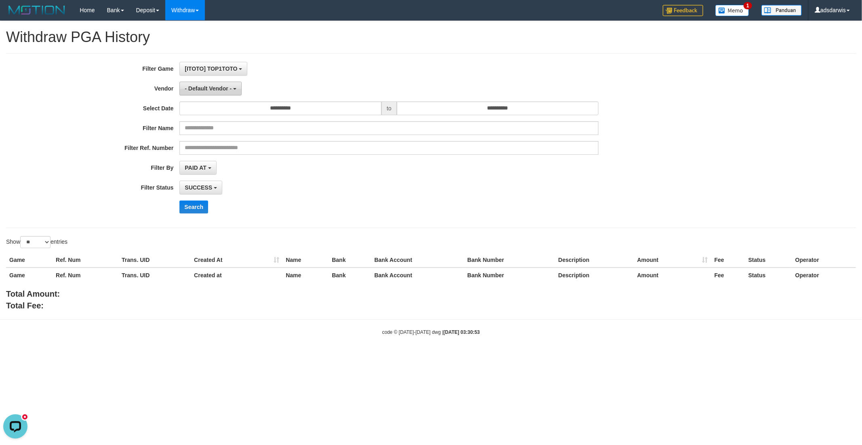
click at [210, 91] on button "- Default Vendor -" at bounding box center [210, 89] width 62 height 14
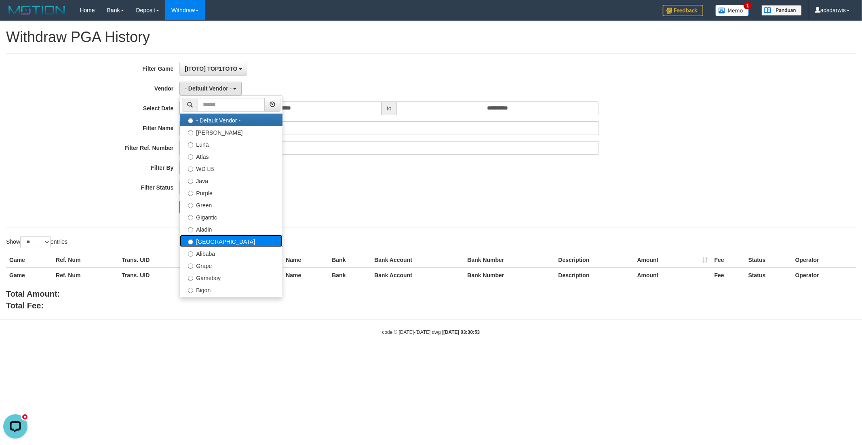
click at [202, 240] on label "[GEOGRAPHIC_DATA]" at bounding box center [231, 241] width 103 height 12
select select "**********"
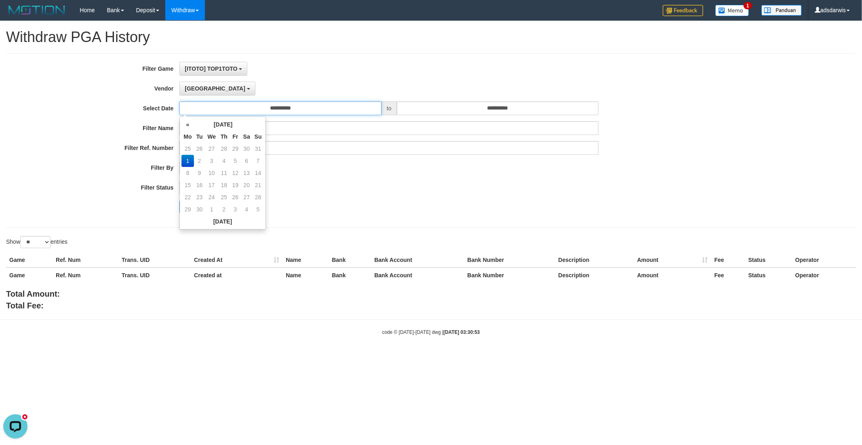
click at [292, 109] on input "**********" at bounding box center [280, 108] width 202 height 14
click at [187, 125] on th "«" at bounding box center [187, 124] width 12 height 12
click at [247, 195] on td "30" at bounding box center [247, 197] width 12 height 12
type input "**********"
click at [450, 112] on input "**********" at bounding box center [498, 108] width 202 height 14
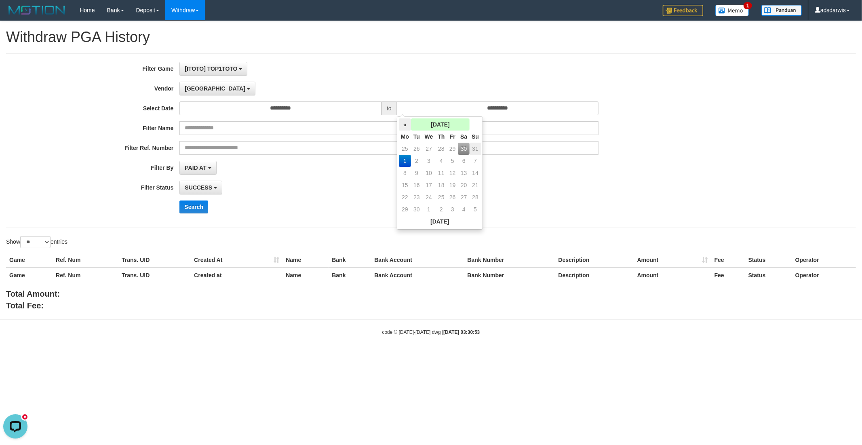
click at [408, 123] on th "«" at bounding box center [405, 124] width 12 height 12
click at [461, 197] on td "30" at bounding box center [464, 197] width 12 height 12
type input "**********"
click at [201, 167] on span "PAID AT" at bounding box center [195, 167] width 21 height 6
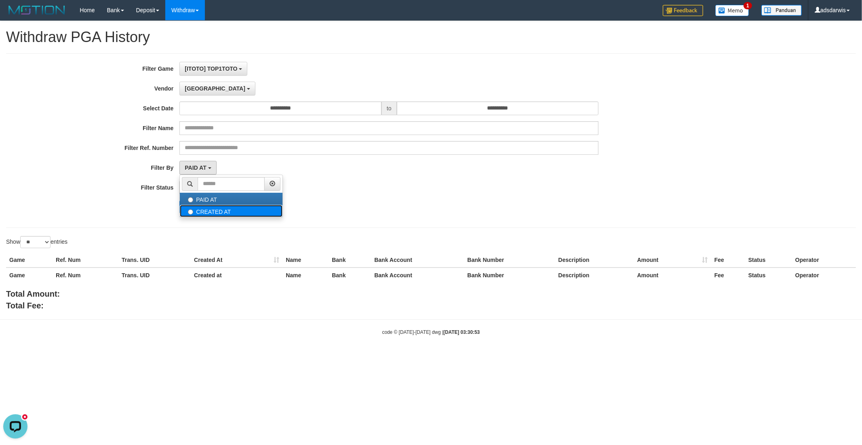
click at [208, 211] on label "CREATED AT" at bounding box center [231, 211] width 103 height 12
select select "*"
click at [207, 186] on span "SUCCESS" at bounding box center [198, 187] width 27 height 6
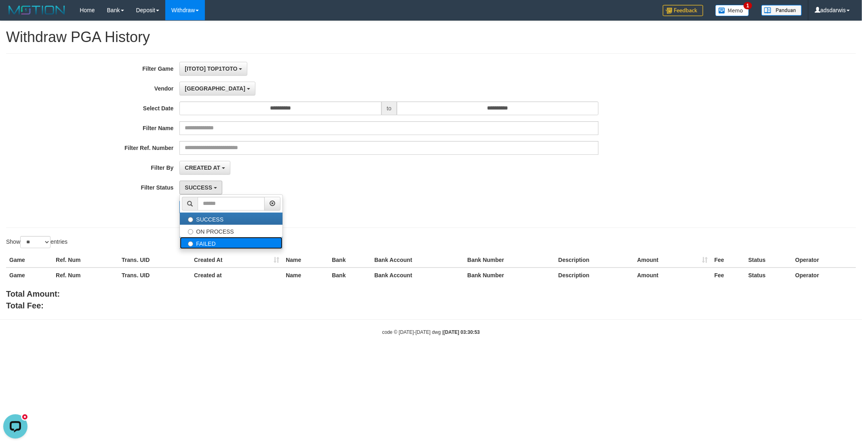
click at [206, 243] on label "FAILED" at bounding box center [231, 243] width 103 height 12
select select "*"
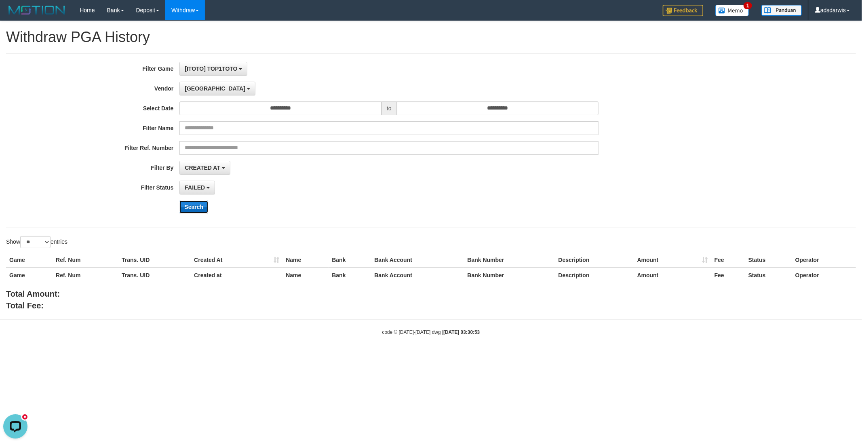
click at [196, 208] on button "Search" at bounding box center [193, 206] width 29 height 13
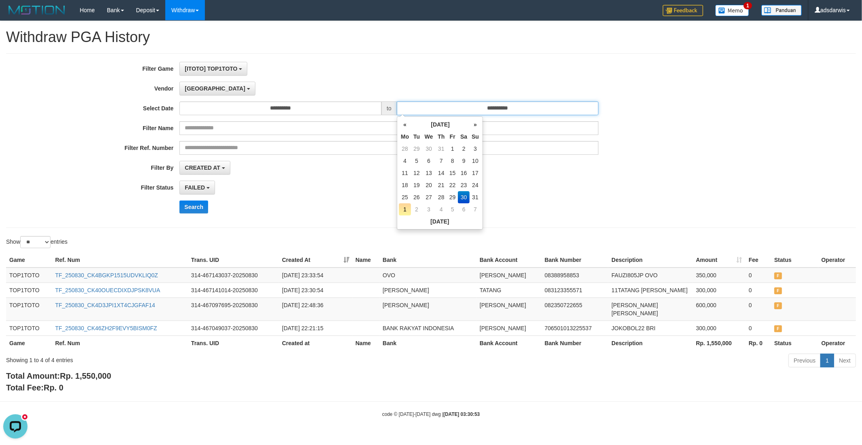
click at [520, 110] on input "**********" at bounding box center [498, 108] width 202 height 14
click at [474, 195] on td "31" at bounding box center [474, 197] width 11 height 12
type input "**********"
click at [191, 207] on button "Search" at bounding box center [193, 206] width 29 height 13
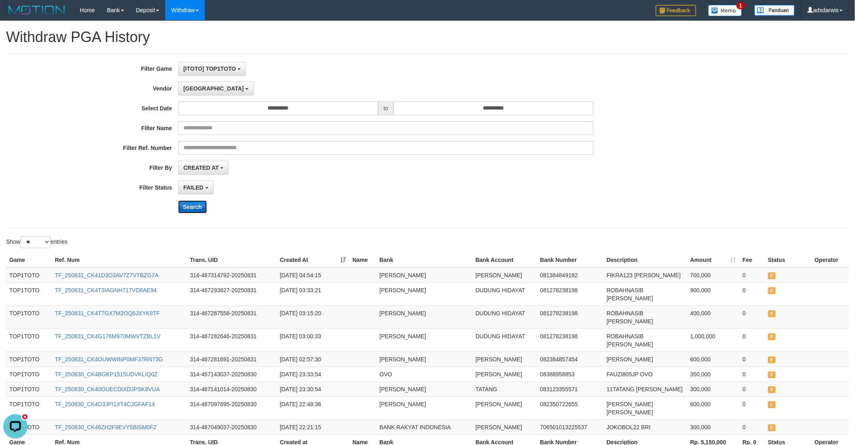
scroll to position [45, 0]
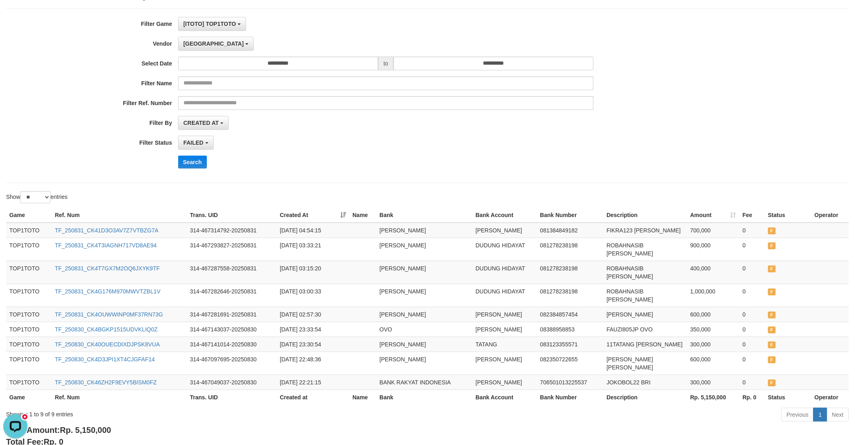
click at [391, 166] on div "Search" at bounding box center [445, 162] width 535 height 13
click at [318, 177] on div "**********" at bounding box center [427, 95] width 843 height 175
click at [434, 169] on div "**********" at bounding box center [356, 96] width 712 height 158
click at [330, 165] on div "Search" at bounding box center [445, 162] width 535 height 13
click at [365, 173] on div "**********" at bounding box center [356, 96] width 712 height 158
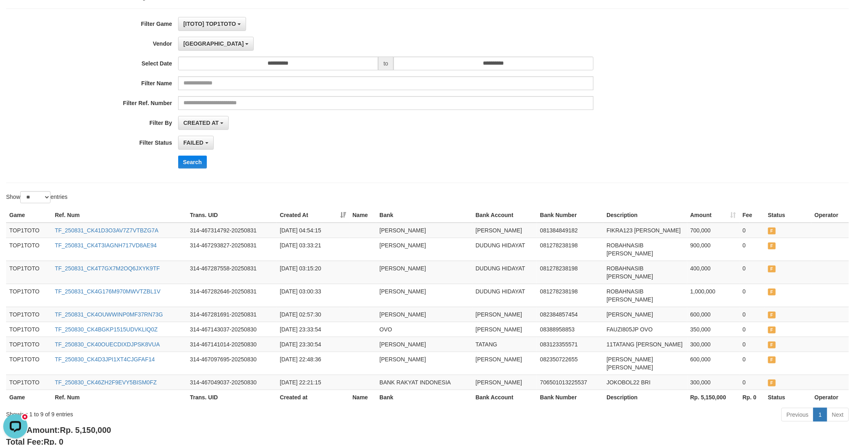
scroll to position [0, 0]
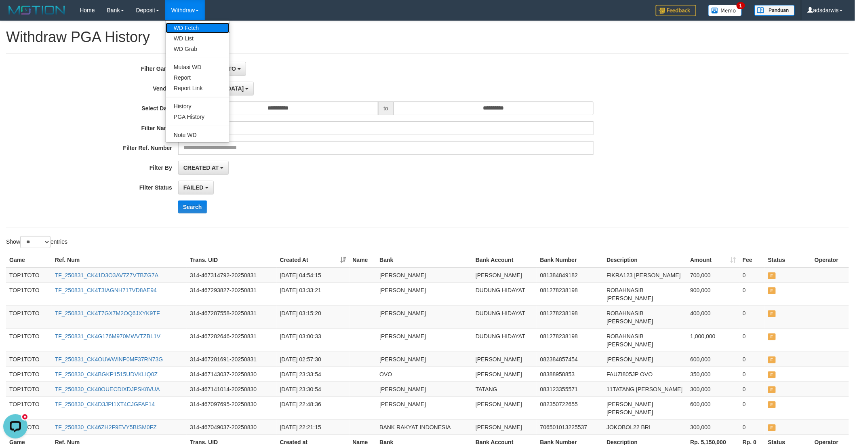
click at [196, 25] on link "WD Fetch" at bounding box center [198, 28] width 64 height 11
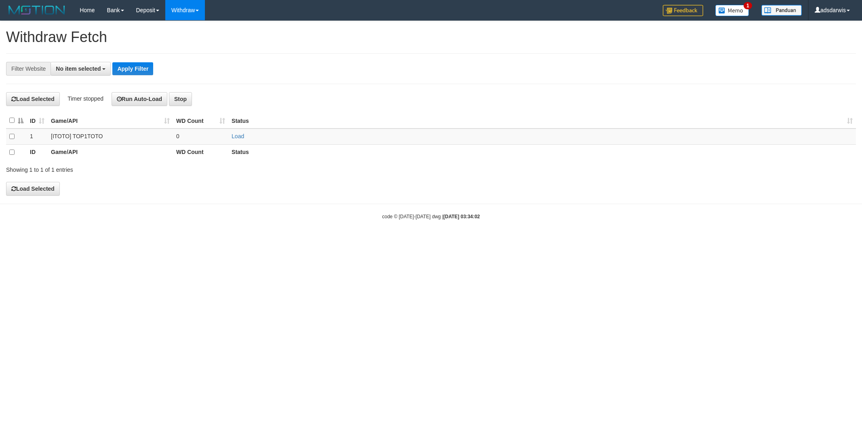
select select
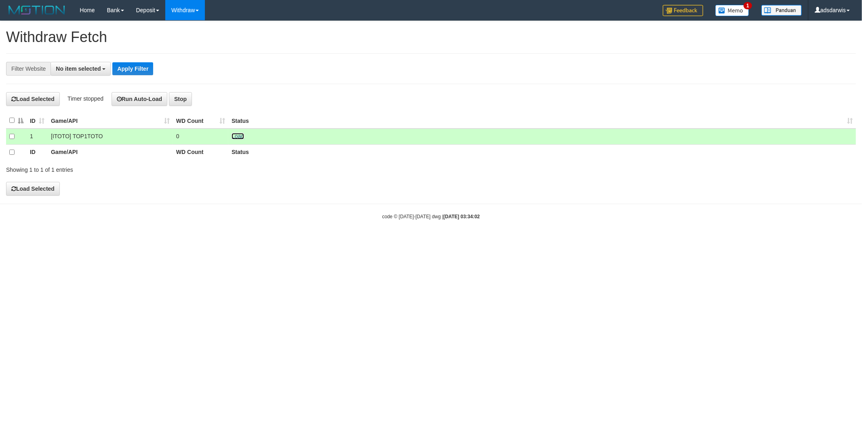
click at [239, 135] on link "Load" at bounding box center [238, 136] width 13 height 6
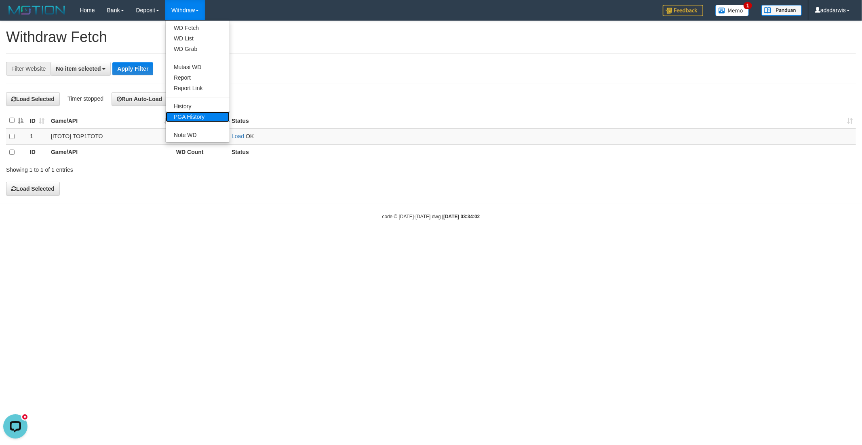
click at [184, 116] on link "PGA History" at bounding box center [198, 117] width 64 height 11
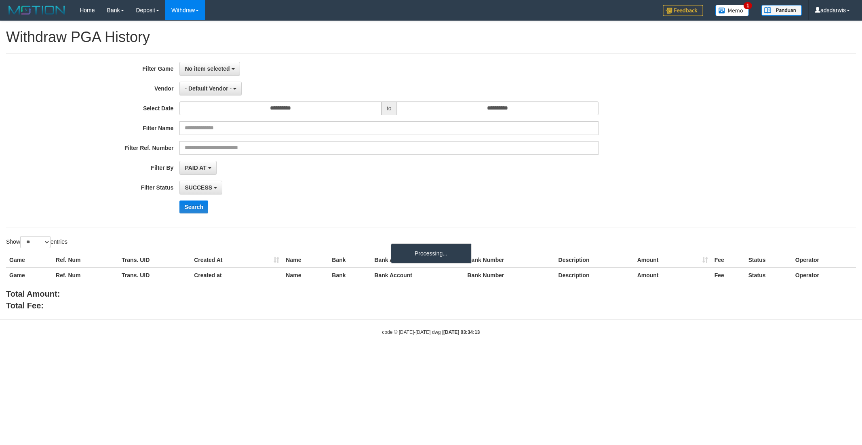
select select
select select "**"
click at [225, 74] on button "No item selected" at bounding box center [209, 69] width 60 height 14
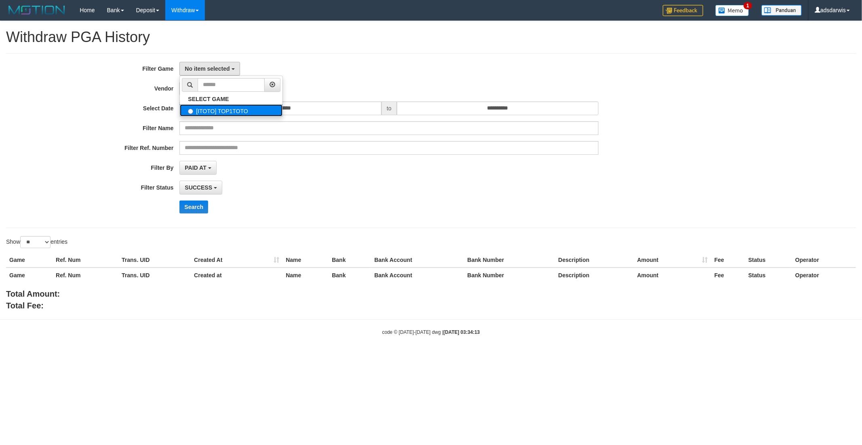
click at [236, 110] on label "[ITOTO] TOP1TOTO" at bounding box center [231, 110] width 103 height 12
select select "***"
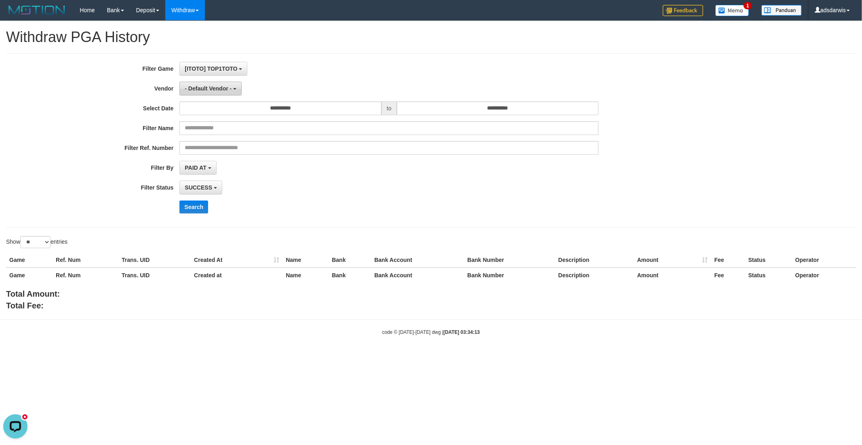
click at [219, 90] on span "- Default Vendor -" at bounding box center [208, 88] width 47 height 6
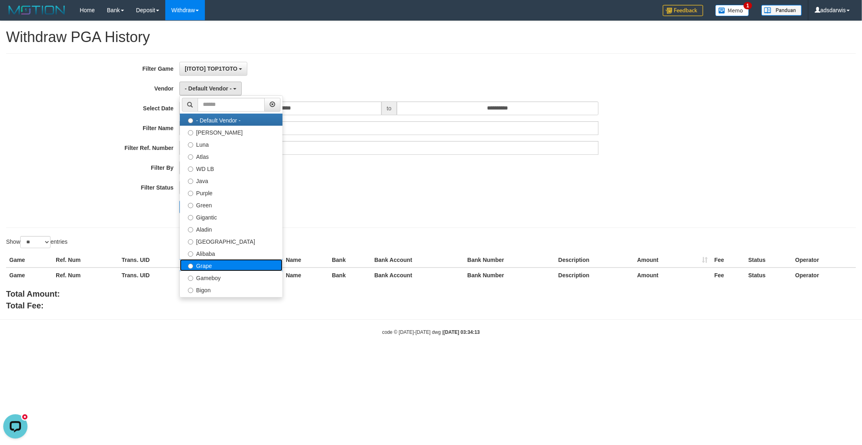
click at [201, 265] on label "Grape" at bounding box center [231, 265] width 103 height 12
select select "**********"
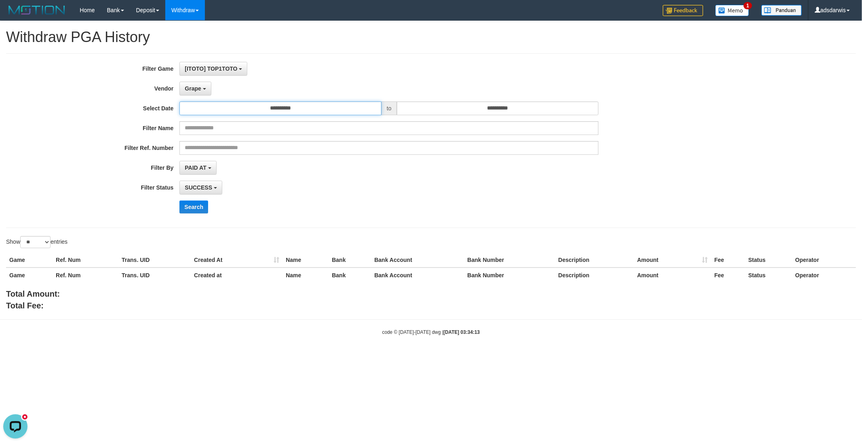
click at [265, 115] on input "**********" at bounding box center [280, 108] width 202 height 14
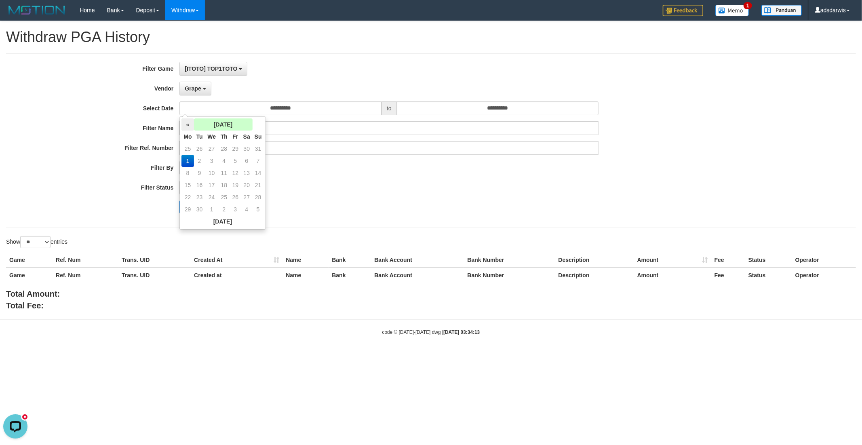
click at [188, 123] on th "«" at bounding box center [187, 124] width 12 height 12
click at [248, 196] on td "30" at bounding box center [247, 197] width 12 height 12
type input "**********"
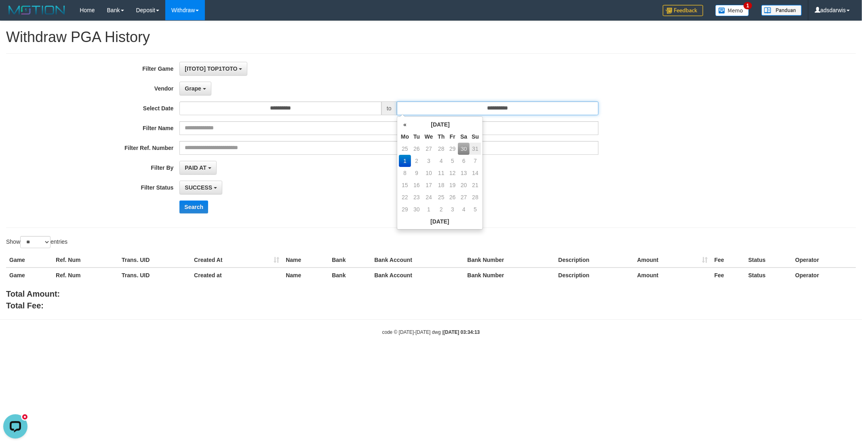
click at [443, 112] on input "**********" at bounding box center [498, 108] width 202 height 14
click at [403, 124] on th "«" at bounding box center [405, 124] width 12 height 12
click at [474, 193] on td "31" at bounding box center [474, 197] width 11 height 12
type input "**********"
click at [206, 161] on button "PAID AT" at bounding box center [197, 168] width 37 height 14
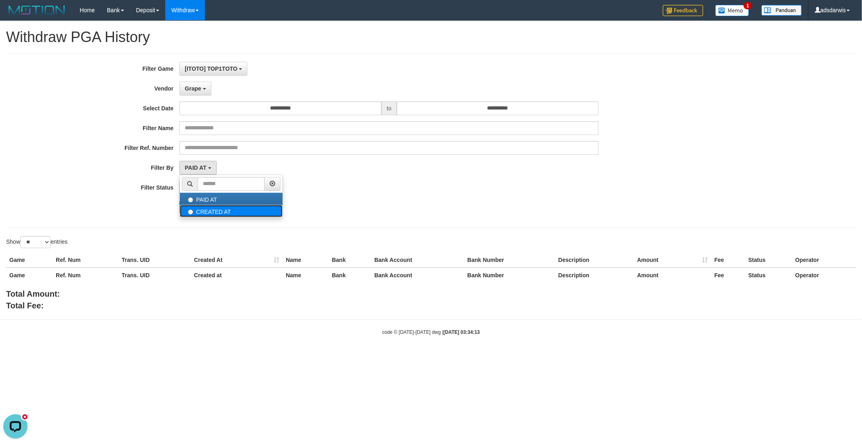
click at [217, 207] on label "CREATED AT" at bounding box center [231, 211] width 103 height 12
select select "*"
click at [204, 187] on span "SUCCESS" at bounding box center [198, 187] width 27 height 6
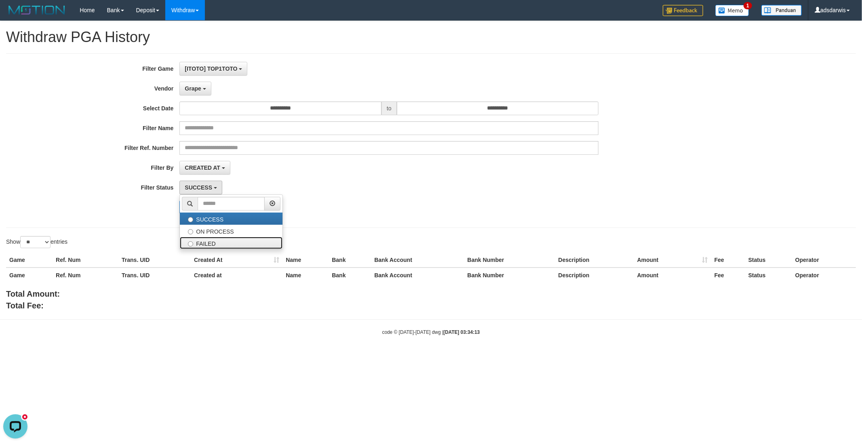
click at [208, 243] on label "FAILED" at bounding box center [231, 243] width 103 height 12
select select "*"
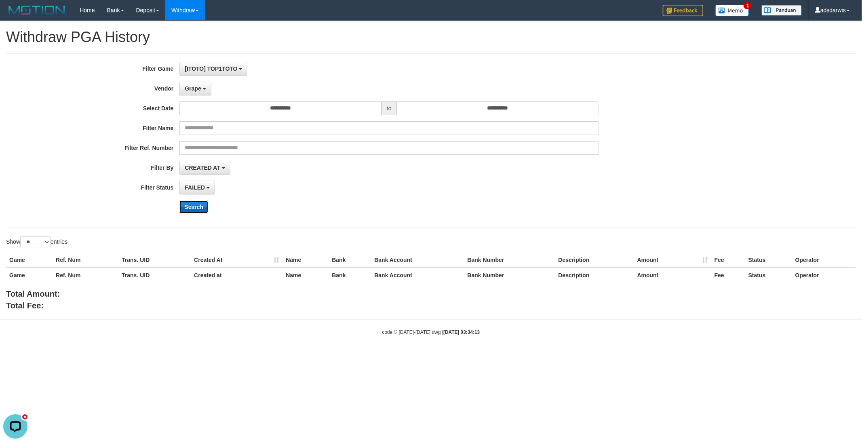
click at [195, 210] on button "Search" at bounding box center [193, 206] width 29 height 13
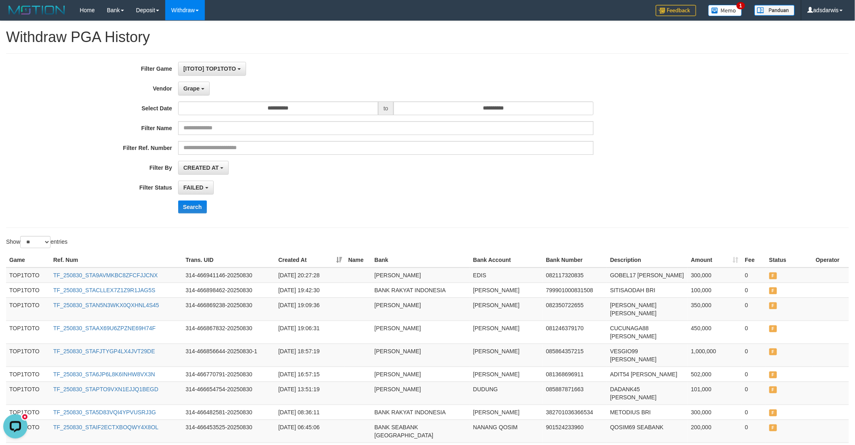
click at [312, 197] on div "**********" at bounding box center [356, 141] width 712 height 158
click at [33, 244] on select "** ** ** ***" at bounding box center [35, 242] width 30 height 12
select select "***"
click at [21, 236] on select "** ** ** ***" at bounding box center [35, 242] width 30 height 12
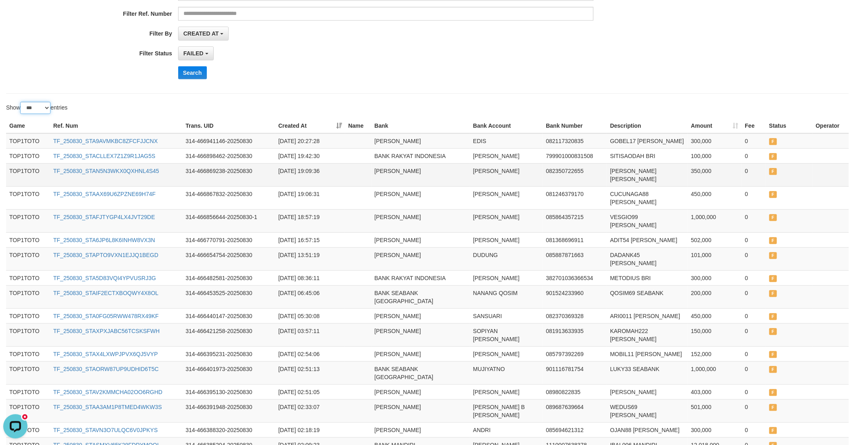
scroll to position [135, 0]
click at [391, 65] on div "**********" at bounding box center [356, 6] width 712 height 158
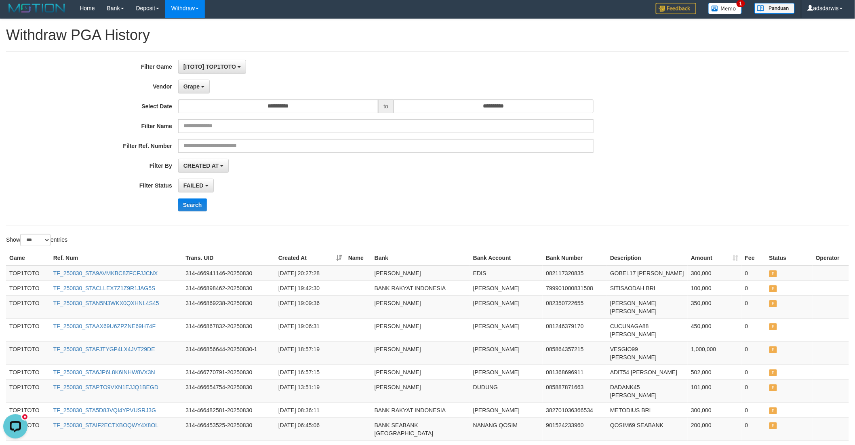
scroll to position [0, 0]
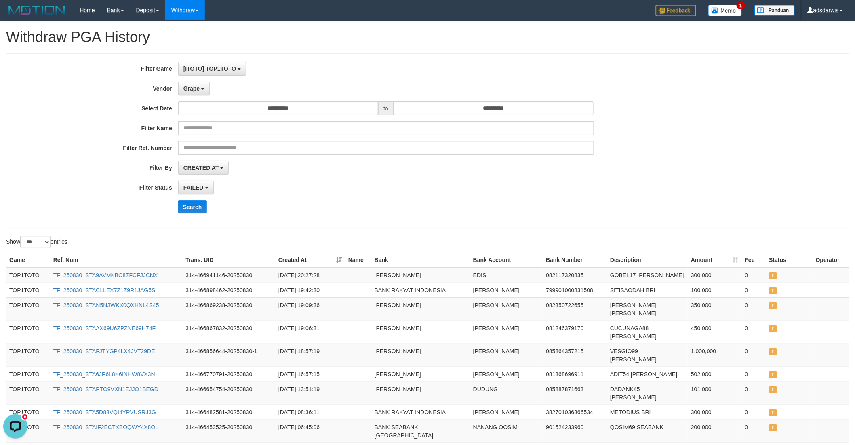
click at [361, 197] on div "**********" at bounding box center [356, 141] width 712 height 158
click at [187, 38] on link "WD List" at bounding box center [198, 38] width 64 height 11
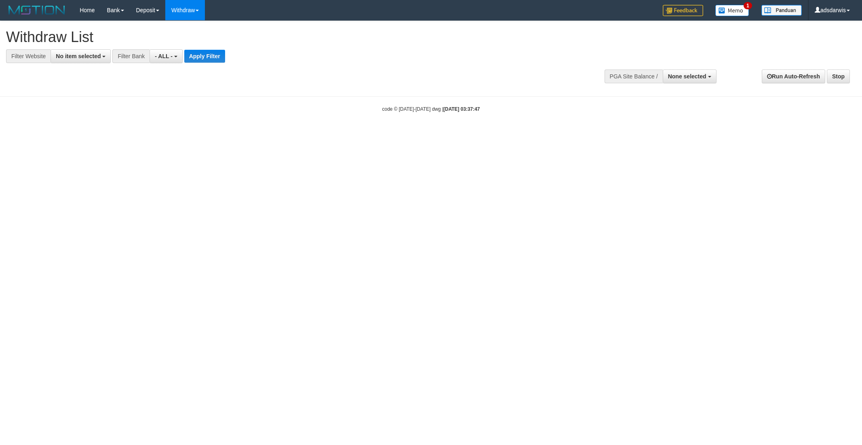
select select
click at [67, 58] on span "No item selected" at bounding box center [78, 56] width 45 height 6
drag, startPoint x: 78, startPoint y: 109, endPoint x: 108, endPoint y: 101, distance: 31.3
click at [76, 109] on label "[ITOTO] TOP1TOTO" at bounding box center [87, 109] width 73 height 11
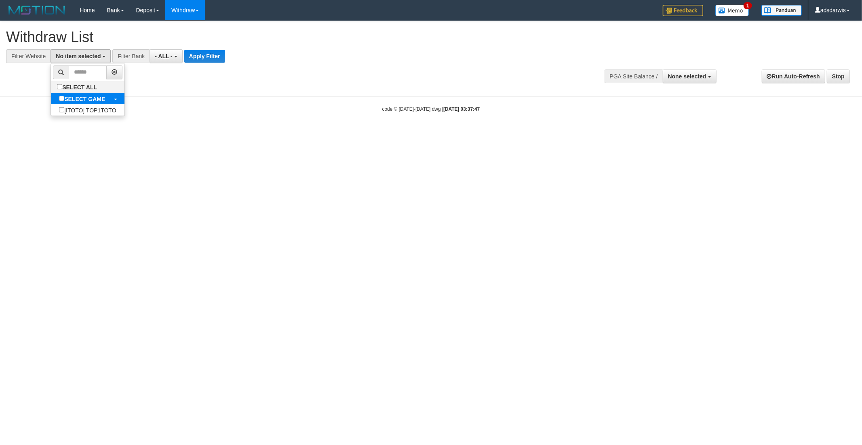
select select "***"
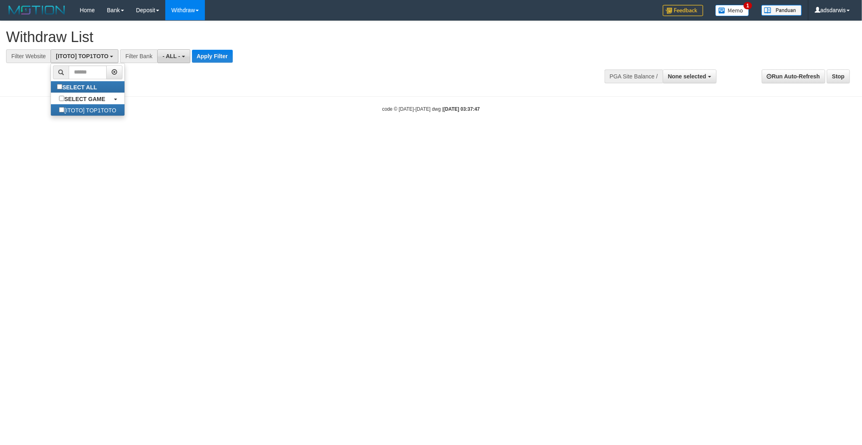
click at [168, 54] on span "- ALL -" at bounding box center [171, 56] width 18 height 6
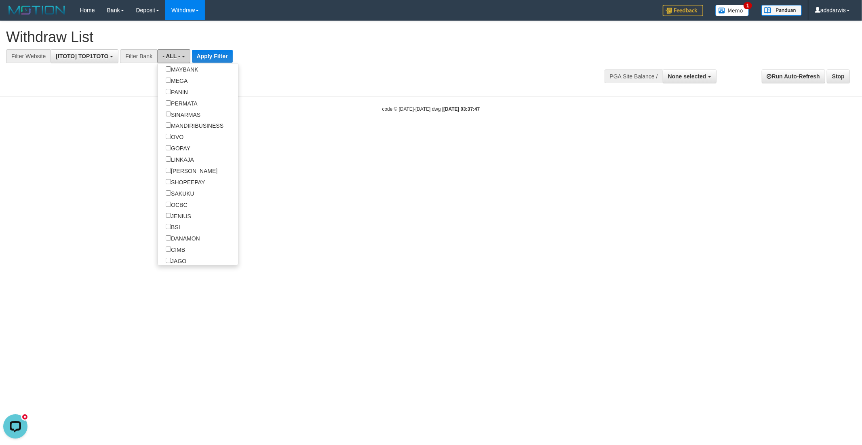
scroll to position [135, 0]
click at [188, 161] on label "[PERSON_NAME]" at bounding box center [192, 155] width 68 height 11
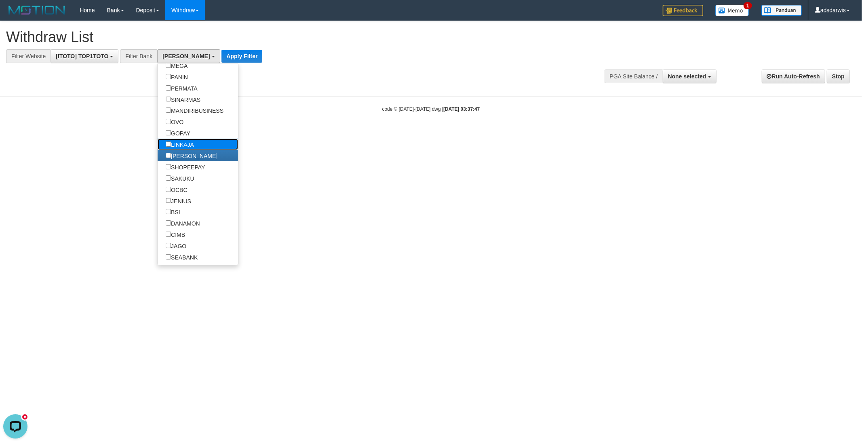
click at [187, 150] on label "LINKAJA" at bounding box center [180, 144] width 44 height 11
click at [193, 139] on label "GOPAY" at bounding box center [178, 132] width 41 height 11
click at [188, 127] on label "OVO" at bounding box center [175, 121] width 34 height 11
select select "***"
click at [232, 53] on button "Apply Filter" at bounding box center [235, 56] width 41 height 13
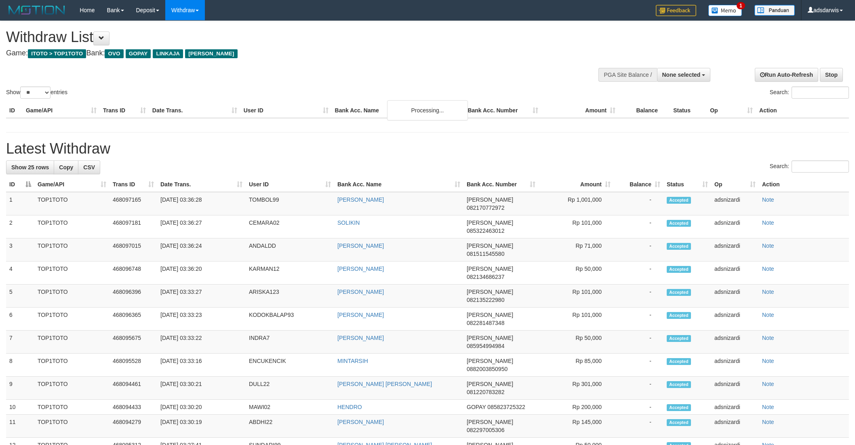
select select
select select "**"
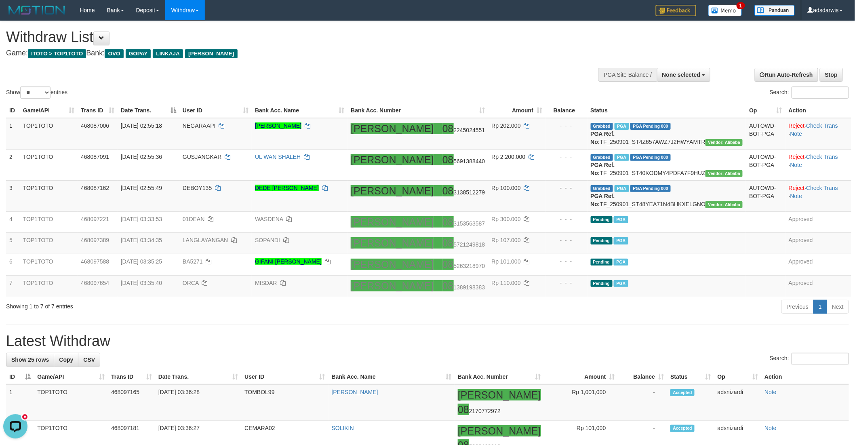
click at [493, 61] on div "**********" at bounding box center [287, 41] width 562 height 40
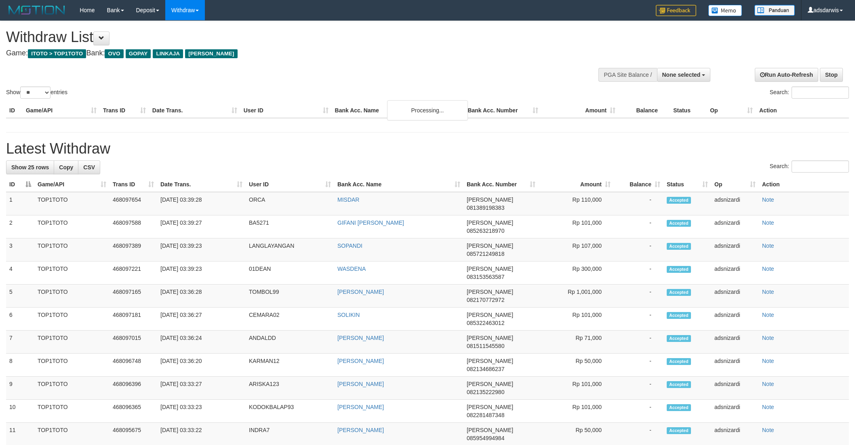
select select
select select "**"
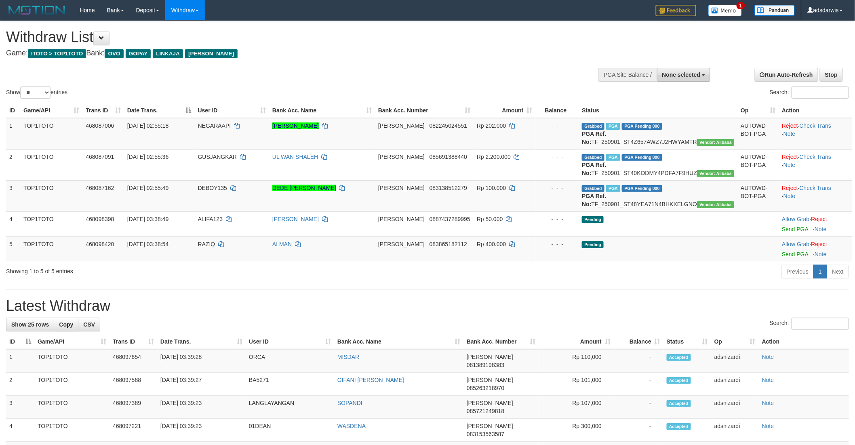
click at [684, 75] on span "None selected" at bounding box center [681, 75] width 38 height 6
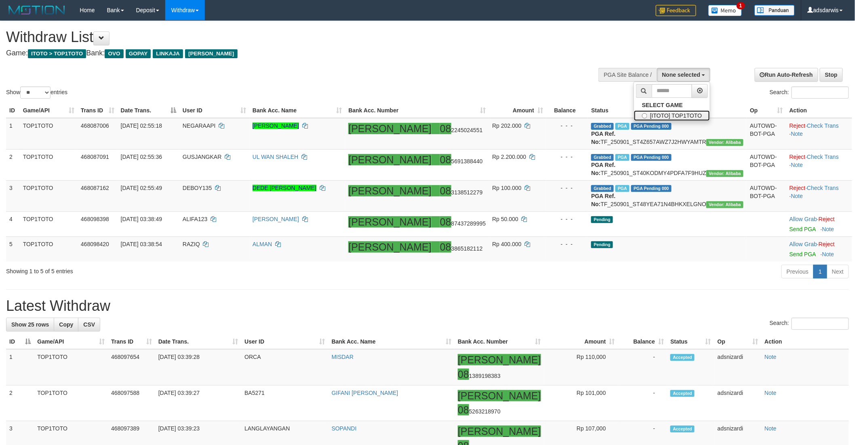
click at [681, 116] on label "[ITOTO] TOP1TOTO" at bounding box center [672, 115] width 76 height 11
select select "***"
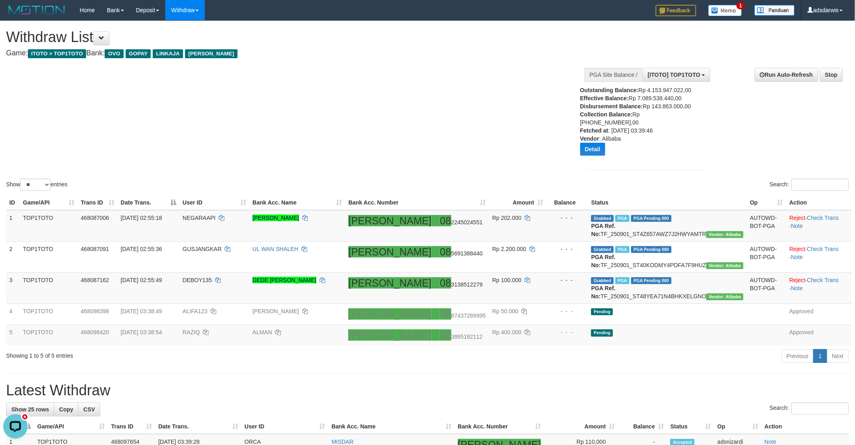
click at [435, 116] on div "Show ** ** ** *** entries Search:" at bounding box center [427, 106] width 855 height 171
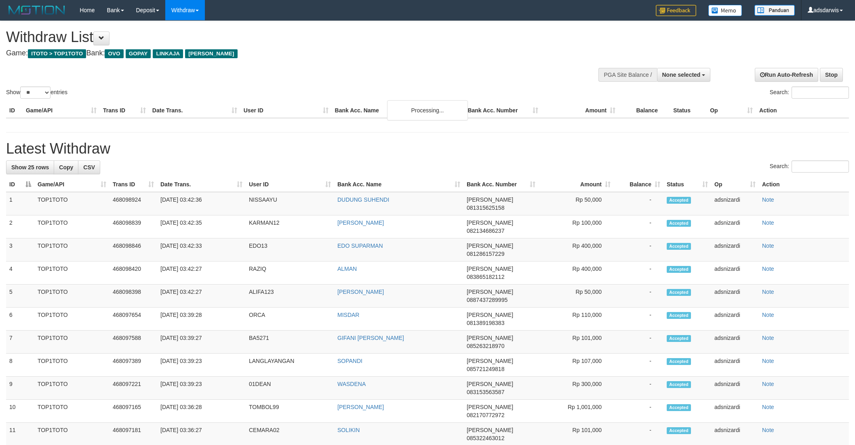
select select
select select "**"
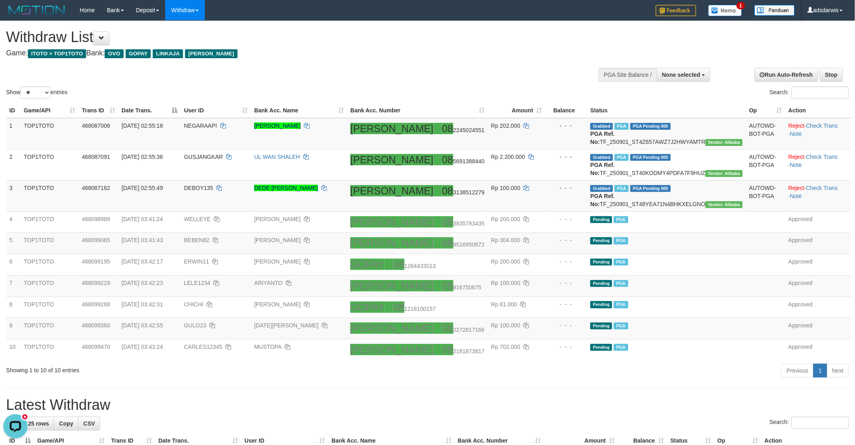
click at [482, 63] on div "Show ** ** ** *** entries Search:" at bounding box center [427, 60] width 855 height 79
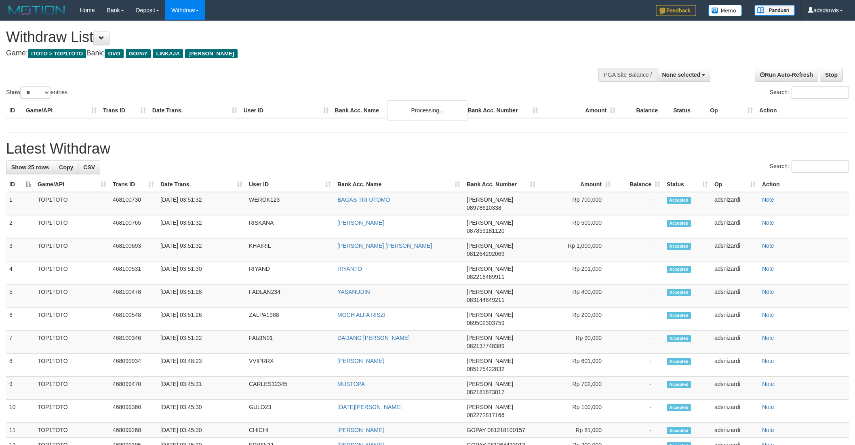
select select
select select "**"
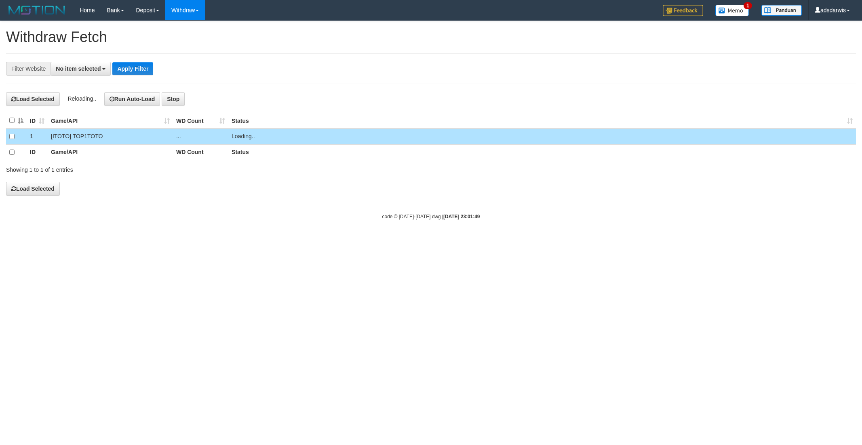
select select
